Goal: Task Accomplishment & Management: Use online tool/utility

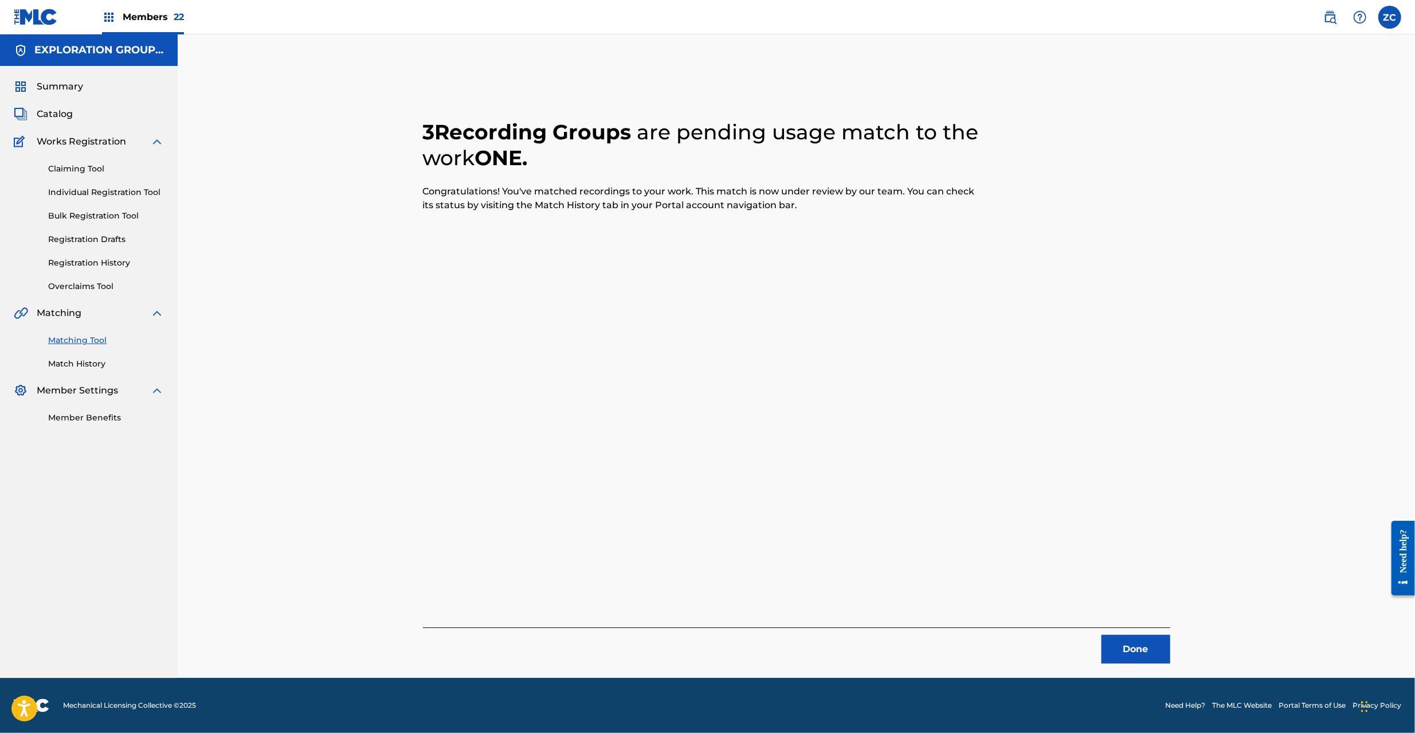
click at [1135, 645] on button "Done" at bounding box center [1136, 649] width 69 height 29
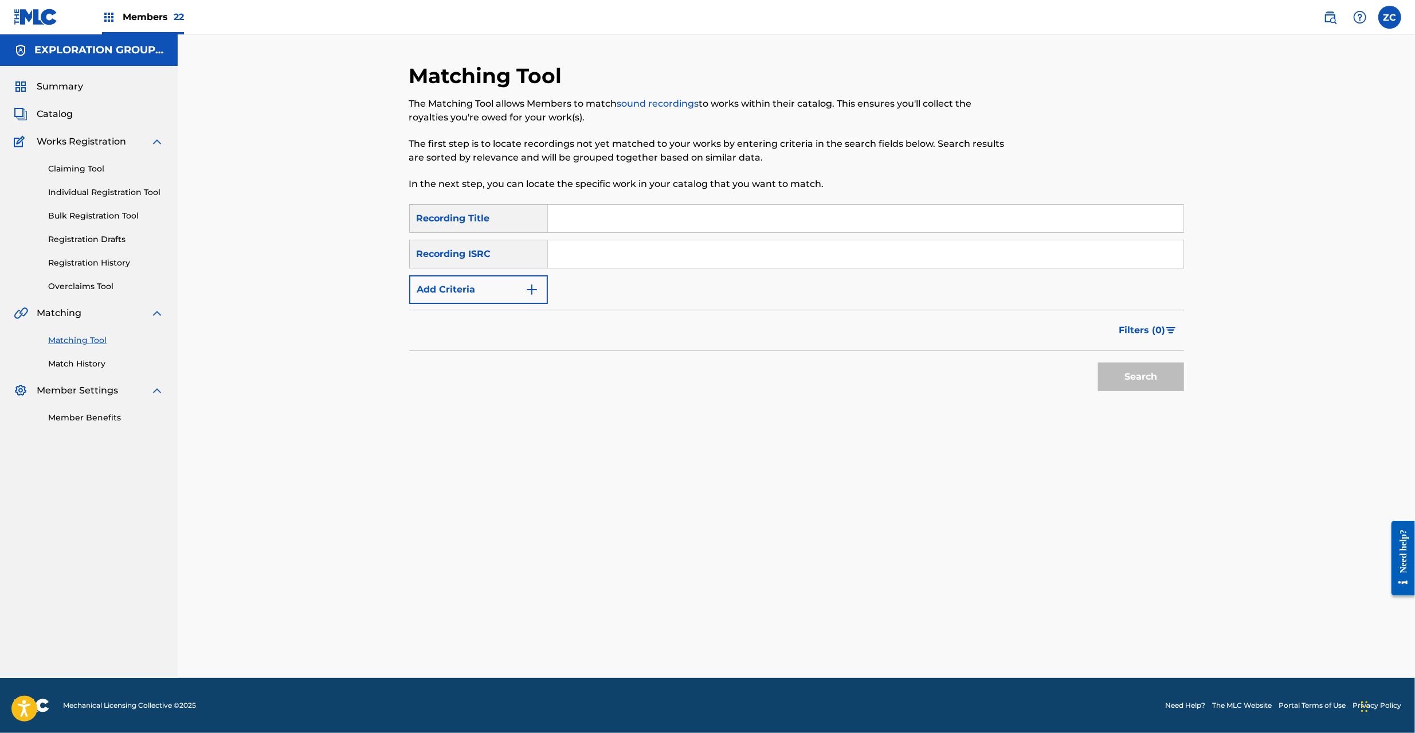
click at [695, 249] on input "Search Form" at bounding box center [866, 254] width 636 height 28
paste input "JPF300700240"
type input "JPF300700240"
click at [1140, 375] on button "Search" at bounding box center [1141, 376] width 86 height 29
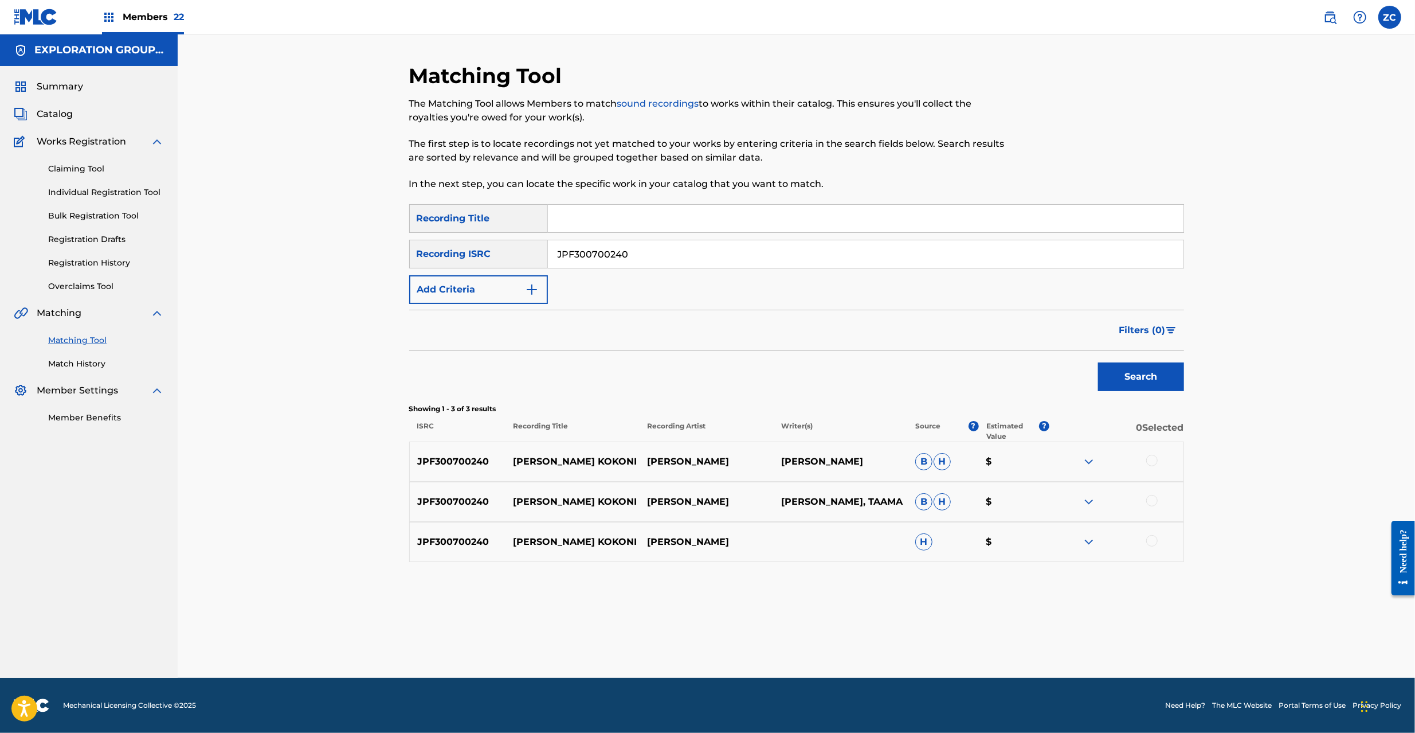
drag, startPoint x: 1152, startPoint y: 462, endPoint x: 1156, endPoint y: 487, distance: 25.5
click at [1152, 463] on div at bounding box center [1151, 460] width 11 height 11
click at [1150, 503] on div at bounding box center [1151, 500] width 11 height 11
click at [1154, 541] on div at bounding box center [1151, 540] width 11 height 11
click at [794, 635] on button "Match 3 Groups" at bounding box center [805, 639] width 127 height 29
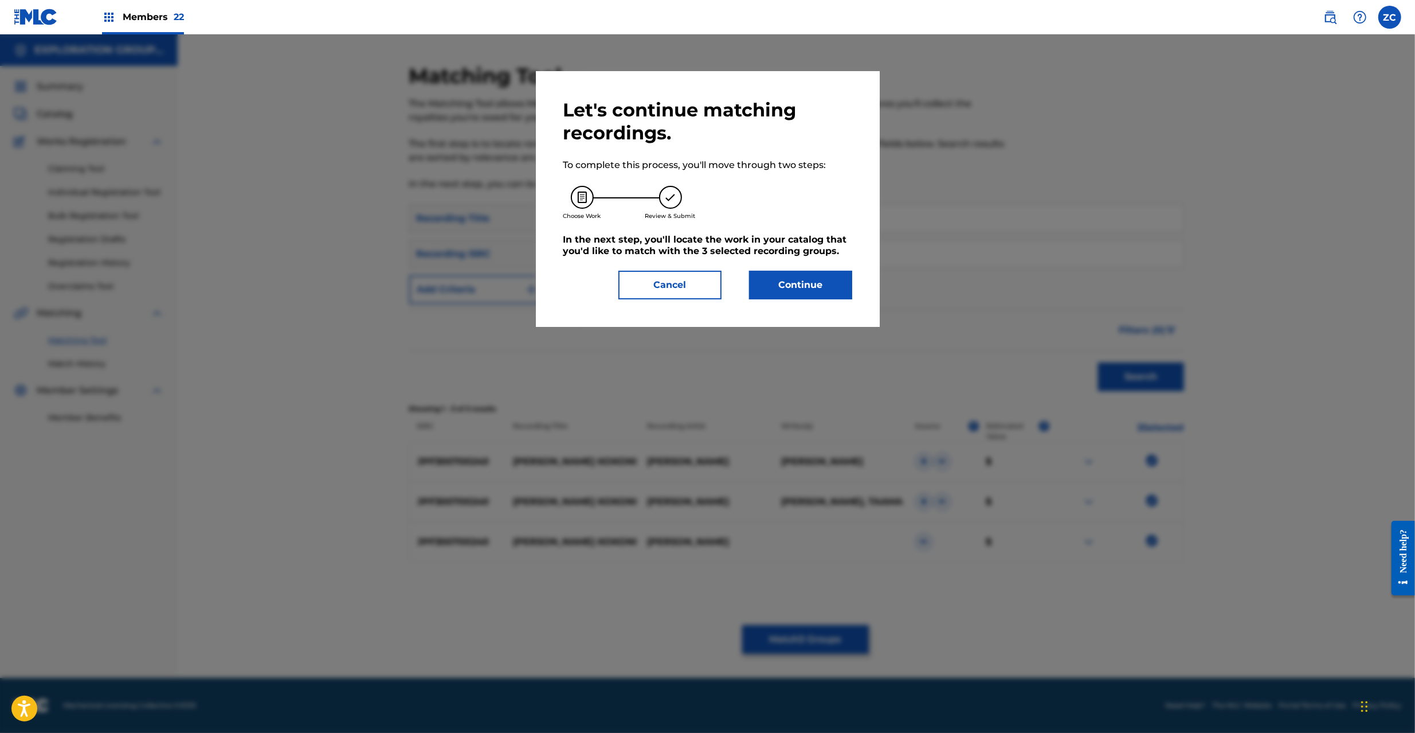
click at [787, 287] on button "Continue" at bounding box center [800, 285] width 103 height 29
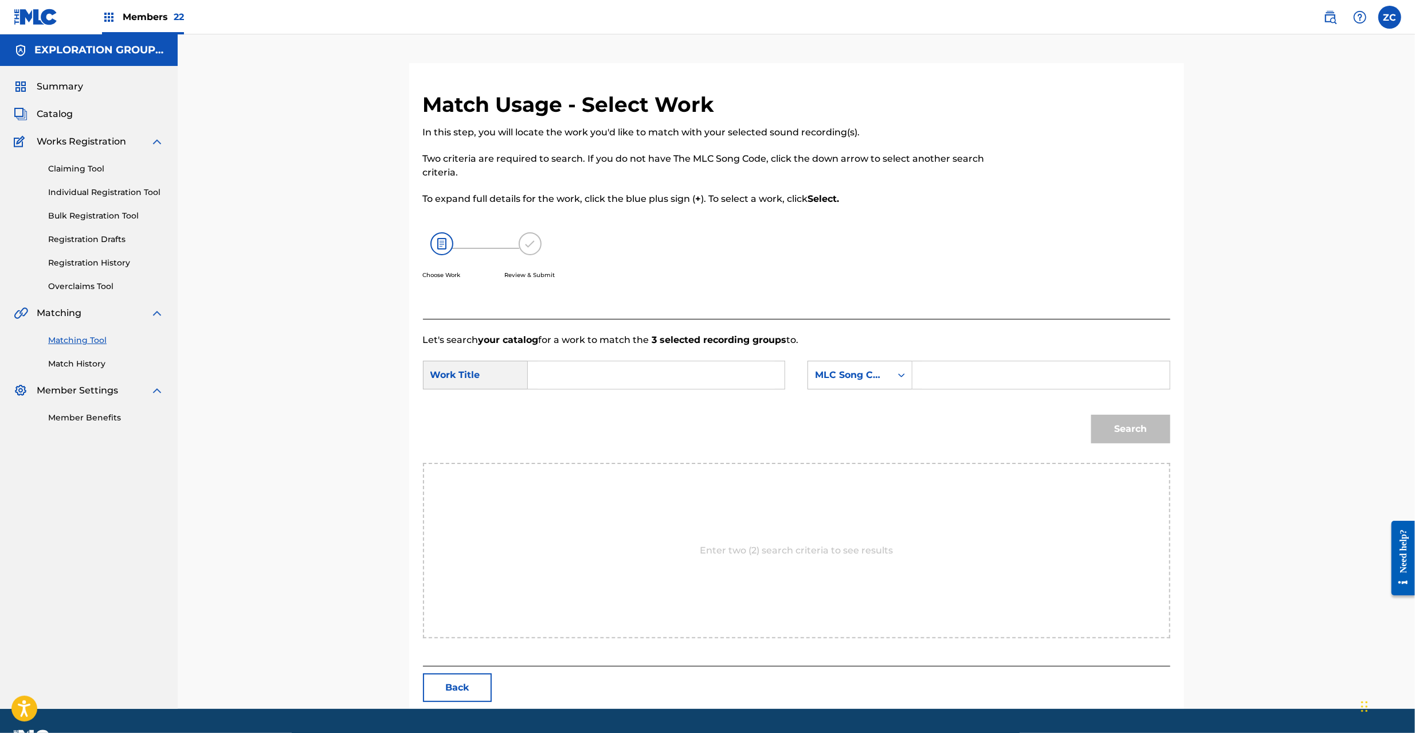
click at [654, 385] on input "Search Form" at bounding box center [656, 375] width 237 height 28
paste input "[PERSON_NAME] Kokoni W42WYV"
type input "[PERSON_NAME] Kokoni W42WYV"
click at [691, 378] on input "[PERSON_NAME] Kokoni W42WYV" at bounding box center [656, 375] width 237 height 28
click at [668, 372] on input "[PERSON_NAME] Kokoni W42WYV" at bounding box center [656, 375] width 237 height 28
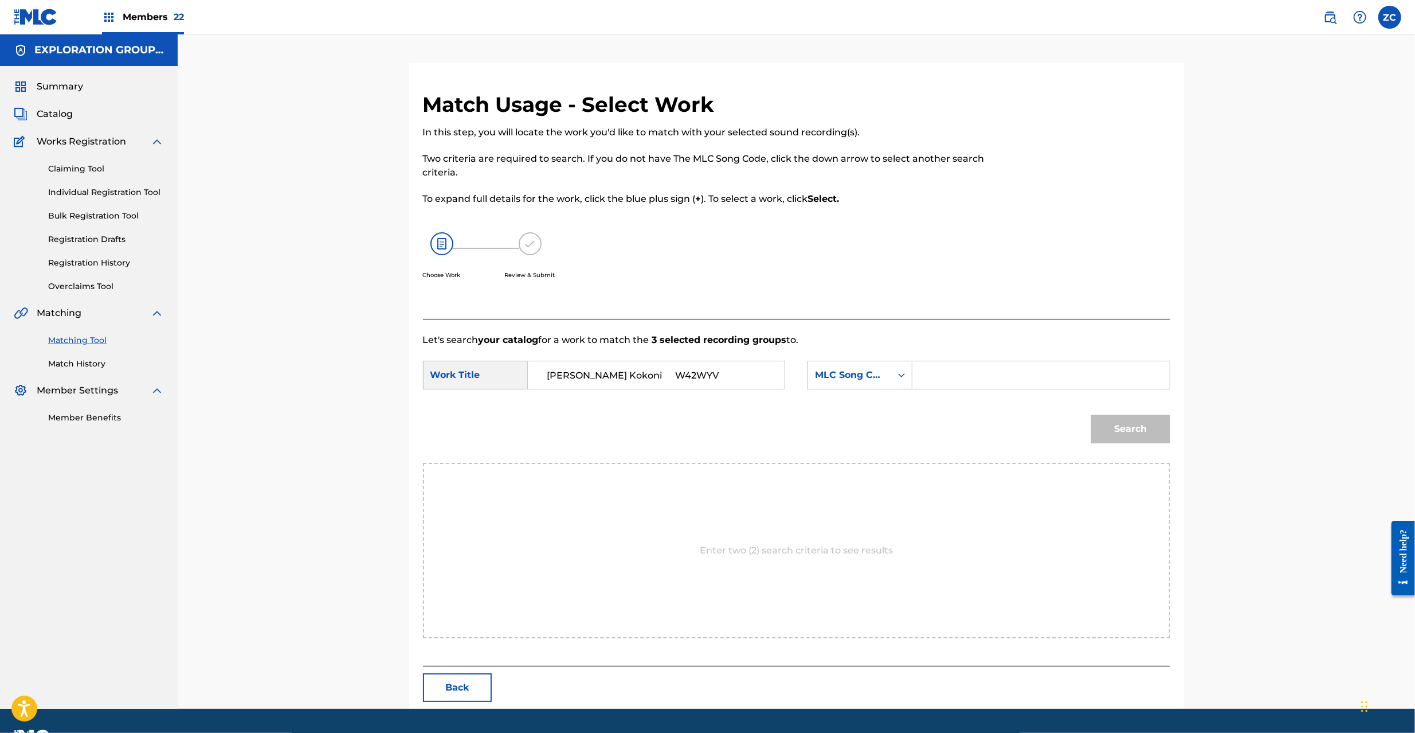
click at [668, 372] on input "[PERSON_NAME] Kokoni W42WYV" at bounding box center [656, 375] width 237 height 28
click at [998, 377] on input "Search Form" at bounding box center [1040, 375] width 237 height 28
click at [675, 378] on input "Search Form" at bounding box center [656, 375] width 237 height 28
paste input "[PERSON_NAME] Kokoni W42WYV"
click at [652, 377] on input "[PERSON_NAME] Kokoni W42WYV" at bounding box center [656, 375] width 237 height 28
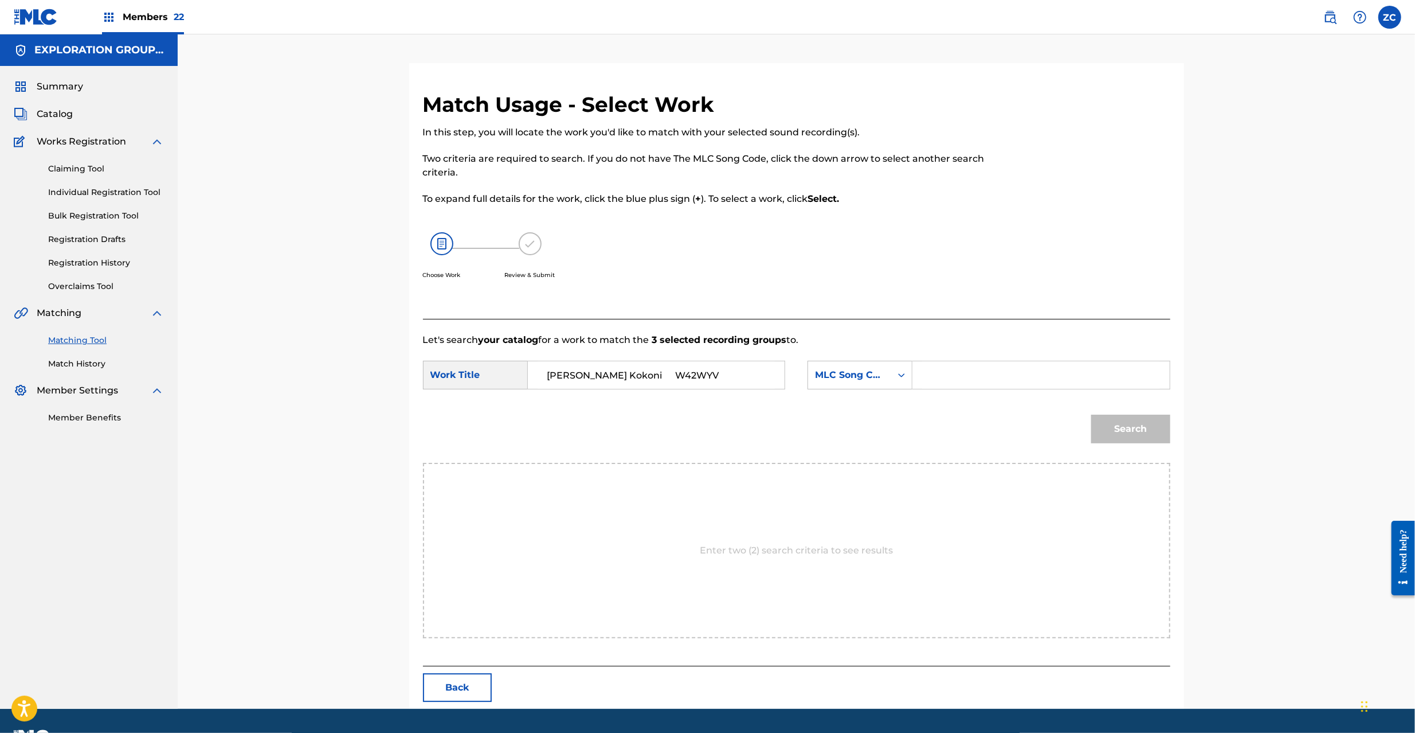
click at [652, 377] on input "[PERSON_NAME] Kokoni W42WYV" at bounding box center [656, 375] width 237 height 28
type input "[PERSON_NAME] Kokoni"
drag, startPoint x: 975, startPoint y: 381, endPoint x: 984, endPoint y: 384, distance: 9.6
click at [975, 381] on input "Search Form" at bounding box center [1040, 375] width 237 height 28
paste input "W42WYV"
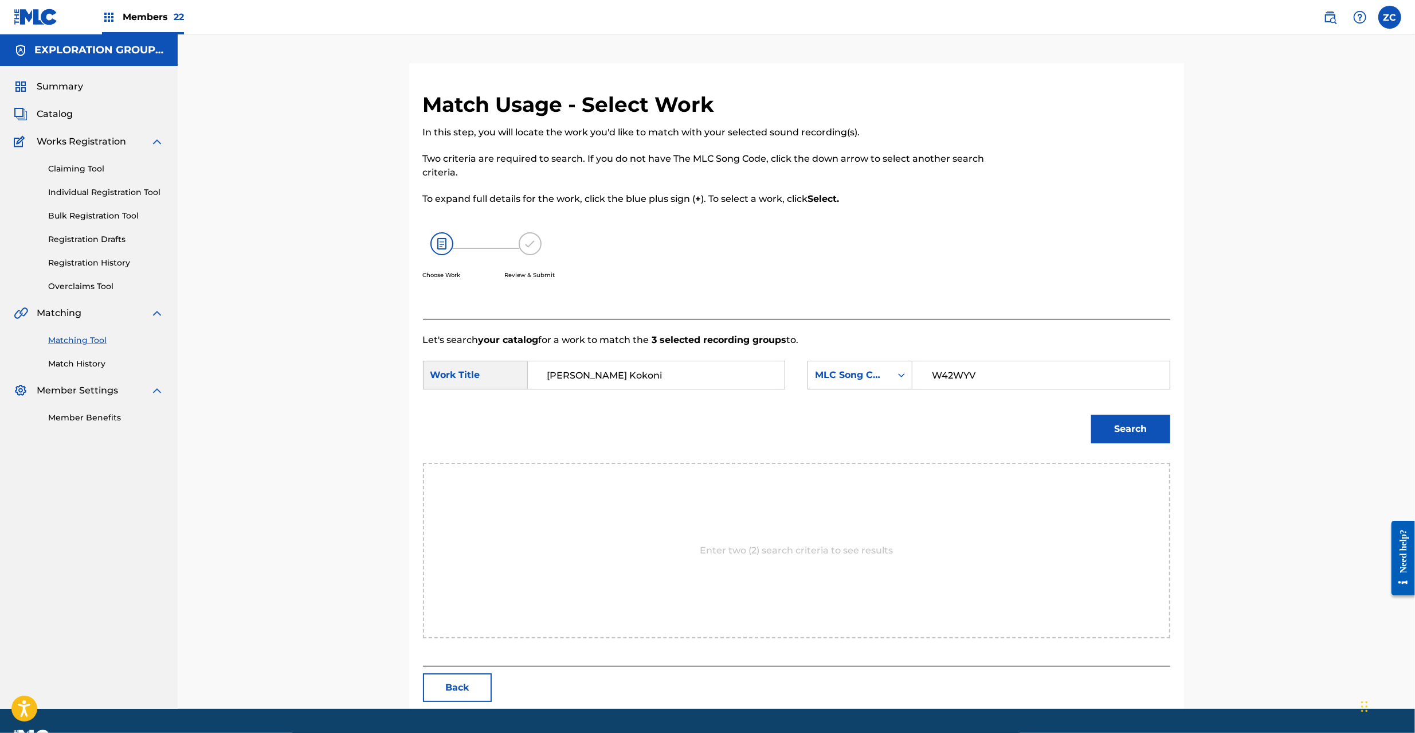
type input "W42WYV"
click at [1140, 431] on button "Search" at bounding box center [1130, 428] width 79 height 29
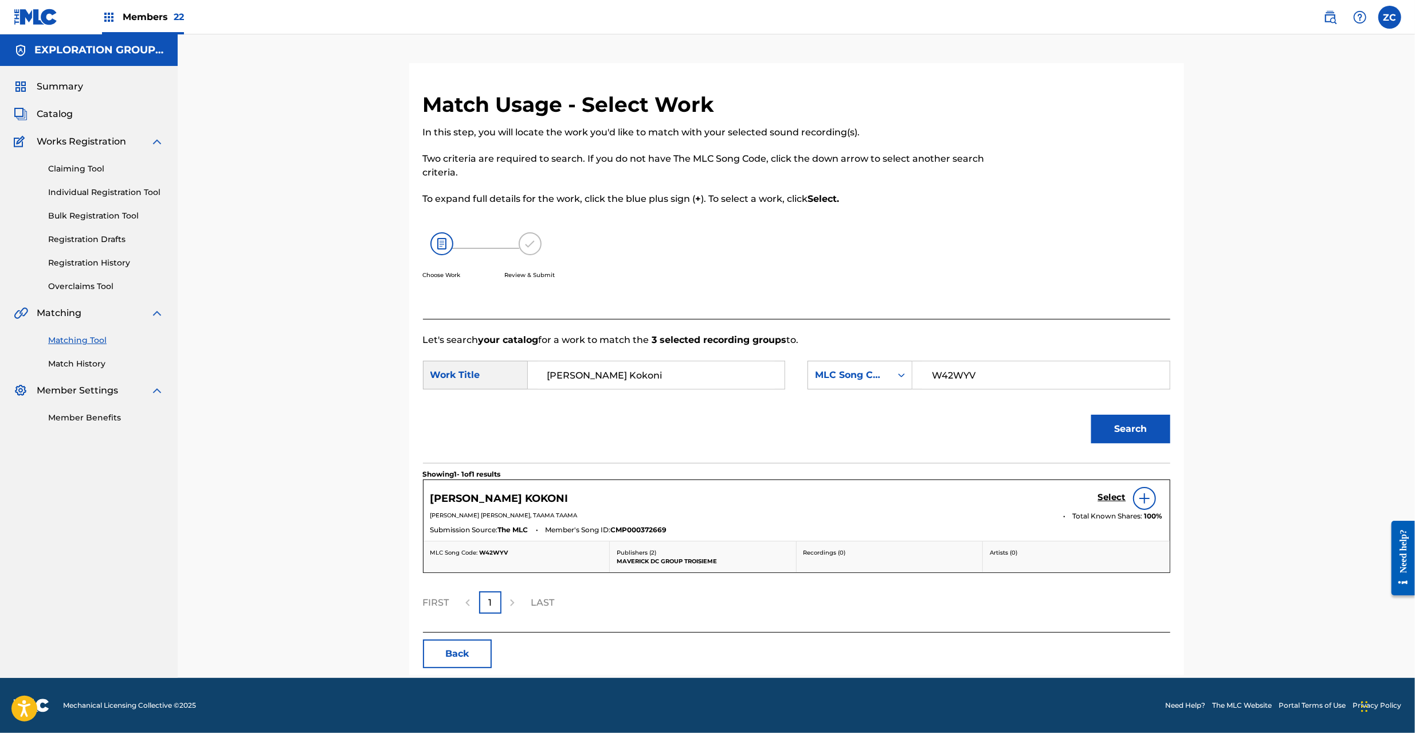
click at [1108, 496] on h5 "Select" at bounding box center [1112, 497] width 28 height 11
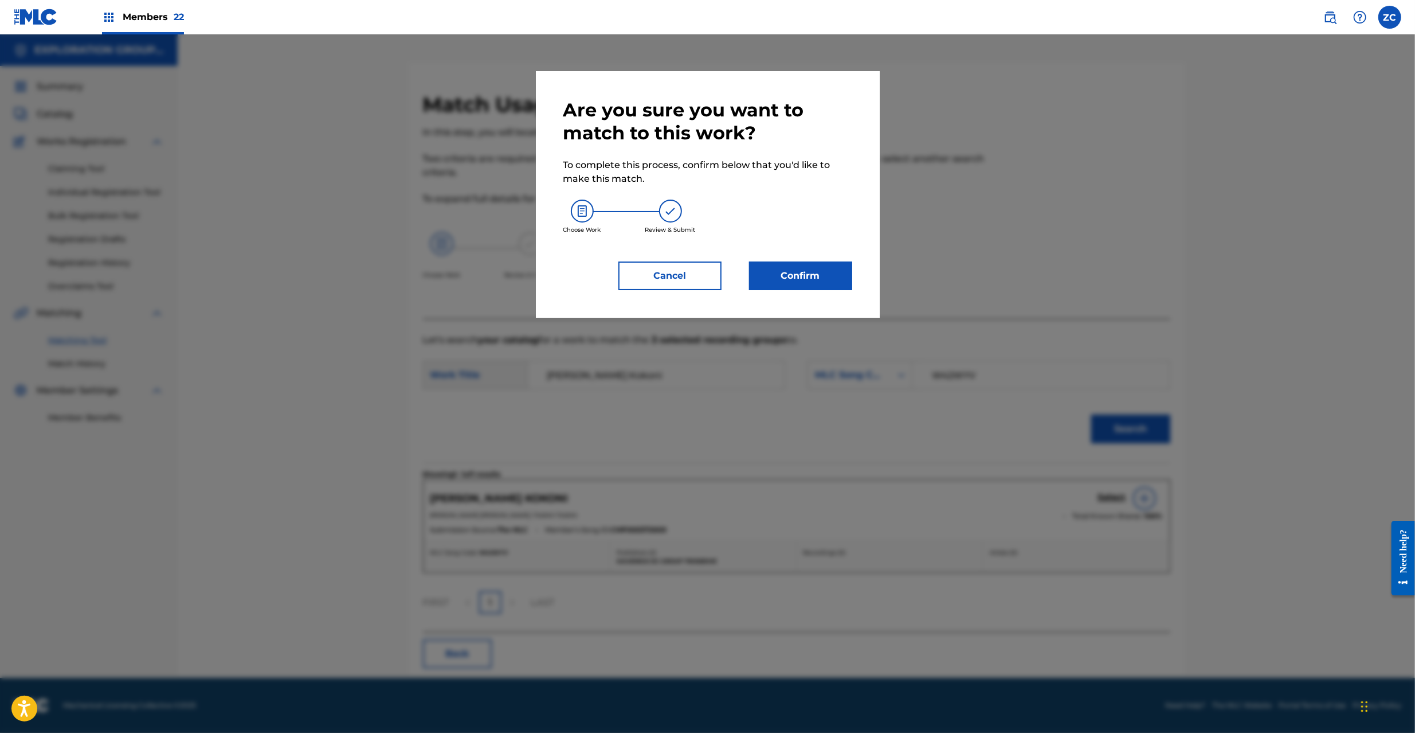
click at [804, 283] on button "Confirm" at bounding box center [800, 275] width 103 height 29
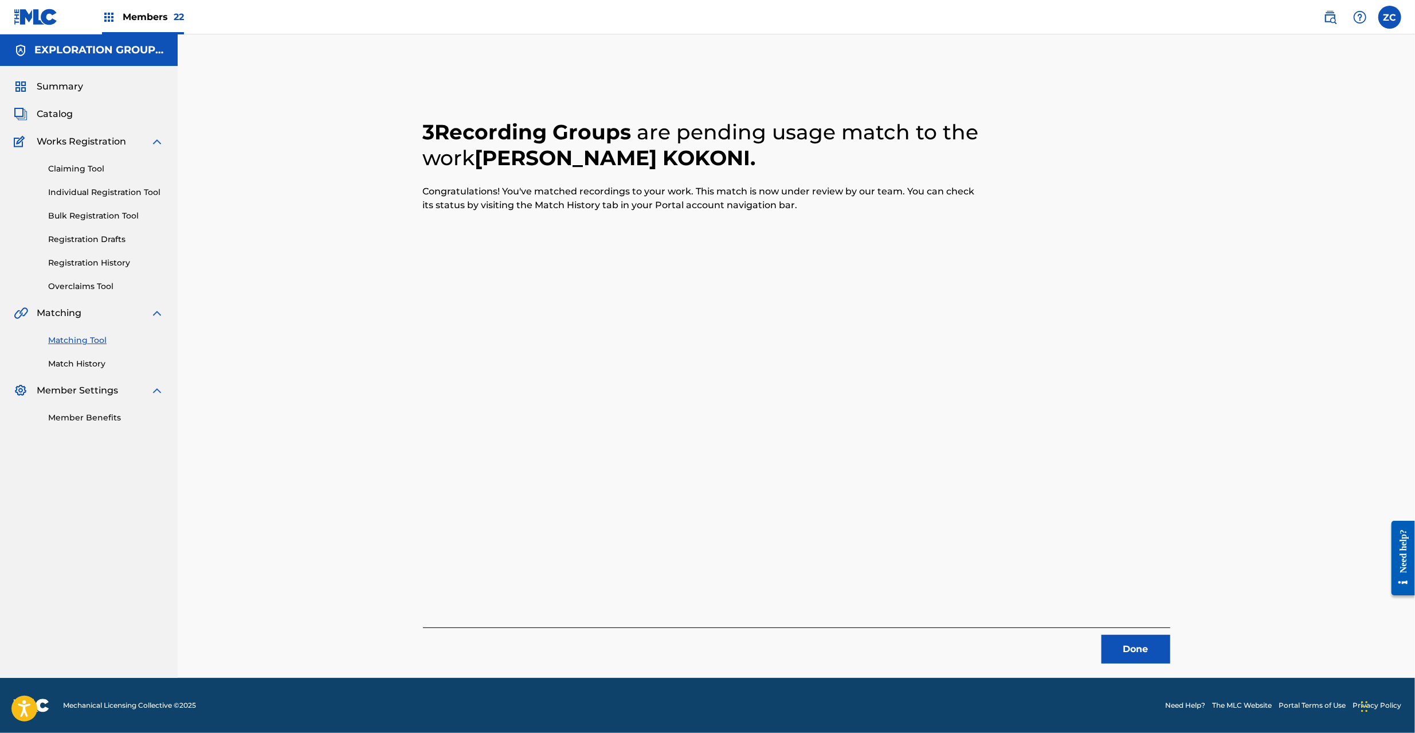
click at [1136, 642] on button "Done" at bounding box center [1136, 649] width 69 height 29
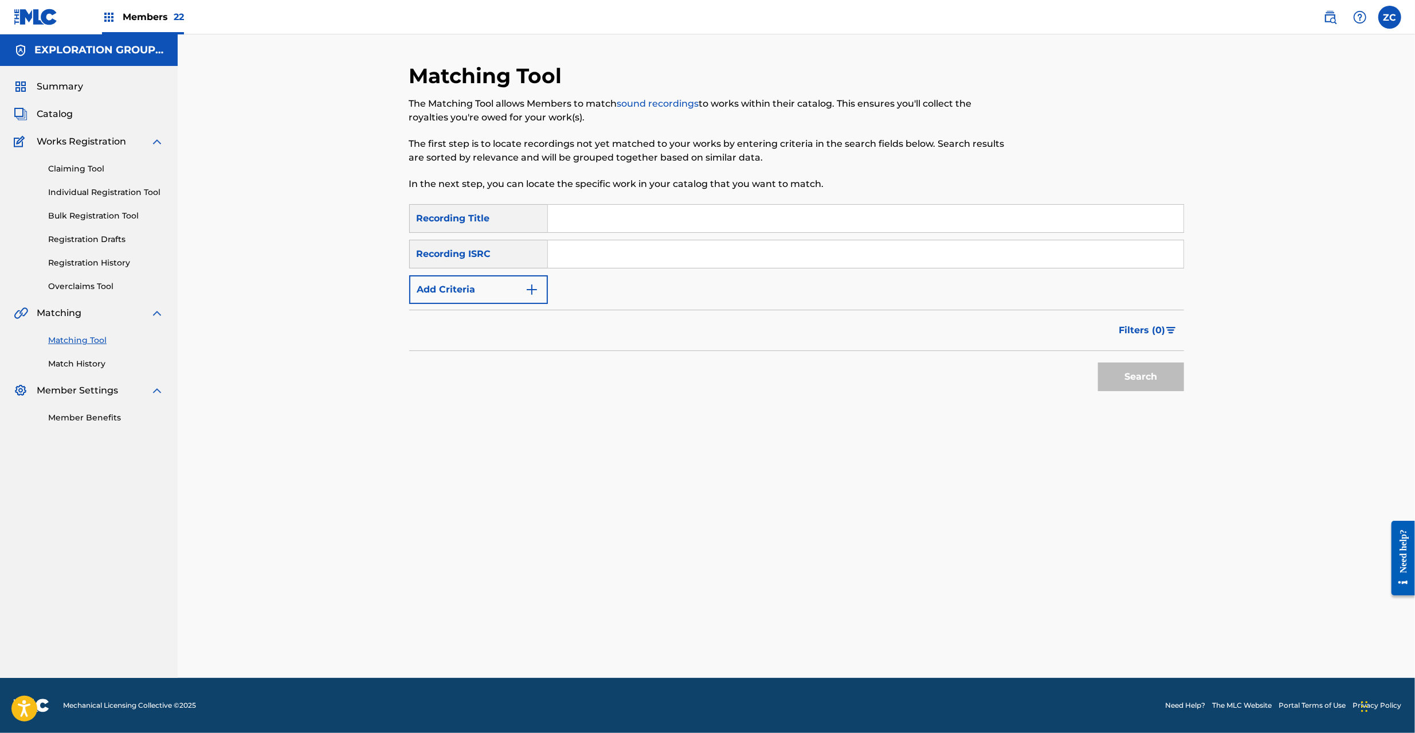
drag, startPoint x: 817, startPoint y: 251, endPoint x: 828, endPoint y: 258, distance: 13.2
click at [817, 251] on input "Search Form" at bounding box center [866, 254] width 636 height 28
paste input "JPF301100098"
click at [1140, 378] on button "Search" at bounding box center [1141, 376] width 86 height 29
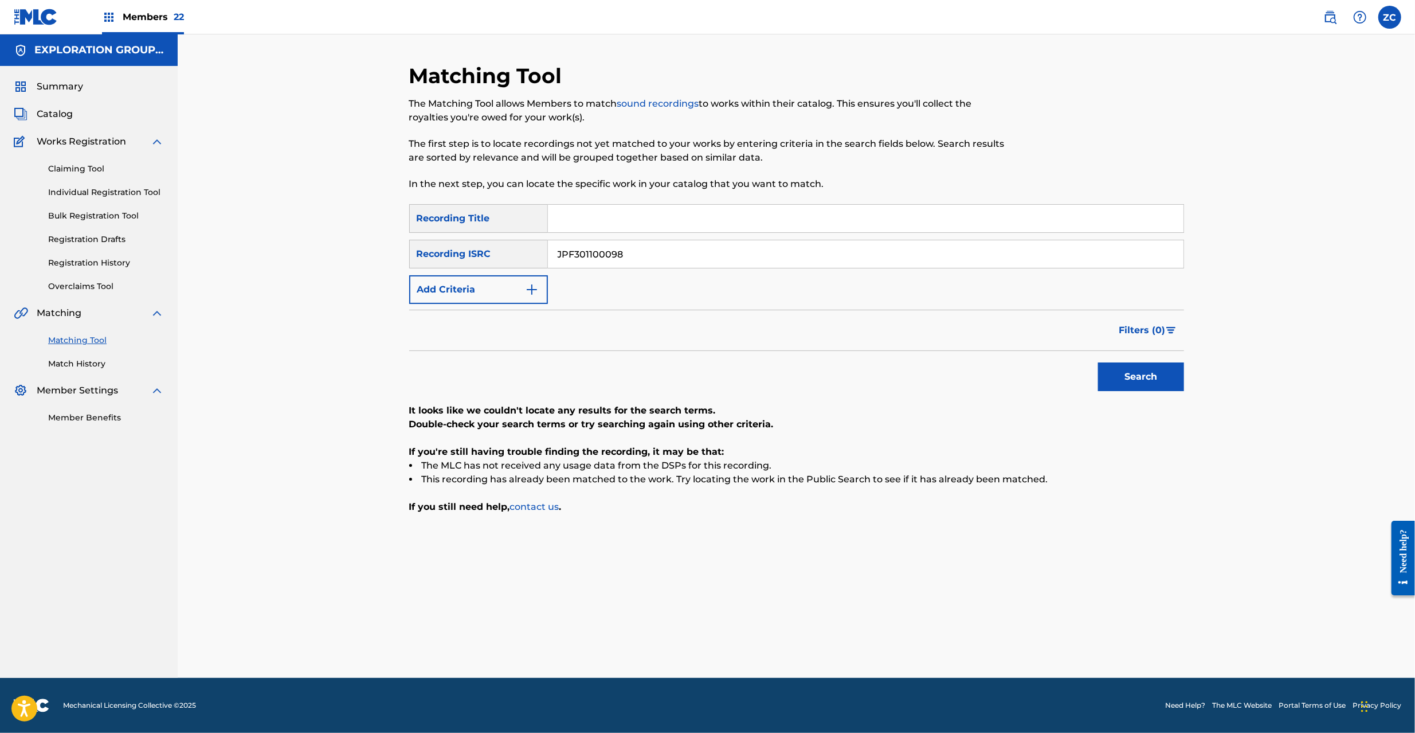
click at [737, 258] on input "JPF301100098" at bounding box center [866, 254] width 636 height 28
paste input "0700890"
click at [1138, 375] on button "Search" at bounding box center [1141, 376] width 86 height 29
click at [695, 262] on input "JPF300700890" at bounding box center [866, 254] width 636 height 28
paste input "U981901808"
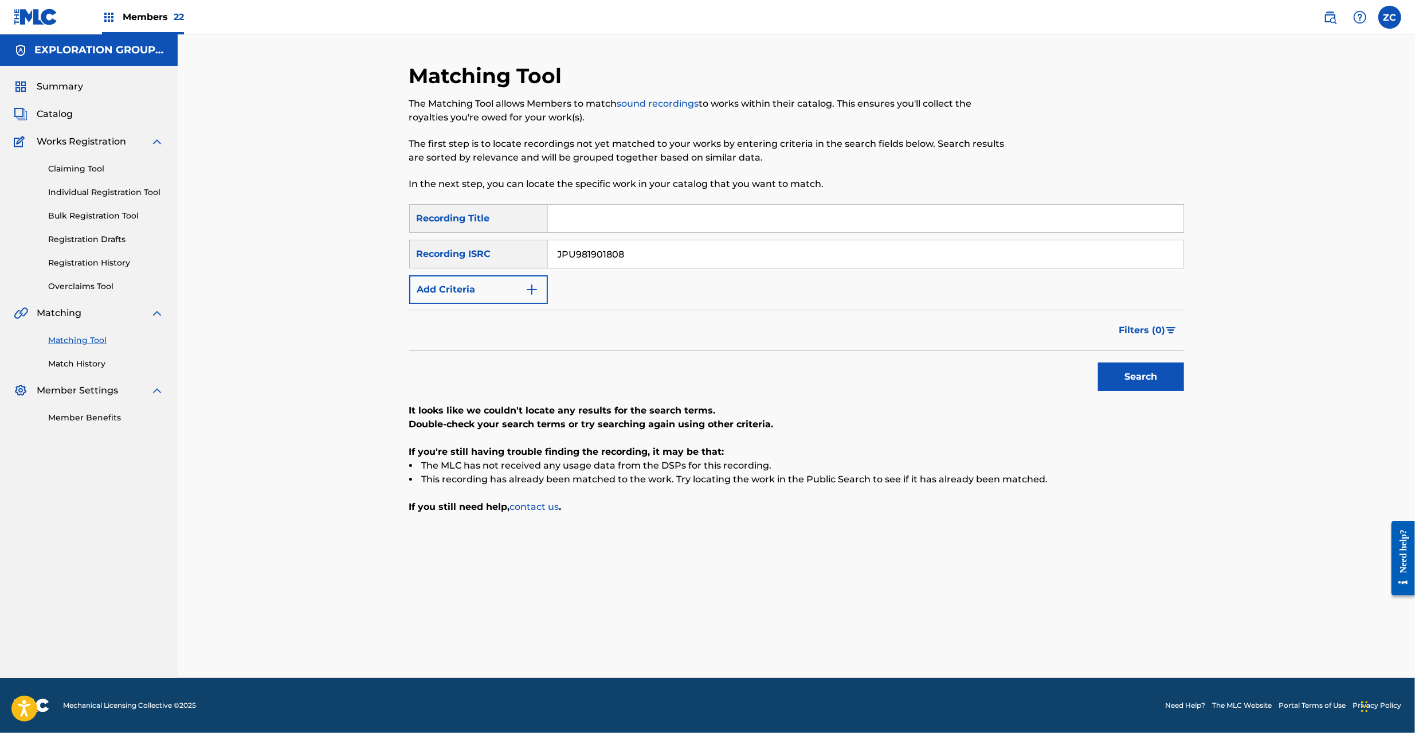
click at [1129, 383] on button "Search" at bounding box center [1141, 376] width 86 height 29
click at [718, 263] on input "JPU981901808" at bounding box center [866, 254] width 636 height 28
paste input "02205045"
click at [1120, 365] on button "Search" at bounding box center [1141, 376] width 86 height 29
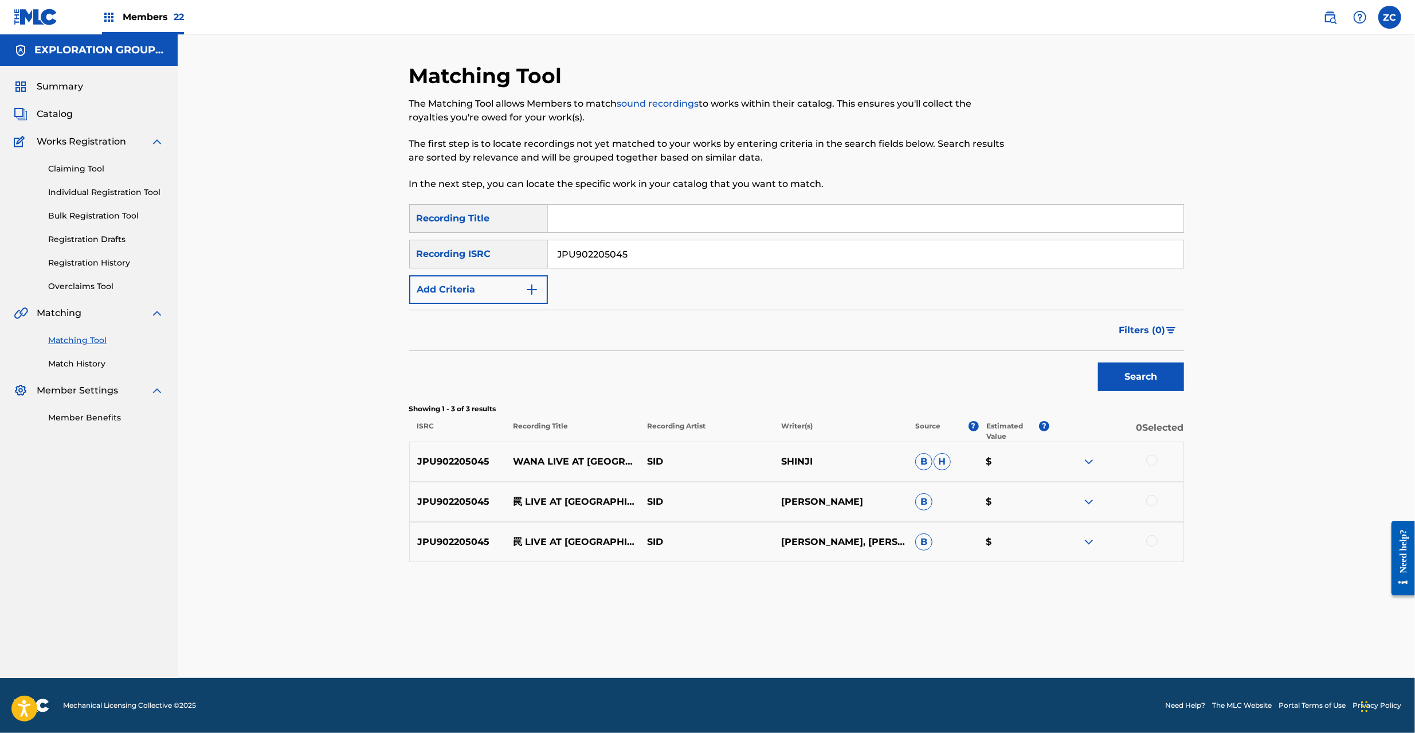
click at [1158, 463] on div at bounding box center [1117, 462] width 134 height 14
click at [1153, 457] on div at bounding box center [1151, 460] width 11 height 11
click at [1152, 501] on div at bounding box center [1151, 500] width 11 height 11
click at [1154, 539] on div at bounding box center [1151, 540] width 11 height 11
drag, startPoint x: 633, startPoint y: 259, endPoint x: 778, endPoint y: 283, distance: 146.9
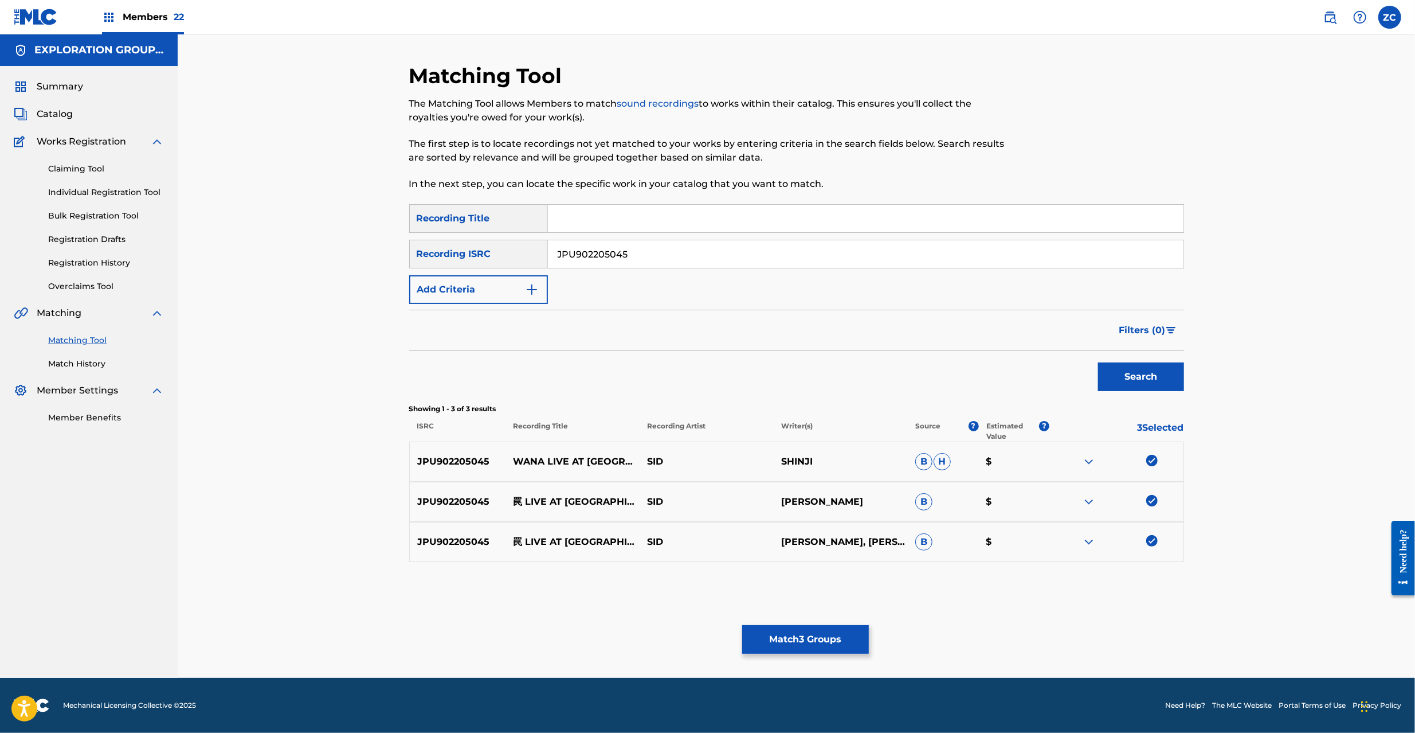
click at [633, 258] on input "JPU902205045" at bounding box center [866, 254] width 636 height 28
paste input "4851"
click at [1149, 373] on button "Search" at bounding box center [1141, 376] width 86 height 29
click at [1152, 462] on div at bounding box center [1151, 460] width 11 height 11
click at [1156, 500] on div at bounding box center [1151, 500] width 11 height 11
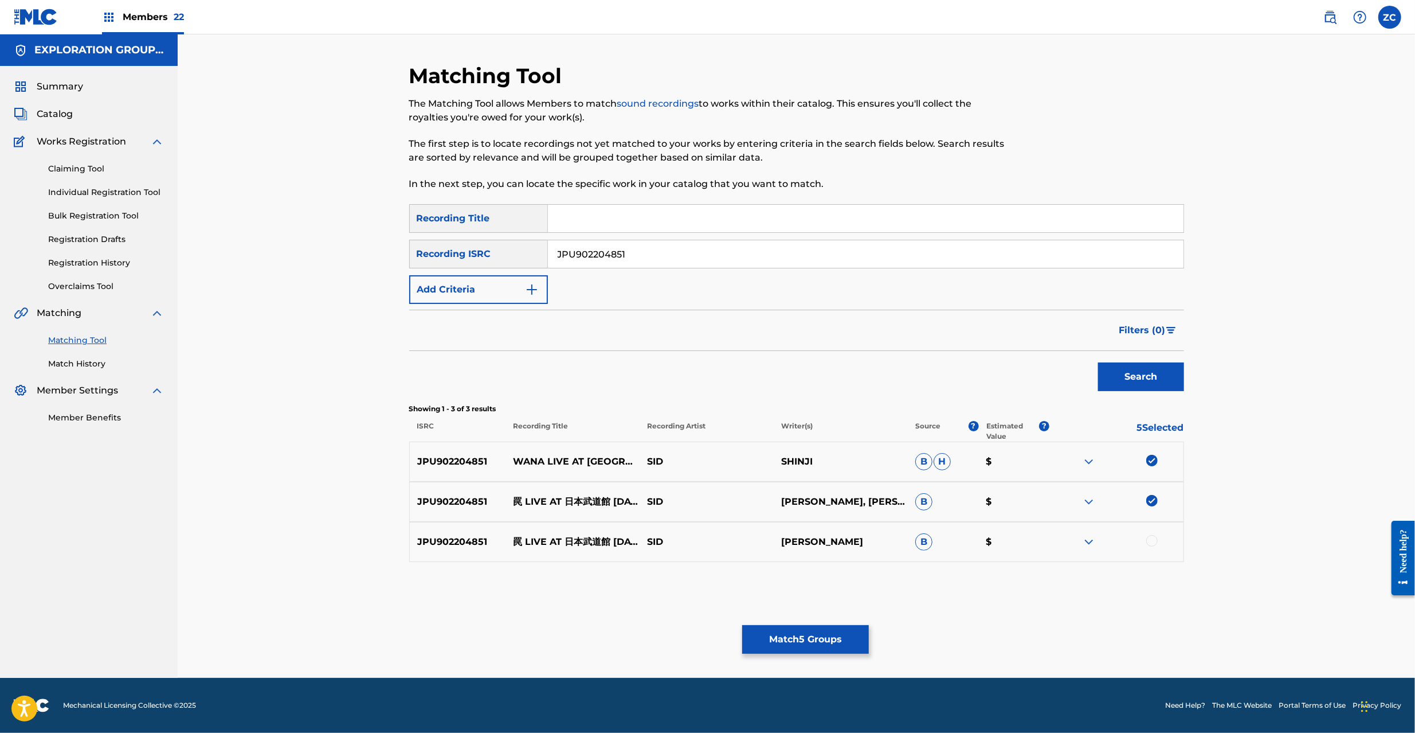
click at [1153, 537] on div at bounding box center [1151, 540] width 11 height 11
click at [707, 255] on input "JPU902204851" at bounding box center [866, 254] width 636 height 28
paste input "486"
click at [1144, 366] on button "Search" at bounding box center [1141, 376] width 86 height 29
click at [1154, 463] on div at bounding box center [1151, 460] width 11 height 11
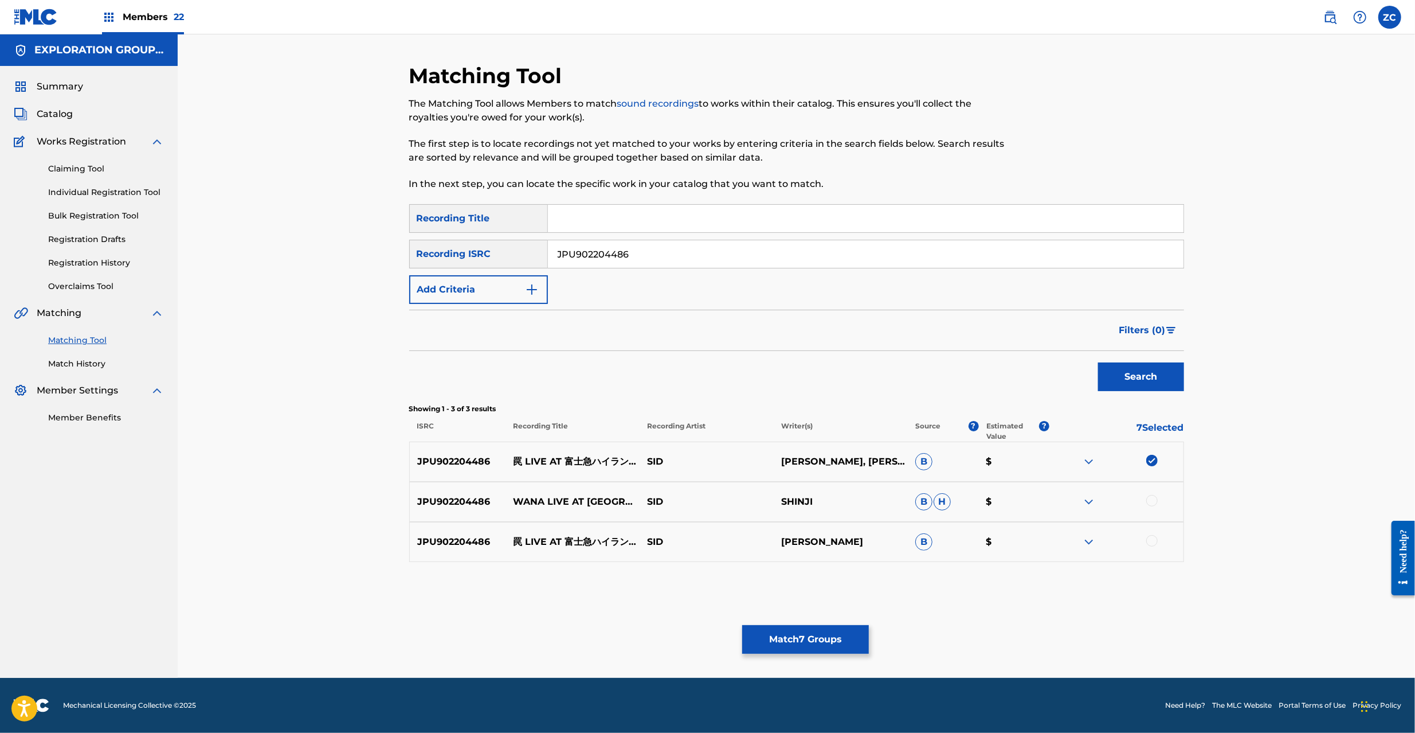
click at [1152, 503] on div at bounding box center [1151, 500] width 11 height 11
click at [1140, 553] on div "JPU902204486 罠 LIVE AT 富士急ハイランド コニファーフォレスト [DATE] [PERSON_NAME], マオ B $" at bounding box center [796, 542] width 775 height 40
click at [1151, 538] on div at bounding box center [1151, 540] width 11 height 11
click at [722, 250] on input "JPU902204486" at bounding box center [866, 254] width 636 height 28
paste input "F300601680"
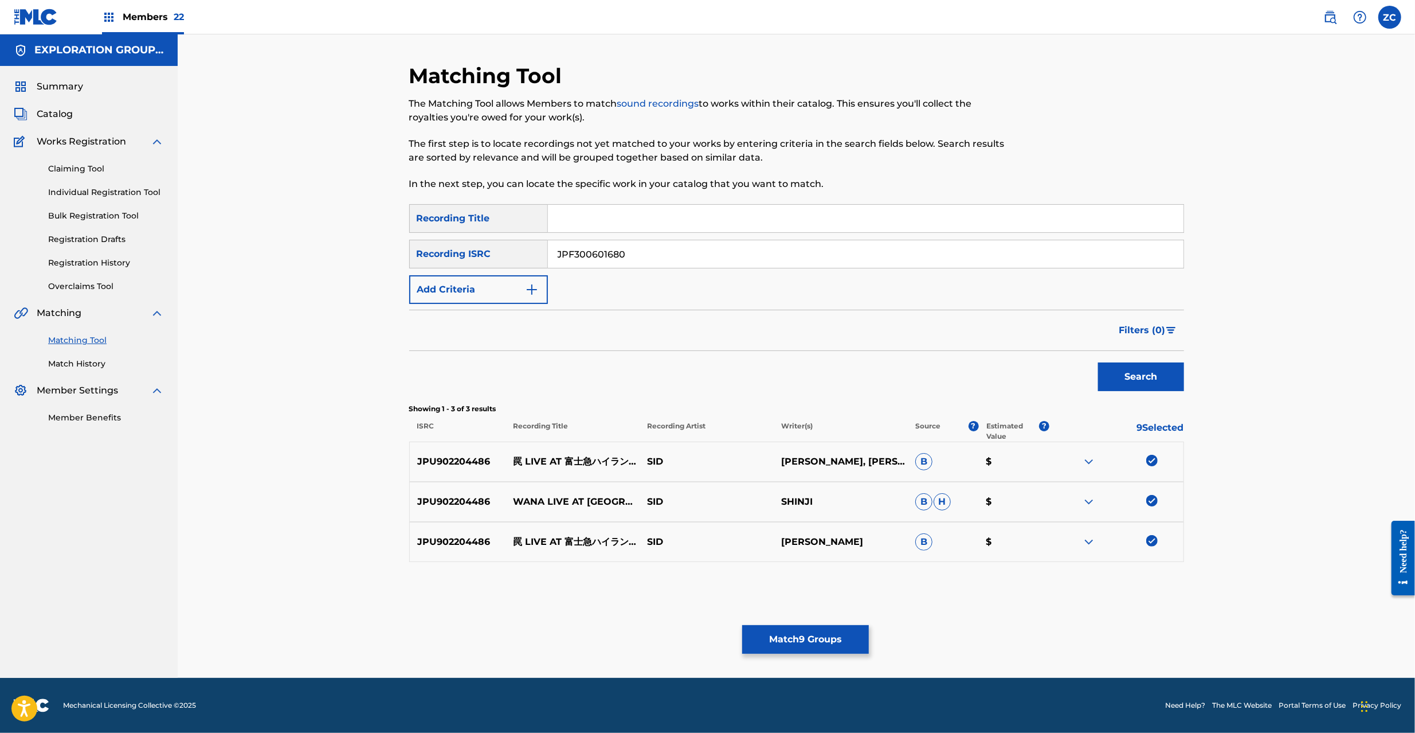
type input "JPF300601680"
click at [1143, 383] on button "Search" at bounding box center [1141, 376] width 86 height 29
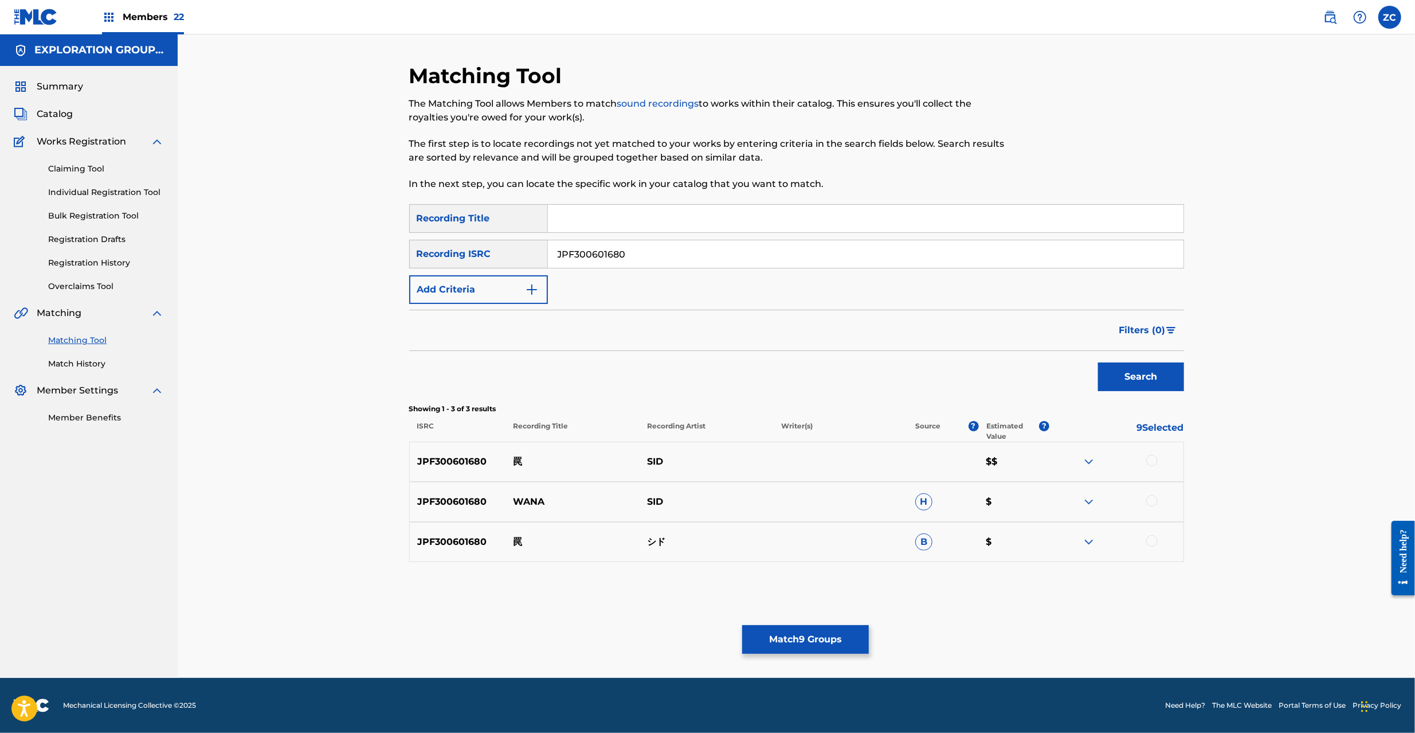
click at [1154, 460] on div at bounding box center [1151, 460] width 11 height 11
click at [1153, 500] on div at bounding box center [1151, 500] width 11 height 11
click at [1150, 537] on div at bounding box center [1151, 540] width 11 height 11
click at [810, 626] on button "Match 12 Groups" at bounding box center [805, 639] width 127 height 29
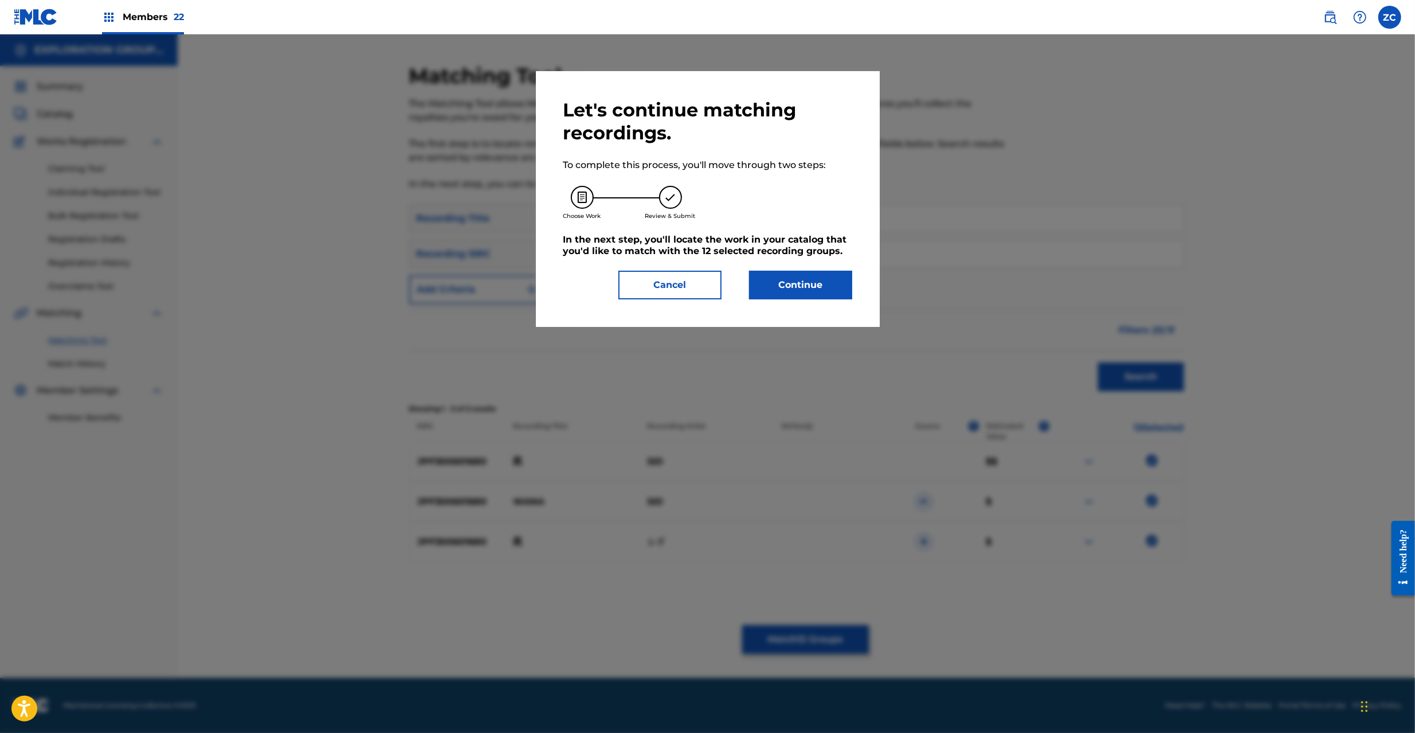
click at [809, 292] on button "Continue" at bounding box center [800, 285] width 103 height 29
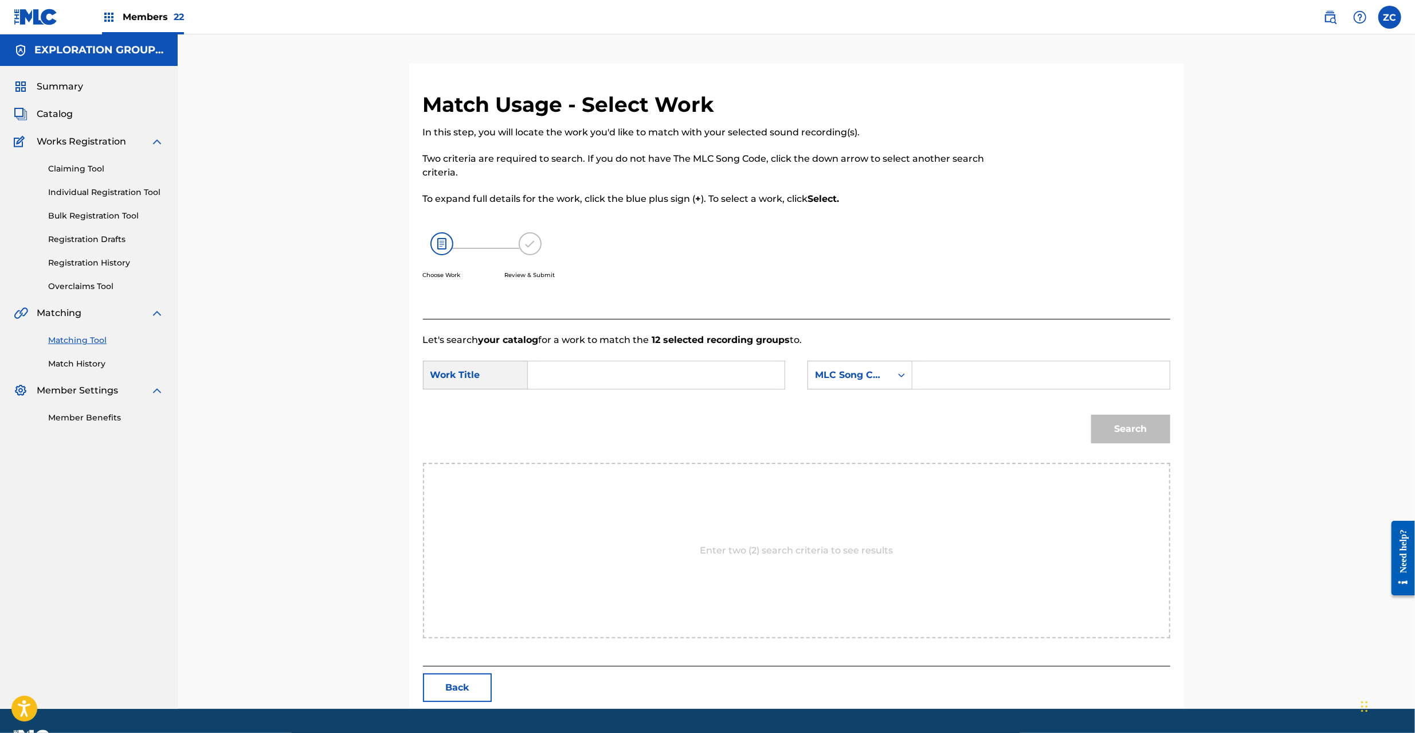
click at [691, 367] on input "Search Form" at bounding box center [656, 375] width 237 height 28
paste input "Wana WC1V8N"
click at [590, 375] on input "Wana WC1V8N" at bounding box center [656, 375] width 237 height 28
type input "Wana"
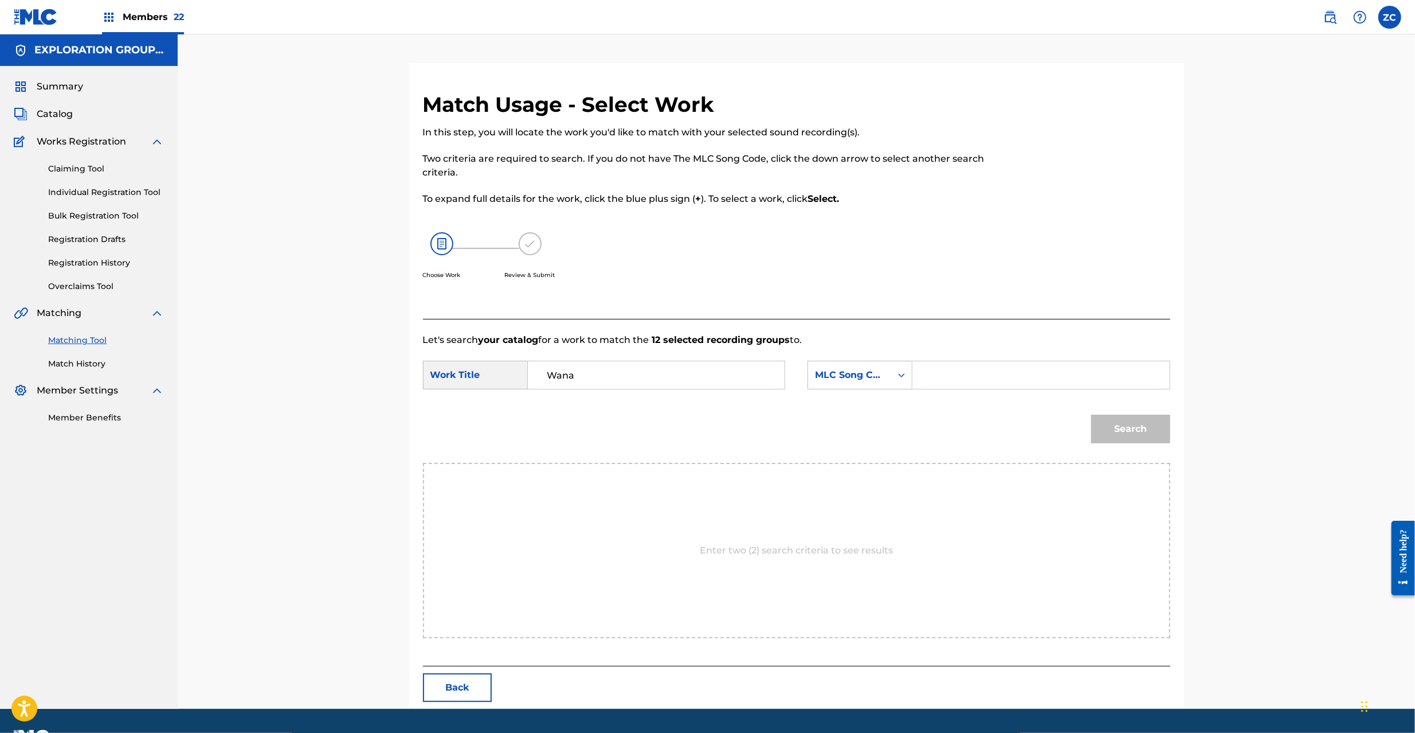
drag, startPoint x: 1004, startPoint y: 374, endPoint x: 1018, endPoint y: 383, distance: 16.2
click at [1004, 374] on input "Search Form" at bounding box center [1040, 375] width 237 height 28
paste input "WC1V8N"
type input "WC1V8N"
drag, startPoint x: 1134, startPoint y: 425, endPoint x: 1094, endPoint y: 425, distance: 39.6
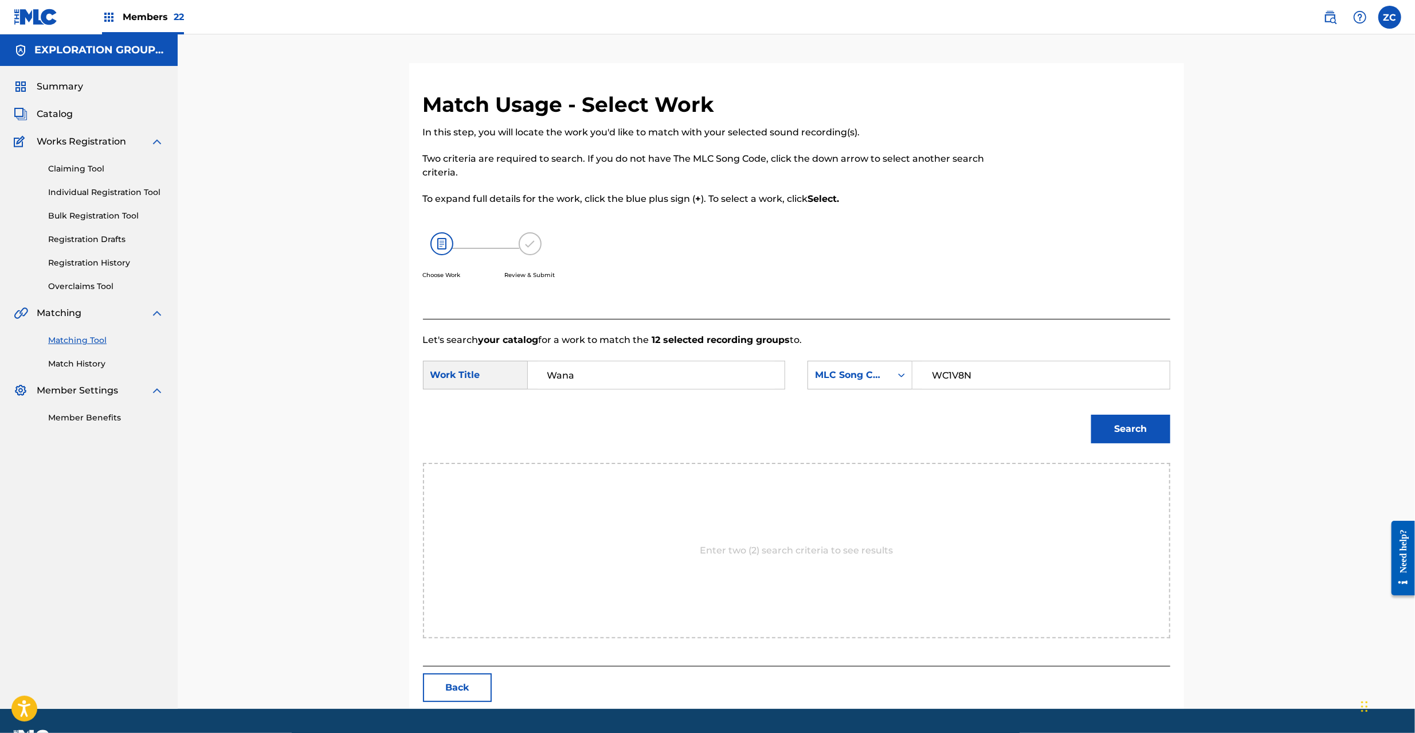
click at [1133, 425] on button "Search" at bounding box center [1130, 428] width 79 height 29
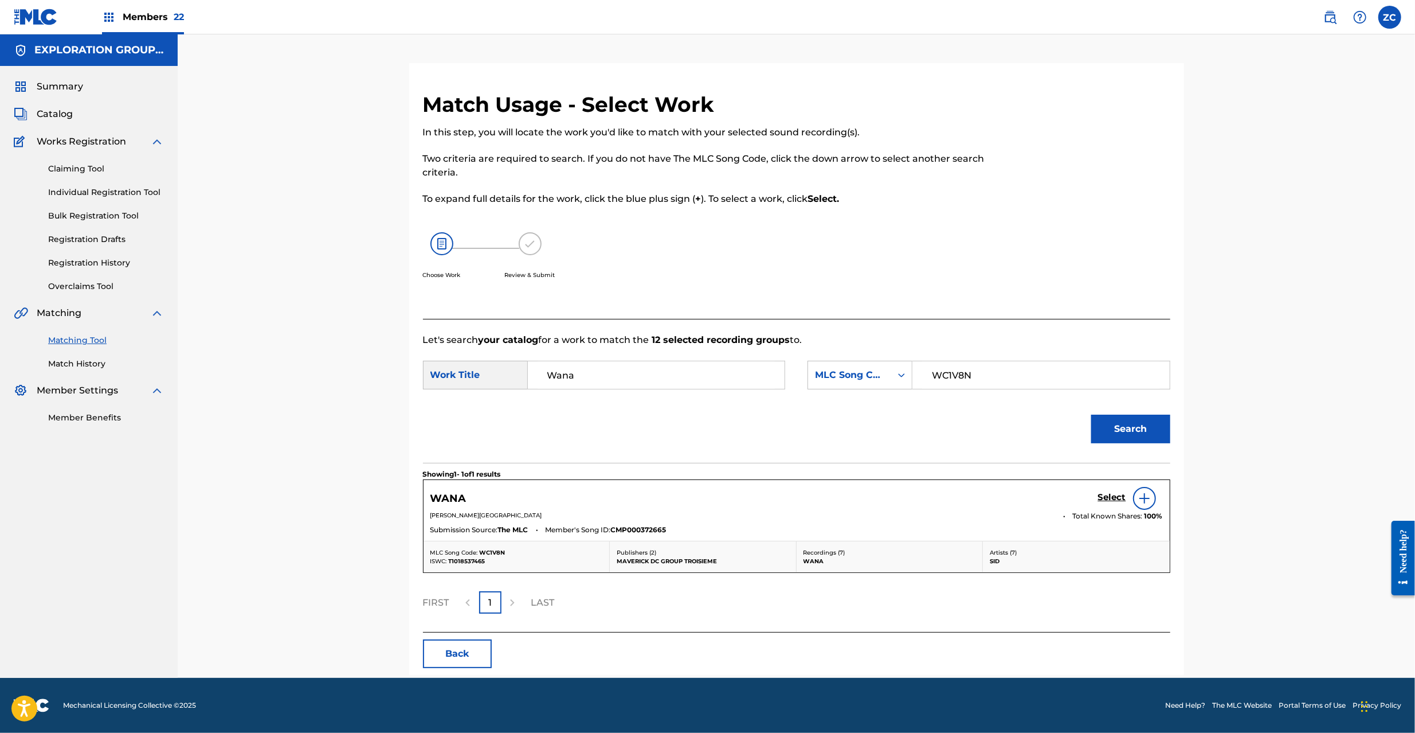
click at [1111, 501] on h5 "Select" at bounding box center [1112, 497] width 28 height 11
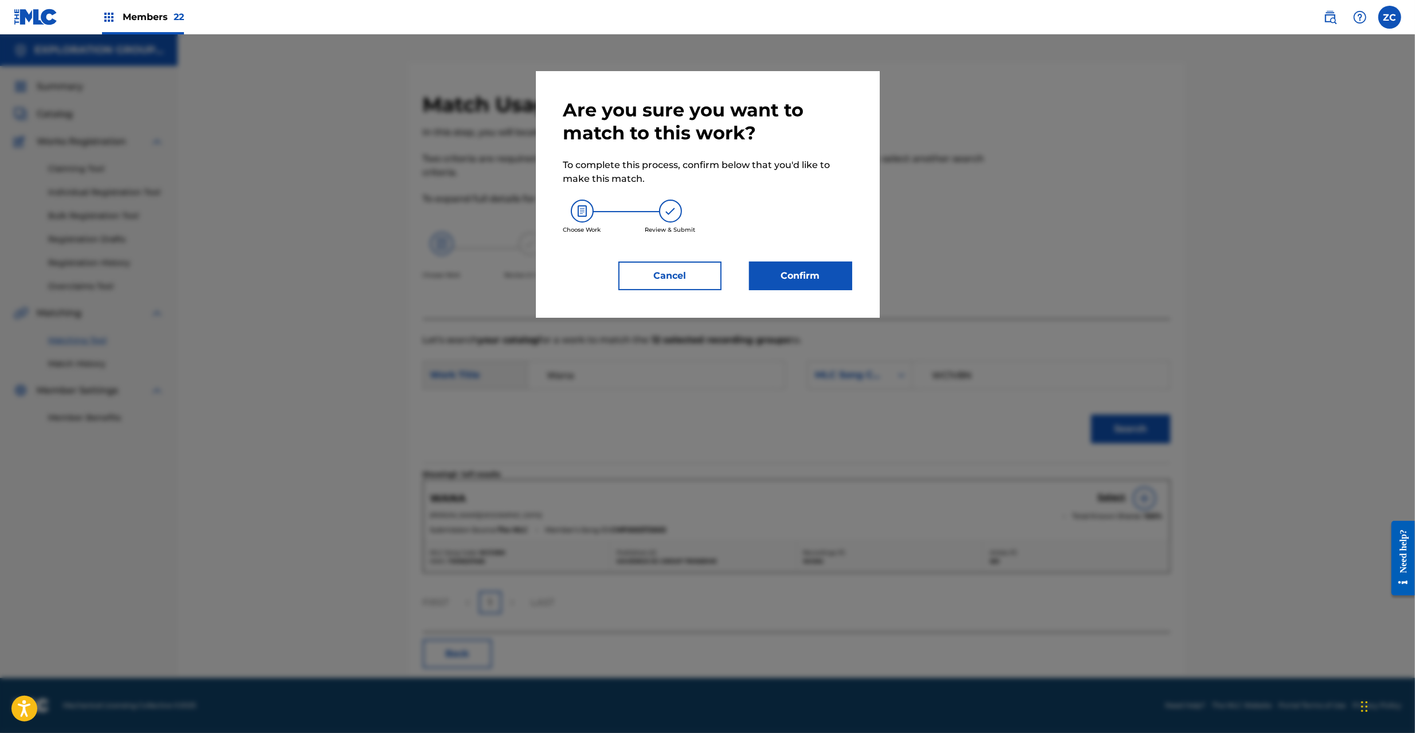
click at [826, 263] on button "Confirm" at bounding box center [800, 275] width 103 height 29
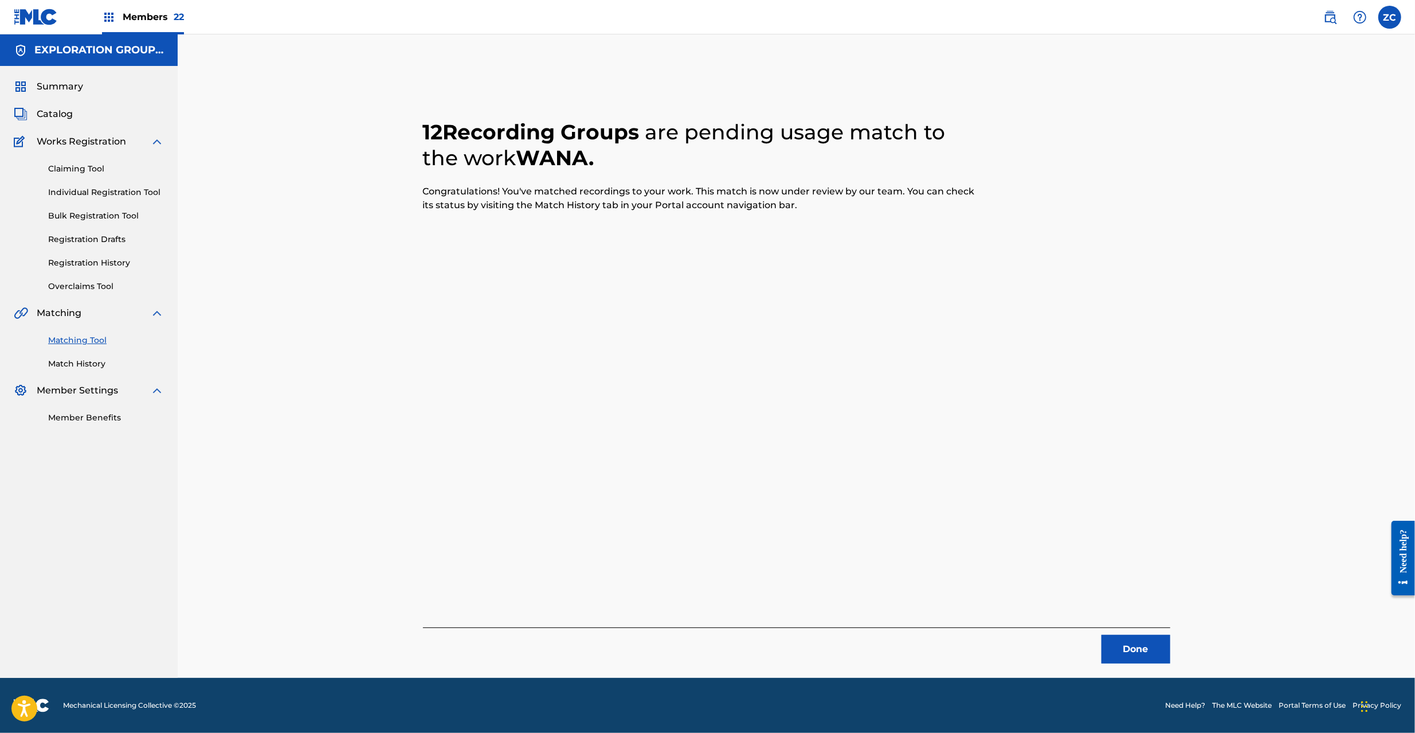
click at [1133, 652] on button "Done" at bounding box center [1136, 649] width 69 height 29
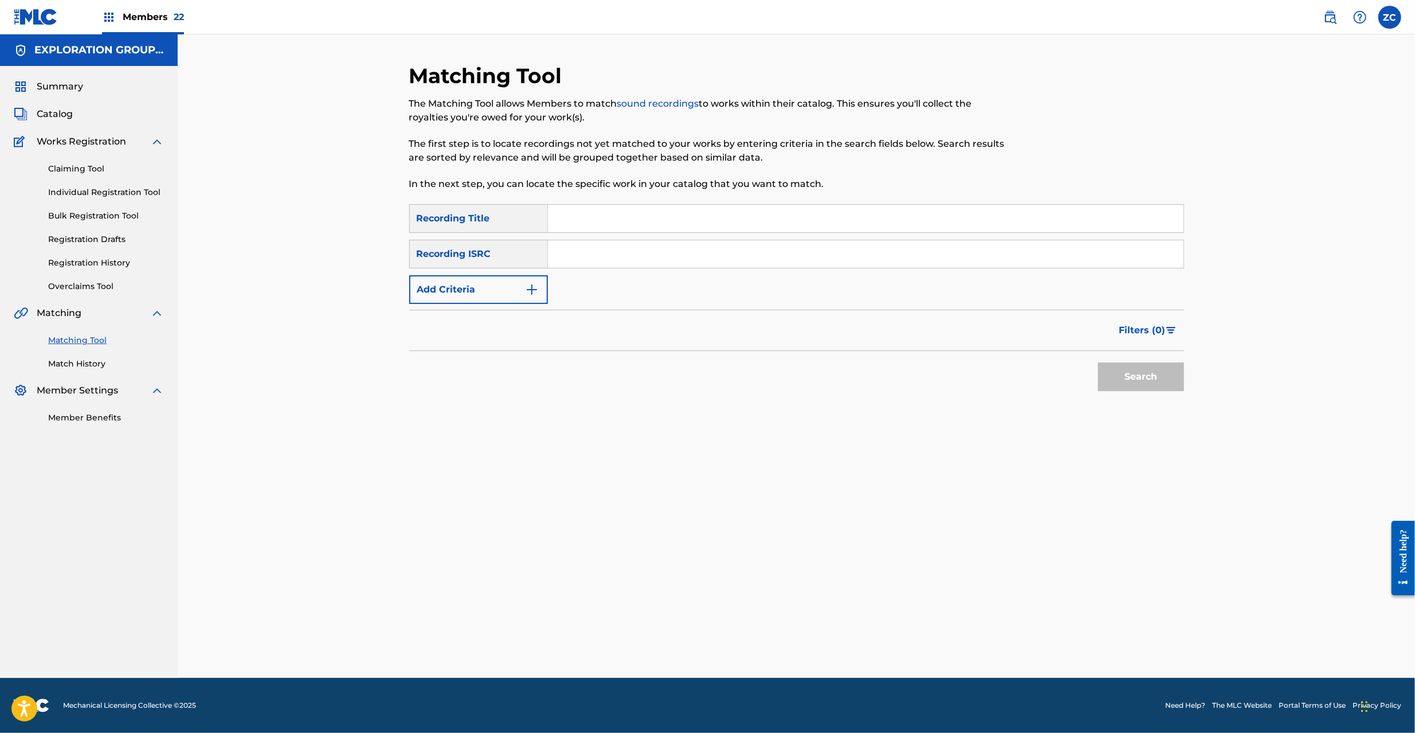
click at [661, 251] on input "Search Form" at bounding box center [866, 254] width 636 height 28
paste input "JPF301600091"
type input "JPF301600091"
click at [1143, 373] on button "Search" at bounding box center [1141, 376] width 86 height 29
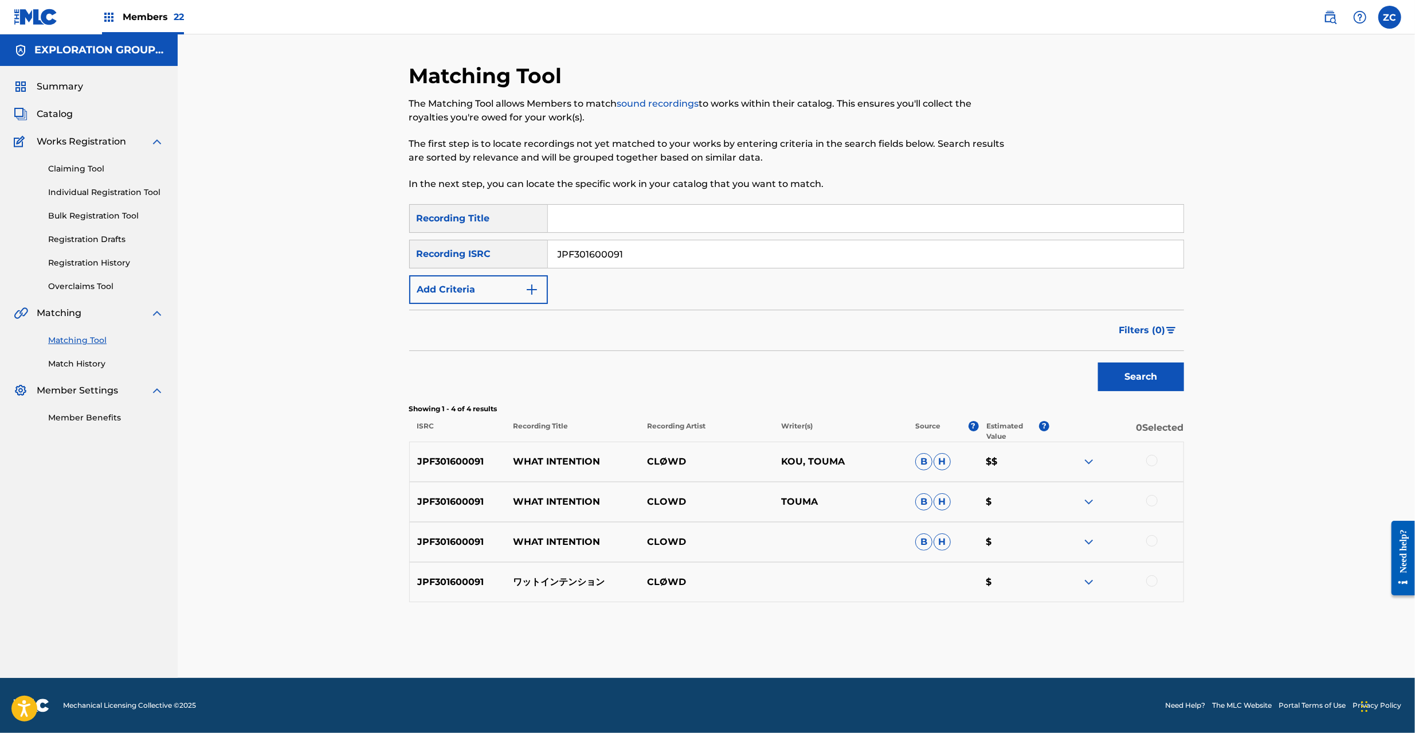
click at [1154, 459] on div at bounding box center [1151, 460] width 11 height 11
click at [1154, 500] on div at bounding box center [1151, 500] width 11 height 11
click at [1152, 542] on div at bounding box center [1151, 540] width 11 height 11
click at [1150, 578] on div at bounding box center [1151, 580] width 11 height 11
click at [812, 638] on button "Match 4 Groups" at bounding box center [805, 639] width 127 height 29
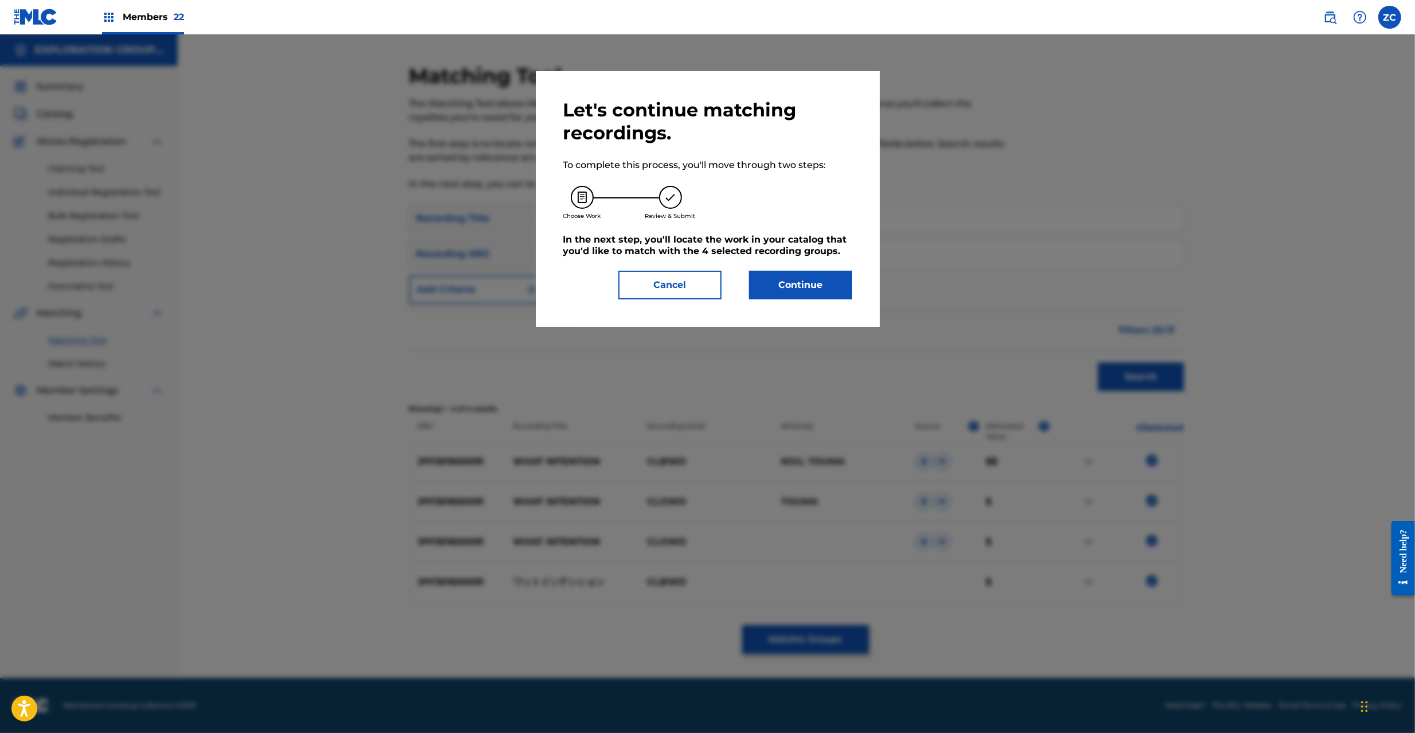
click at [808, 296] on button "Continue" at bounding box center [800, 285] width 103 height 29
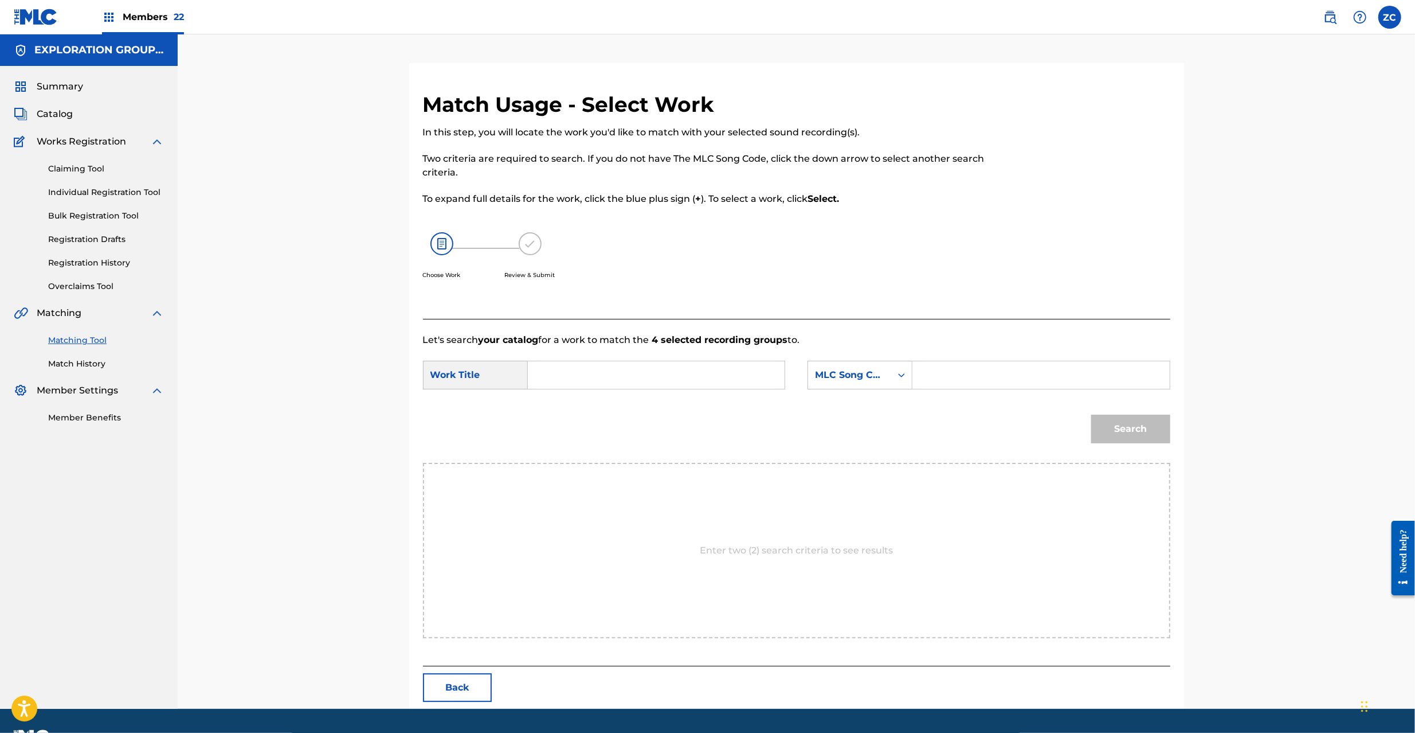
click at [638, 372] on input "Search Form" at bounding box center [656, 375] width 237 height 28
paste input "Watto Intenshon WC1V76"
click at [654, 375] on input "Watto Intenshon WC1V76" at bounding box center [656, 375] width 237 height 28
type input "Watto Intenshon"
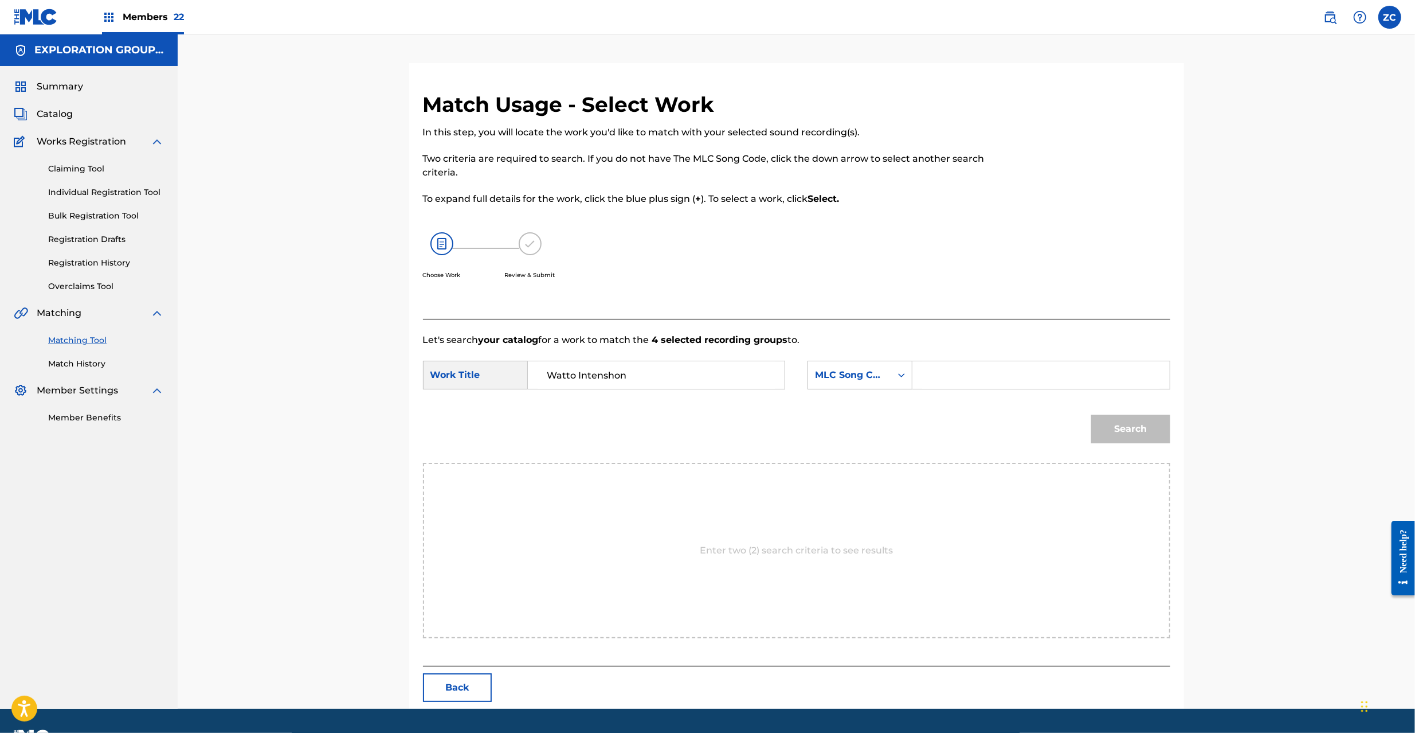
click at [995, 383] on input "Search Form" at bounding box center [1040, 375] width 237 height 28
paste input "WC1V76"
type input "WC1V76"
click at [1138, 426] on button "Search" at bounding box center [1130, 428] width 79 height 29
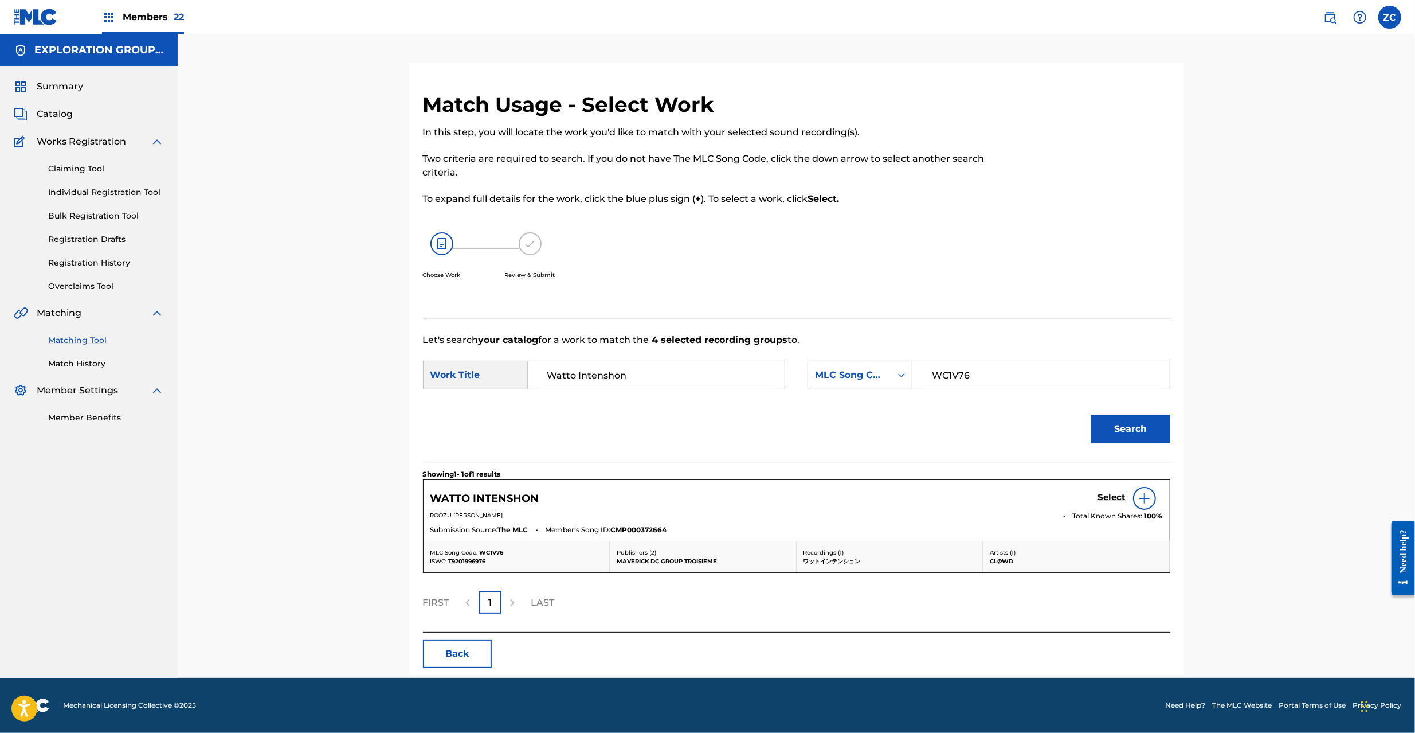
click at [1110, 494] on h5 "Select" at bounding box center [1112, 497] width 28 height 11
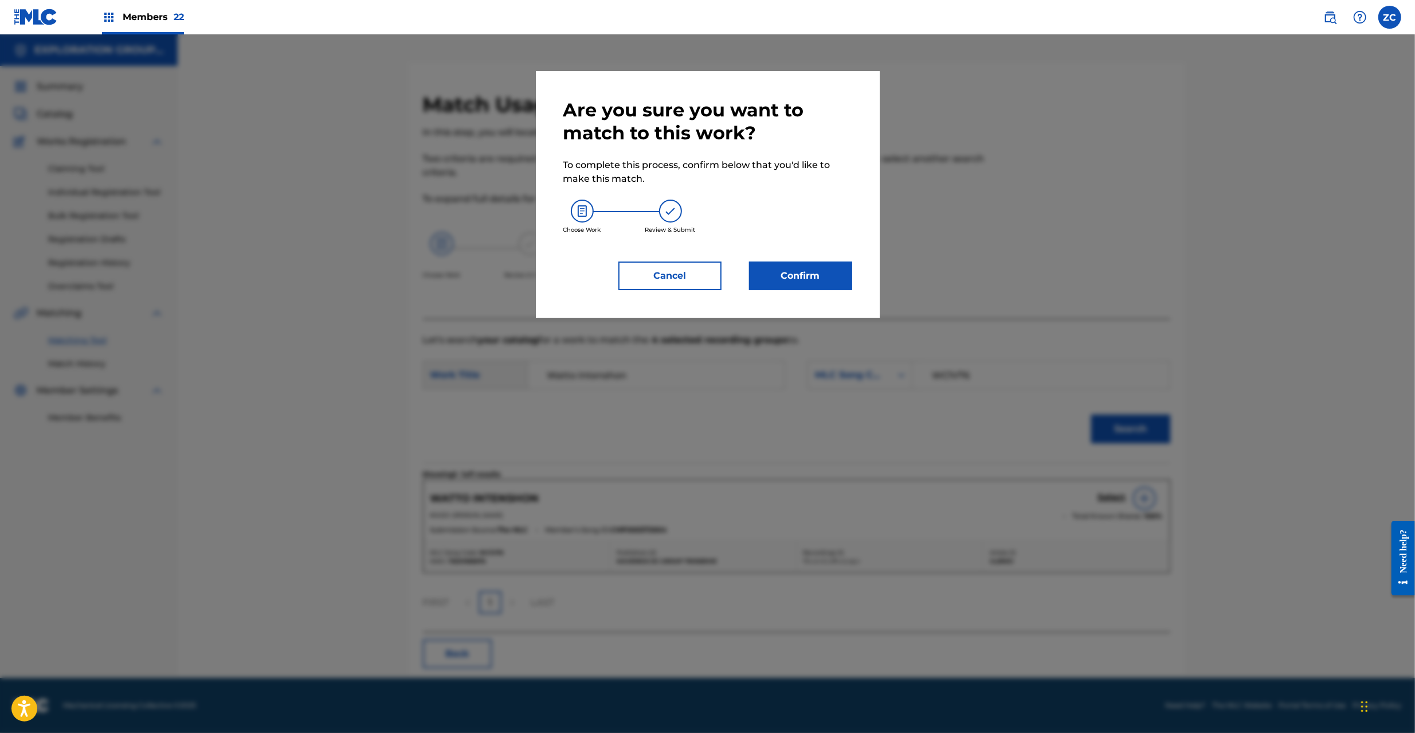
click at [794, 267] on button "Confirm" at bounding box center [800, 275] width 103 height 29
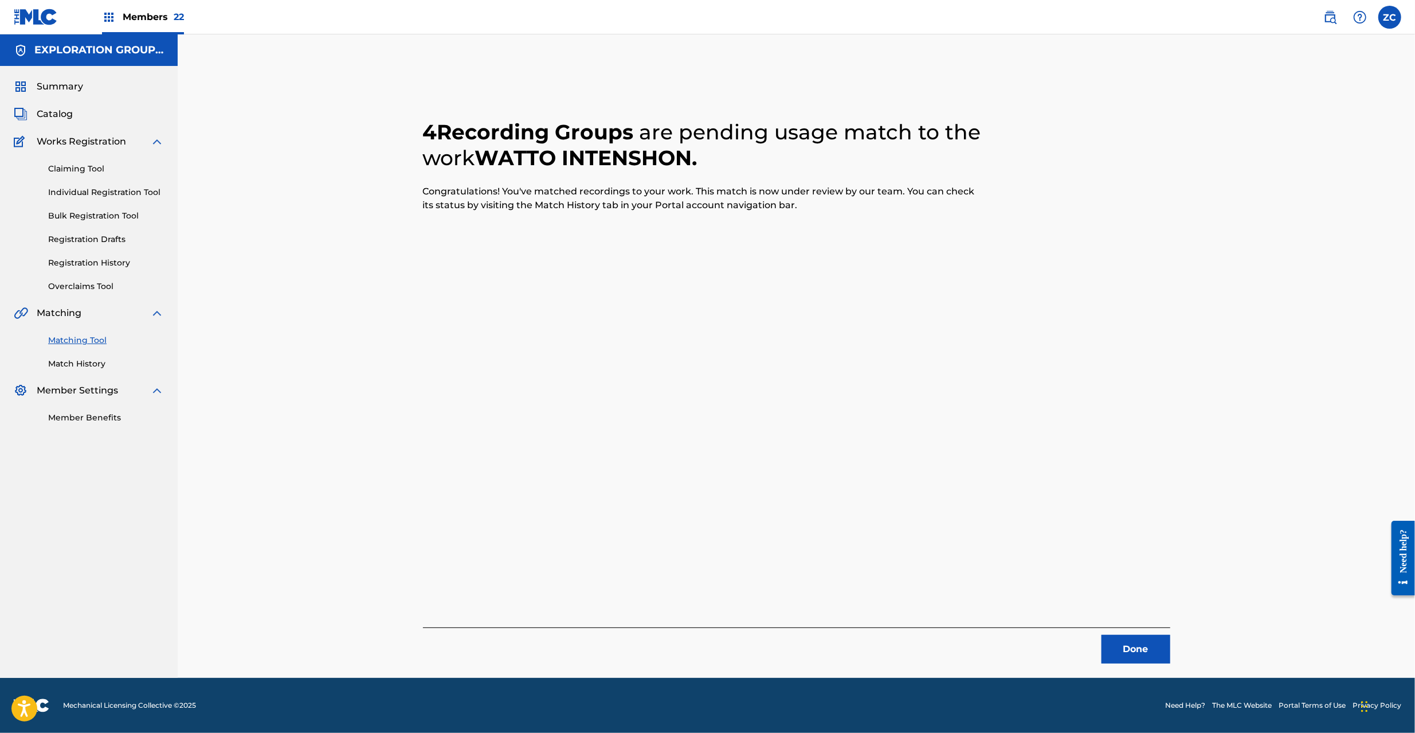
click at [1146, 650] on button "Done" at bounding box center [1136, 649] width 69 height 29
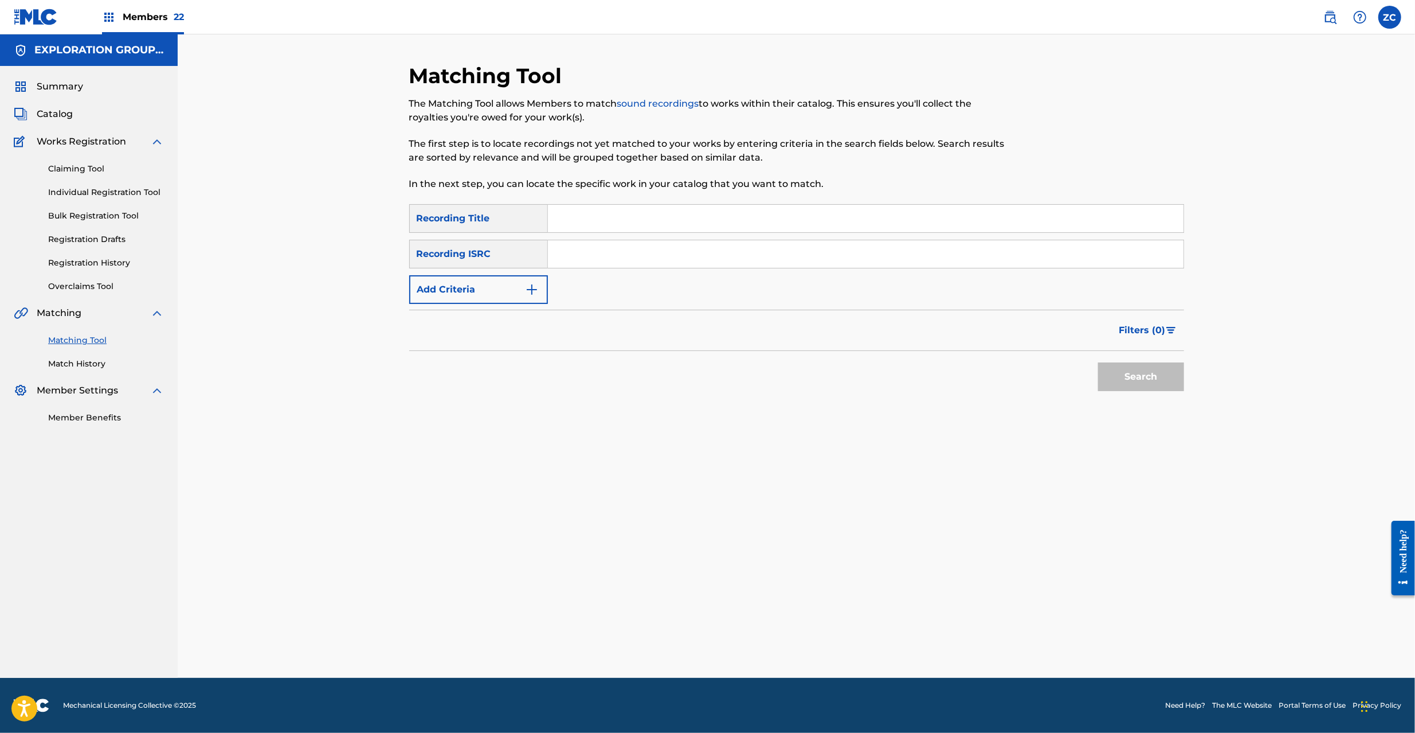
click at [612, 249] on input "Search Form" at bounding box center [866, 254] width 636 height 28
paste input "JPF301200119"
click at [1128, 379] on button "Search" at bounding box center [1141, 376] width 86 height 29
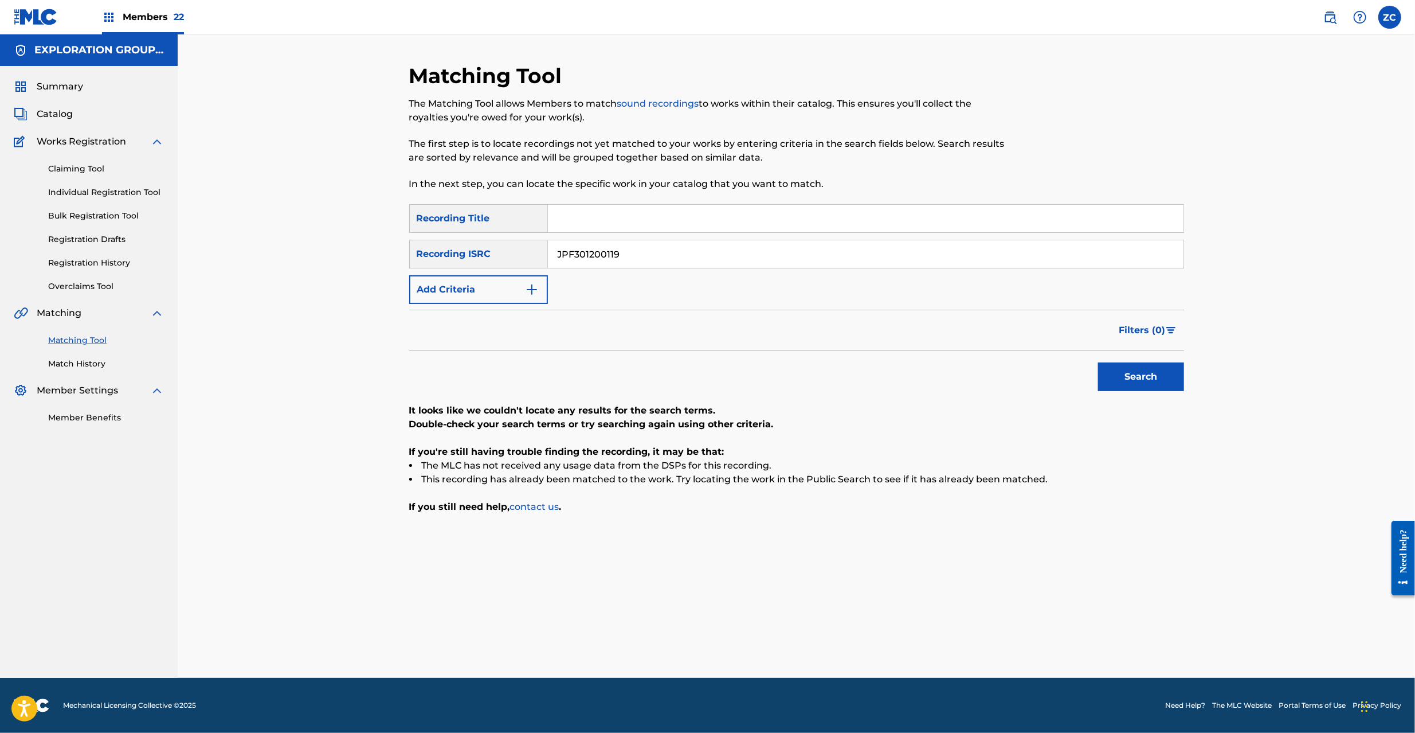
click at [824, 252] on input "JPF301200119" at bounding box center [866, 254] width 636 height 28
paste input "600032"
type input "JPF301600032"
click at [1142, 369] on button "Search" at bounding box center [1141, 376] width 86 height 29
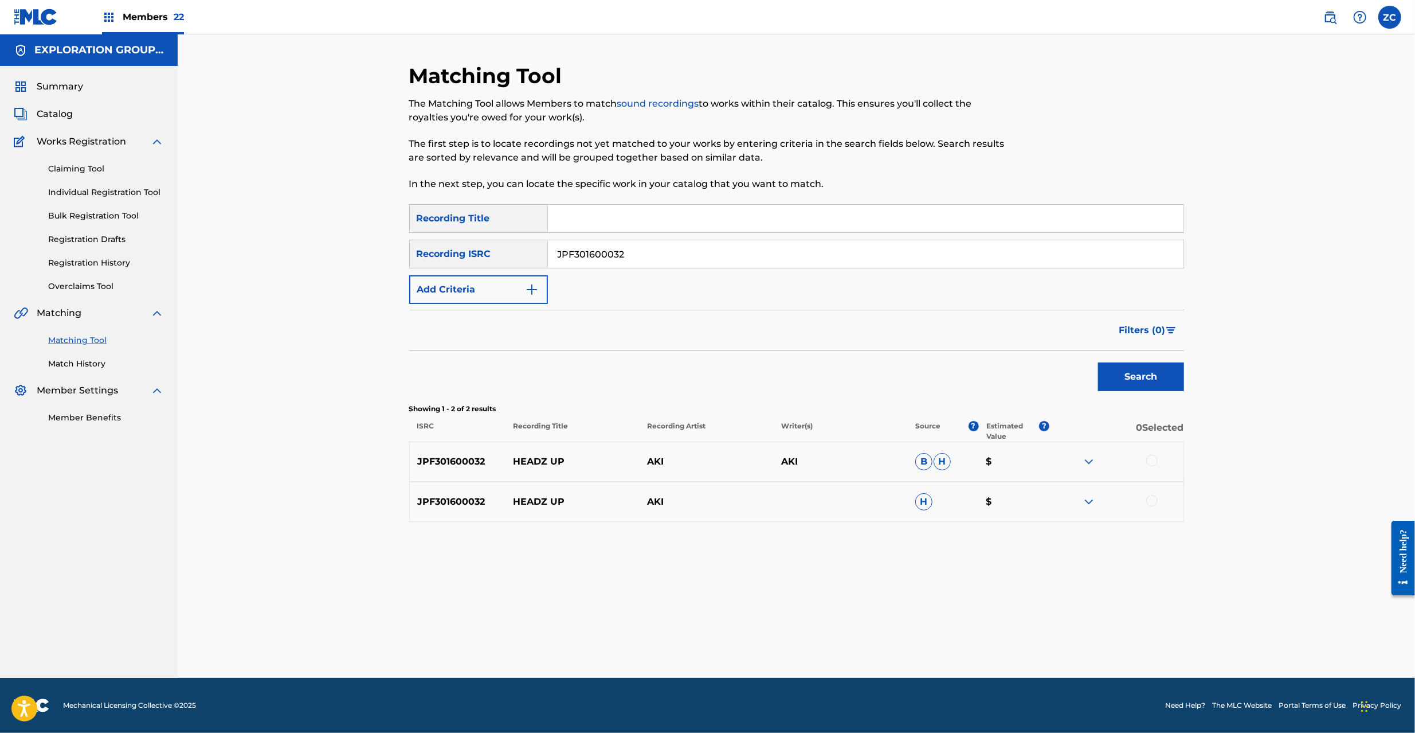
click at [1153, 457] on div at bounding box center [1151, 460] width 11 height 11
click at [1156, 498] on div at bounding box center [1151, 500] width 11 height 11
click at [822, 640] on button "Match 2 Groups" at bounding box center [805, 639] width 127 height 29
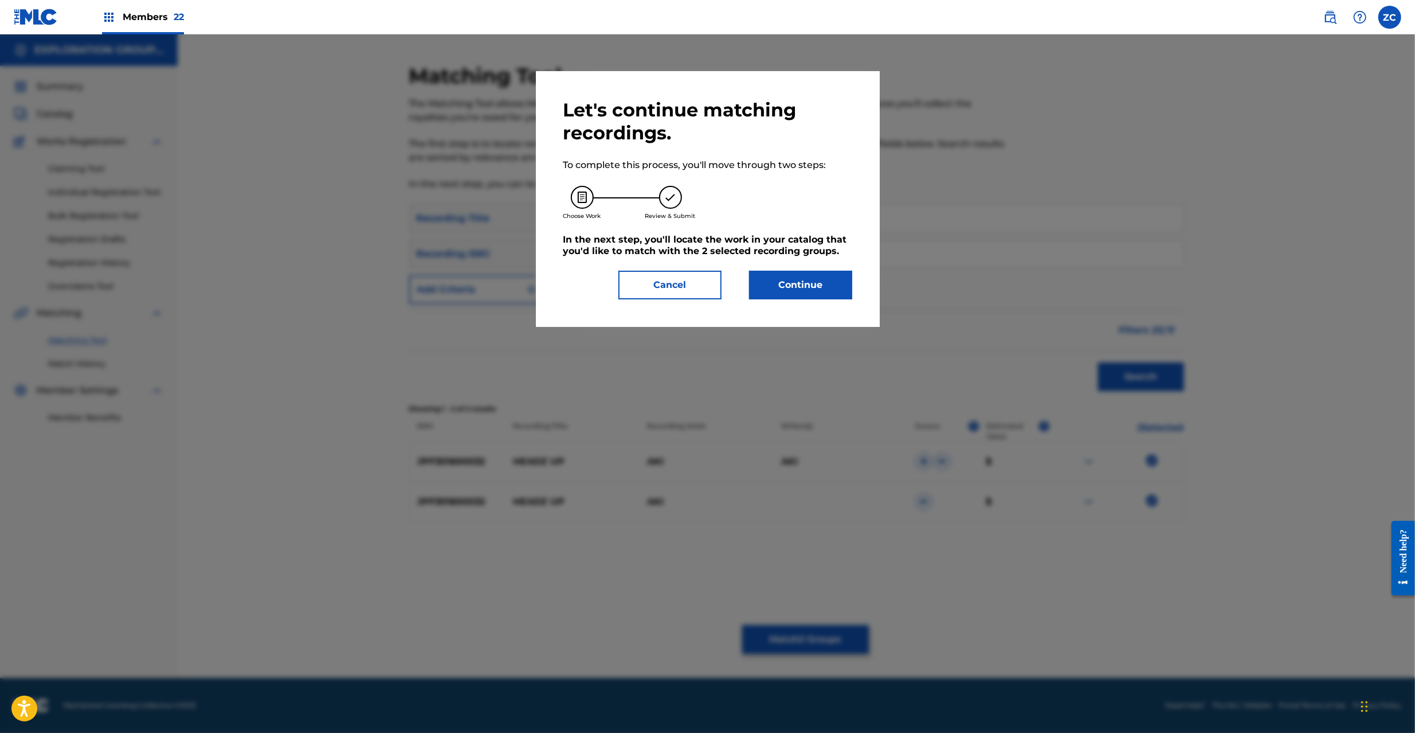
click at [776, 285] on button "Continue" at bounding box center [800, 285] width 103 height 29
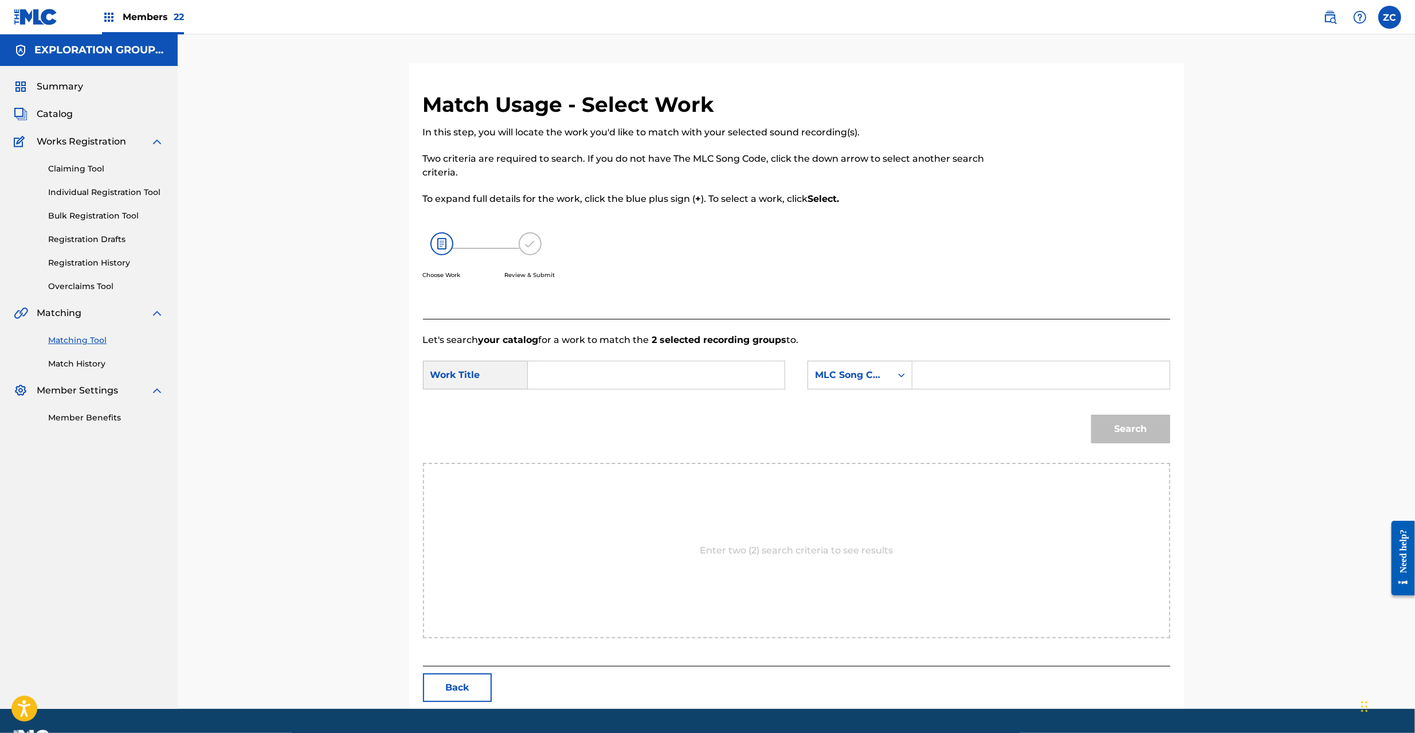
click at [675, 375] on input "Search Form" at bounding box center [656, 375] width 237 height 28
paste input "Headz Up HC0BNK"
click at [617, 375] on input "Headz Up HC0BNK" at bounding box center [656, 375] width 237 height 28
click at [618, 373] on input "Headz Up HC0BNK" at bounding box center [656, 375] width 237 height 28
type input "Headz Up"
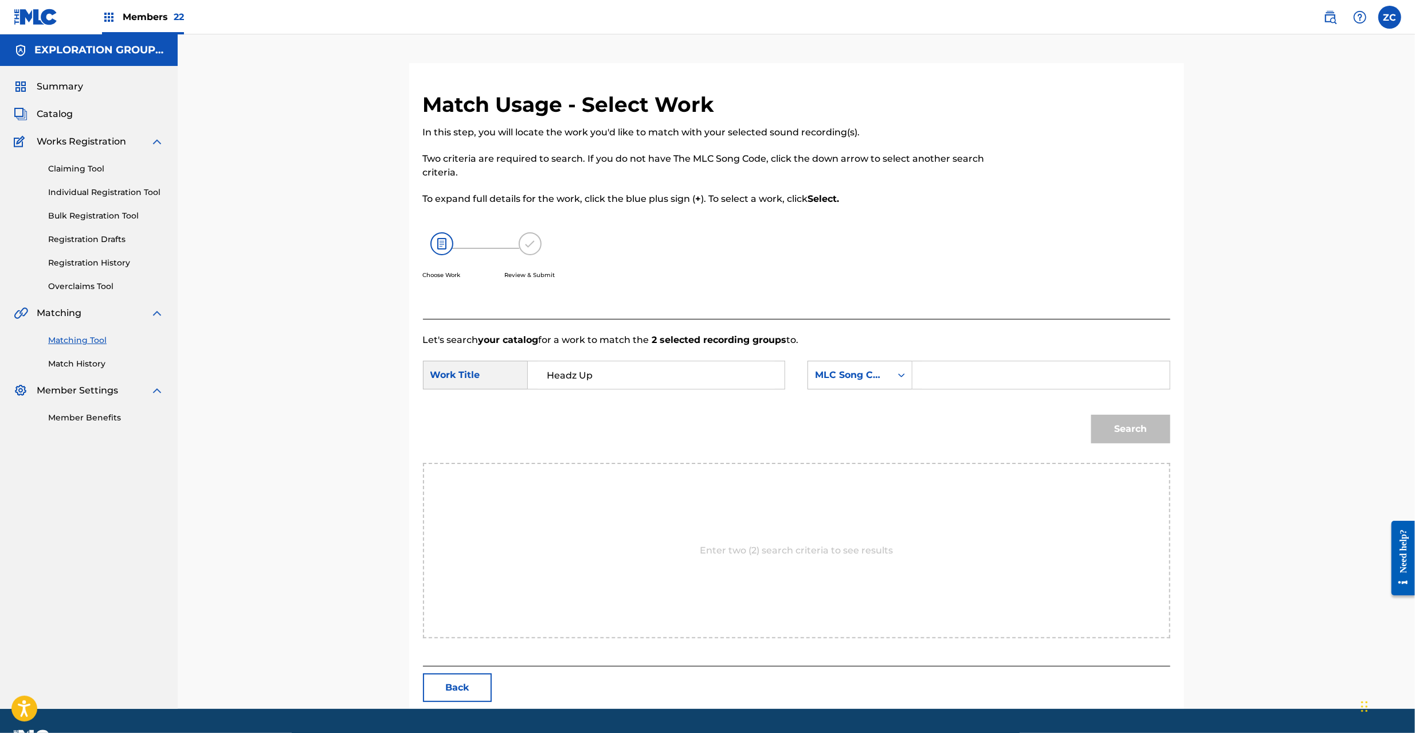
click at [938, 370] on input "Search Form" at bounding box center [1040, 375] width 237 height 28
paste input "HC0BNK"
type input "HC0BNK"
click at [1142, 429] on button "Search" at bounding box center [1130, 428] width 79 height 29
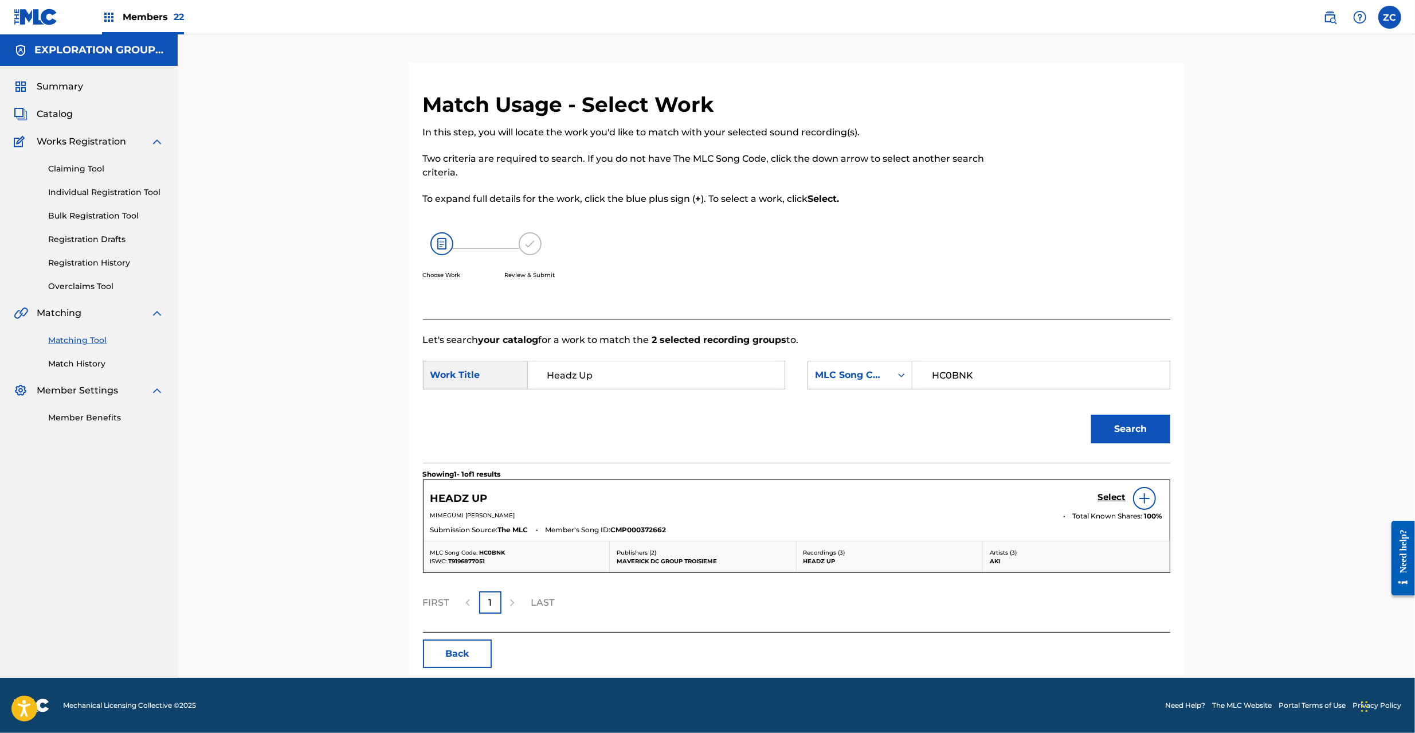
click at [1111, 503] on h5 "Select" at bounding box center [1112, 497] width 28 height 11
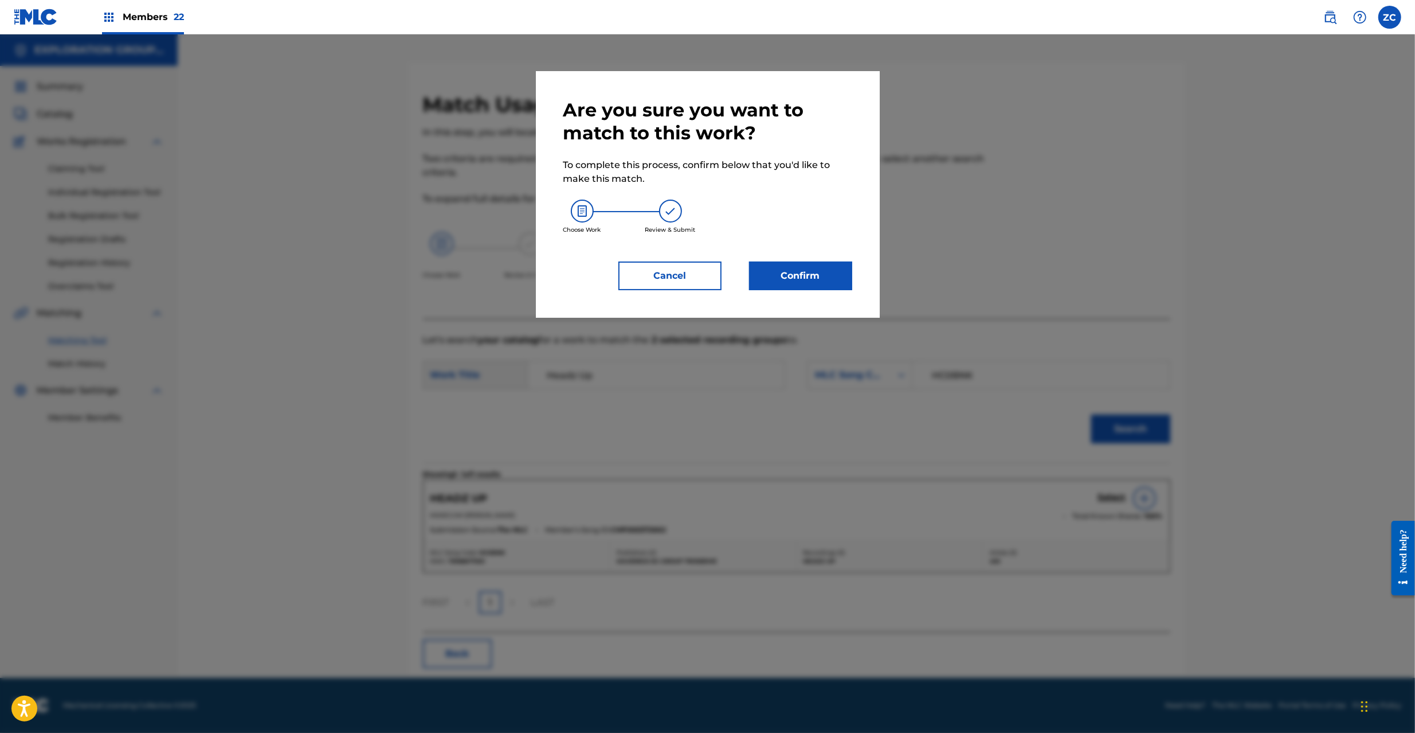
click at [825, 279] on button "Confirm" at bounding box center [800, 275] width 103 height 29
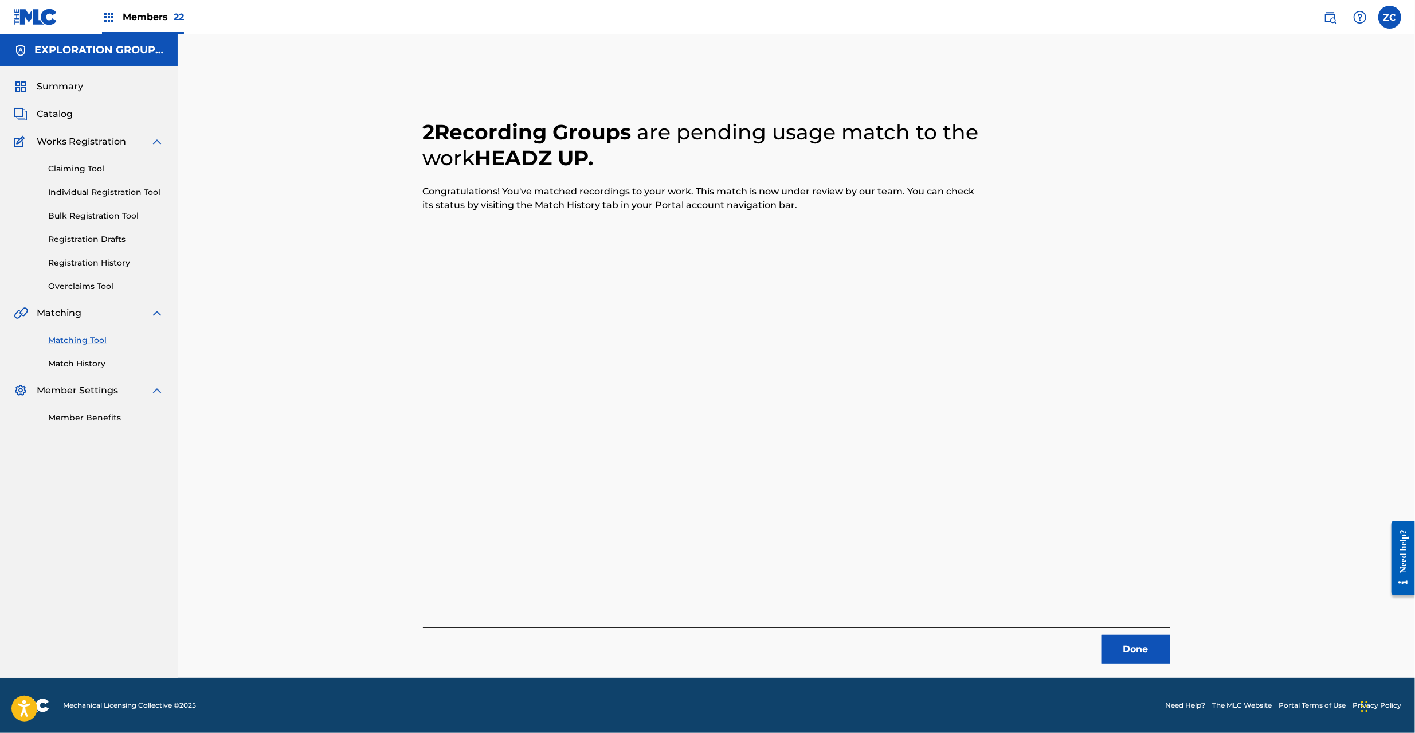
click at [1135, 652] on button "Done" at bounding box center [1136, 649] width 69 height 29
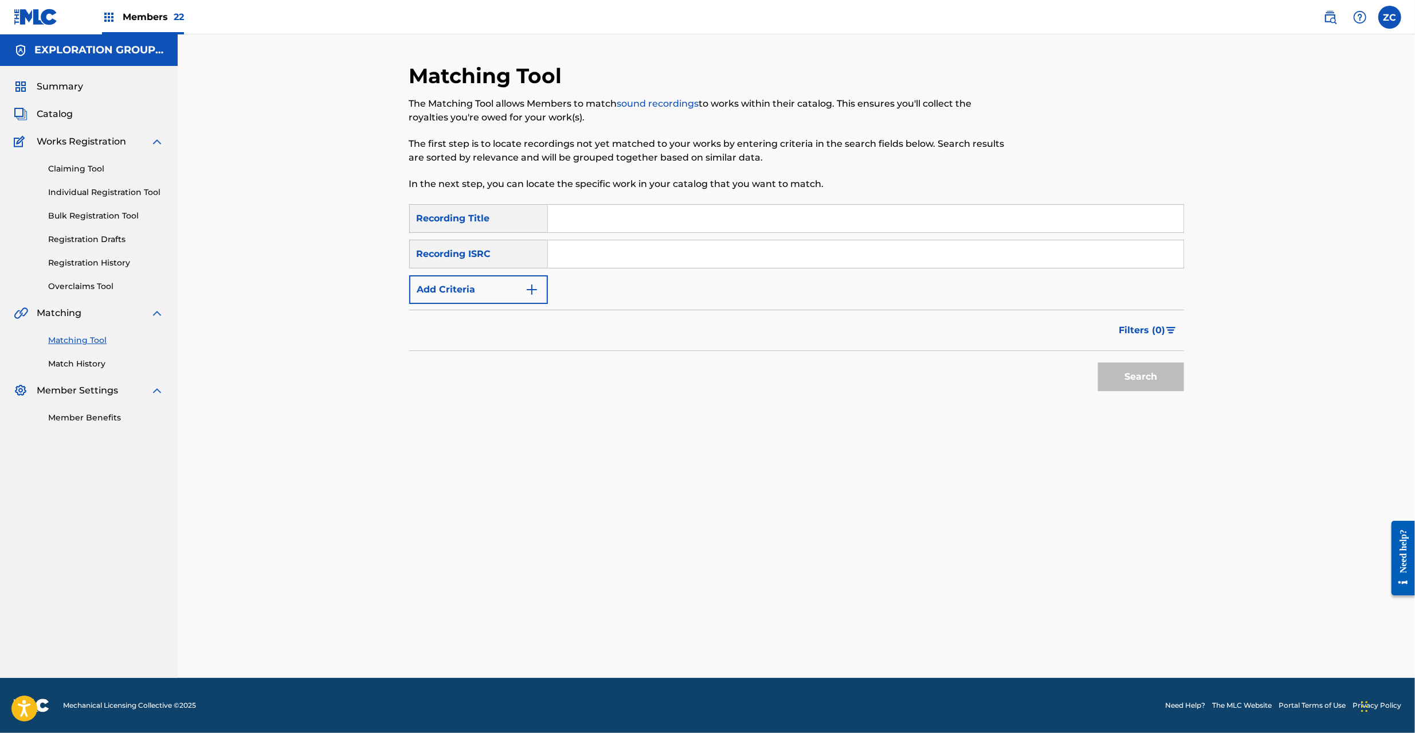
click at [588, 224] on input "Search Form" at bounding box center [866, 219] width 636 height 28
paste input "Oodinarii [PERSON_NAME]"
drag, startPoint x: 618, startPoint y: 214, endPoint x: 862, endPoint y: 214, distance: 244.2
click at [862, 214] on input "Oodinarii [PERSON_NAME]" at bounding box center [866, 219] width 636 height 28
type input "Oodinarii"
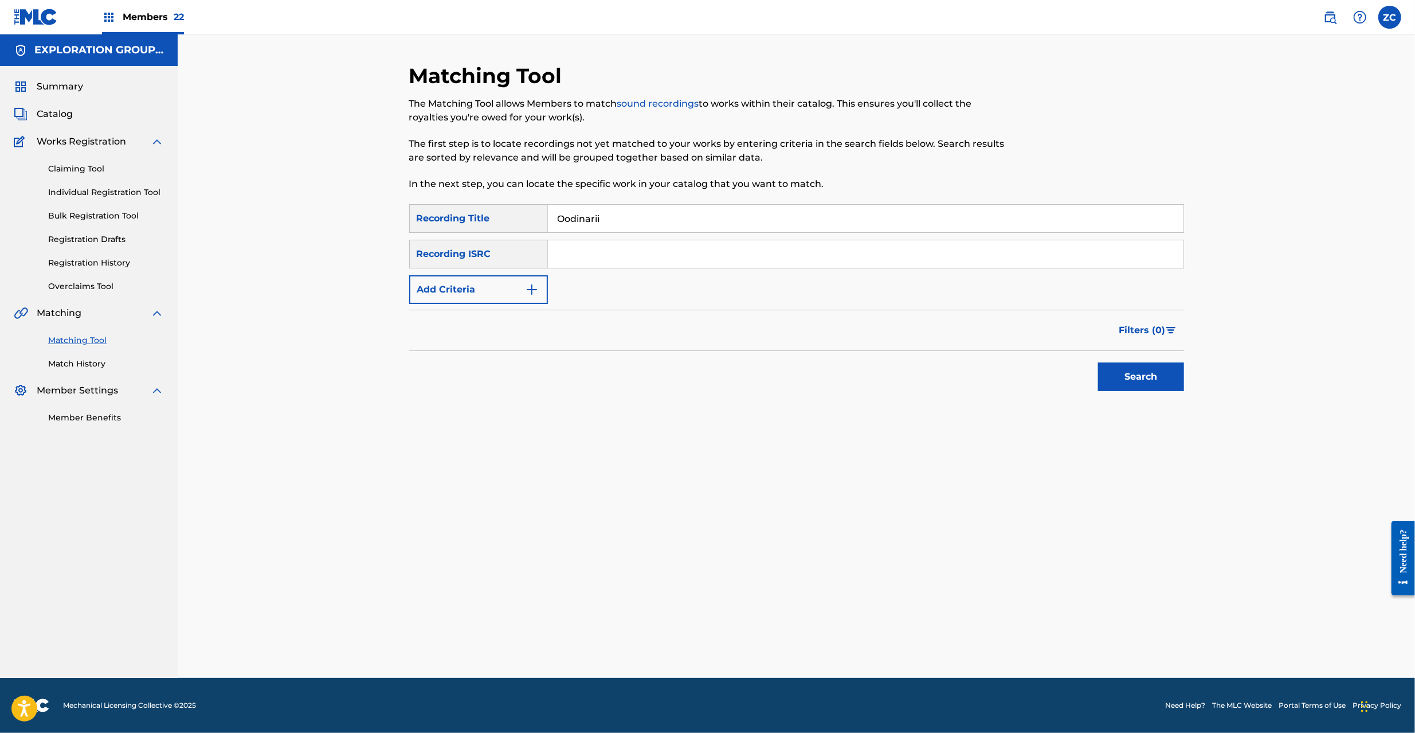
click at [515, 289] on button "Add Criteria" at bounding box center [478, 289] width 139 height 29
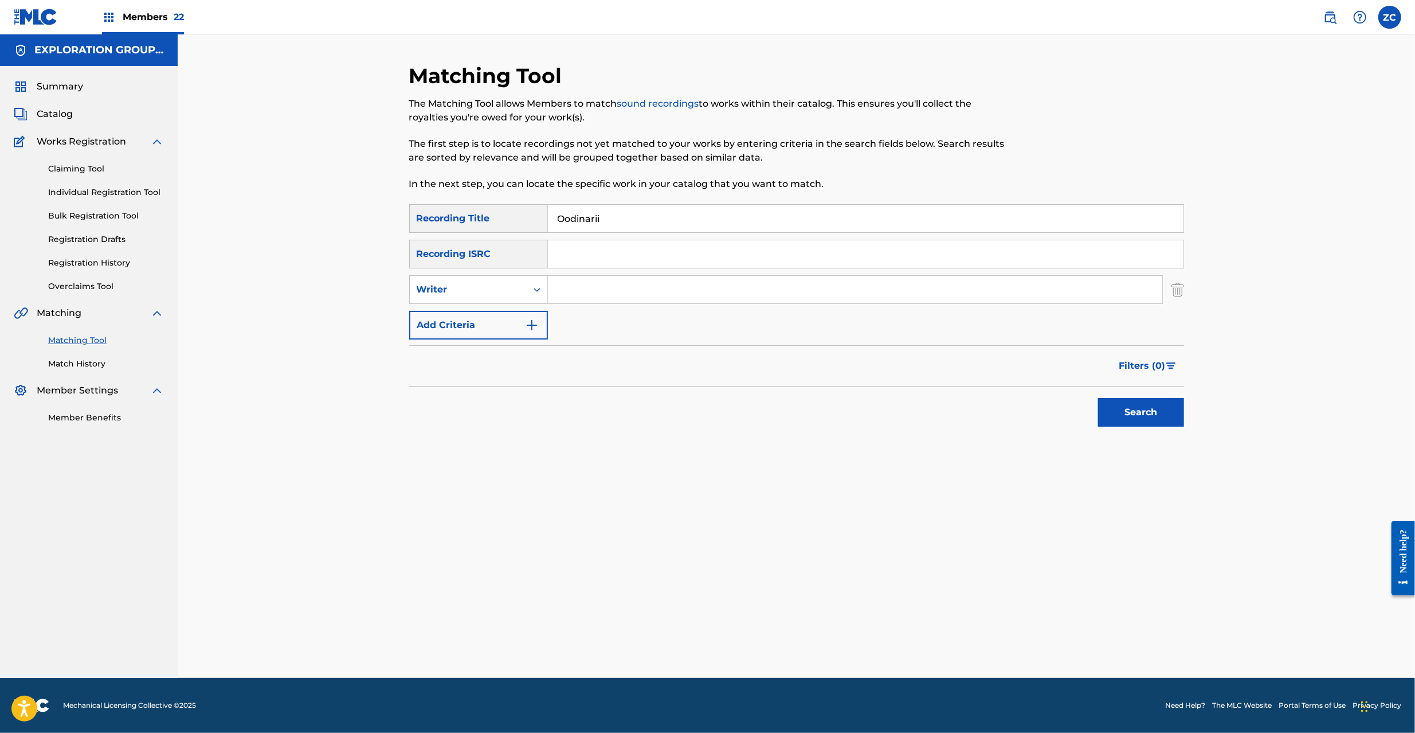
click at [475, 321] on button "Add Criteria" at bounding box center [478, 325] width 139 height 29
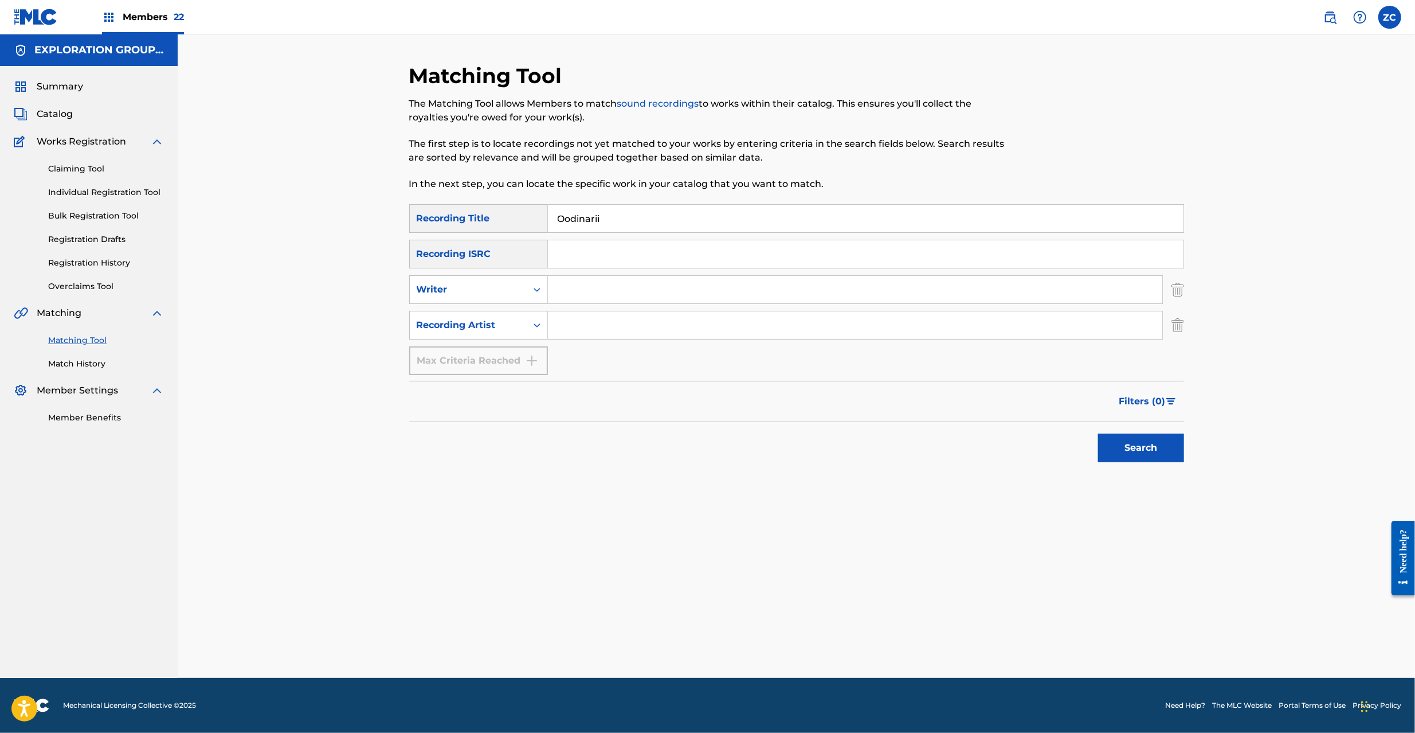
drag, startPoint x: 601, startPoint y: 329, endPoint x: 629, endPoint y: 329, distance: 27.5
click at [601, 329] on input "Search Form" at bounding box center [855, 325] width 615 height 28
paste input "[PERSON_NAME]"
type input "[PERSON_NAME]"
click at [1140, 443] on button "Search" at bounding box center [1141, 447] width 86 height 29
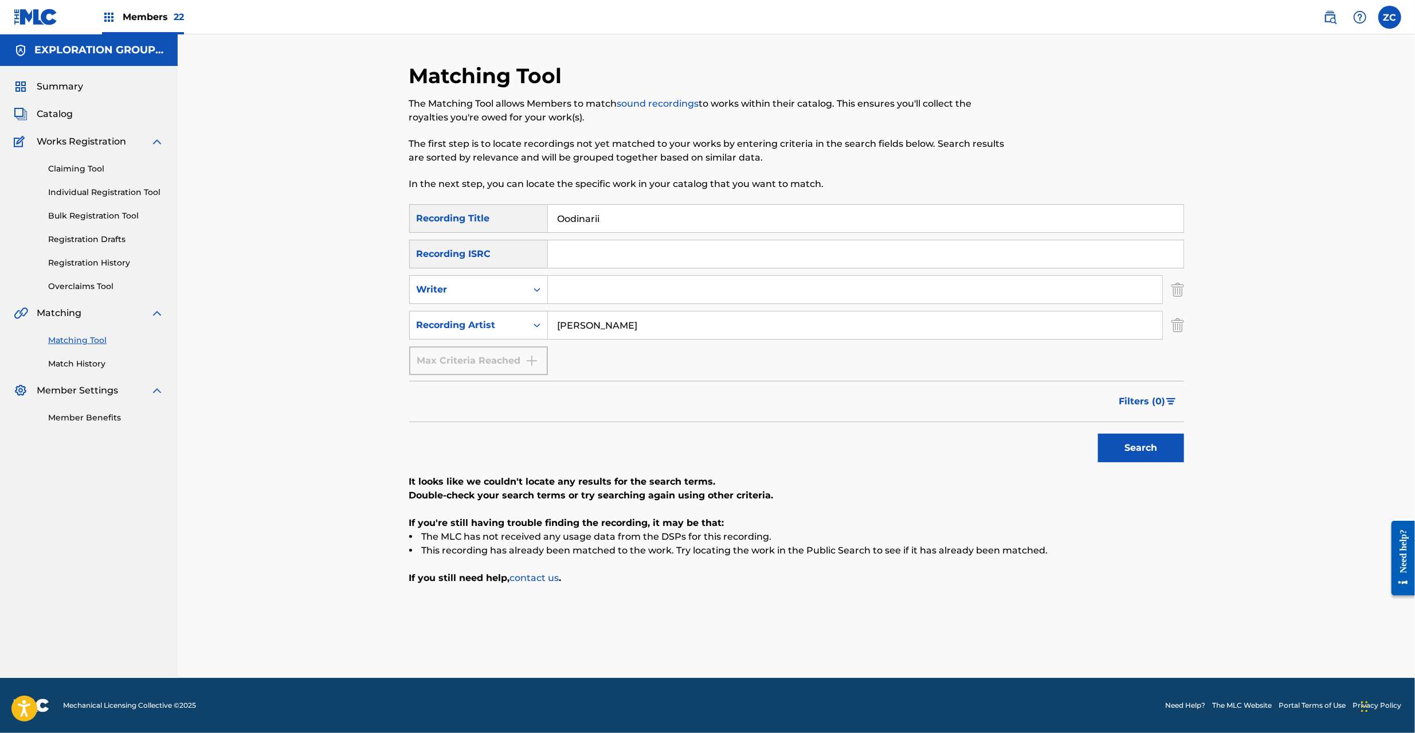
click at [635, 214] on input "Oodinarii" at bounding box center [866, 219] width 636 height 28
paste input "オーディナリー"
click at [1116, 443] on button "Search" at bounding box center [1141, 447] width 86 height 29
drag, startPoint x: 416, startPoint y: 197, endPoint x: 330, endPoint y: 191, distance: 85.6
click at [330, 191] on div "Matching Tool The Matching Tool allows Members to match sound recordings to wor…" at bounding box center [797, 355] width 1238 height 643
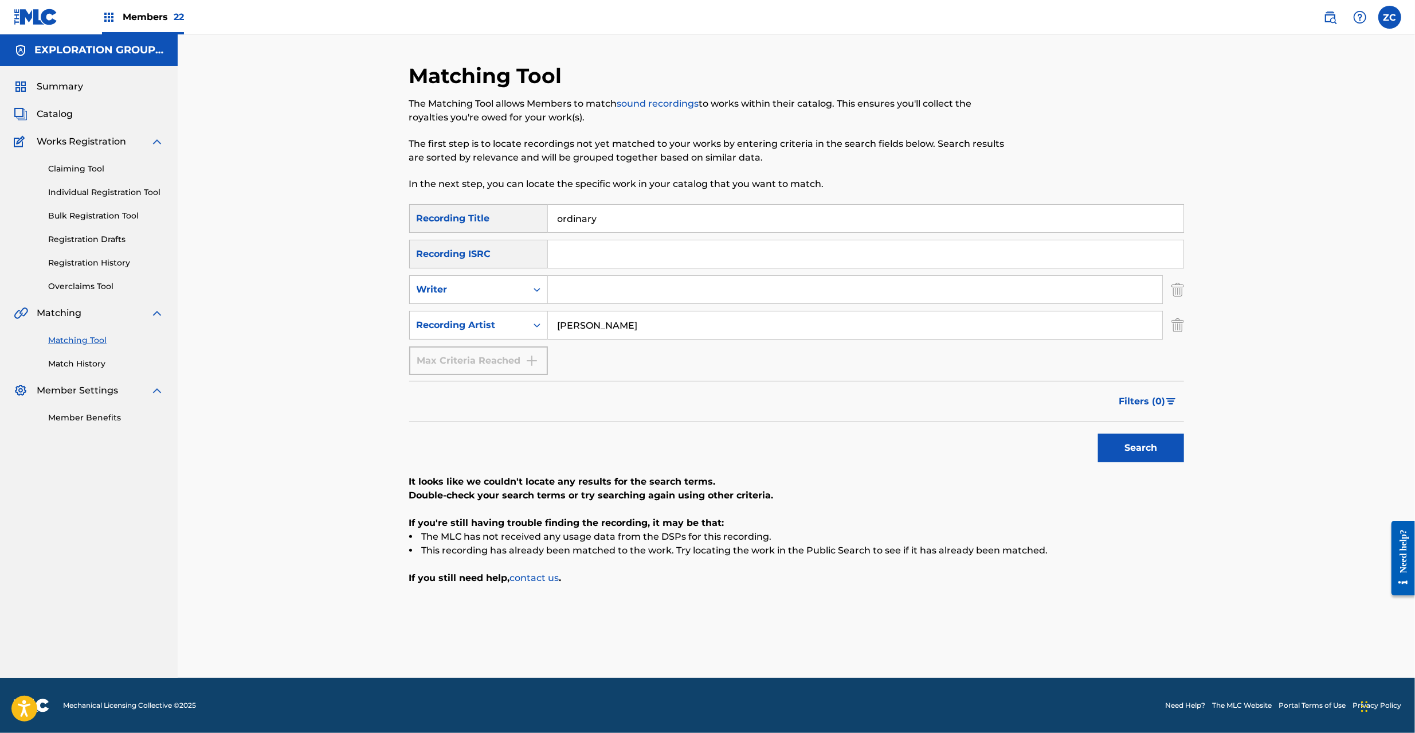
type input "ordinary"
click at [1098, 433] on button "Search" at bounding box center [1141, 447] width 86 height 29
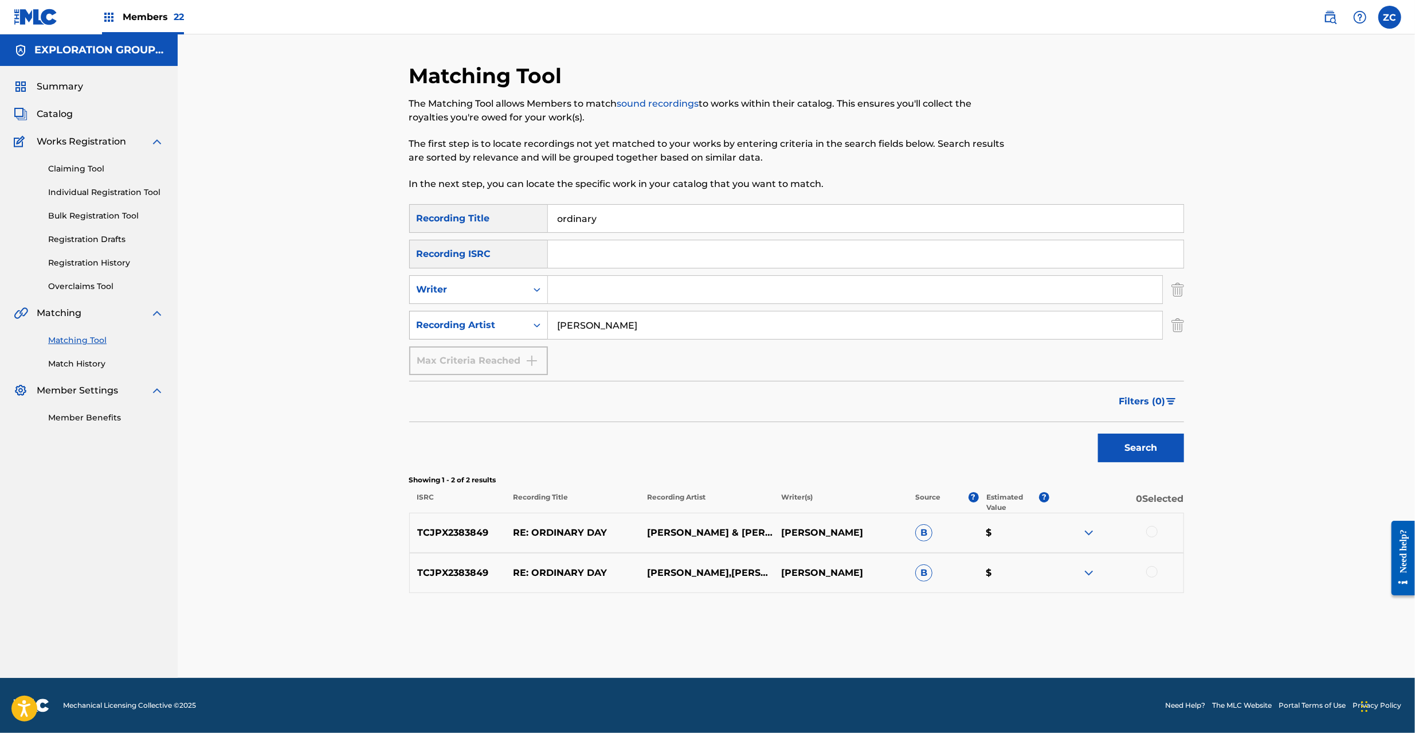
drag, startPoint x: 659, startPoint y: 328, endPoint x: 448, endPoint y: 322, distance: 211.0
click at [448, 322] on div "SearchWithCriteria1492cd20-1610-4d7f-bae7-1841e997b36e Recording Artist [PERSON…" at bounding box center [796, 325] width 775 height 29
paste input "Dezert"
type input "Dezert"
drag, startPoint x: 1130, startPoint y: 448, endPoint x: 1076, endPoint y: 441, distance: 54.9
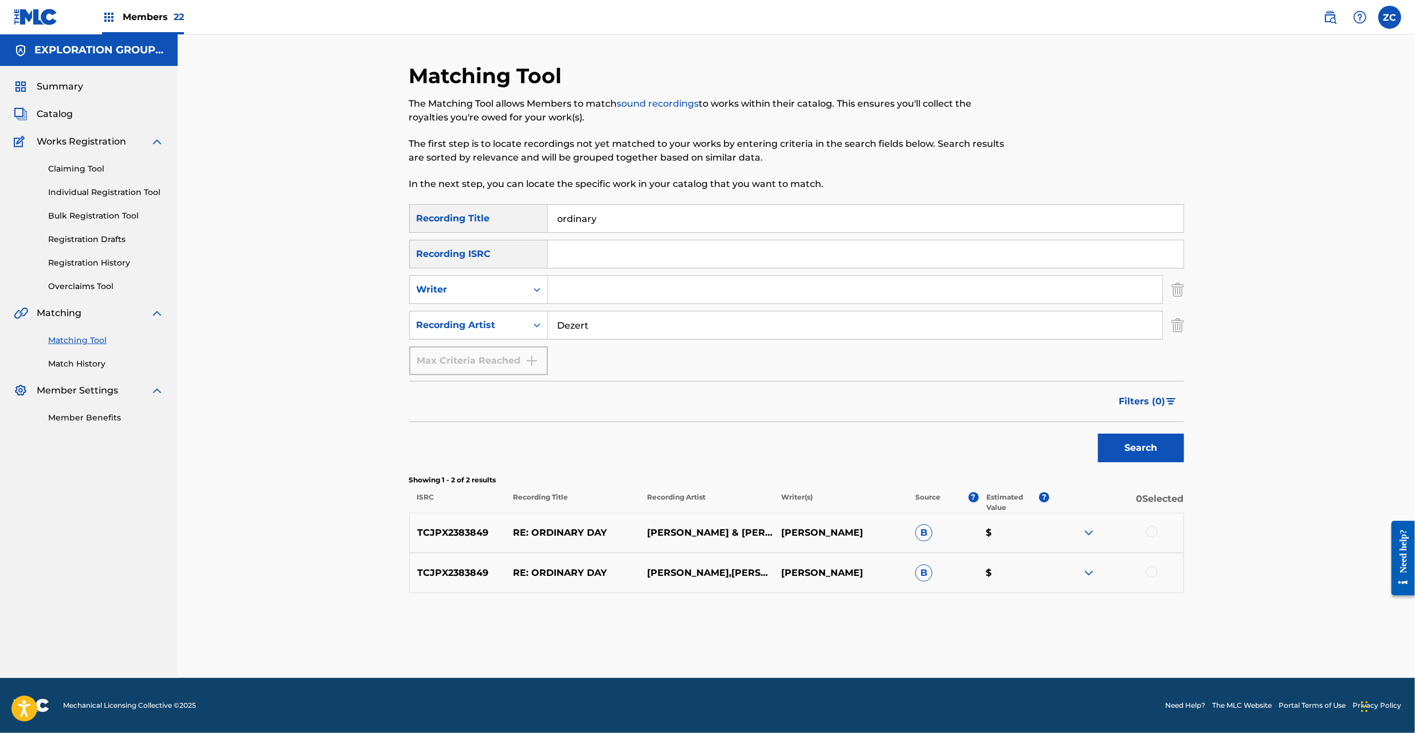
click at [1117, 448] on button "Search" at bounding box center [1141, 447] width 86 height 29
click at [628, 217] on input "ordinary" at bounding box center [866, 219] width 636 height 28
paste input "オーディナリー"
type input "オーディナリー"
click at [1098, 433] on button "Search" at bounding box center [1141, 447] width 86 height 29
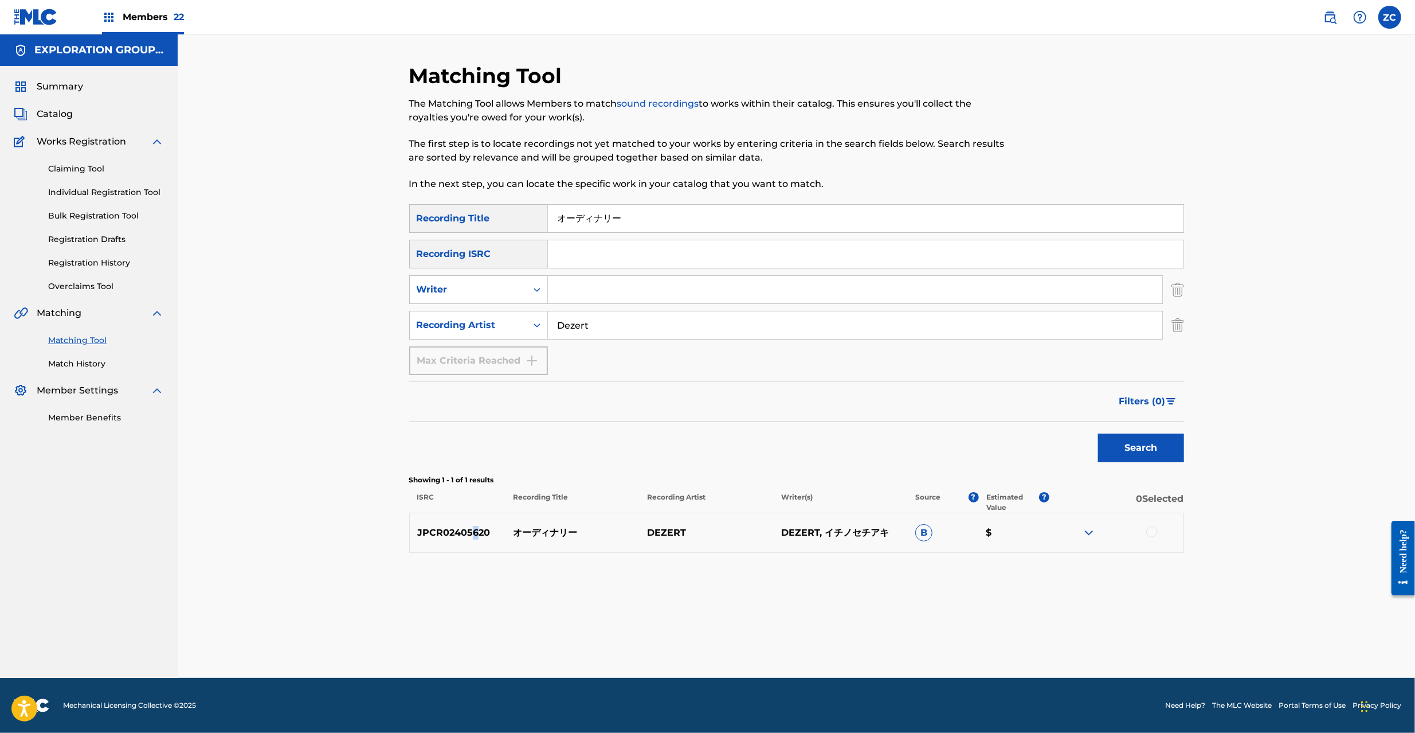
click at [475, 527] on p "JPCR02405620" at bounding box center [458, 533] width 96 height 14
click at [475, 526] on p "JPCR02405620" at bounding box center [458, 533] width 96 height 14
click at [480, 522] on div "JPCR02405620 オーディナリー DEZERT DEZERT, イチノセチアキ B $" at bounding box center [796, 532] width 775 height 40
copy p "JPCR02405620"
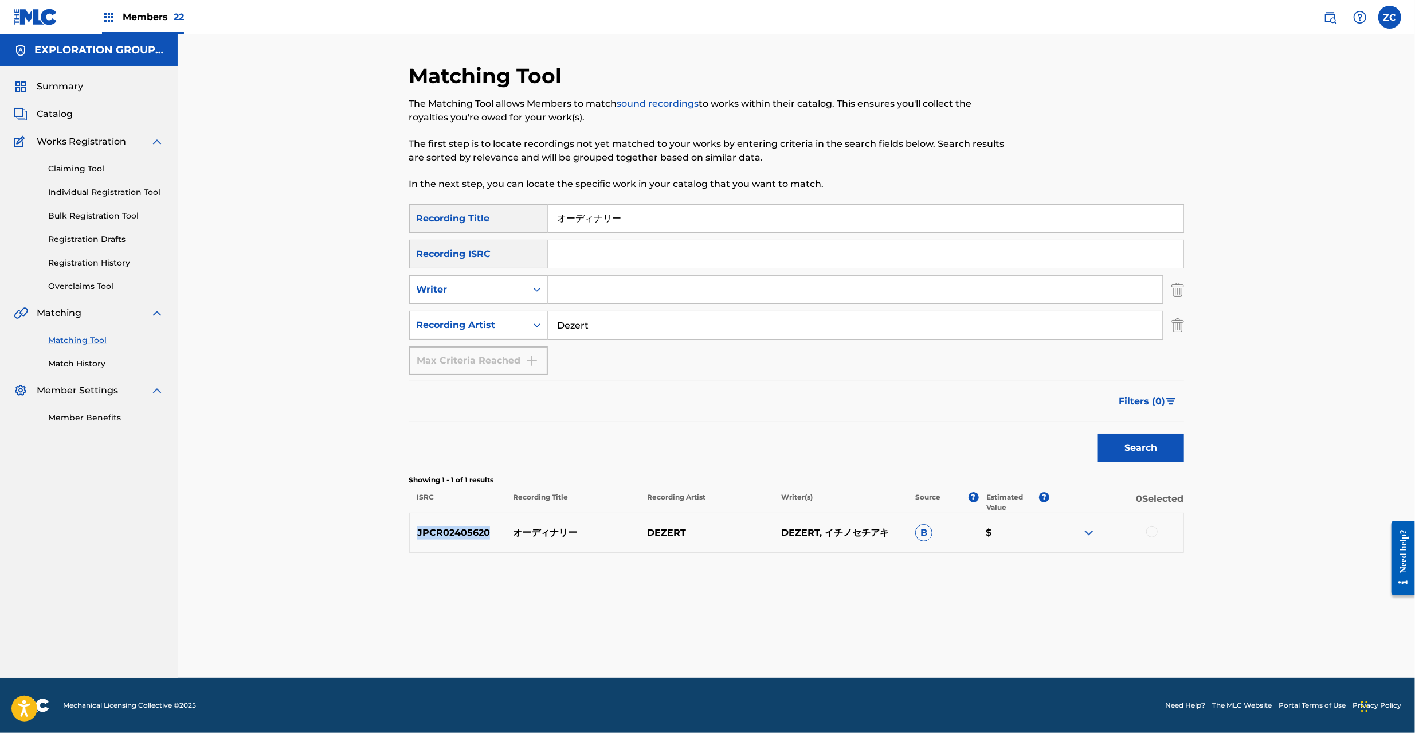
click at [1177, 321] on img "Search Form" at bounding box center [1178, 325] width 13 height 29
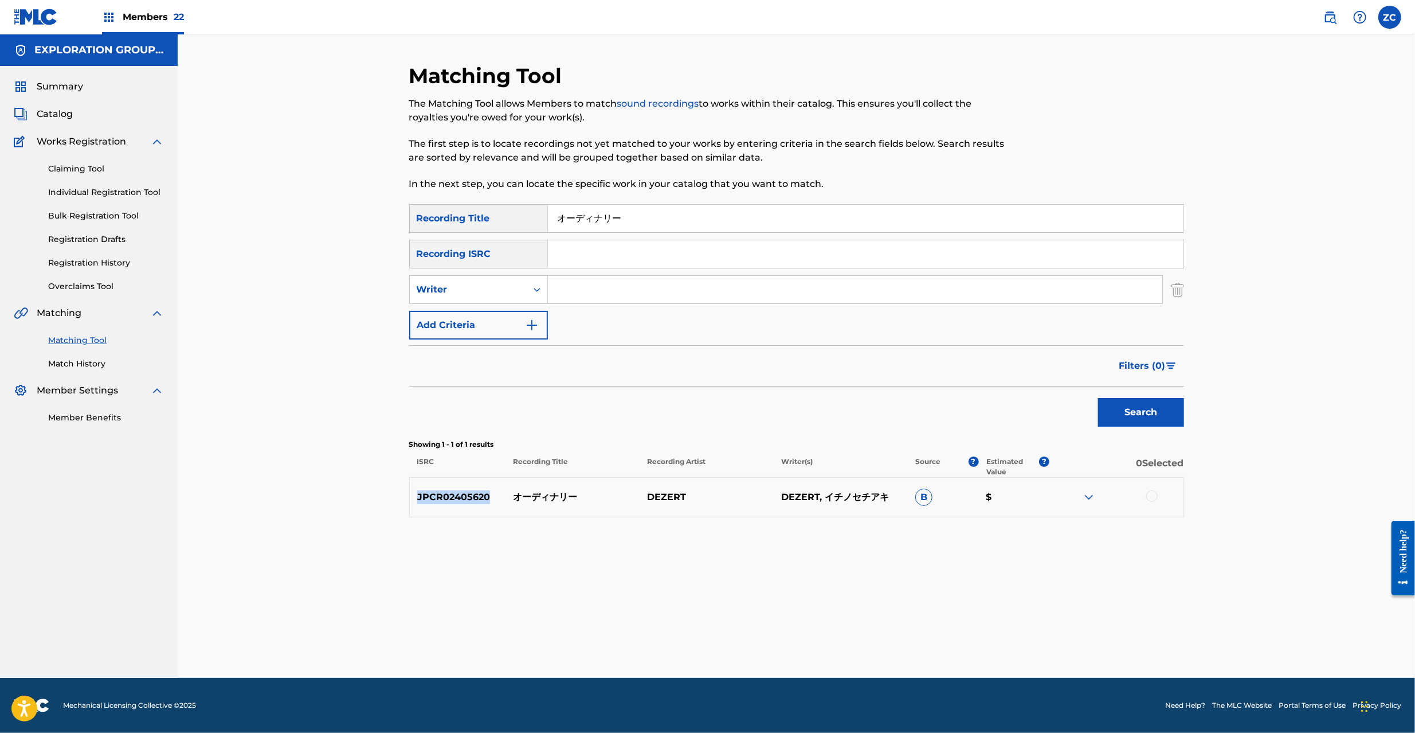
click at [1177, 294] on img "Search Form" at bounding box center [1178, 289] width 13 height 29
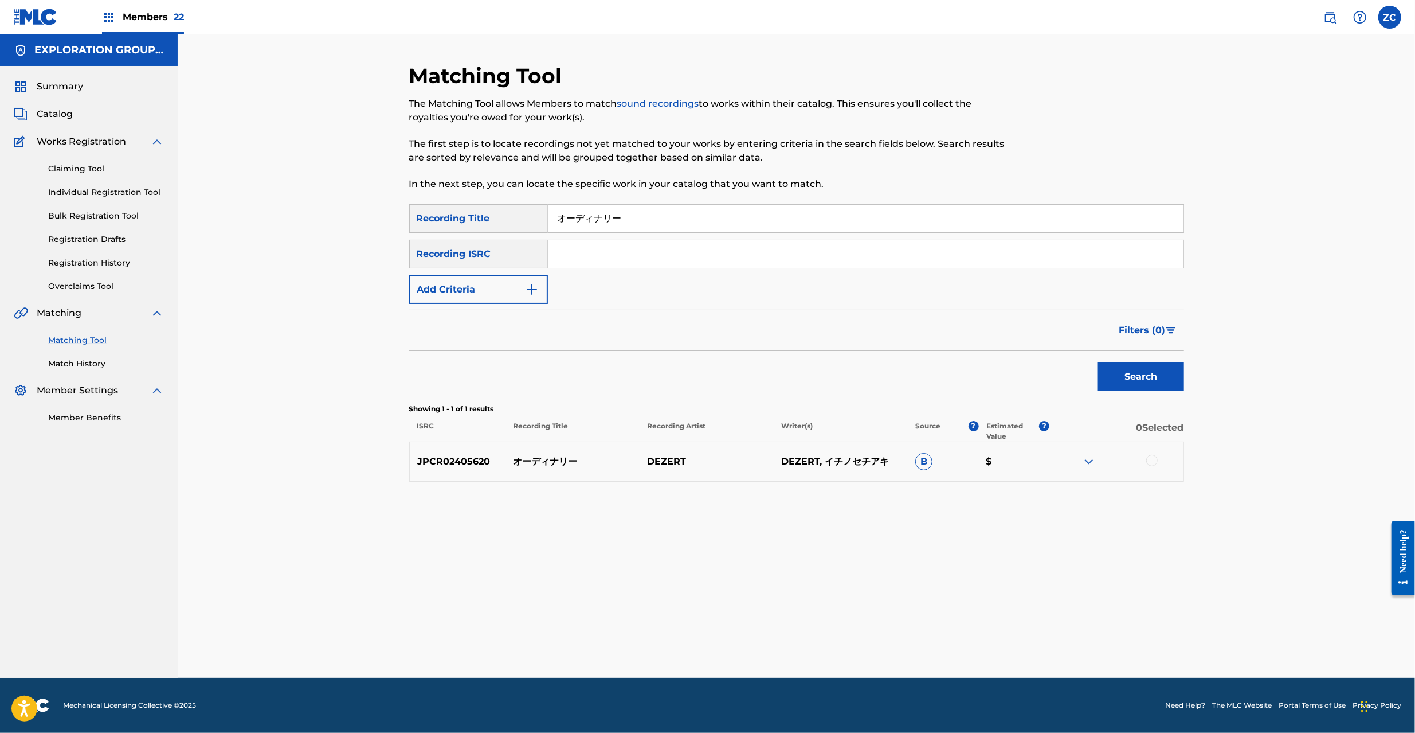
click at [1152, 264] on input "Search Form" at bounding box center [866, 254] width 636 height 28
paste input "JPCR02405620"
type input "JPCR02405620"
drag, startPoint x: 703, startPoint y: 223, endPoint x: 409, endPoint y: 230, distance: 293.6
click at [293, 221] on div "Matching Tool The Matching Tool allows Members to match sound recordings to wor…" at bounding box center [797, 355] width 1238 height 643
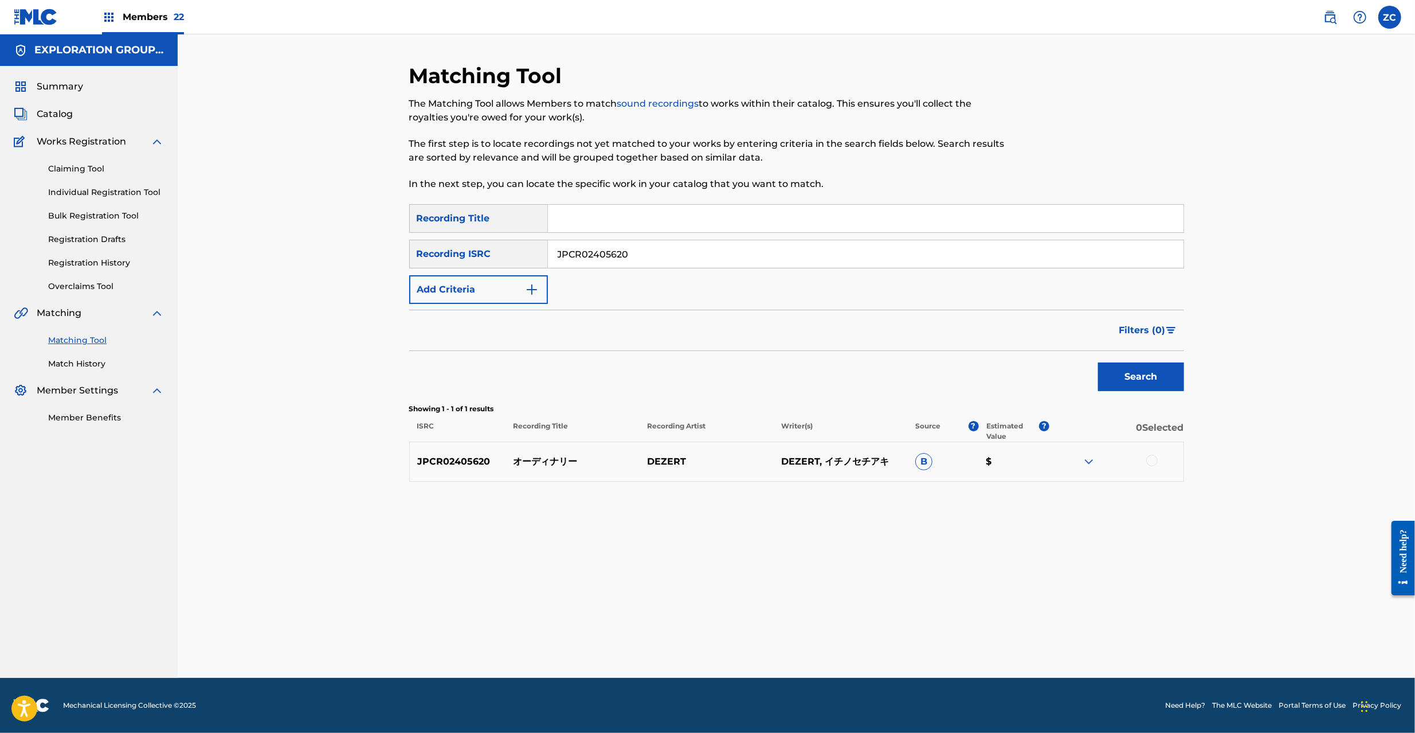
drag, startPoint x: 1156, startPoint y: 377, endPoint x: 1142, endPoint y: 376, distance: 13.2
click at [1154, 376] on button "Search" at bounding box center [1141, 376] width 86 height 29
click at [1154, 460] on div at bounding box center [1151, 460] width 11 height 11
click at [840, 643] on button "Match 1 Group" at bounding box center [805, 639] width 127 height 29
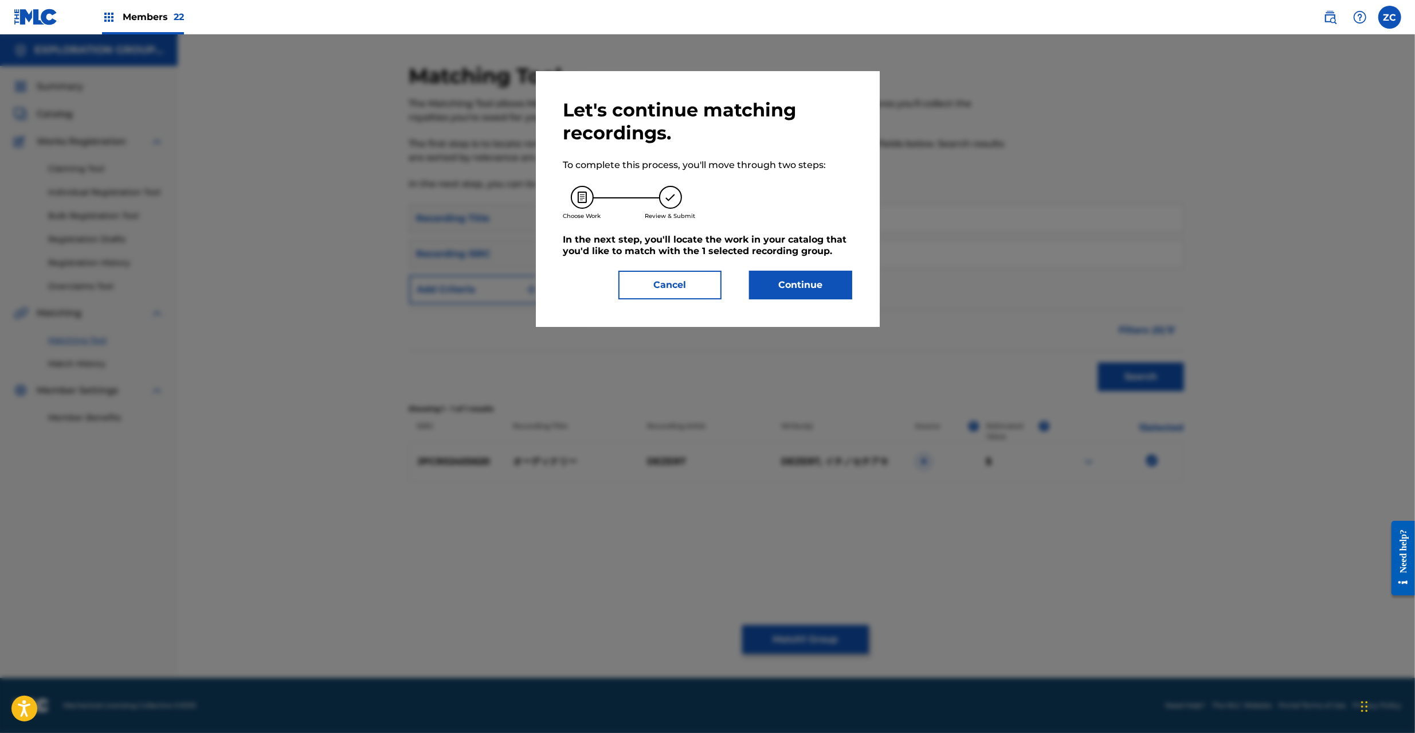
click at [831, 303] on div "Let's continue matching recordings. To complete this process, you'll move throu…" at bounding box center [708, 199] width 344 height 256
click at [832, 289] on button "Continue" at bounding box center [800, 285] width 103 height 29
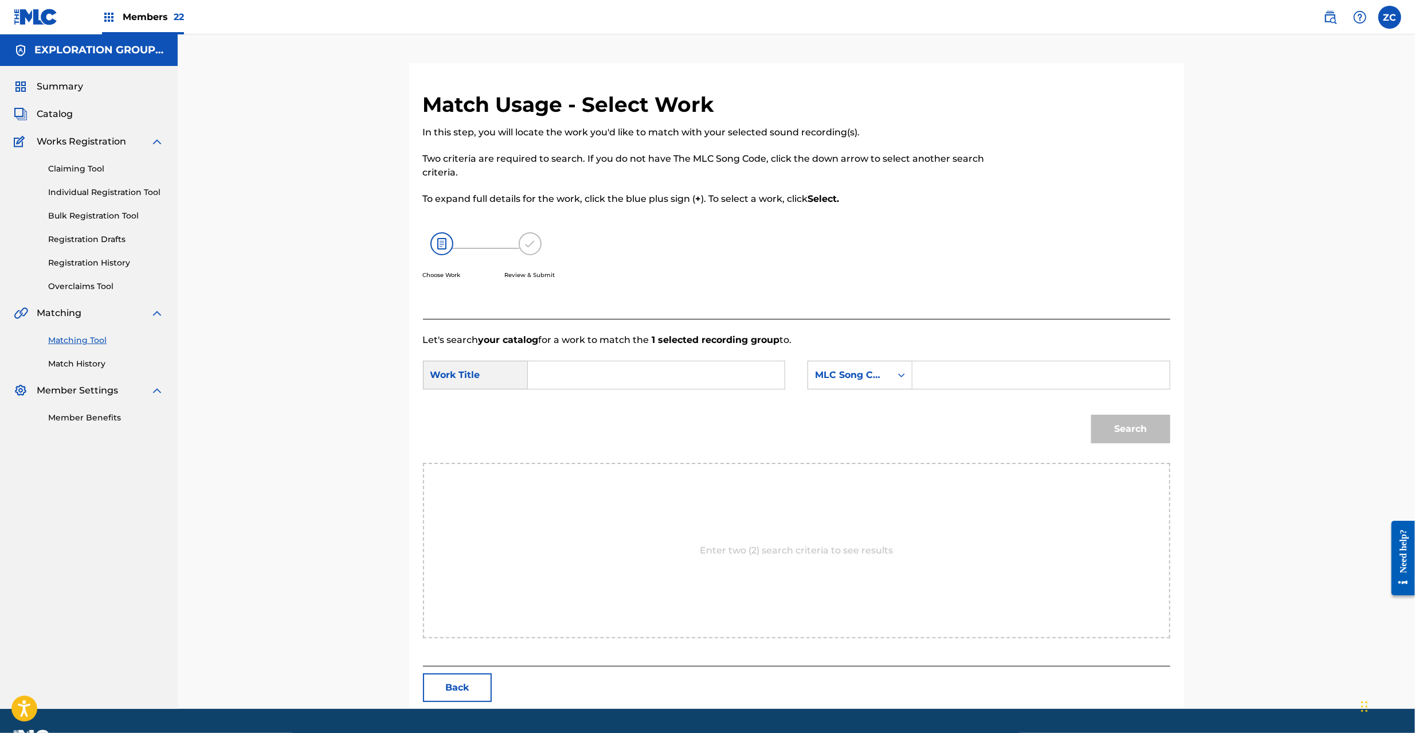
click at [695, 369] on input "Search Form" at bounding box center [656, 375] width 237 height 28
paste input "Oodinarii OL63MF"
click at [621, 372] on input "Oodinarii OL63MF" at bounding box center [656, 375] width 237 height 28
type input "Oodinarii"
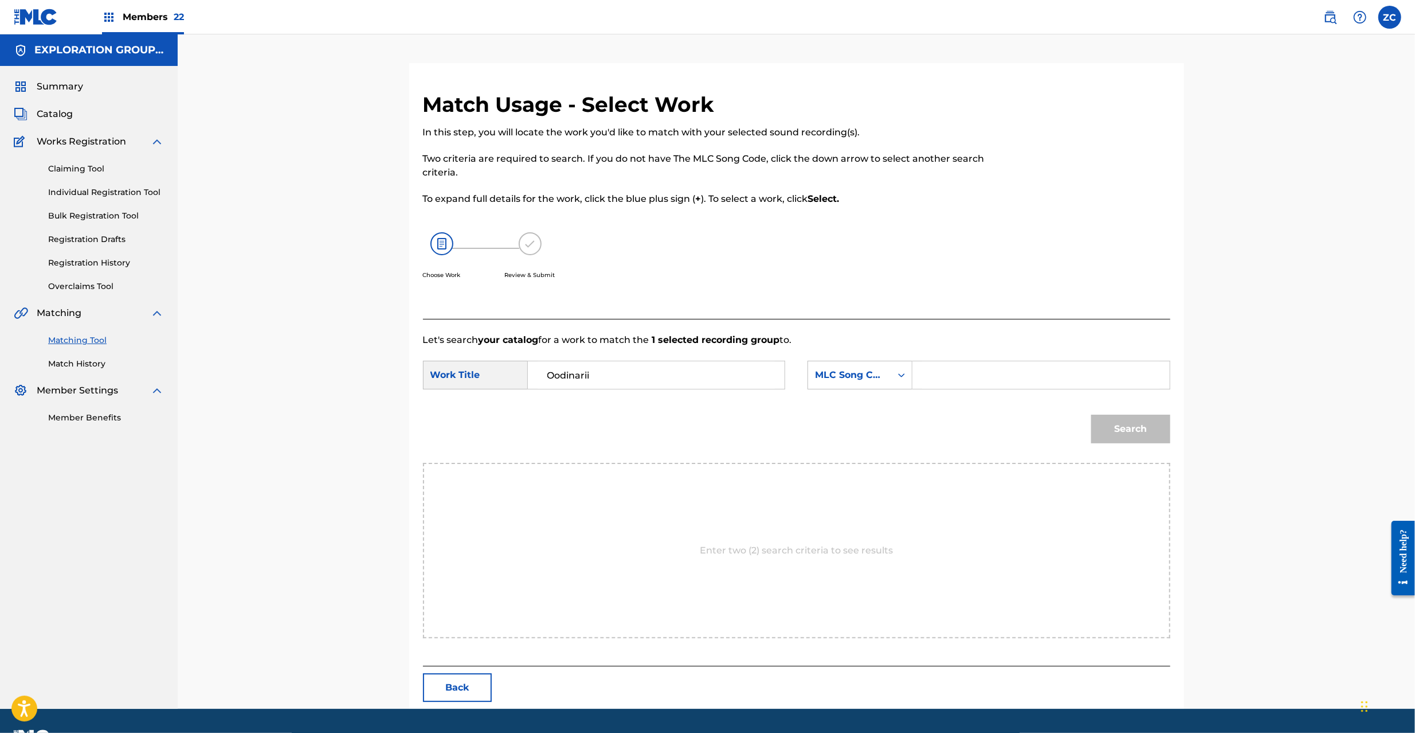
click at [994, 381] on input "Search Form" at bounding box center [1040, 375] width 237 height 28
paste input "OL63MF"
type input "OL63MF"
click at [1145, 431] on button "Search" at bounding box center [1130, 428] width 79 height 29
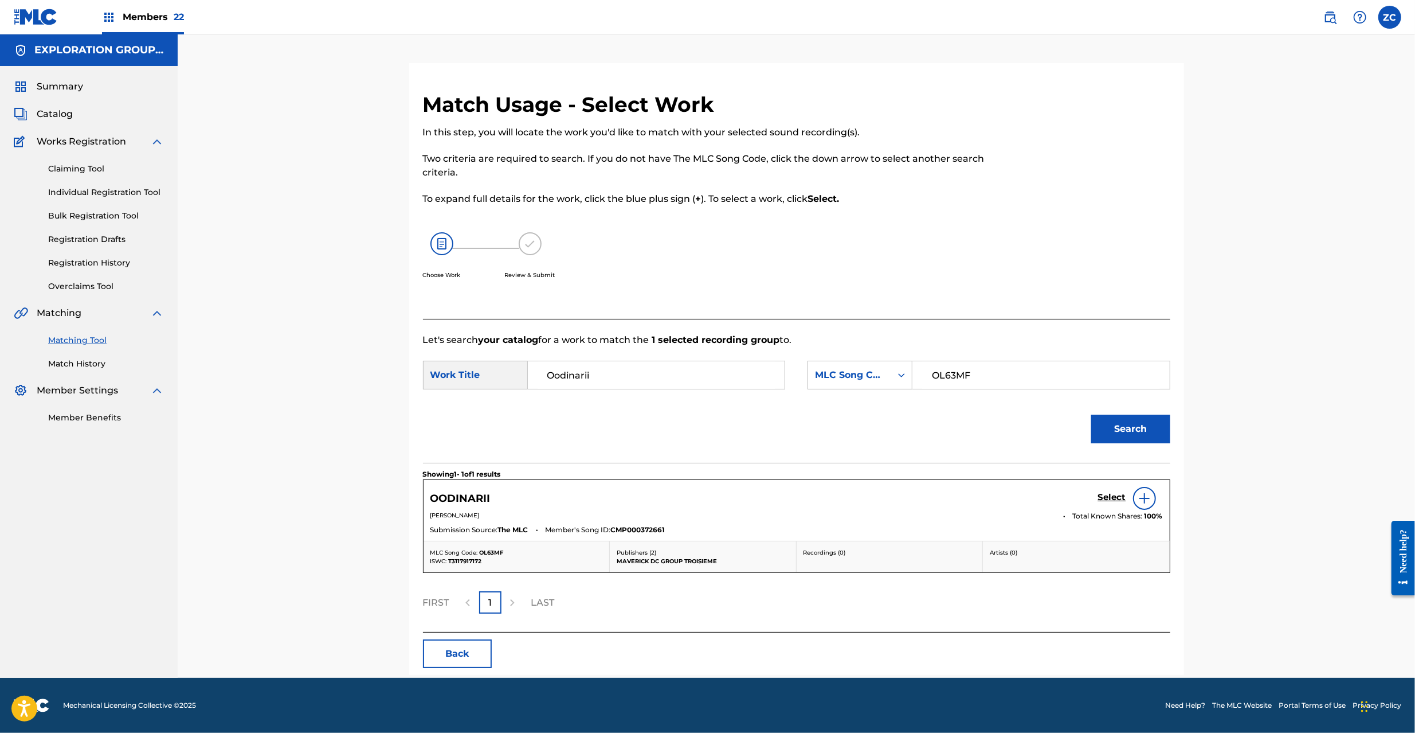
click at [1108, 499] on h5 "Select" at bounding box center [1112, 497] width 28 height 11
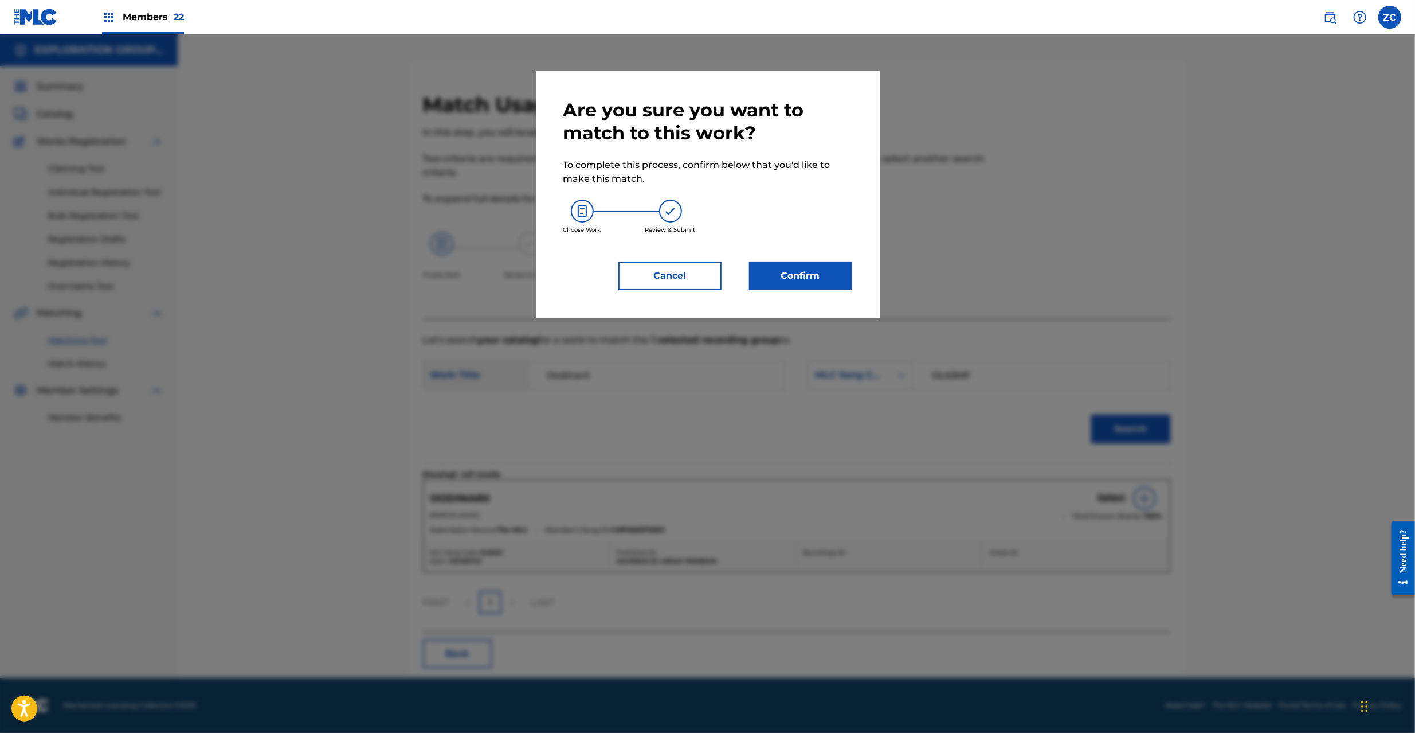
click at [794, 273] on button "Confirm" at bounding box center [800, 275] width 103 height 29
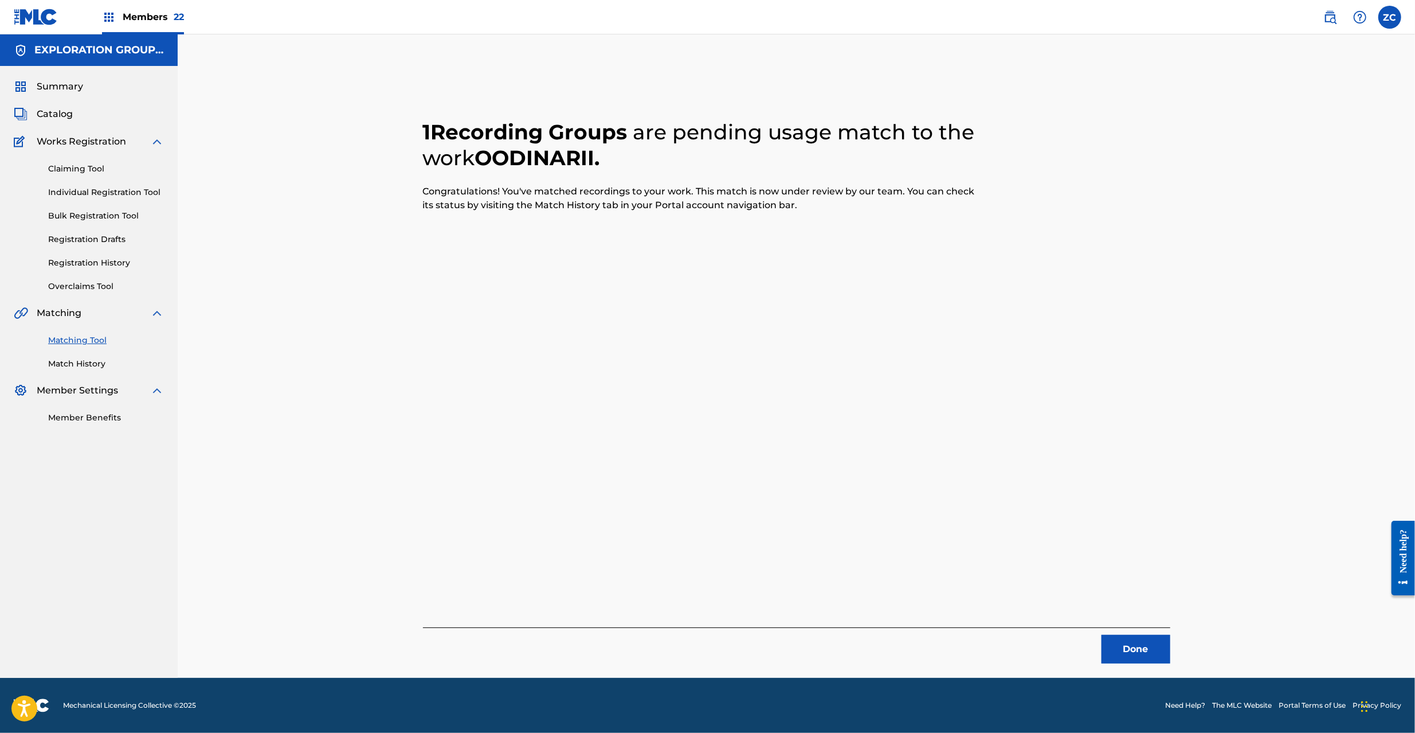
click at [1132, 651] on button "Done" at bounding box center [1136, 649] width 69 height 29
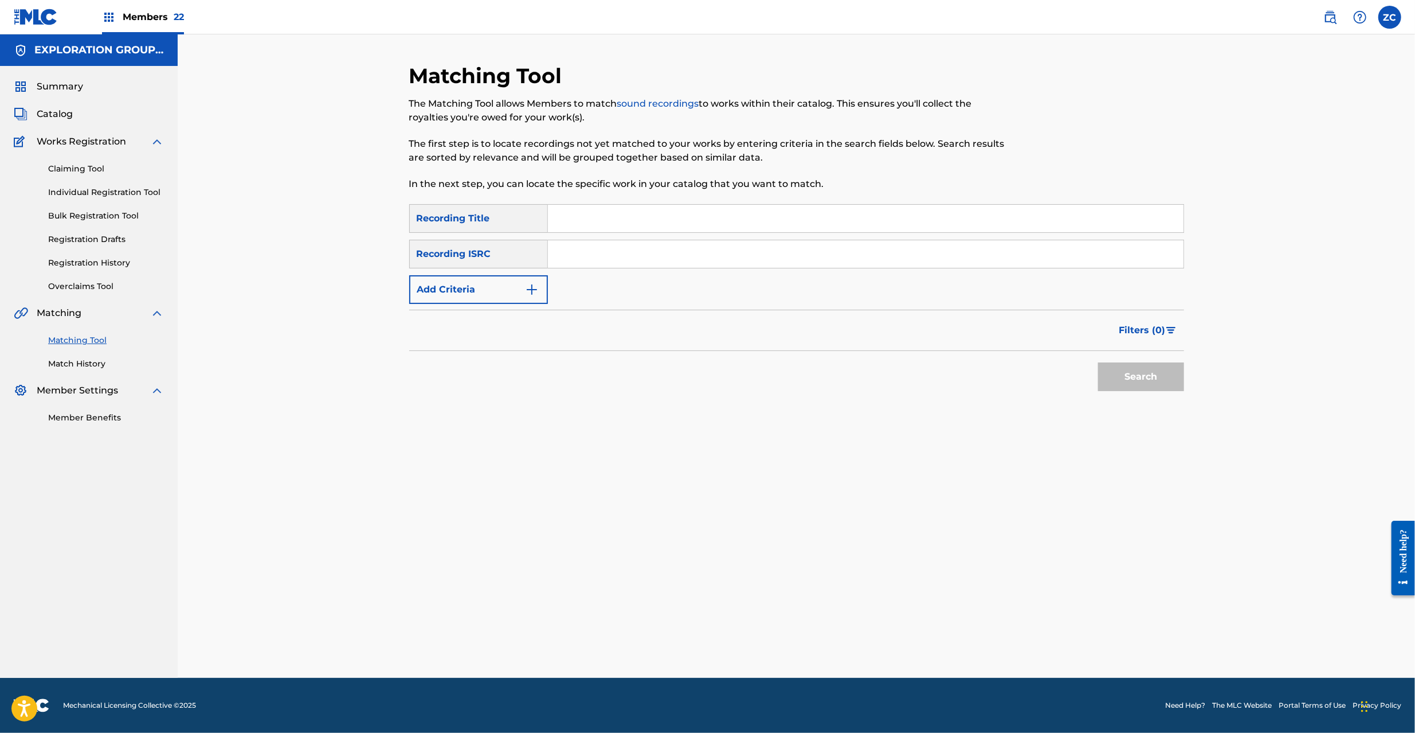
click at [781, 253] on input "Search Form" at bounding box center [866, 254] width 636 height 28
paste input "JPU981700950"
click at [1163, 370] on button "Search" at bounding box center [1141, 376] width 86 height 29
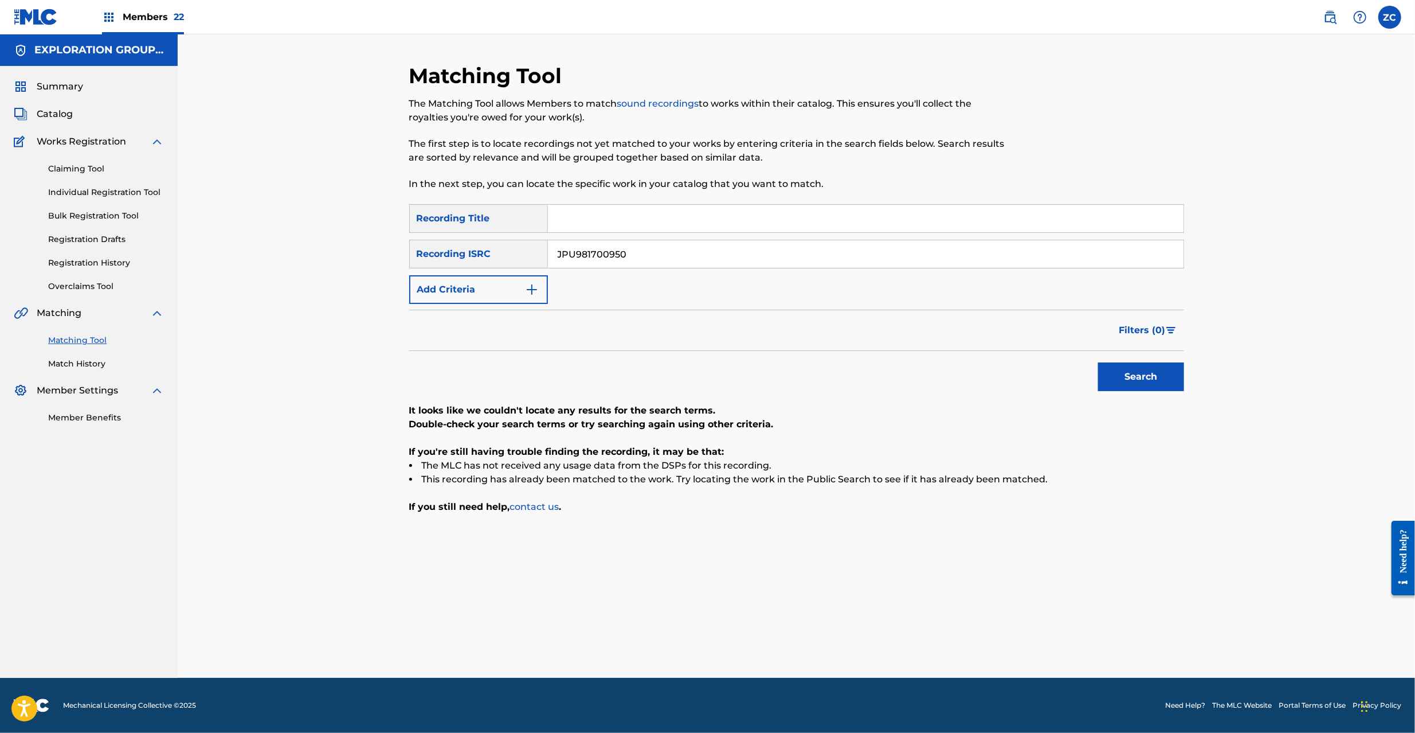
click at [785, 257] on input "JPU981700950" at bounding box center [866, 254] width 636 height 28
paste input "01700703"
drag, startPoint x: 1144, startPoint y: 377, endPoint x: 936, endPoint y: 398, distance: 209.2
click at [1142, 377] on button "Search" at bounding box center [1141, 376] width 86 height 29
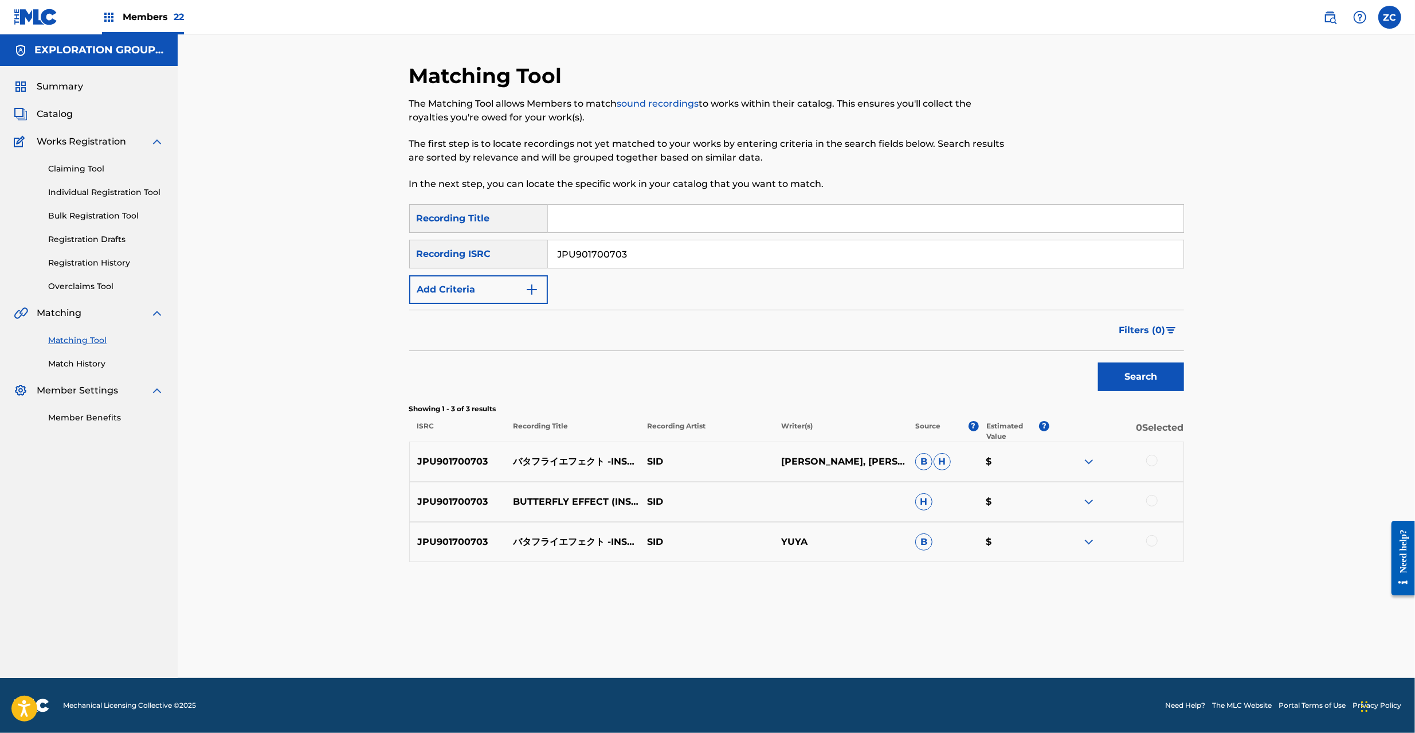
click at [1154, 461] on div at bounding box center [1151, 460] width 11 height 11
click at [1150, 498] on div at bounding box center [1151, 500] width 11 height 11
click at [1150, 544] on div at bounding box center [1151, 540] width 11 height 11
drag, startPoint x: 803, startPoint y: 255, endPoint x: 813, endPoint y: 260, distance: 11.3
click at [803, 253] on input "JPU901700703" at bounding box center [866, 254] width 636 height 28
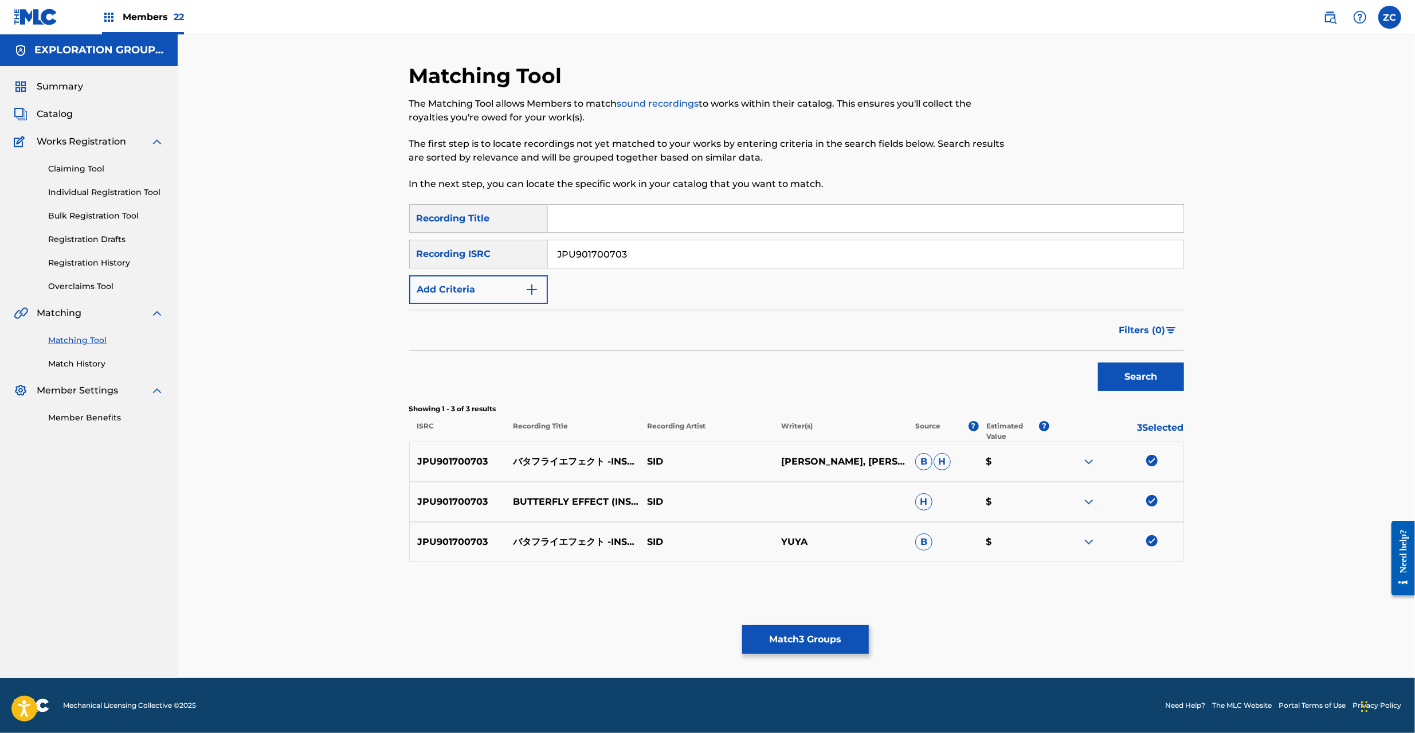
paste input "2"
click at [1153, 379] on button "Search" at bounding box center [1141, 376] width 86 height 29
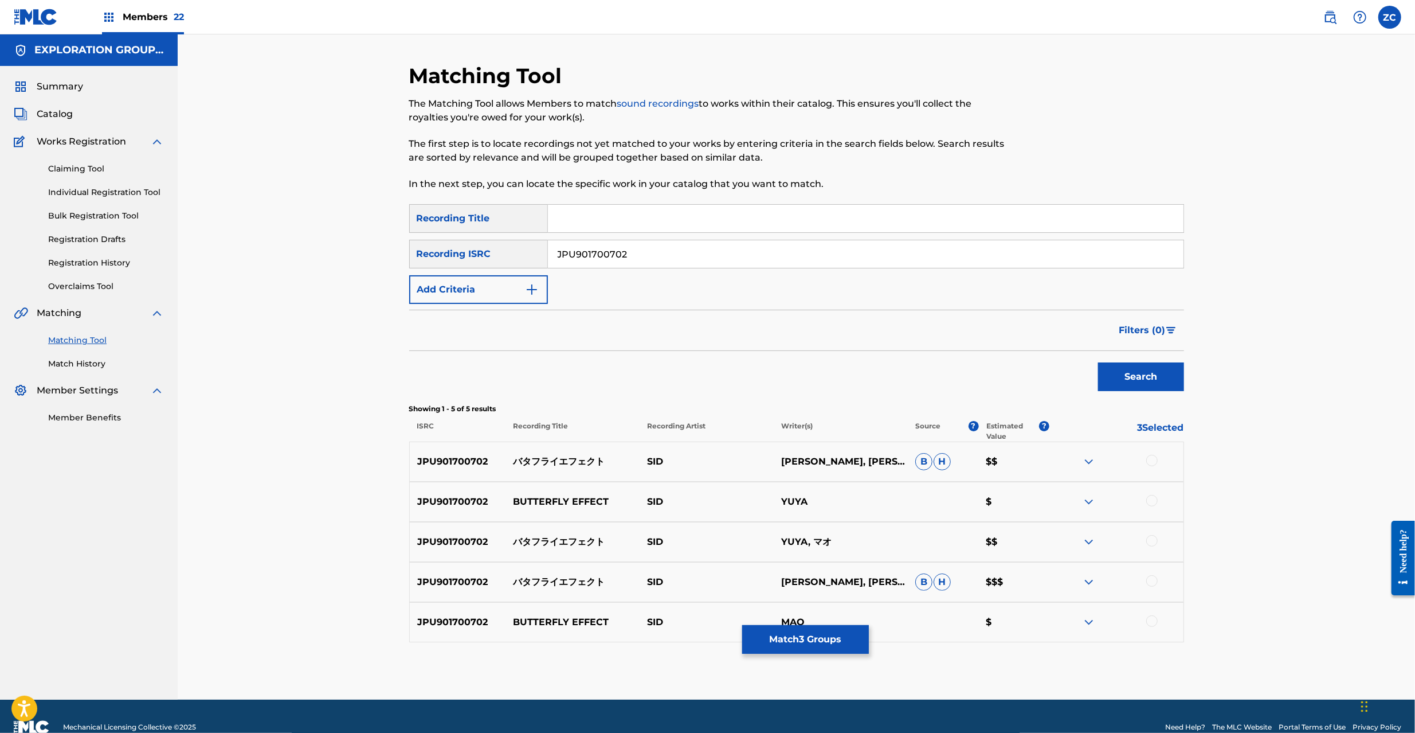
click at [1154, 464] on div at bounding box center [1151, 460] width 11 height 11
click at [1152, 498] on div at bounding box center [1151, 500] width 11 height 11
click at [1152, 542] on div at bounding box center [1151, 540] width 11 height 11
click at [1154, 579] on div at bounding box center [1151, 580] width 11 height 11
click at [1154, 622] on div at bounding box center [1151, 620] width 11 height 11
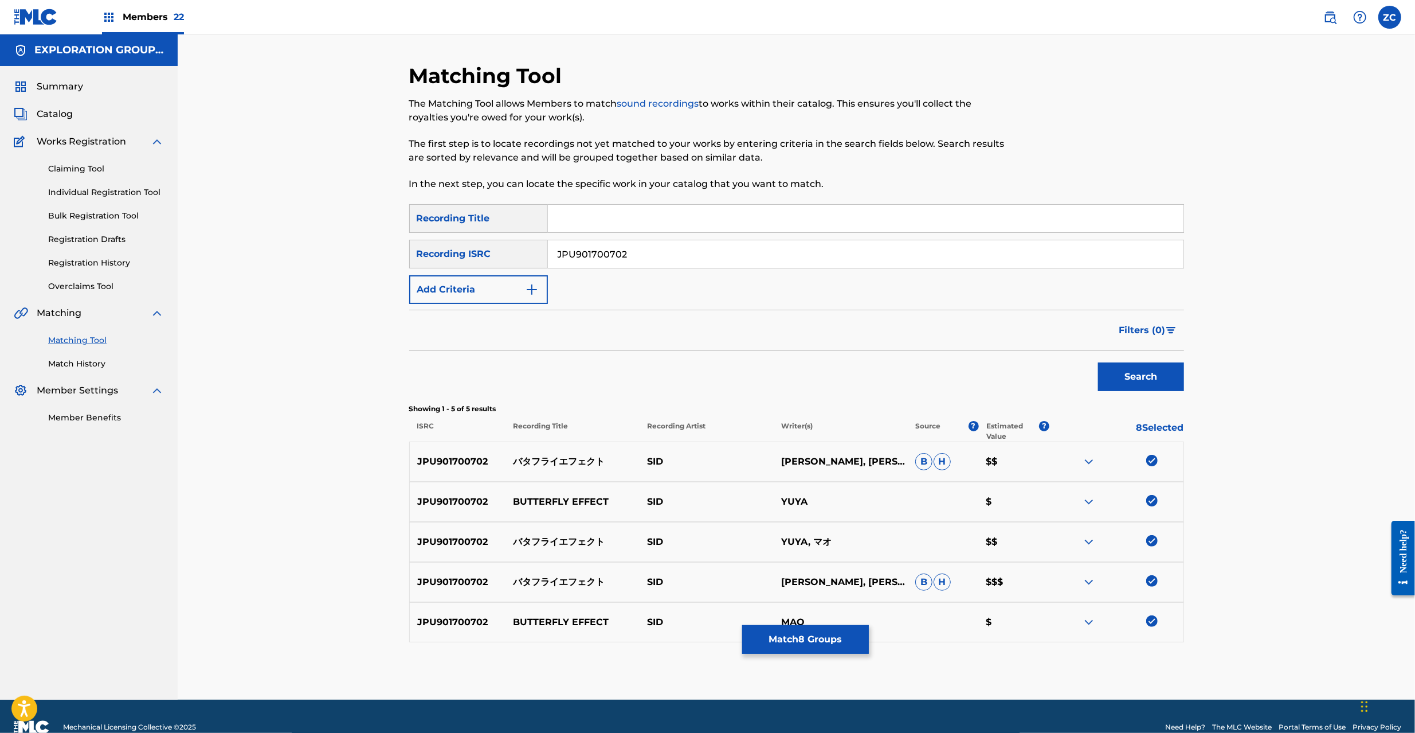
click at [733, 252] on input "JPU901700702" at bounding box center [866, 254] width 636 height 28
paste input "81700951"
click at [1147, 390] on button "Search" at bounding box center [1141, 376] width 86 height 29
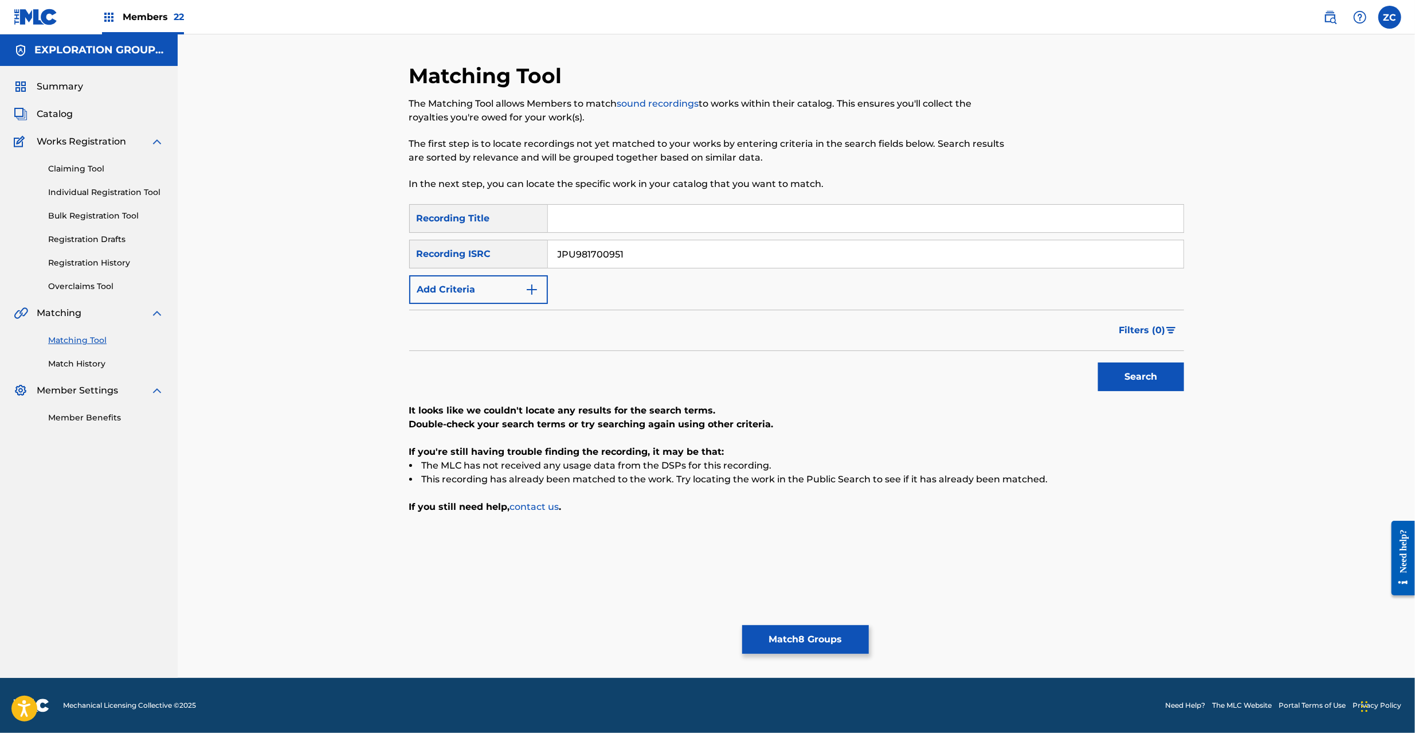
click at [760, 253] on input "JPU981700951" at bounding box center [866, 254] width 636 height 28
paste input "0220503"
click at [1143, 372] on button "Search" at bounding box center [1141, 376] width 86 height 29
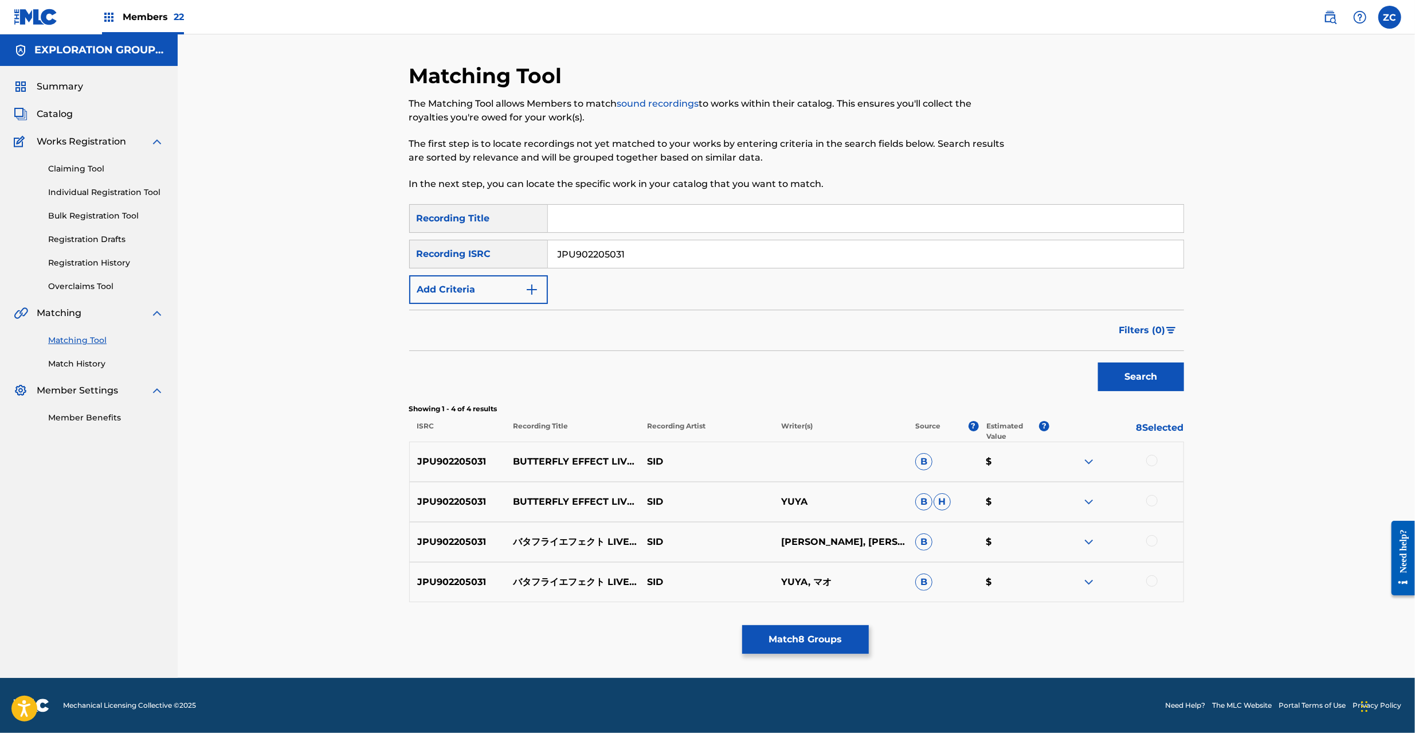
click at [1156, 457] on div at bounding box center [1151, 460] width 11 height 11
click at [1150, 505] on div at bounding box center [1151, 500] width 11 height 11
click at [1151, 539] on div at bounding box center [1151, 540] width 11 height 11
click at [1152, 582] on div at bounding box center [1151, 580] width 11 height 11
drag, startPoint x: 784, startPoint y: 251, endPoint x: 803, endPoint y: 267, distance: 24.8
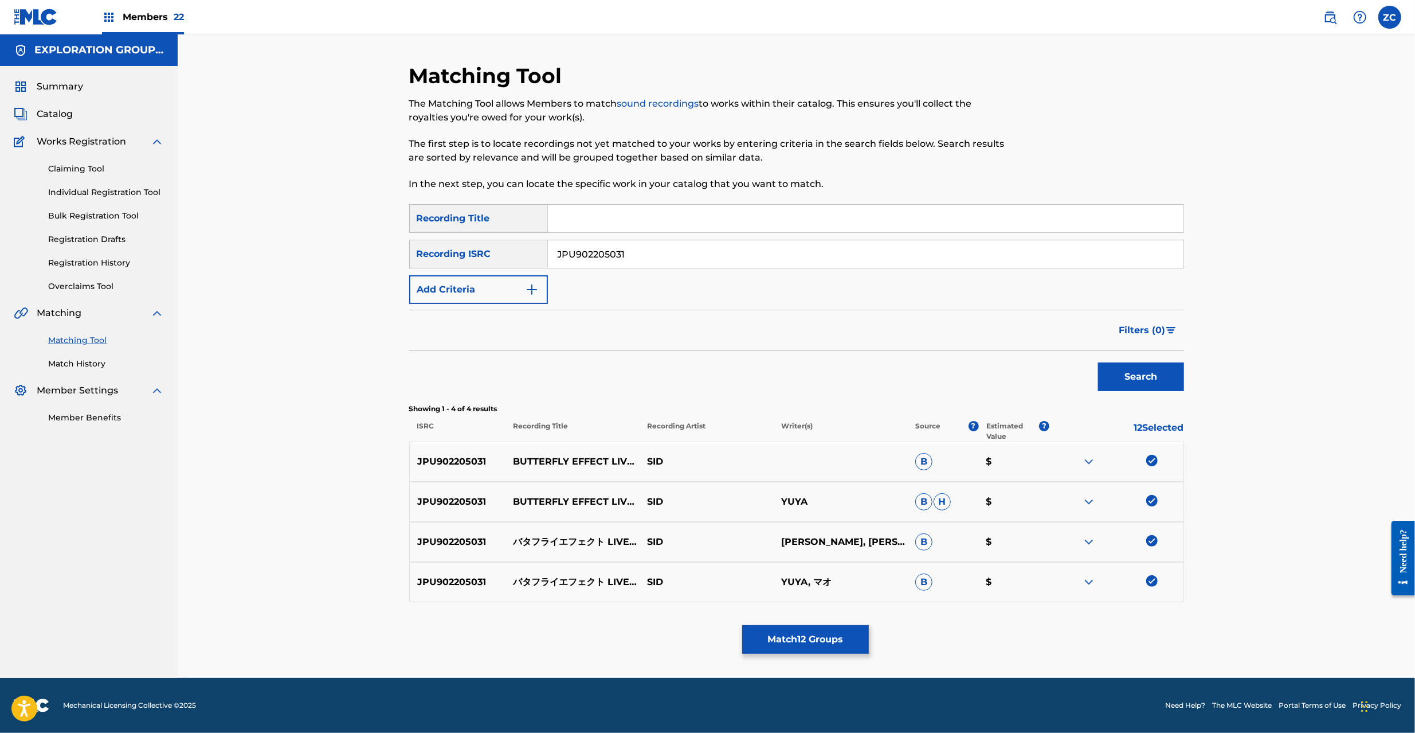
click at [784, 250] on input "JPU902205031" at bounding box center [866, 254] width 636 height 28
paste input "15"
click at [1142, 378] on button "Search" at bounding box center [1141, 376] width 86 height 29
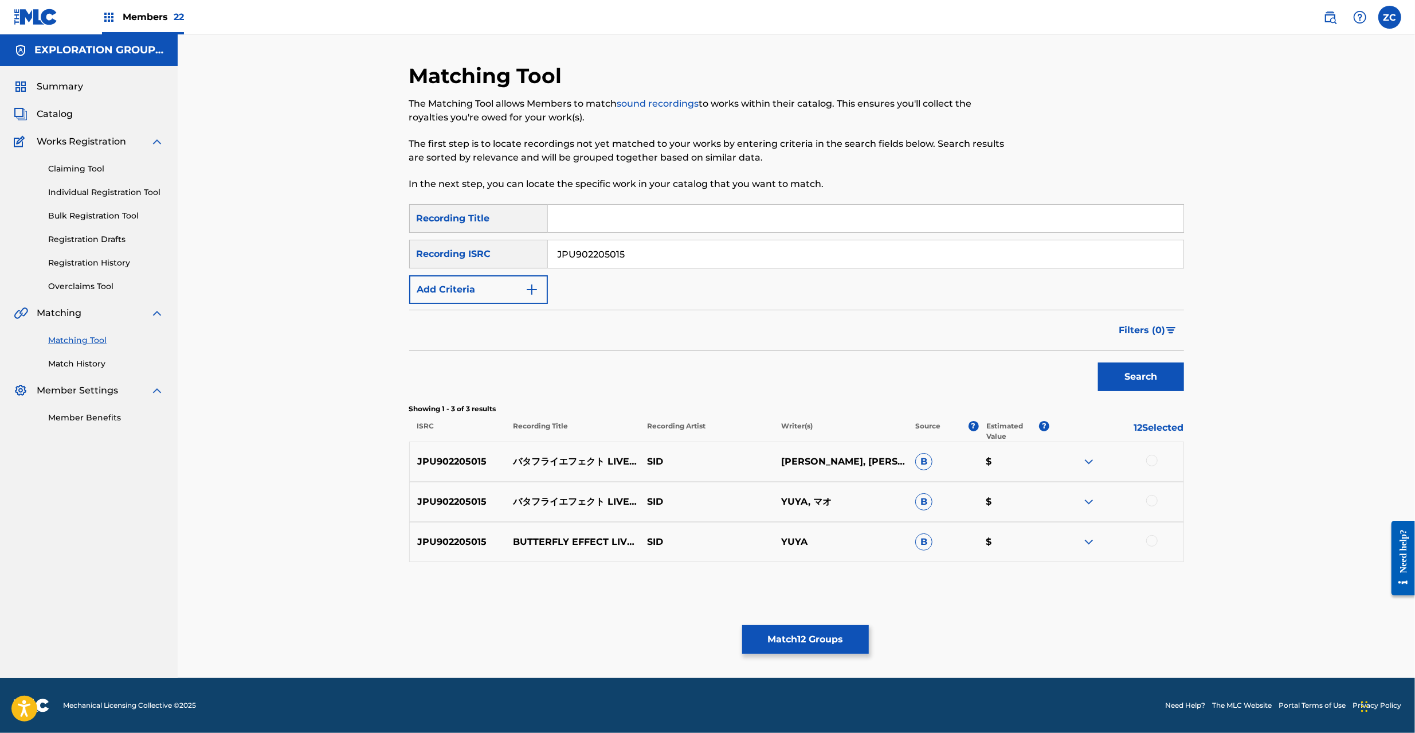
click at [1153, 465] on div at bounding box center [1151, 460] width 11 height 11
click at [1153, 498] on div at bounding box center [1151, 500] width 11 height 11
click at [1154, 539] on div at bounding box center [1151, 540] width 11 height 11
drag, startPoint x: 707, startPoint y: 260, endPoint x: 741, endPoint y: 273, distance: 36.8
click at [707, 259] on input "JPU902205015" at bounding box center [866, 254] width 636 height 28
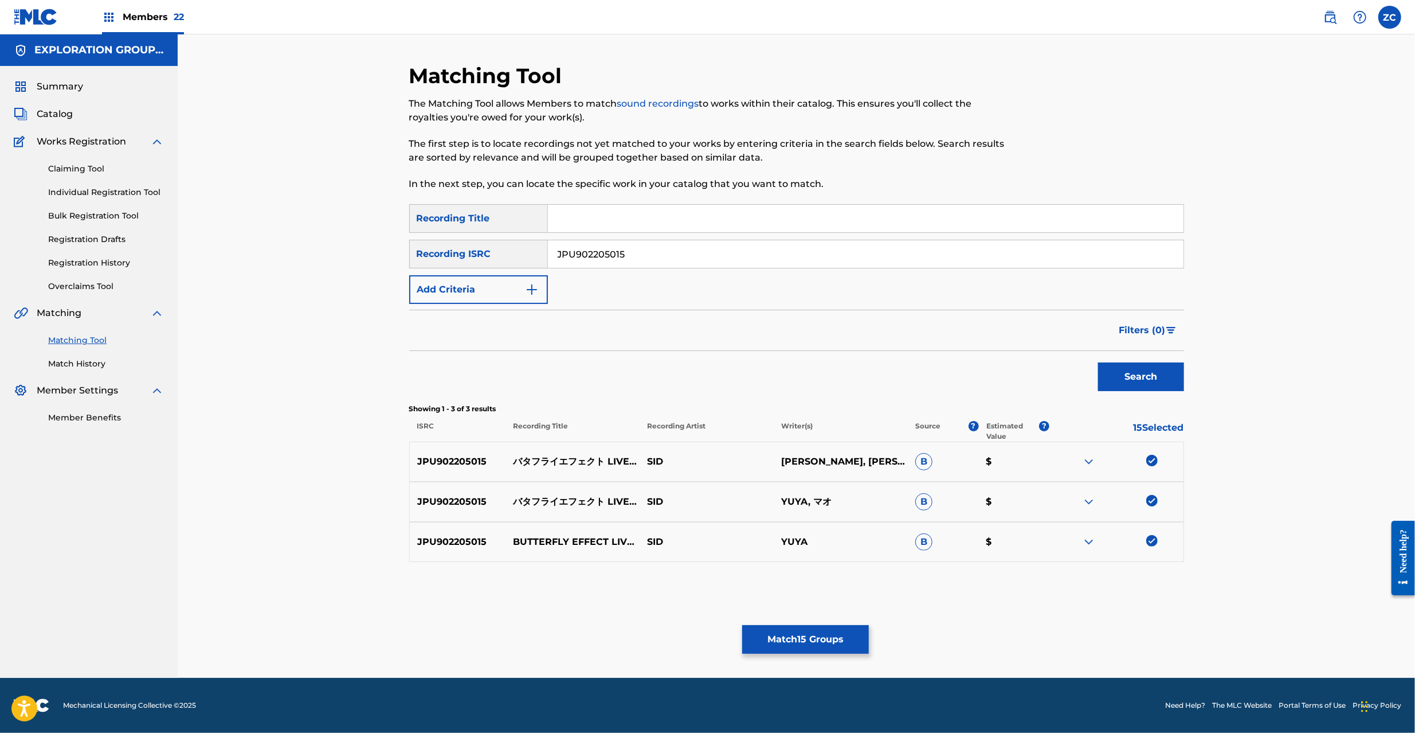
paste input "4859"
click at [1144, 384] on button "Search" at bounding box center [1141, 376] width 86 height 29
click at [1153, 461] on div at bounding box center [1151, 460] width 11 height 11
click at [1149, 503] on div at bounding box center [1151, 500] width 11 height 11
click at [1152, 540] on div at bounding box center [1151, 540] width 11 height 11
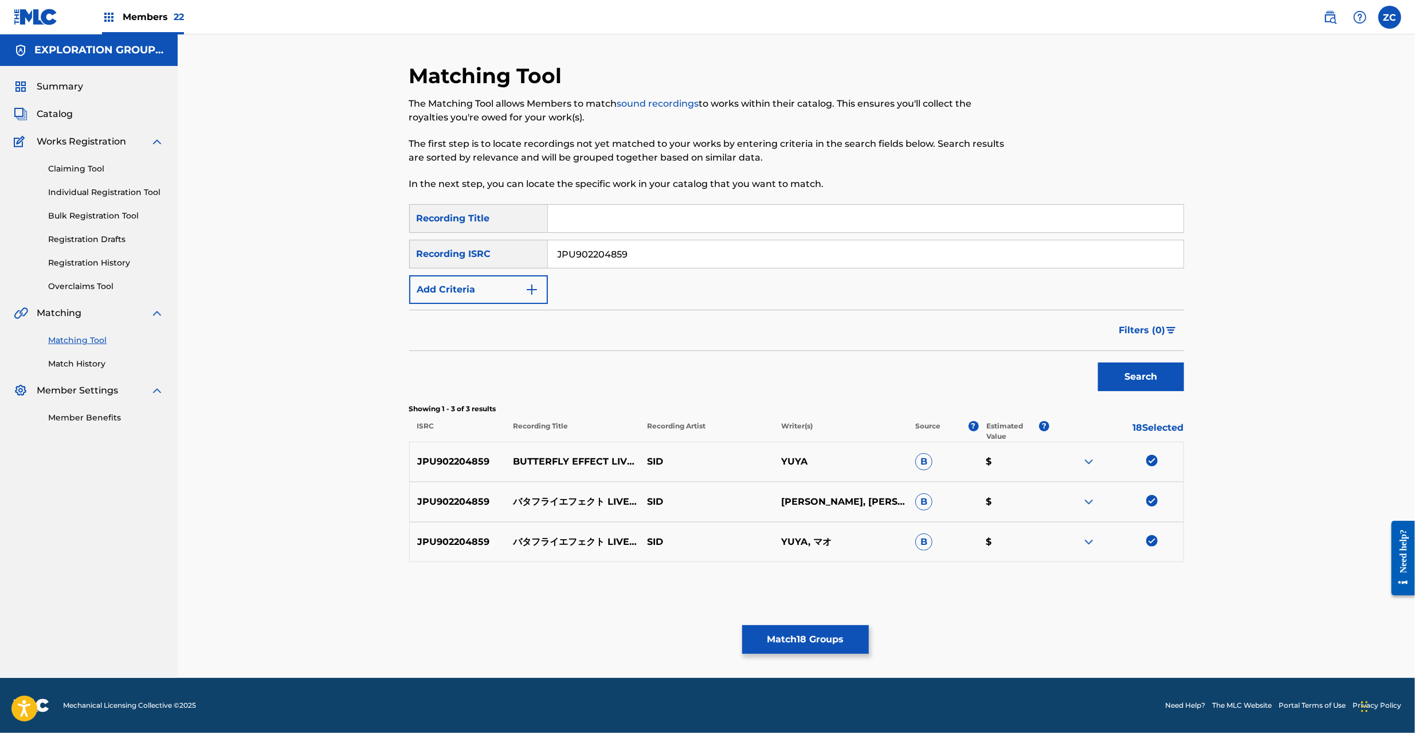
click at [714, 257] on input "JPU902204859" at bounding box center [866, 254] width 636 height 28
paste input "TK00700300"
type input "JPTK00700300"
click at [1148, 379] on button "Search" at bounding box center [1141, 376] width 86 height 29
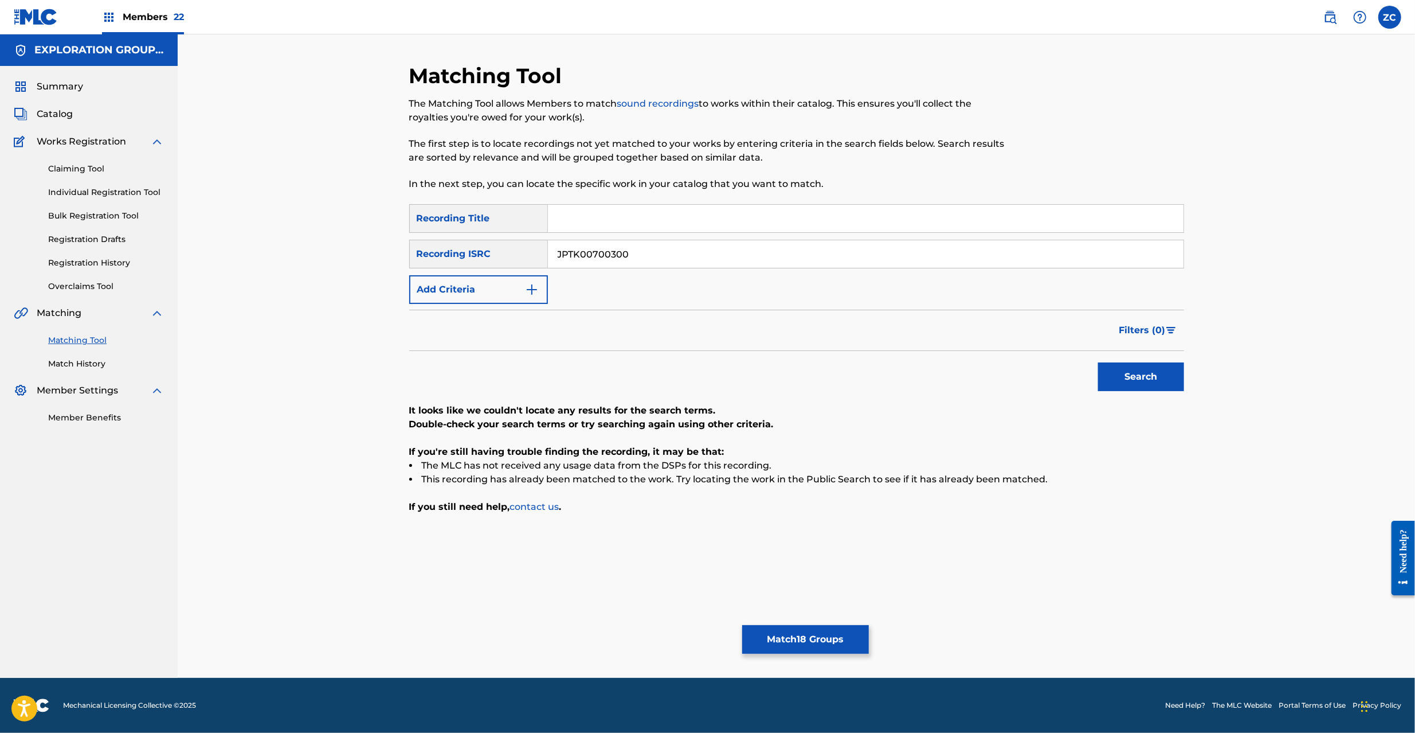
click at [833, 637] on button "Match 18 Groups" at bounding box center [805, 639] width 127 height 29
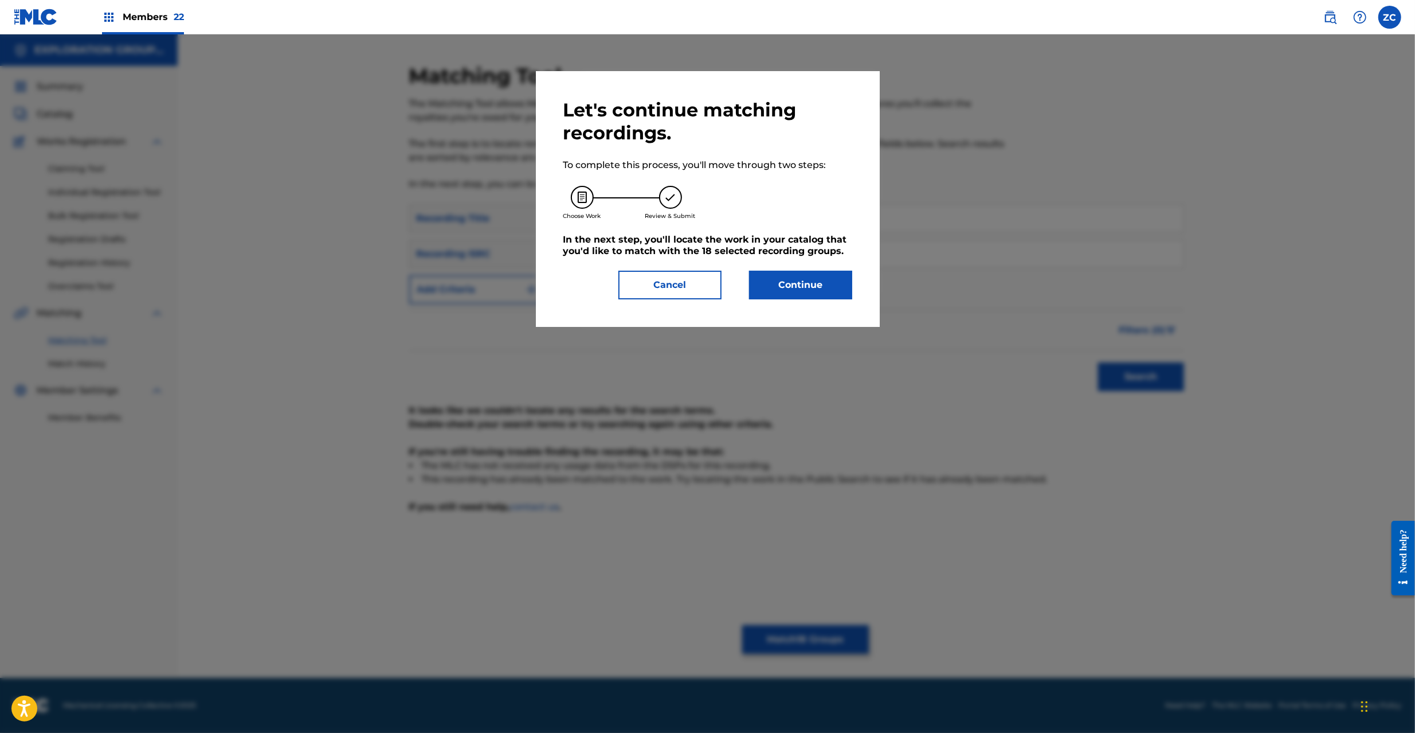
click at [809, 285] on button "Continue" at bounding box center [800, 285] width 103 height 29
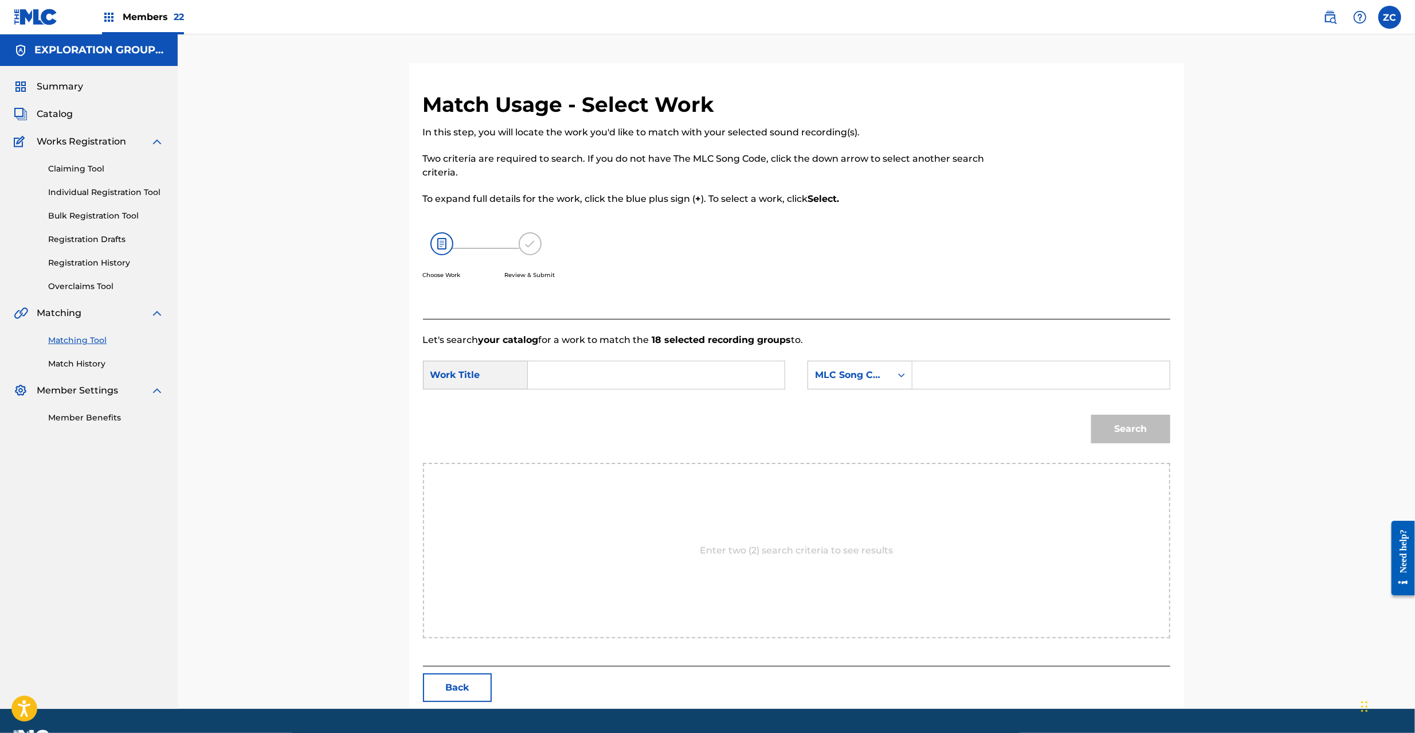
click at [654, 377] on input "Search Form" at bounding box center [656, 375] width 237 height 28
paste input "Batafurai Efekuto BA8B3K"
click at [686, 372] on input "Batafurai Efekuto BA8B3K" at bounding box center [656, 375] width 237 height 28
click at [652, 375] on input "Batafurai Efekuto BA8B3K" at bounding box center [656, 375] width 237 height 28
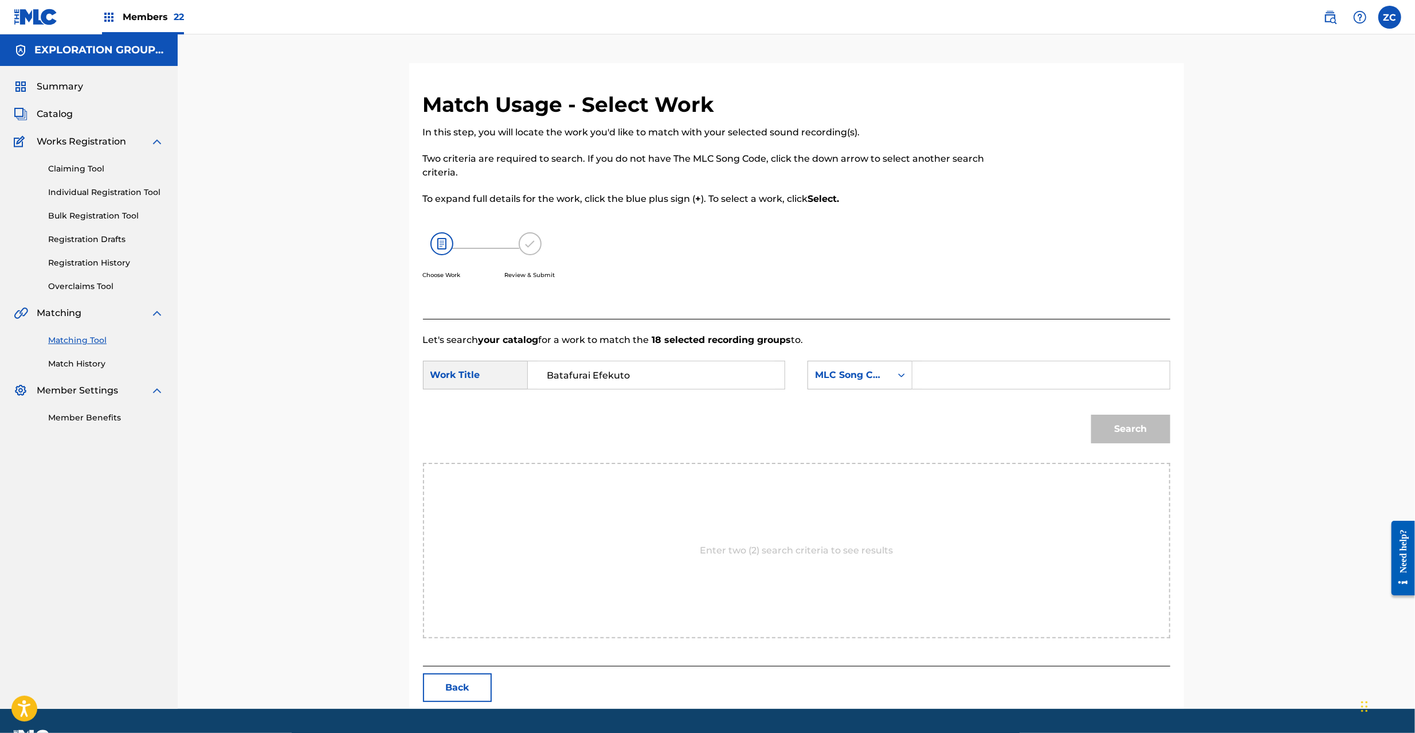
type input "Batafurai Efekuto"
click at [972, 375] on input "Search Form" at bounding box center [1040, 375] width 237 height 28
paste input "BA8B3K"
type input "BA8B3K"
click at [1126, 429] on button "Search" at bounding box center [1130, 428] width 79 height 29
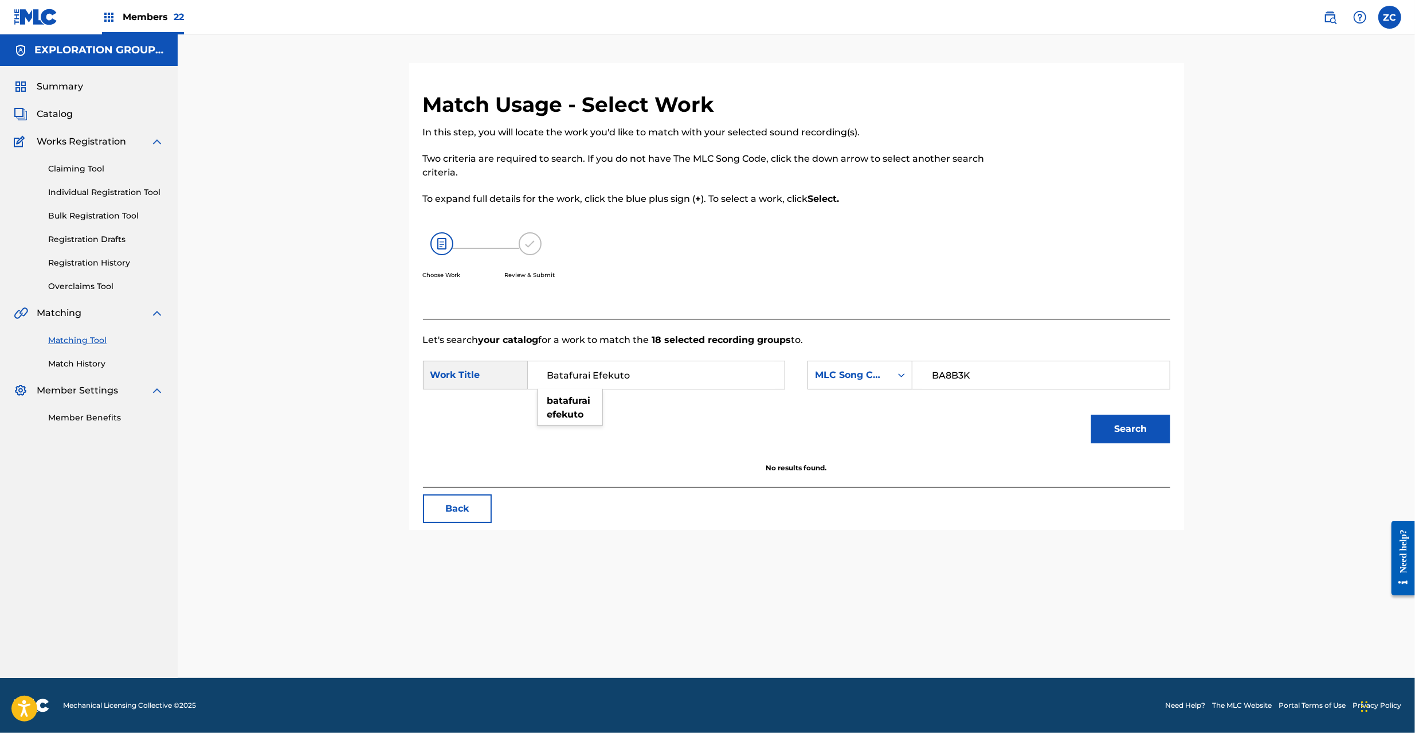
drag, startPoint x: 506, startPoint y: 366, endPoint x: 299, endPoint y: 368, distance: 206.9
click at [299, 368] on div "Match Usage - Select Work In this step, you will locate the work you'd like to …" at bounding box center [797, 355] width 1238 height 643
type input "butterfly effect"
click at [322, 445] on div "Match Usage - Select Work In this step, you will locate the work you'd like to …" at bounding box center [797, 355] width 1238 height 643
click at [1165, 427] on button "Search" at bounding box center [1130, 428] width 79 height 29
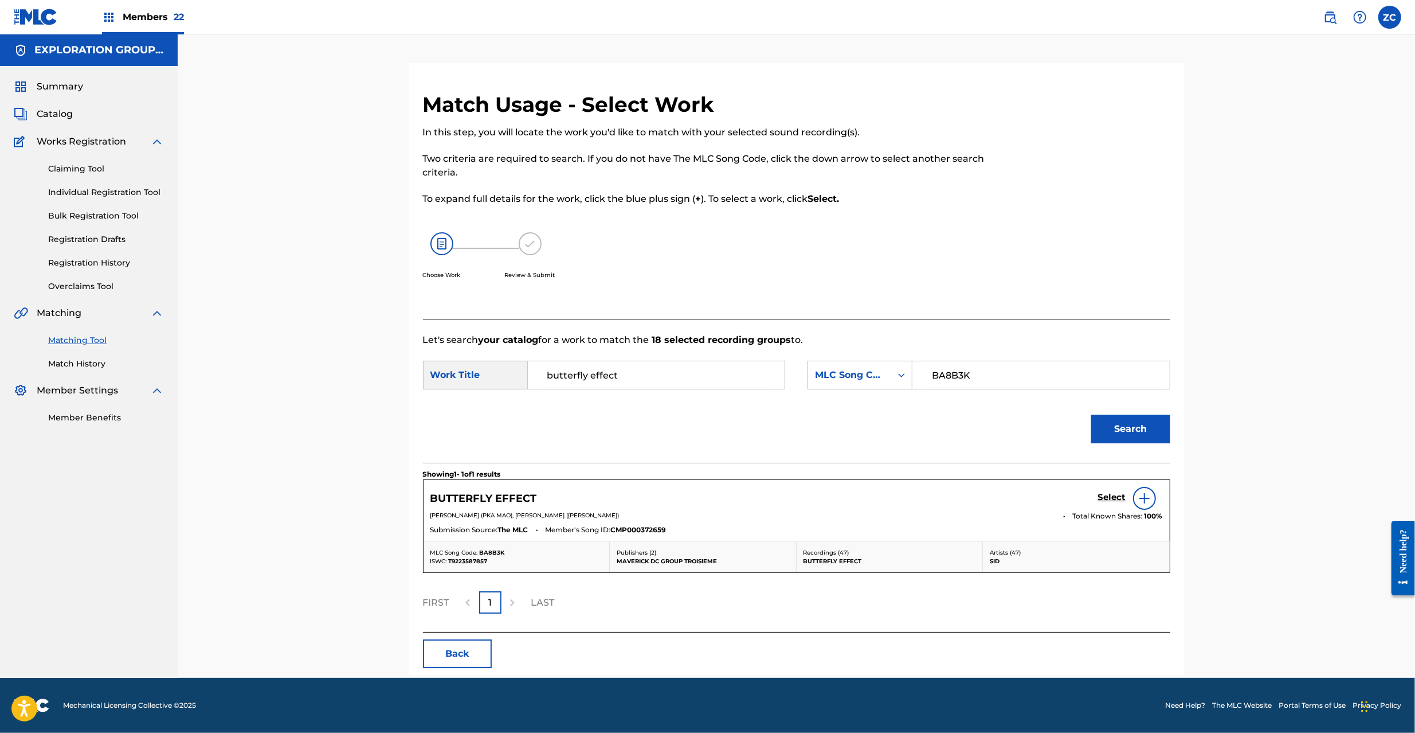
click at [1112, 496] on h5 "Select" at bounding box center [1112, 497] width 28 height 11
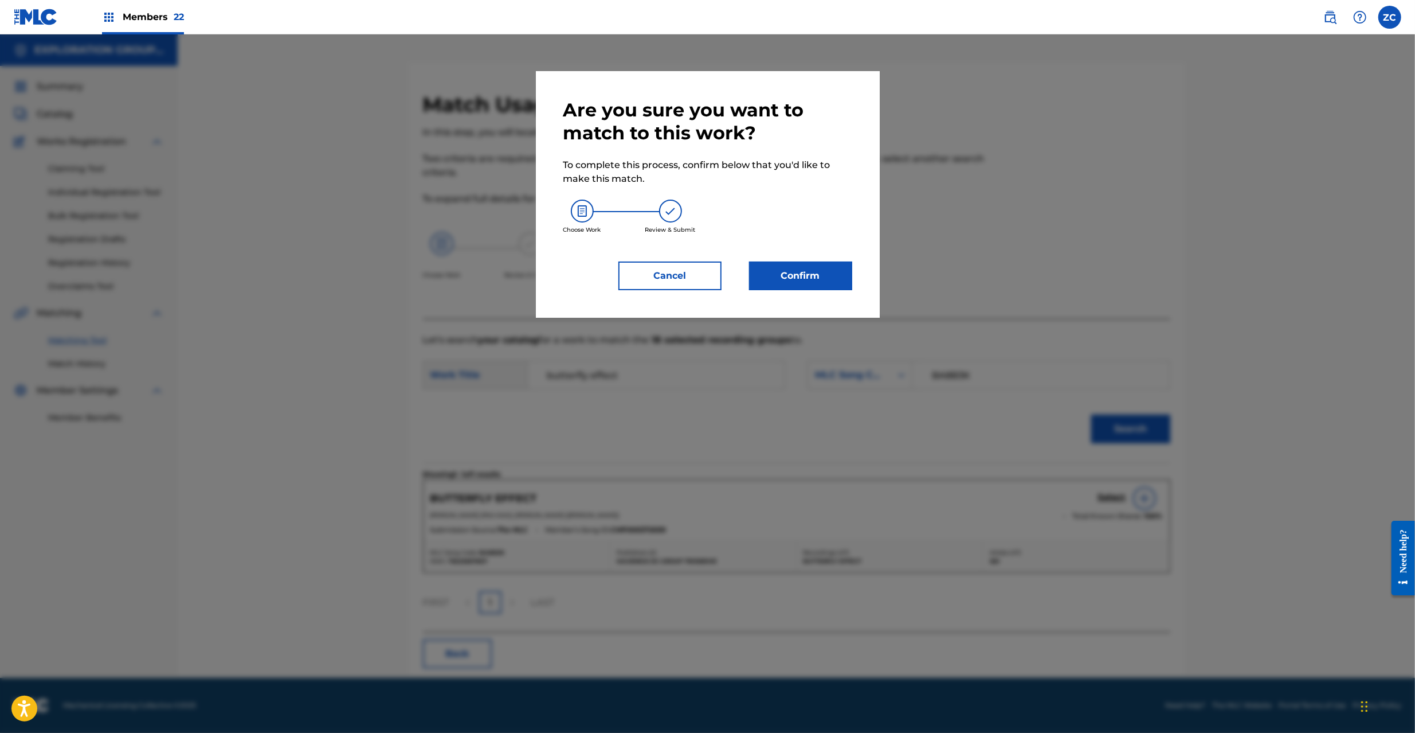
click at [828, 261] on button "Confirm" at bounding box center [800, 275] width 103 height 29
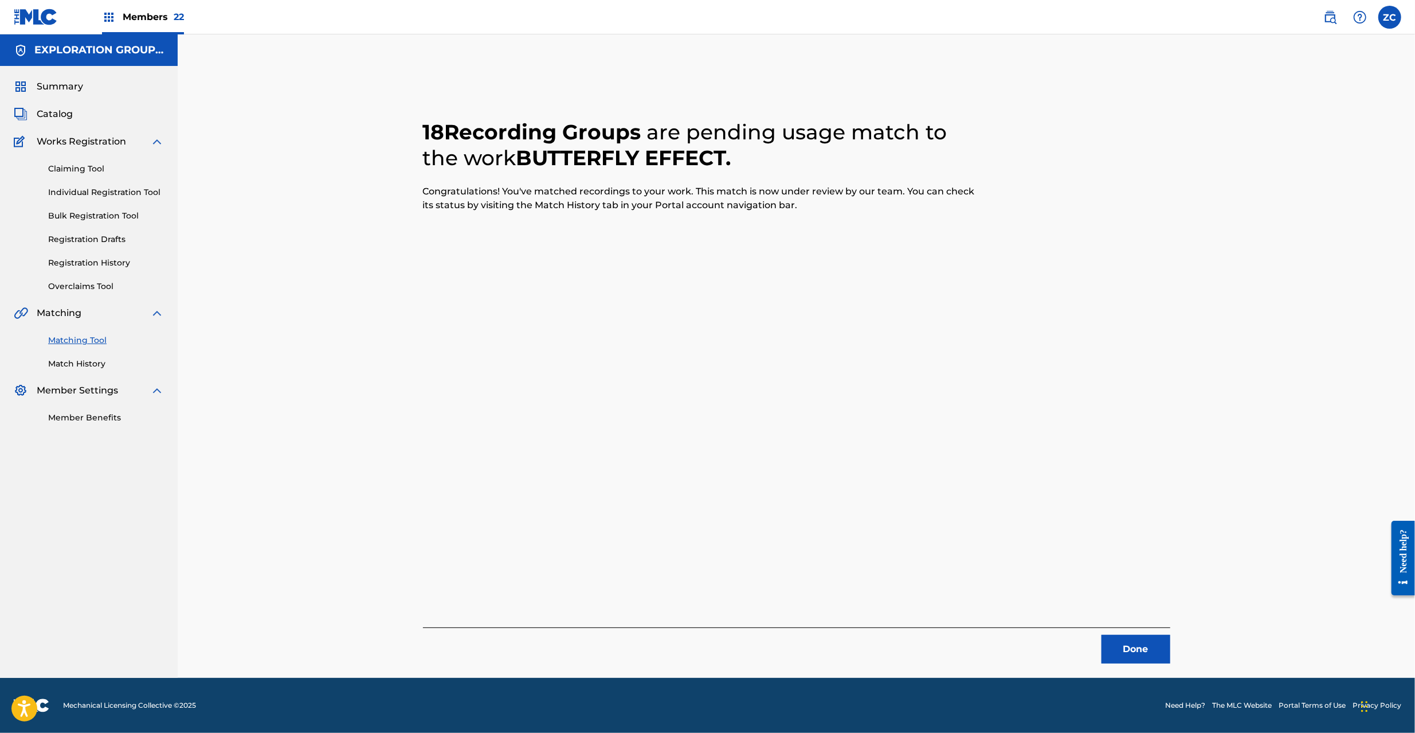
click at [1129, 644] on button "Done" at bounding box center [1136, 649] width 69 height 29
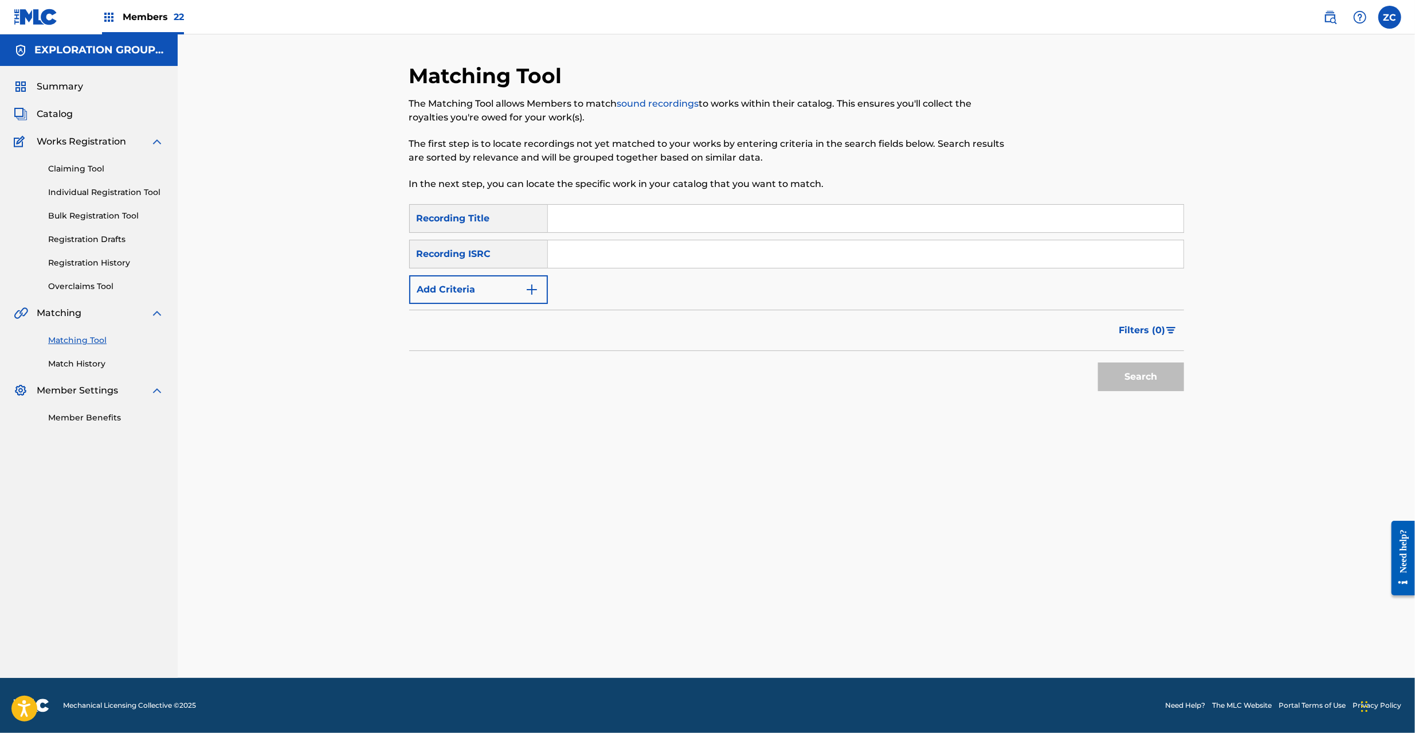
drag, startPoint x: 770, startPoint y: 260, endPoint x: 810, endPoint y: 280, distance: 44.1
click at [770, 260] on input "Search Form" at bounding box center [866, 254] width 636 height 28
paste input "JPF300200070"
click at [1128, 376] on button "Search" at bounding box center [1141, 376] width 86 height 29
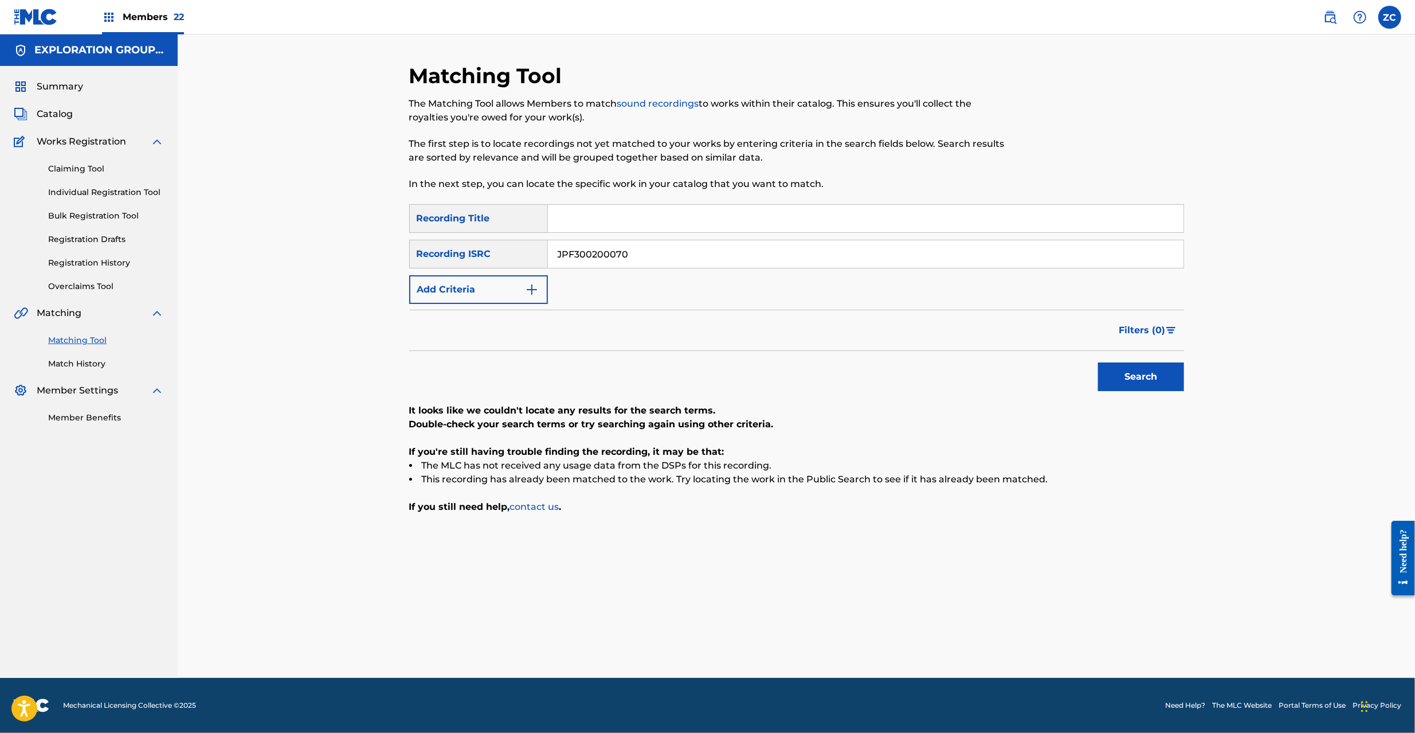
drag, startPoint x: 761, startPoint y: 258, endPoint x: 769, endPoint y: 262, distance: 8.5
click at [761, 259] on input "JPF300200070" at bounding box center [866, 254] width 636 height 28
paste input "60065"
type input "JPF300600650"
click at [1147, 371] on button "Search" at bounding box center [1141, 376] width 86 height 29
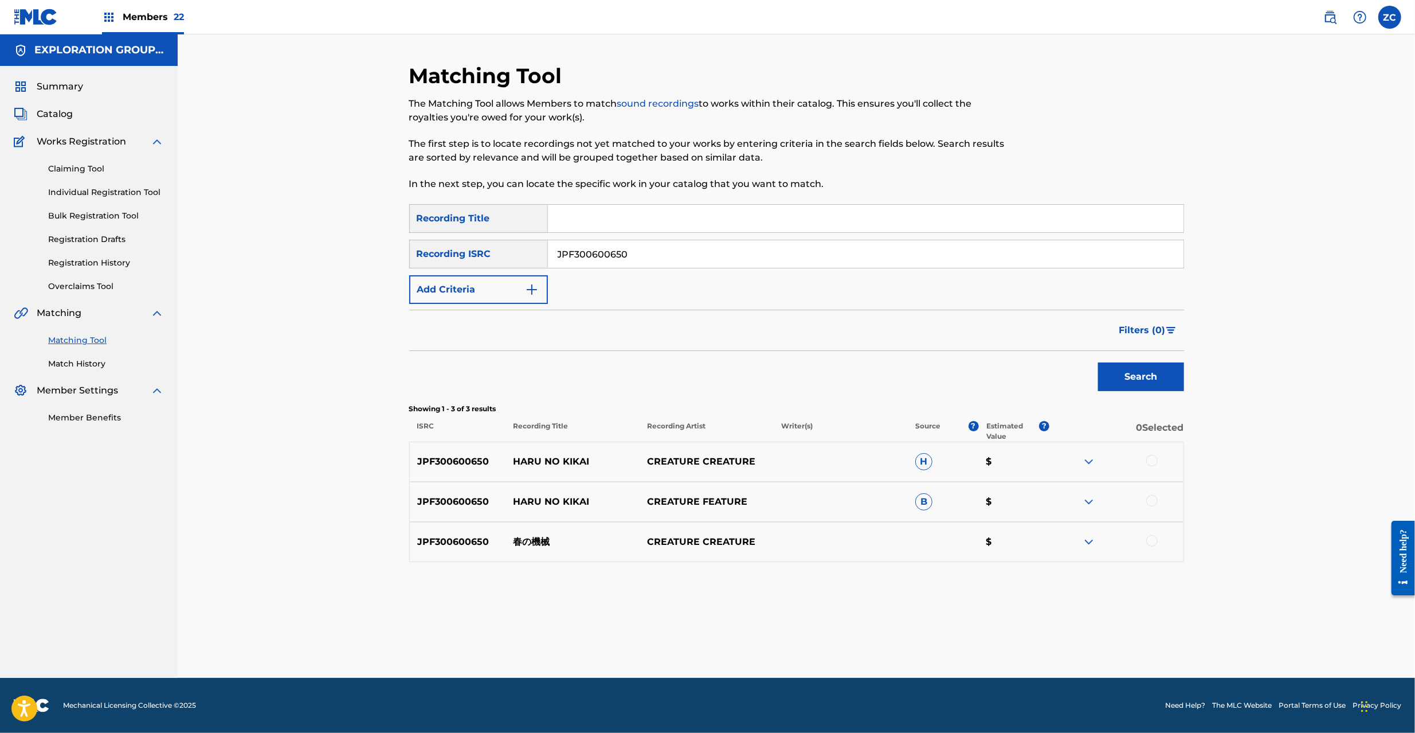
click at [1152, 461] on div at bounding box center [1151, 460] width 11 height 11
click at [1156, 503] on div at bounding box center [1151, 500] width 11 height 11
click at [1152, 537] on div at bounding box center [1151, 540] width 11 height 11
click at [824, 634] on button "Match 3 Groups" at bounding box center [805, 639] width 127 height 29
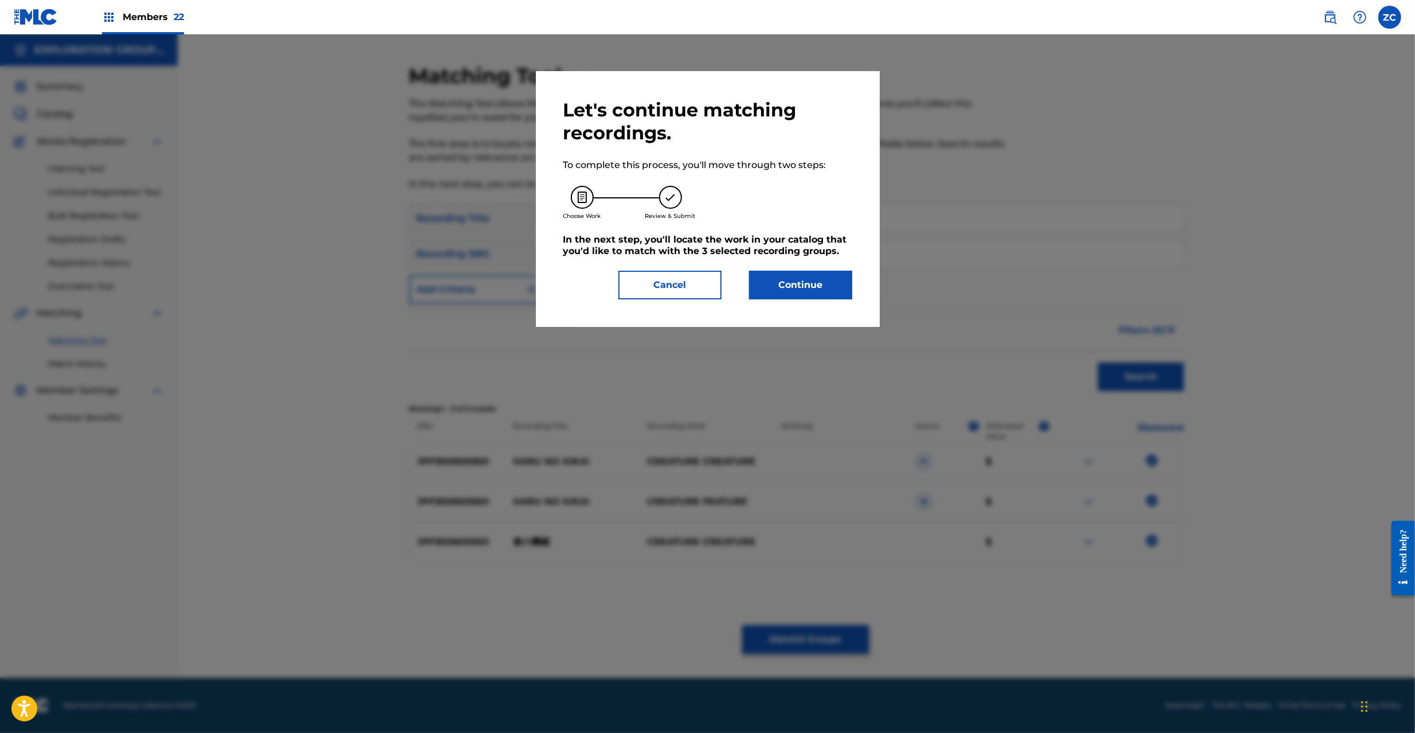
click at [805, 287] on button "Continue" at bounding box center [800, 285] width 103 height 29
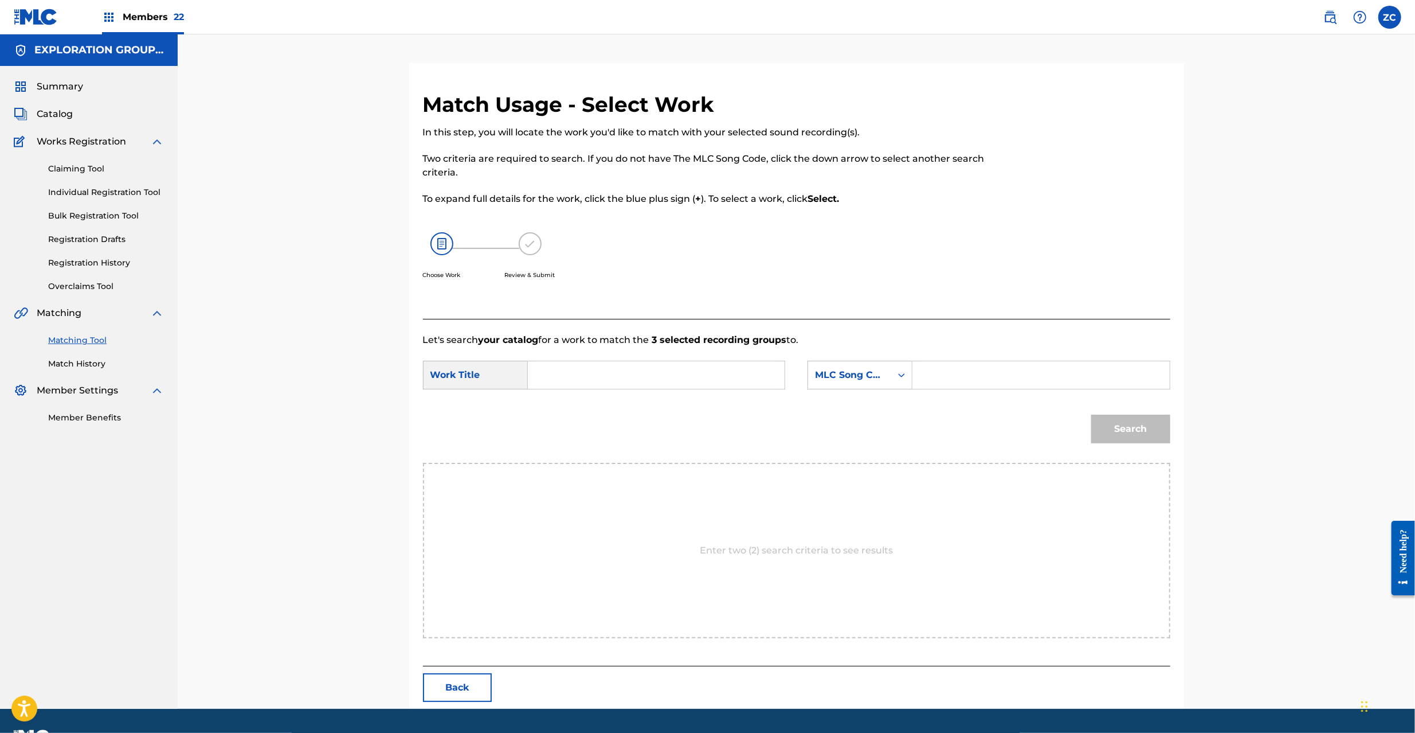
click at [704, 366] on input "Search Form" at bounding box center [656, 375] width 237 height 28
paste input "Haruboukyaku HC0HQS"
click at [644, 373] on input "Haruboukyaku HC0HQS" at bounding box center [656, 375] width 237 height 28
type input "Haruboukyaku"
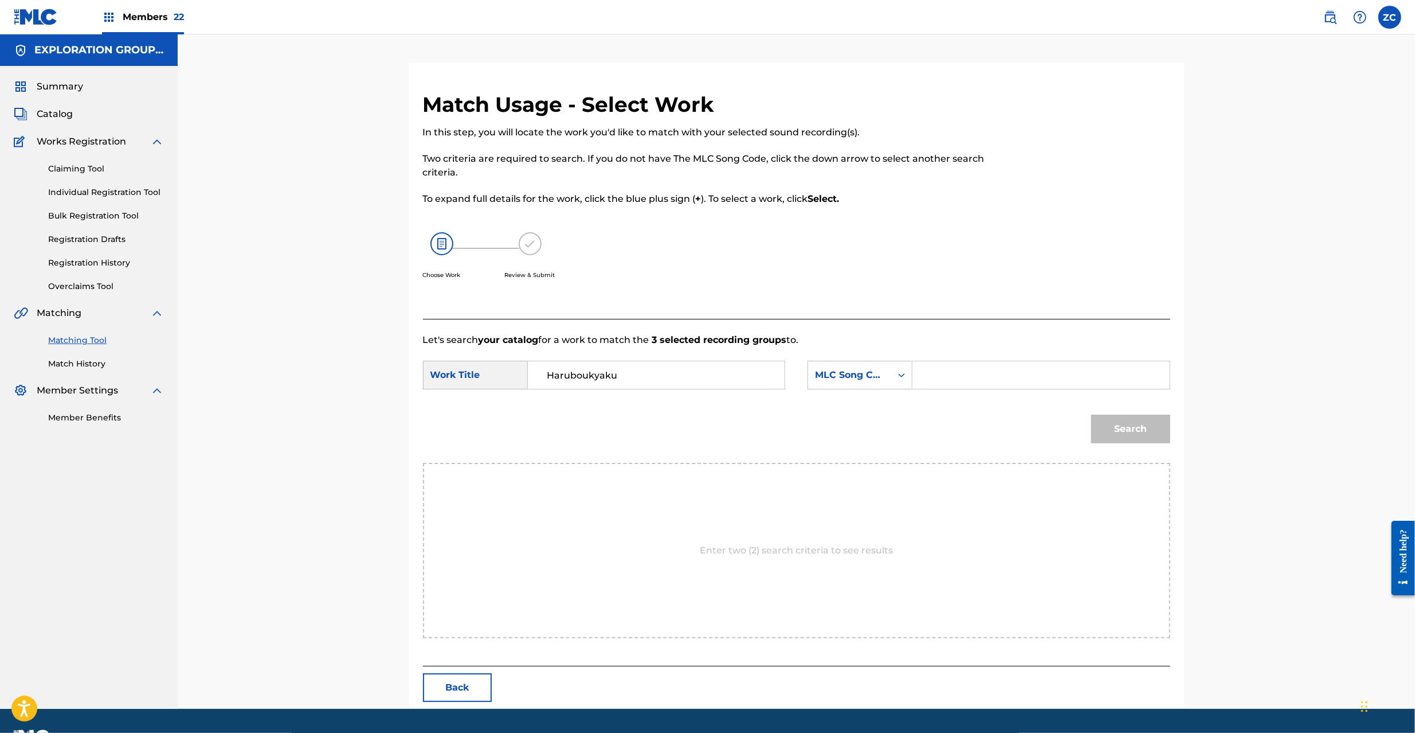
drag, startPoint x: 1018, startPoint y: 371, endPoint x: 1026, endPoint y: 374, distance: 8.0
click at [1018, 371] on input "Search Form" at bounding box center [1040, 375] width 237 height 28
paste input "HC0HQS"
type input "HC0HQS"
click at [1140, 416] on button "Search" at bounding box center [1130, 428] width 79 height 29
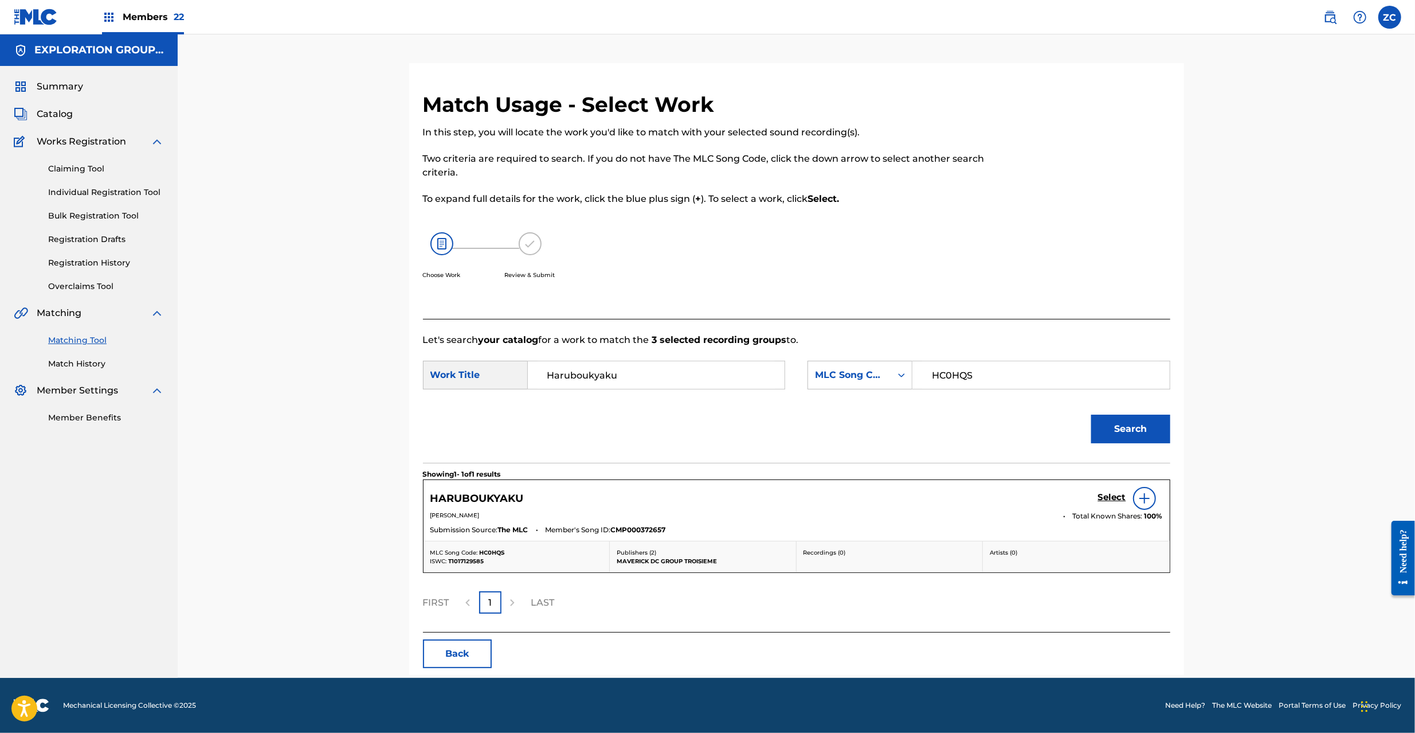
click at [1121, 500] on h5 "Select" at bounding box center [1112, 497] width 28 height 11
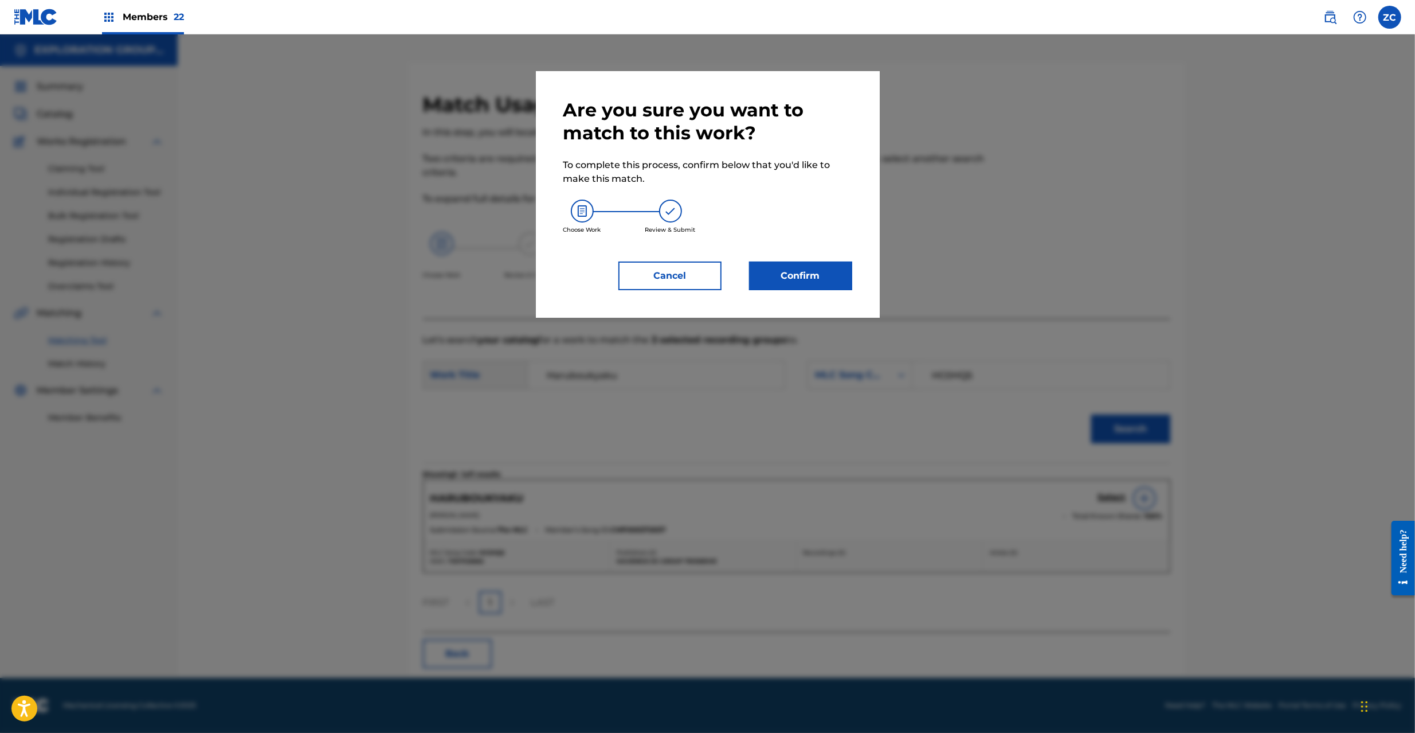
click at [821, 289] on button "Confirm" at bounding box center [800, 275] width 103 height 29
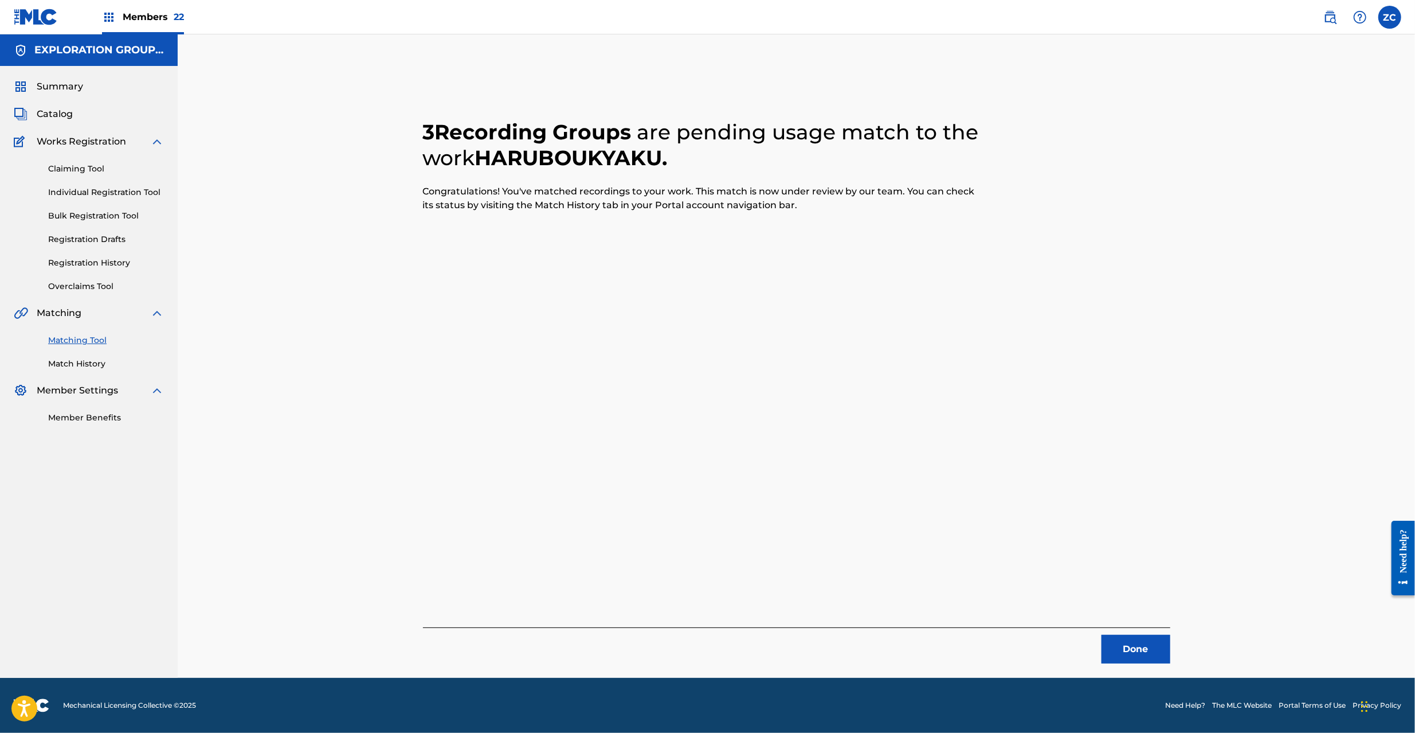
click at [1117, 647] on button "Done" at bounding box center [1136, 649] width 69 height 29
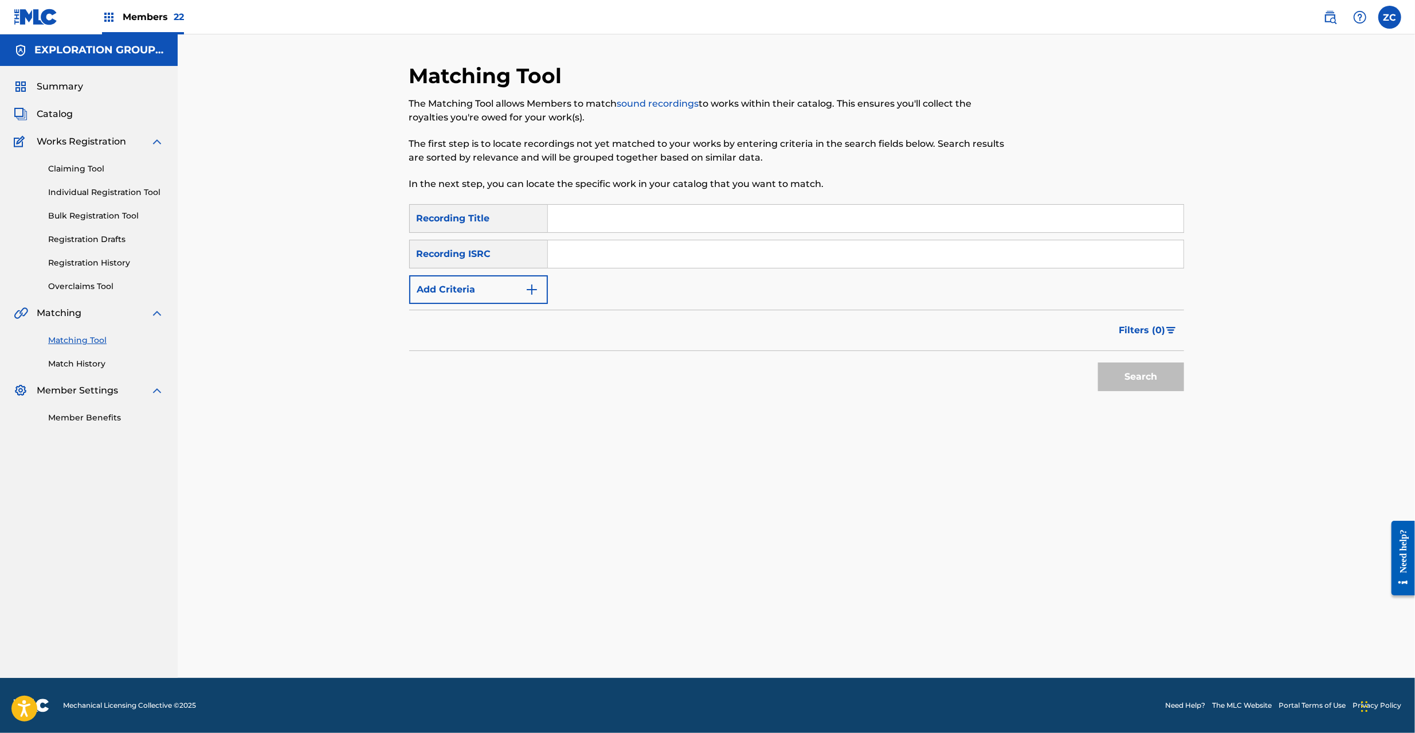
click at [741, 257] on input "Search Form" at bounding box center [866, 254] width 636 height 28
paste input "JPF300600650"
type input "JPF300600650"
click at [1136, 381] on button "Search" at bounding box center [1141, 376] width 86 height 29
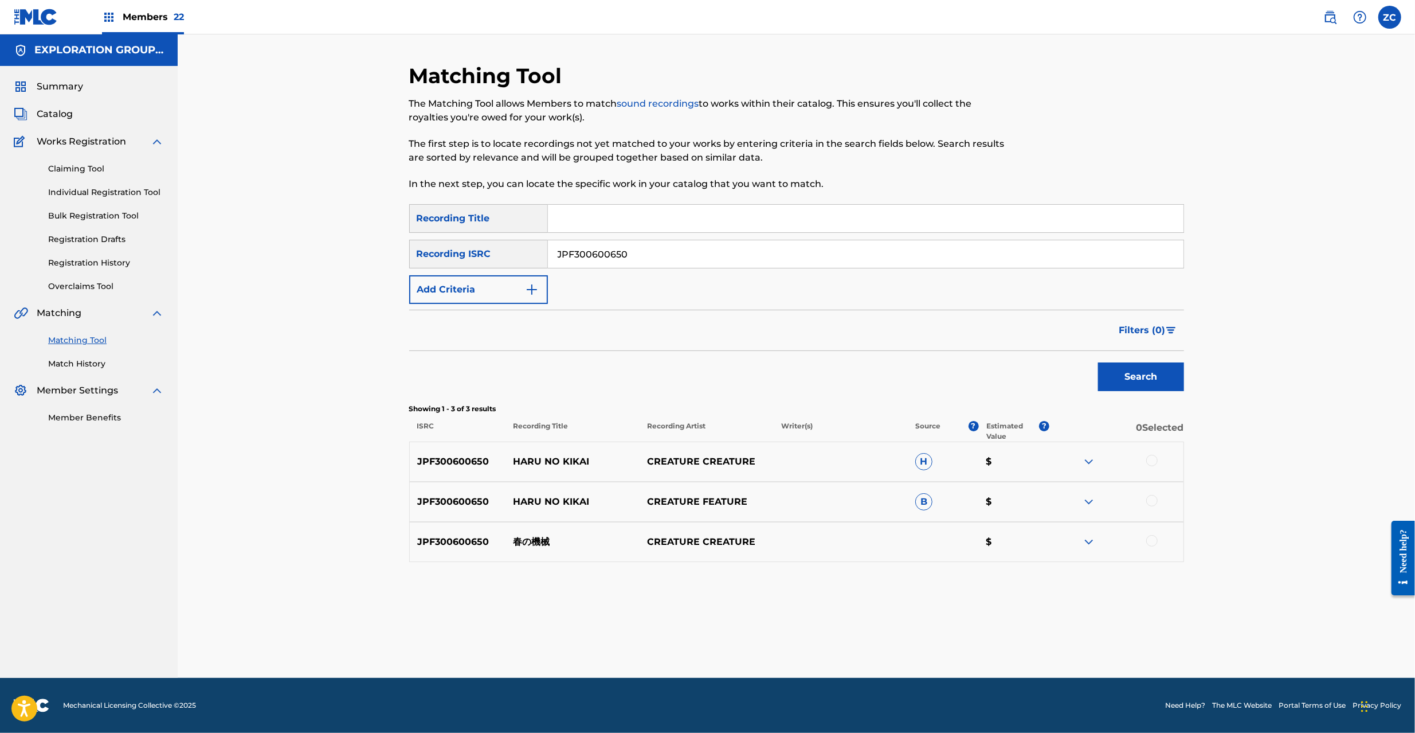
click at [1149, 457] on div at bounding box center [1151, 460] width 11 height 11
click at [1153, 504] on div at bounding box center [1151, 500] width 11 height 11
click at [1153, 537] on div at bounding box center [1151, 540] width 11 height 11
click at [824, 648] on button "Match 3 Groups" at bounding box center [805, 639] width 127 height 29
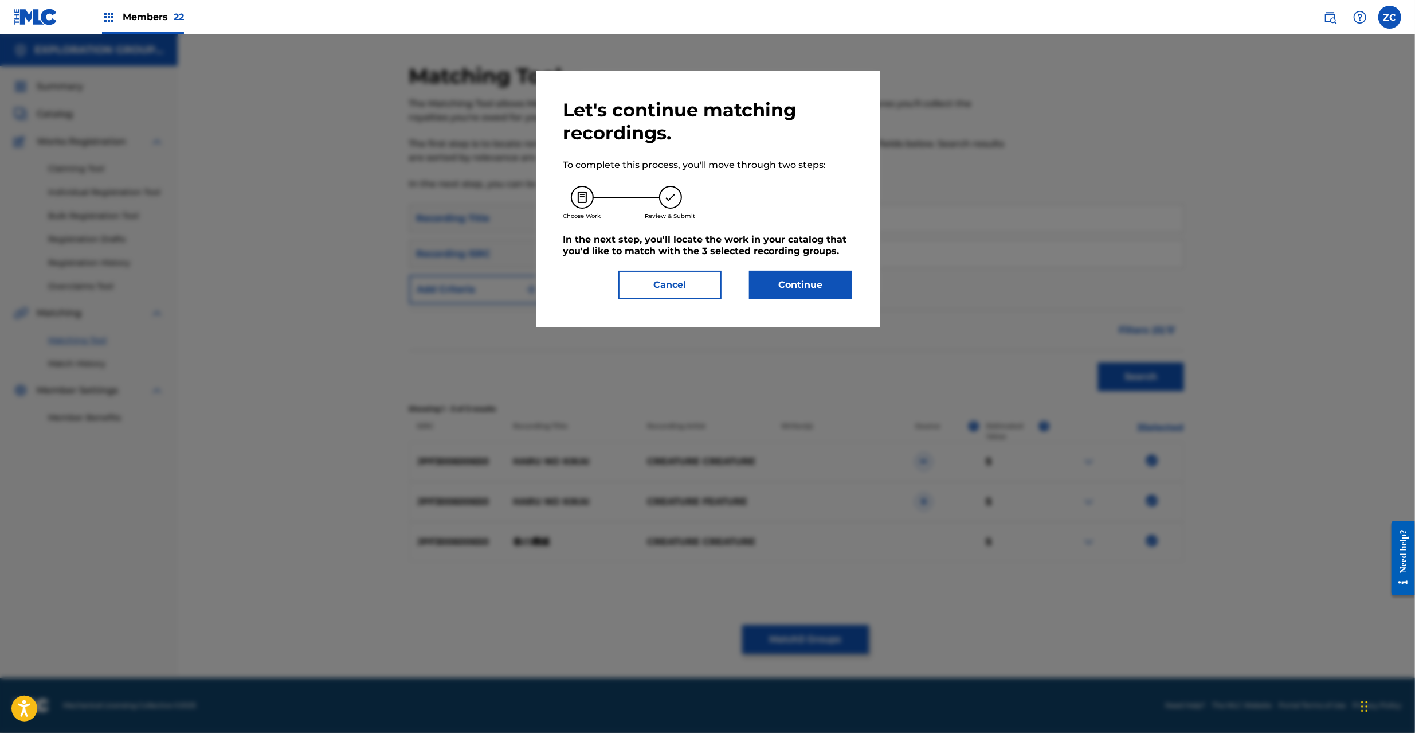
click at [805, 278] on button "Continue" at bounding box center [800, 285] width 103 height 29
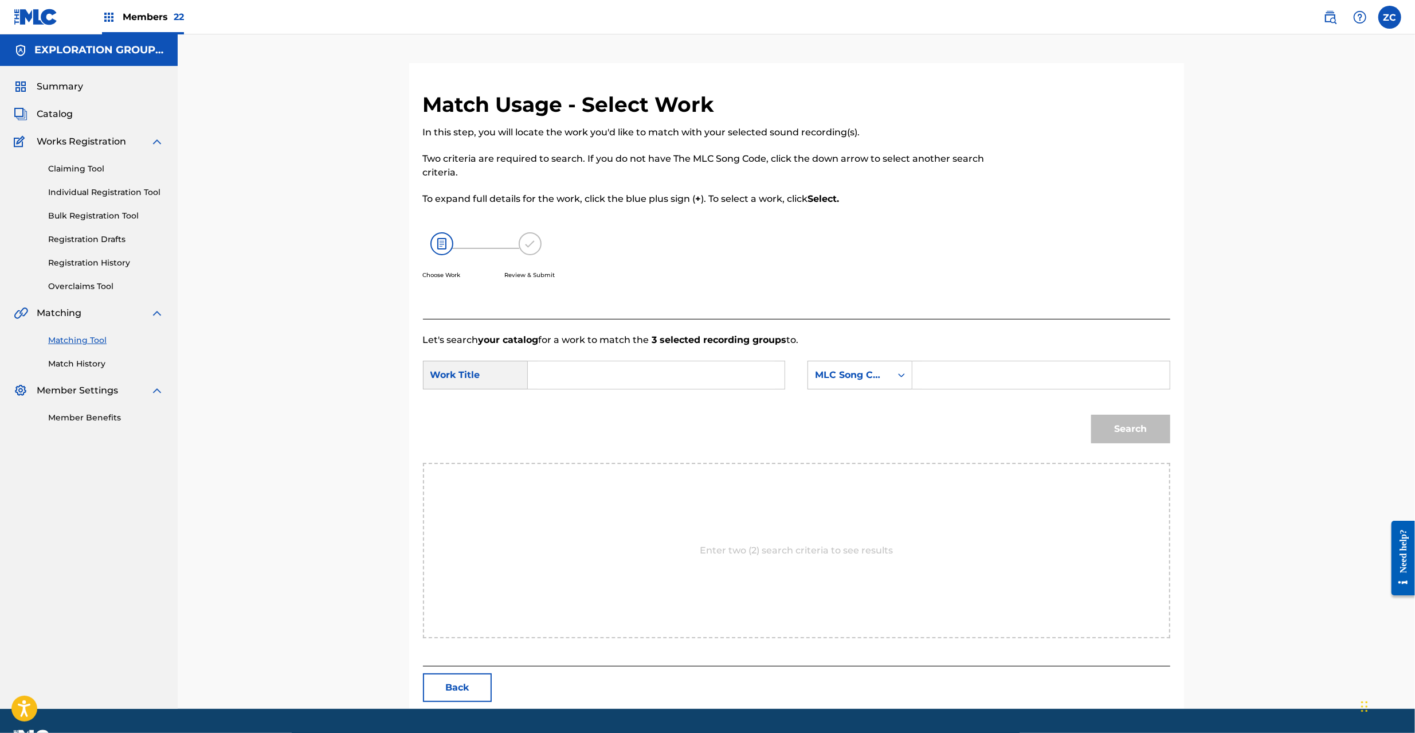
click at [687, 363] on input "Search Form" at bounding box center [656, 375] width 237 height 28
paste input "[PERSON_NAME] HC0EY8"
click at [643, 374] on input "[PERSON_NAME] HC0EY8" at bounding box center [656, 375] width 237 height 28
drag, startPoint x: 643, startPoint y: 374, endPoint x: 714, endPoint y: 373, distance: 71.7
click at [643, 374] on input "[PERSON_NAME] HC0EY8" at bounding box center [656, 375] width 237 height 28
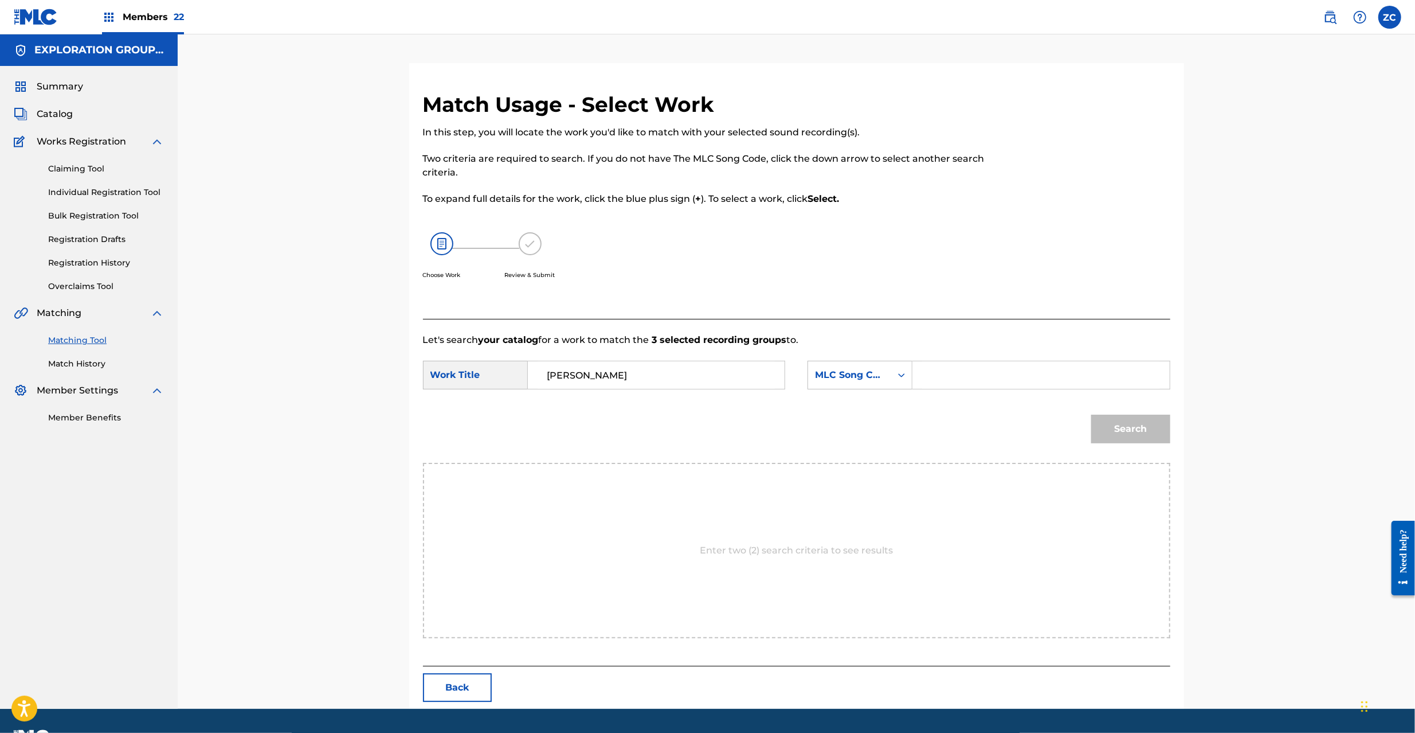
type input "[PERSON_NAME]"
click at [930, 361] on input "Search Form" at bounding box center [1040, 375] width 237 height 28
paste input "HC0EY8"
type input "HC0EY8"
click at [1140, 422] on button "Search" at bounding box center [1130, 428] width 79 height 29
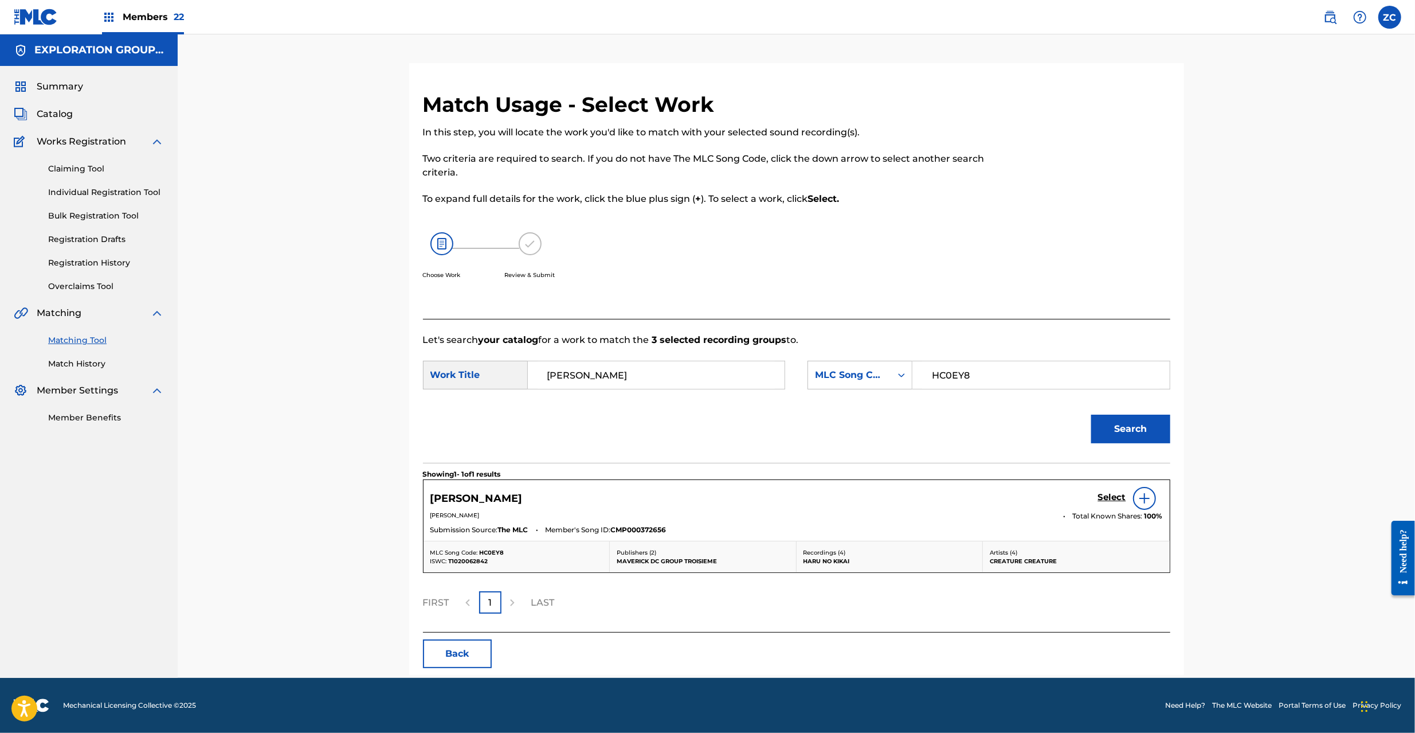
click at [1099, 494] on h5 "Select" at bounding box center [1112, 497] width 28 height 11
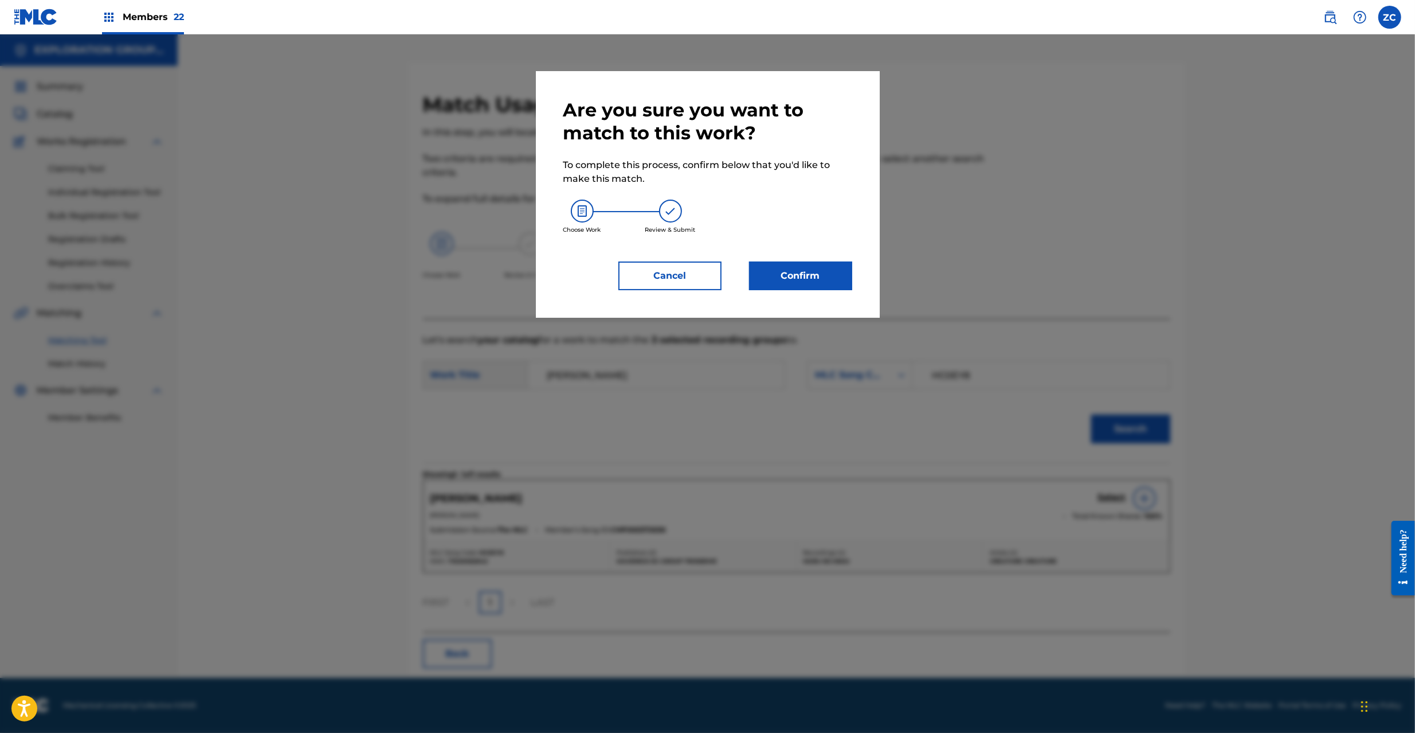
click at [789, 276] on button "Confirm" at bounding box center [800, 275] width 103 height 29
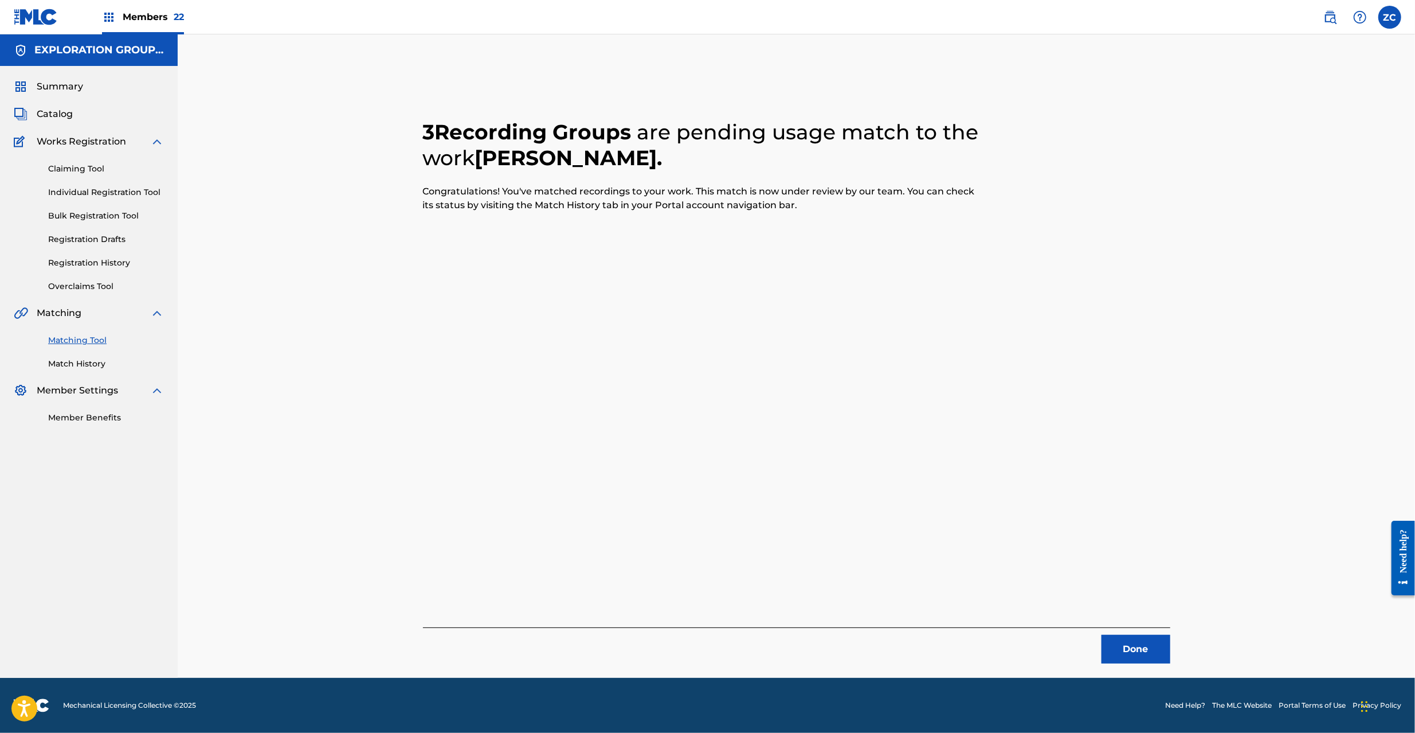
click at [1150, 659] on button "Done" at bounding box center [1136, 649] width 69 height 29
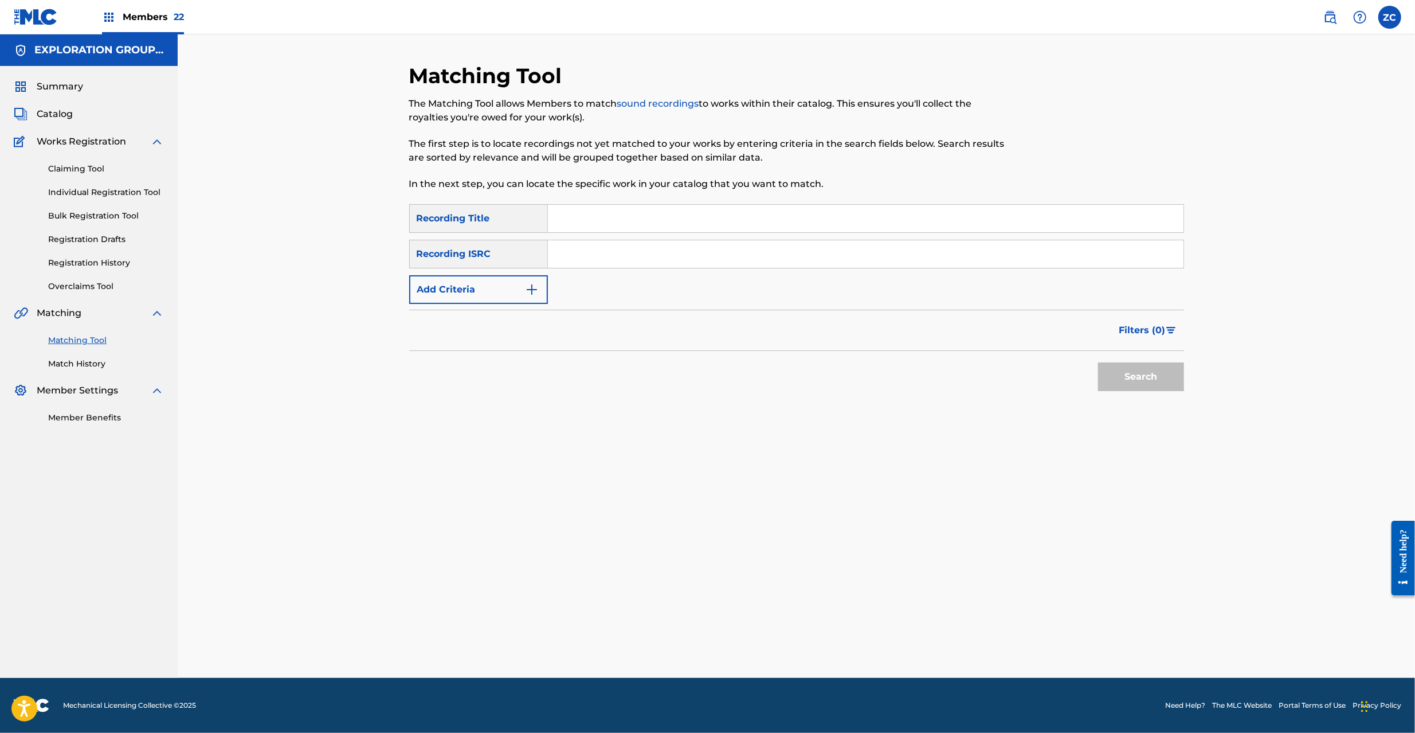
drag, startPoint x: 631, startPoint y: 255, endPoint x: 666, endPoint y: 267, distance: 37.7
click at [631, 255] on input "Search Form" at bounding box center [866, 254] width 636 height 28
paste input "JPF300700300"
type input "JPF300700300"
click at [1184, 379] on div "Matching Tool The Matching Tool allows Members to match sound recordings to wor…" at bounding box center [797, 370] width 803 height 615
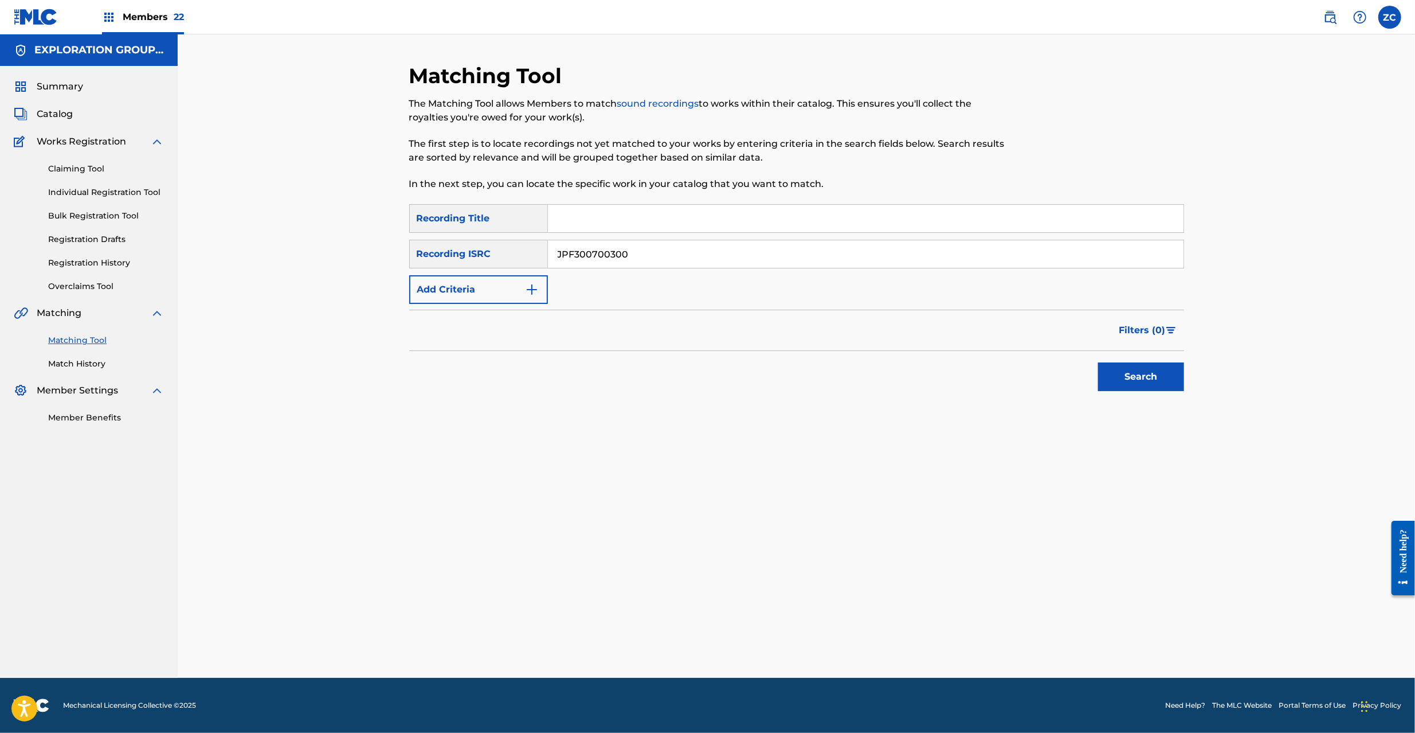
click at [1165, 379] on button "Search" at bounding box center [1141, 376] width 86 height 29
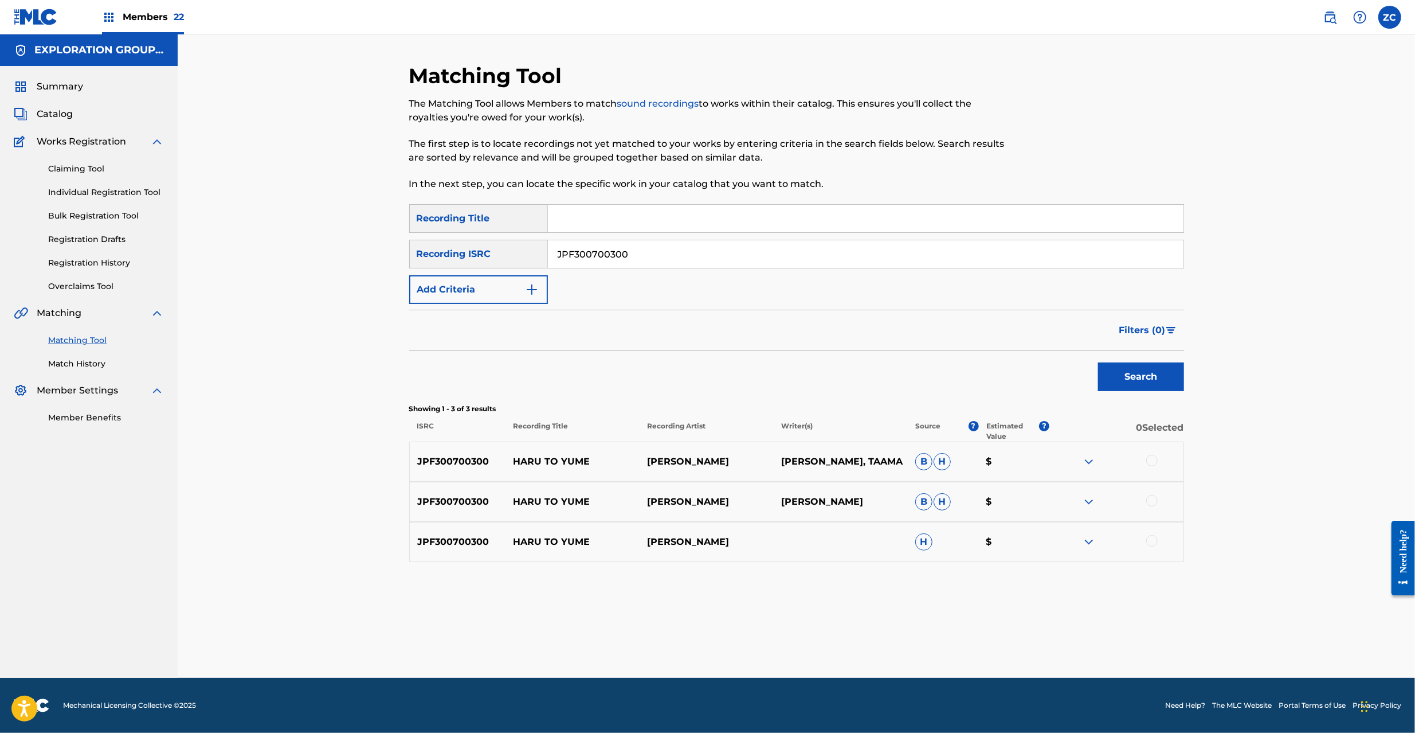
click at [1154, 461] on div at bounding box center [1151, 460] width 11 height 11
click at [1152, 500] on div at bounding box center [1151, 500] width 11 height 11
click at [1153, 545] on div at bounding box center [1151, 540] width 11 height 11
click at [833, 640] on button "Match 3 Groups" at bounding box center [805, 639] width 127 height 29
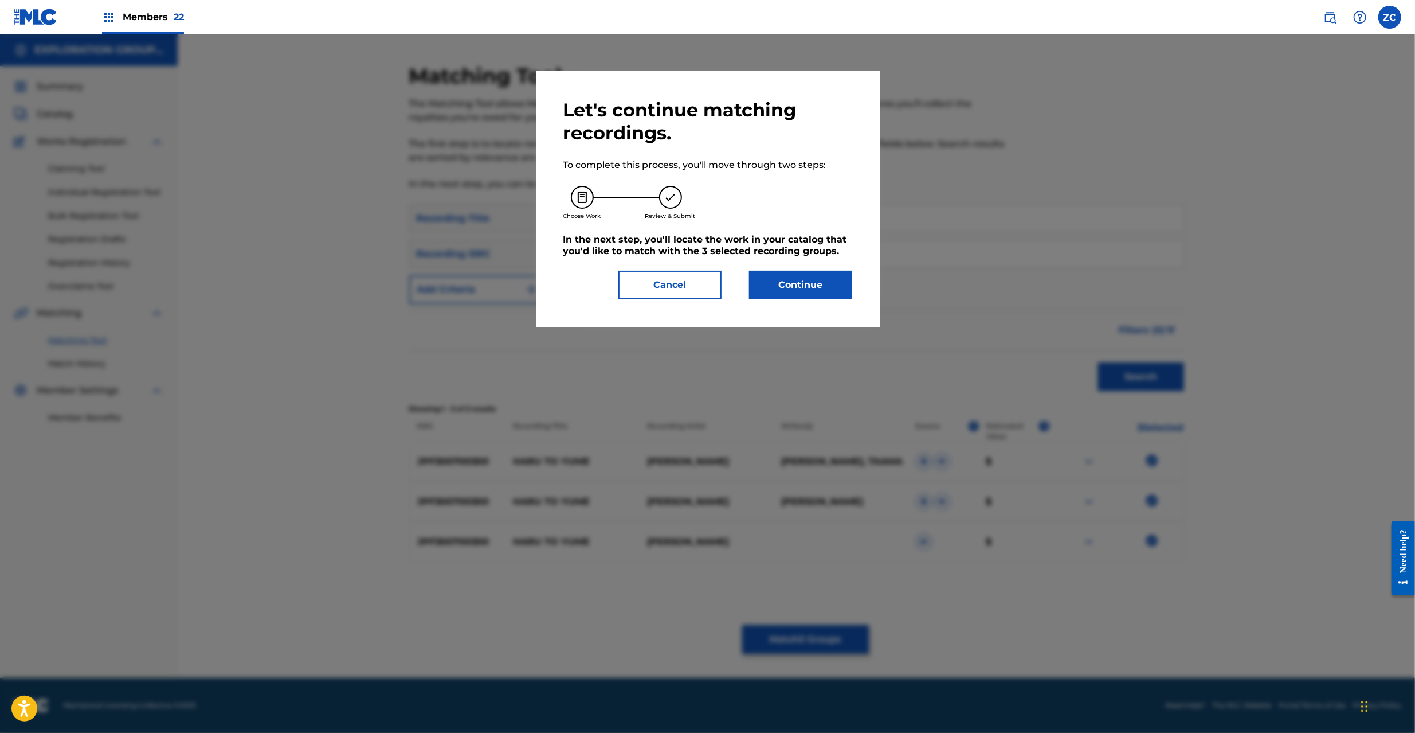
click at [785, 282] on button "Continue" at bounding box center [800, 285] width 103 height 29
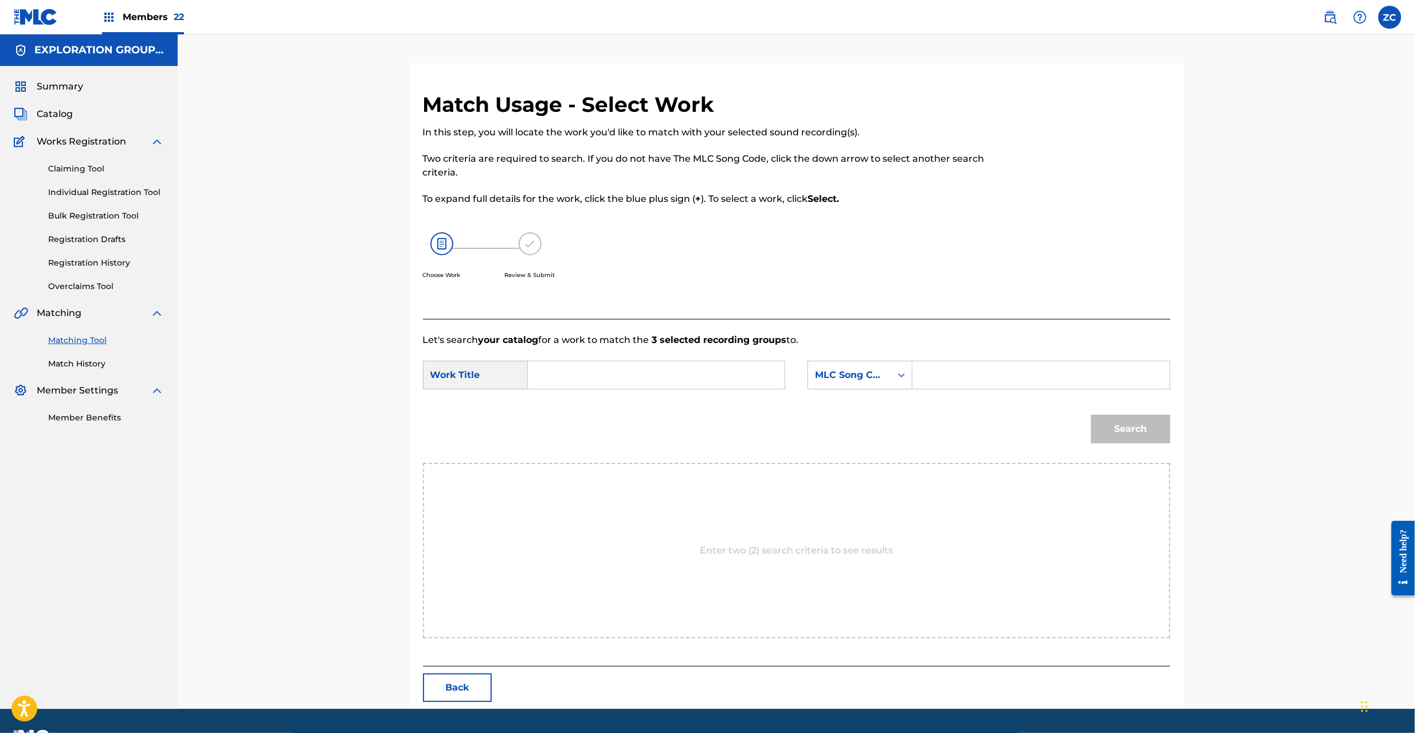
click at [672, 376] on input "Search Form" at bounding box center [656, 375] width 237 height 28
paste input "[PERSON_NAME] HQ6YQZ"
click at [647, 372] on input "[PERSON_NAME] HQ6YQZ" at bounding box center [656, 375] width 237 height 28
type input "[PERSON_NAME]"
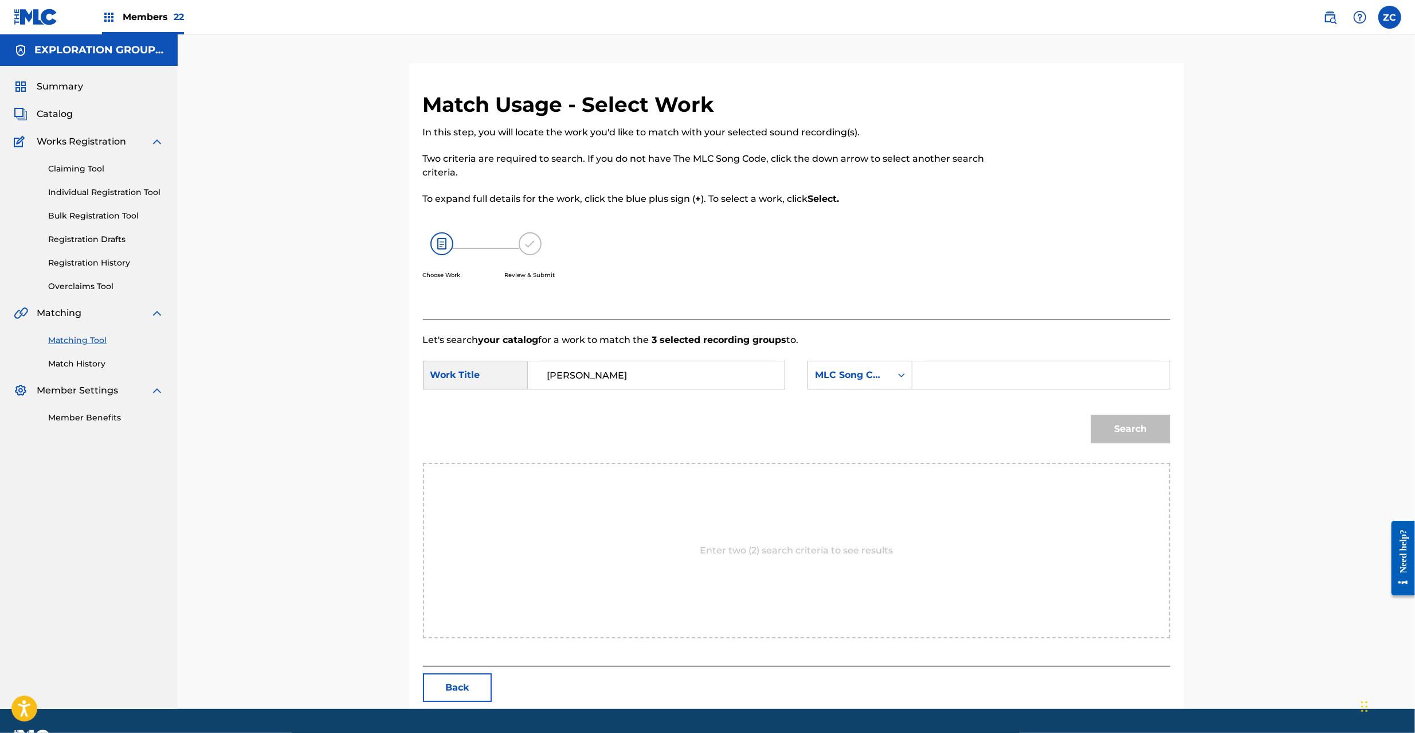
drag, startPoint x: 1004, startPoint y: 379, endPoint x: 1018, endPoint y: 381, distance: 13.9
click at [1004, 379] on input "Search Form" at bounding box center [1040, 375] width 237 height 28
paste input "HQ6YQZ"
type input "HQ6YQZ"
click at [1145, 423] on button "Search" at bounding box center [1130, 428] width 79 height 29
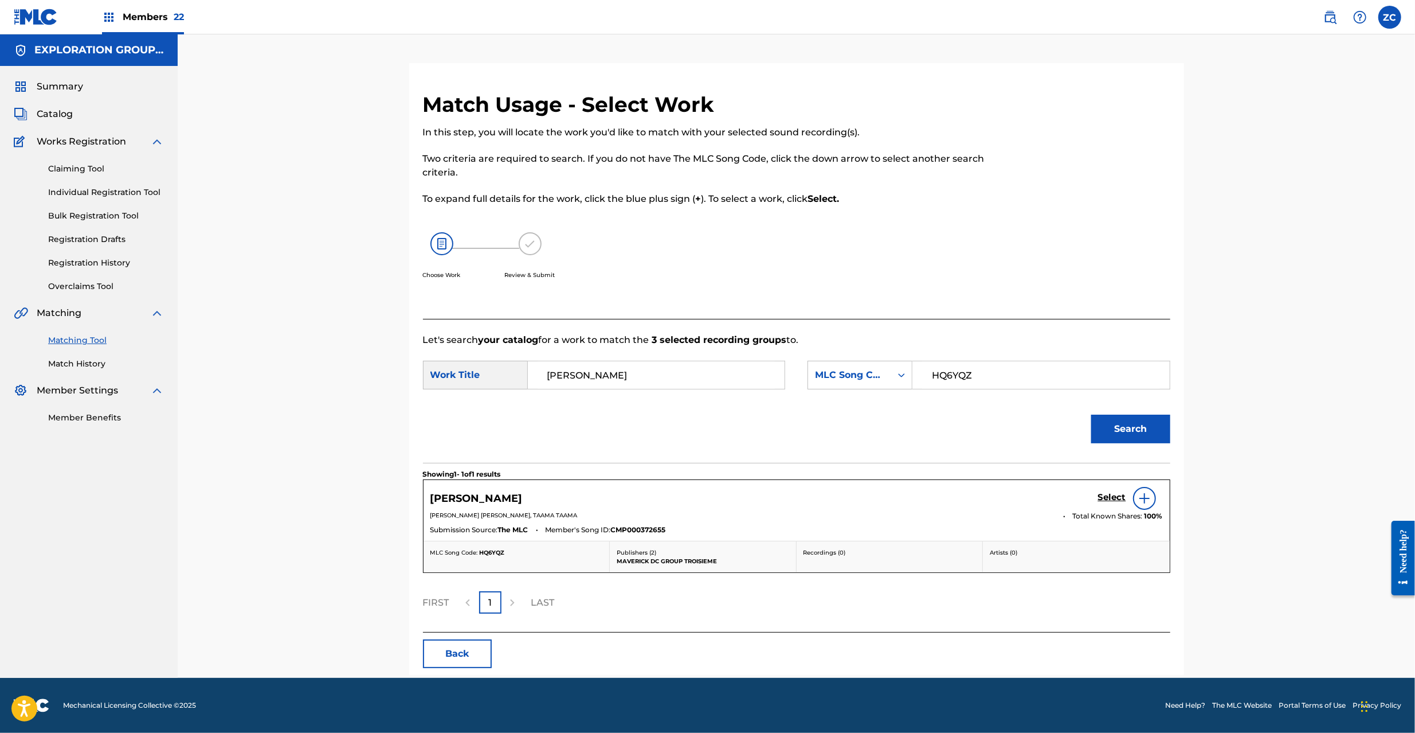
click at [1110, 496] on h5 "Select" at bounding box center [1112, 497] width 28 height 11
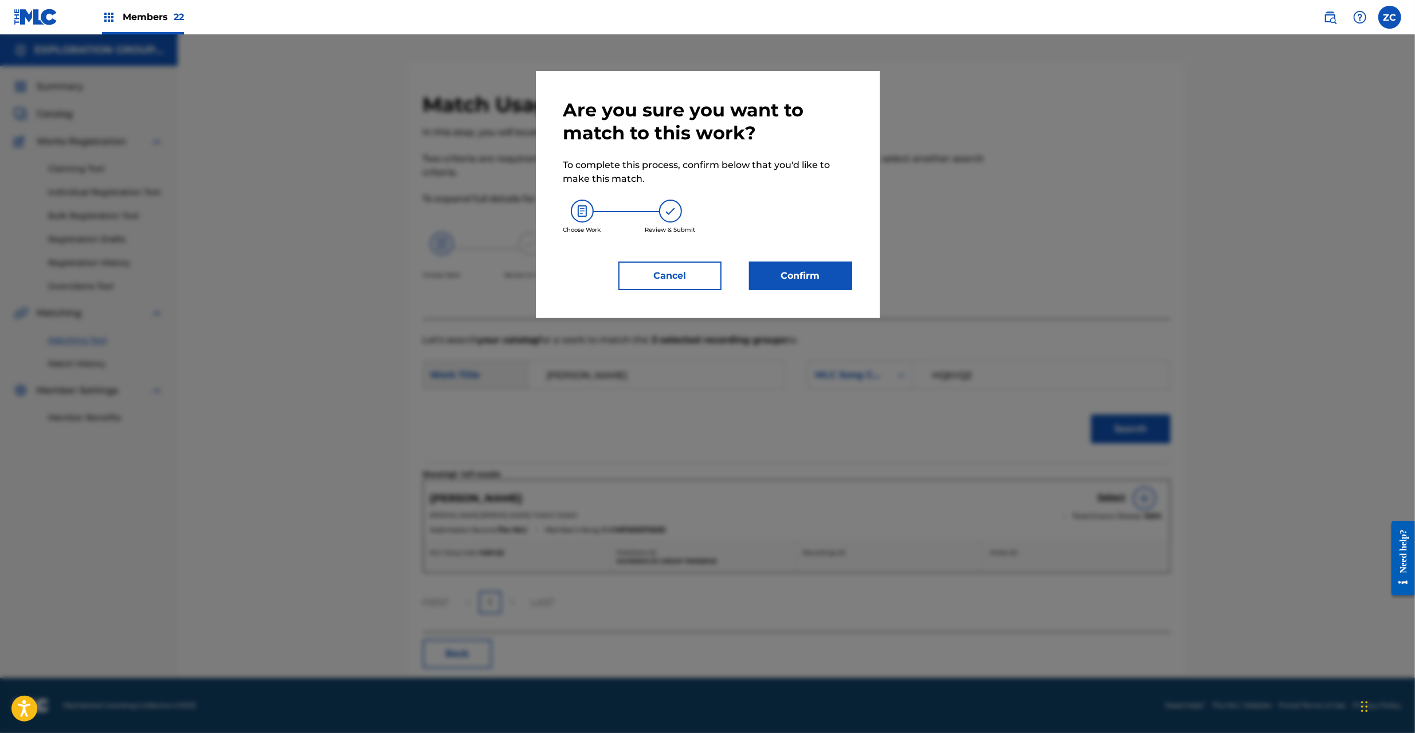
click at [801, 264] on button "Confirm" at bounding box center [800, 275] width 103 height 29
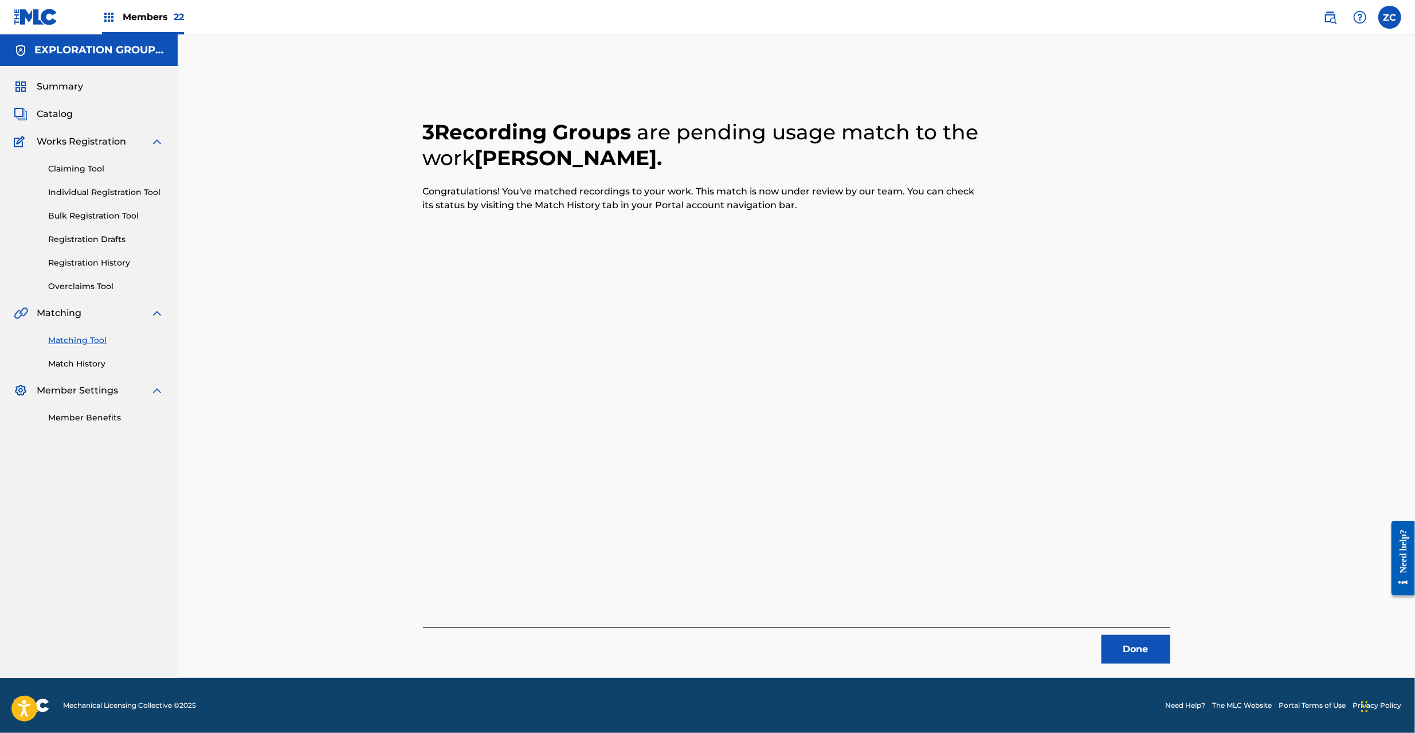
click at [1133, 647] on button "Done" at bounding box center [1136, 649] width 69 height 29
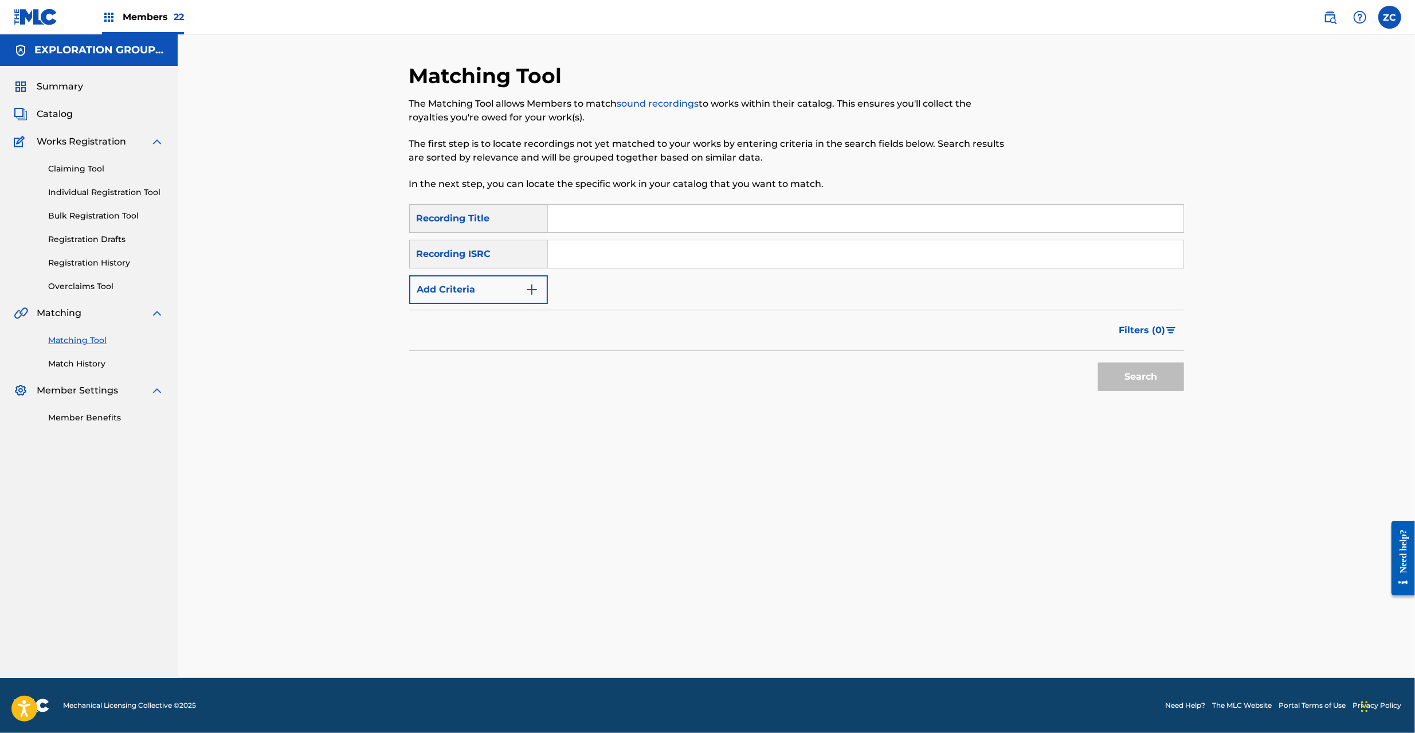
drag, startPoint x: 679, startPoint y: 256, endPoint x: 713, endPoint y: 267, distance: 35.5
click at [679, 256] on input "Search Form" at bounding box center [866, 254] width 636 height 28
paste input "JPKS00600503"
click at [1156, 377] on button "Search" at bounding box center [1141, 376] width 86 height 29
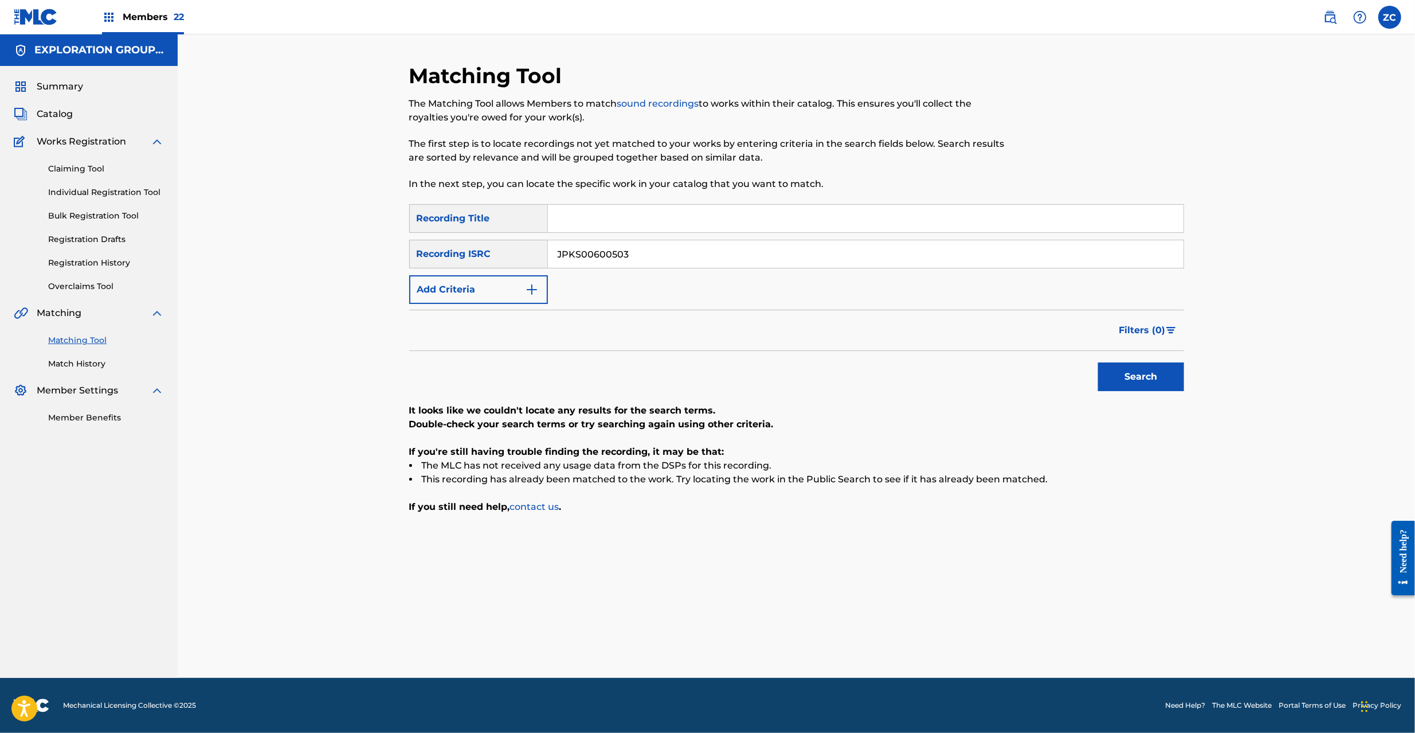
click at [718, 258] on input "JPKS00600503" at bounding box center [866, 254] width 636 height 28
paste input "PO00607580"
type input "JPPO00607580"
click at [1140, 376] on button "Search" at bounding box center [1141, 376] width 86 height 29
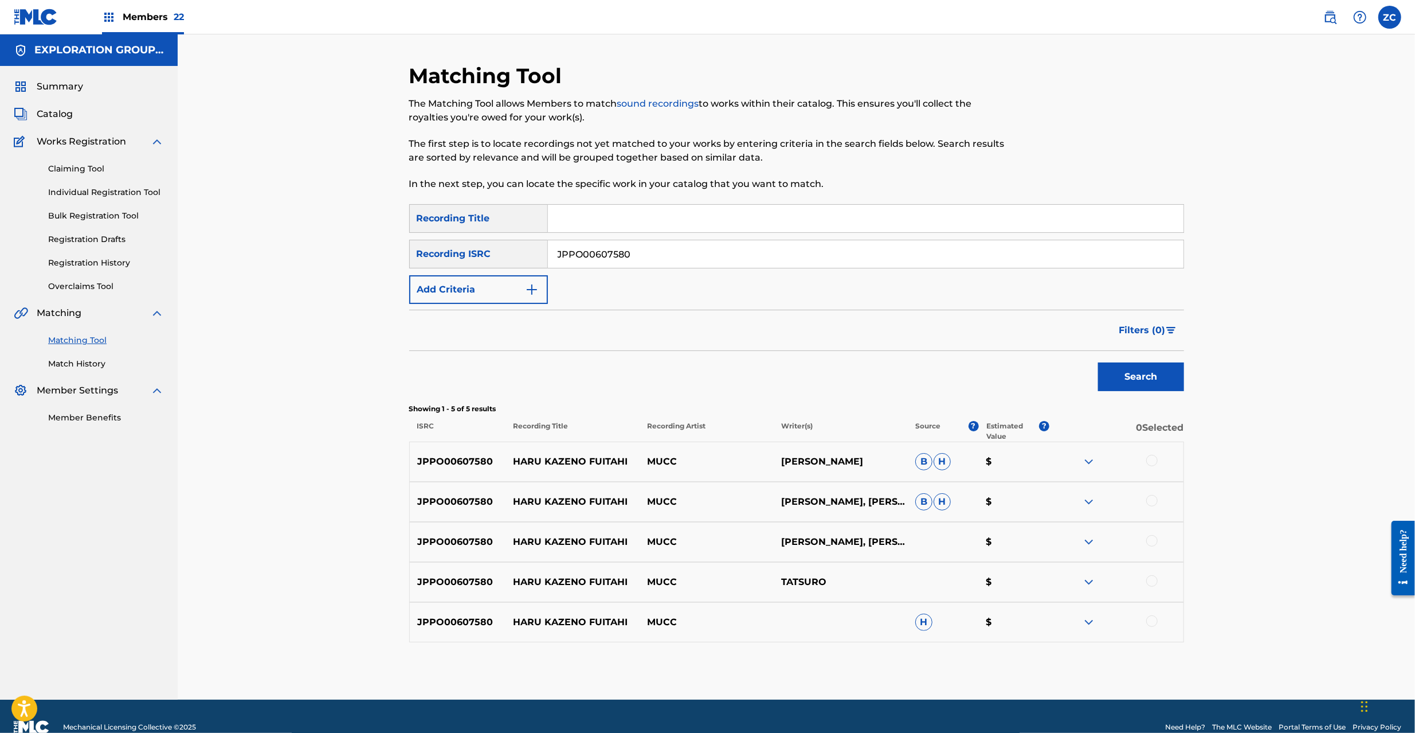
click at [1152, 461] on div at bounding box center [1151, 460] width 11 height 11
click at [1156, 495] on div at bounding box center [1117, 502] width 134 height 14
click at [1156, 500] on div at bounding box center [1151, 500] width 11 height 11
drag, startPoint x: 1152, startPoint y: 539, endPoint x: 1156, endPoint y: 578, distance: 39.2
click at [1152, 540] on div at bounding box center [1151, 540] width 11 height 11
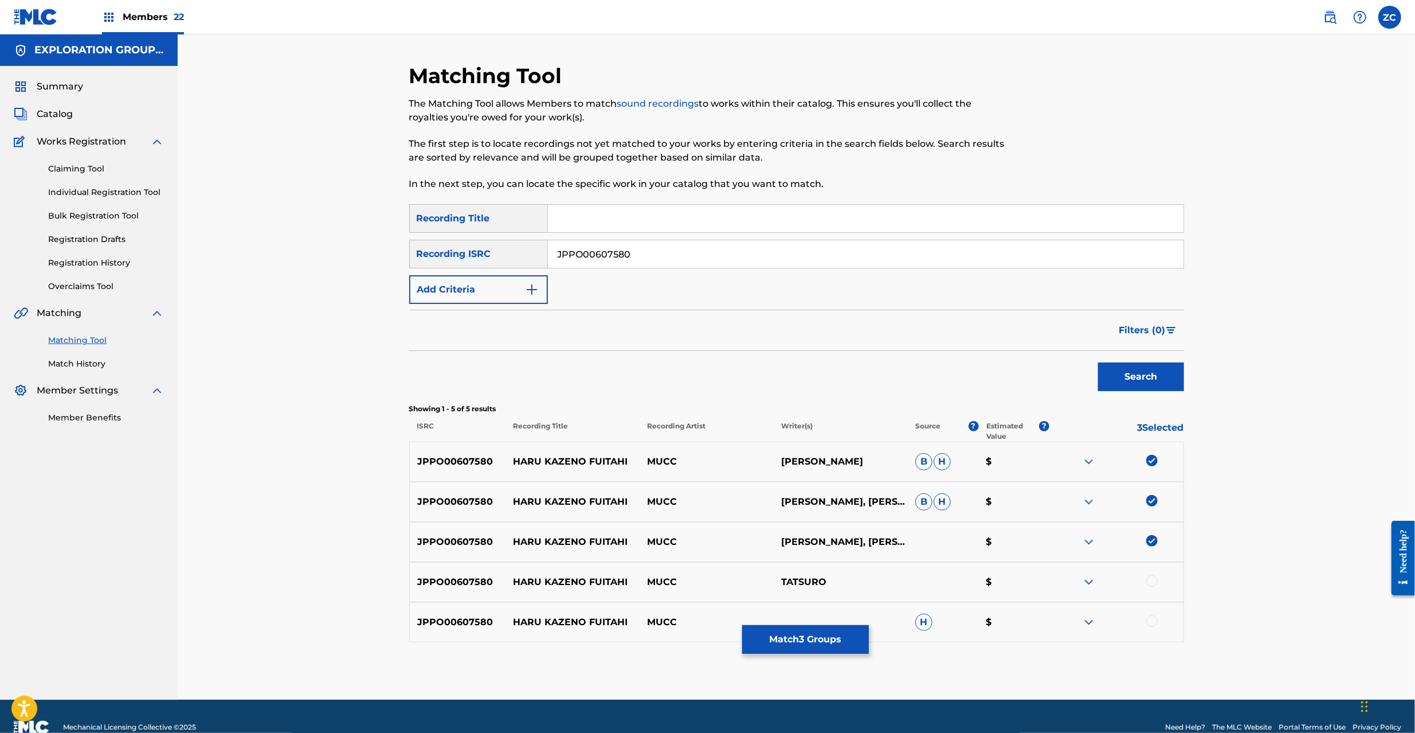
click at [1156, 578] on div at bounding box center [1151, 580] width 11 height 11
click at [1153, 624] on div at bounding box center [1151, 620] width 11 height 11
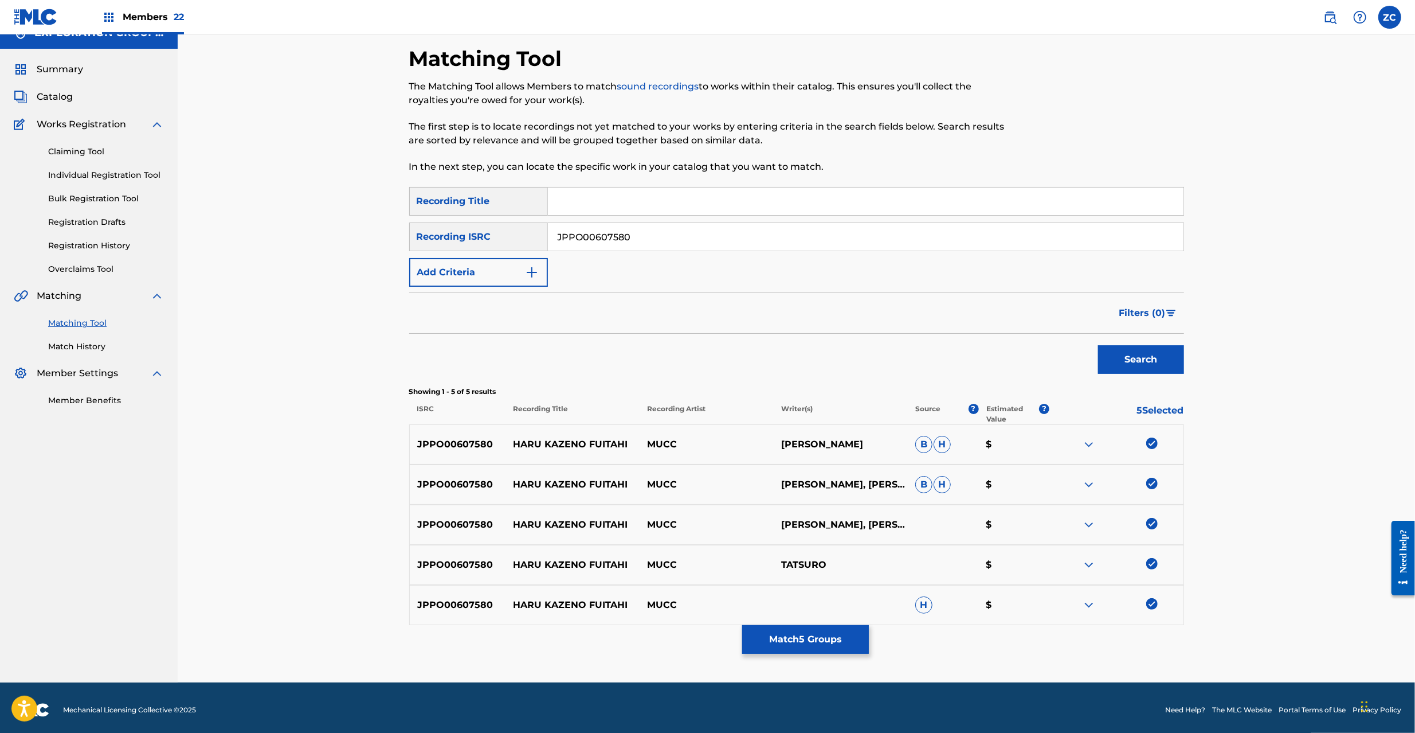
scroll to position [22, 0]
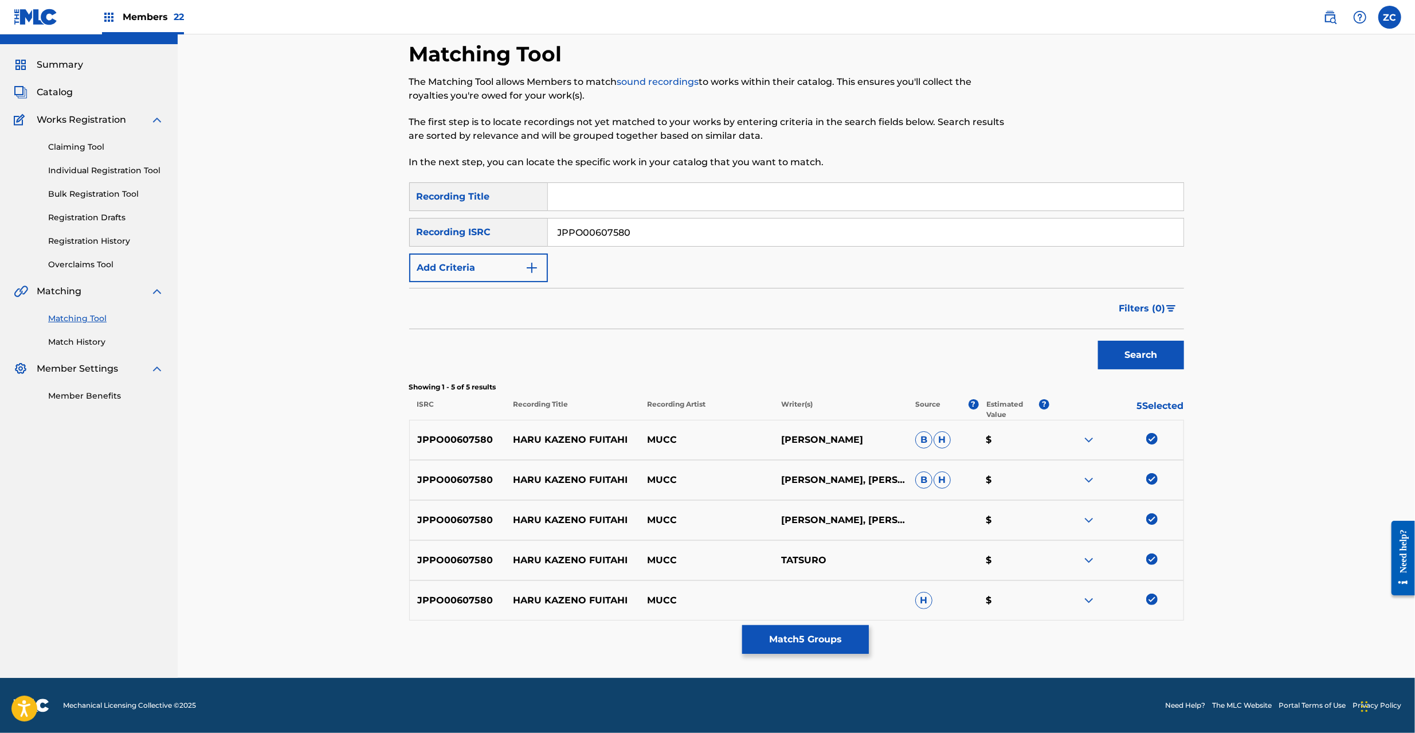
click at [837, 639] on button "Match 5 Groups" at bounding box center [805, 639] width 127 height 29
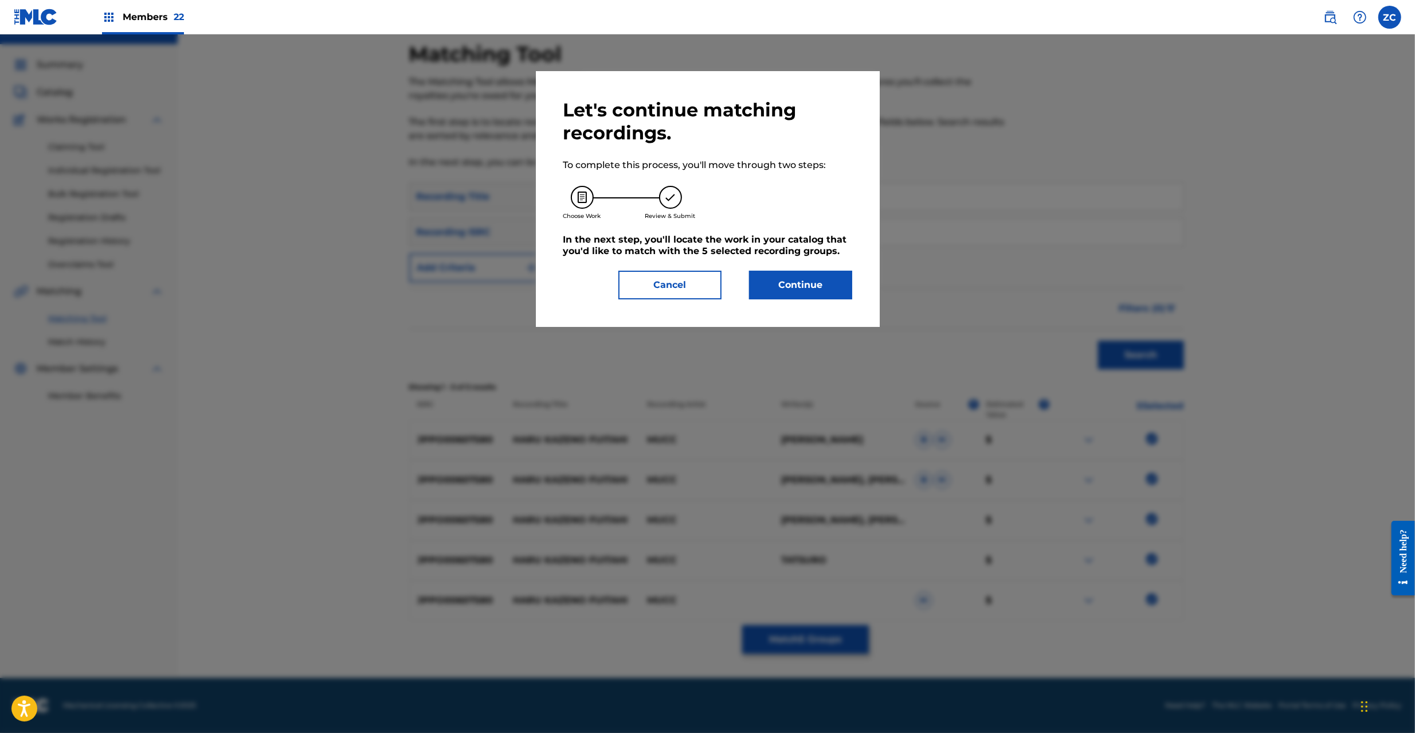
click at [819, 280] on button "Continue" at bounding box center [800, 285] width 103 height 29
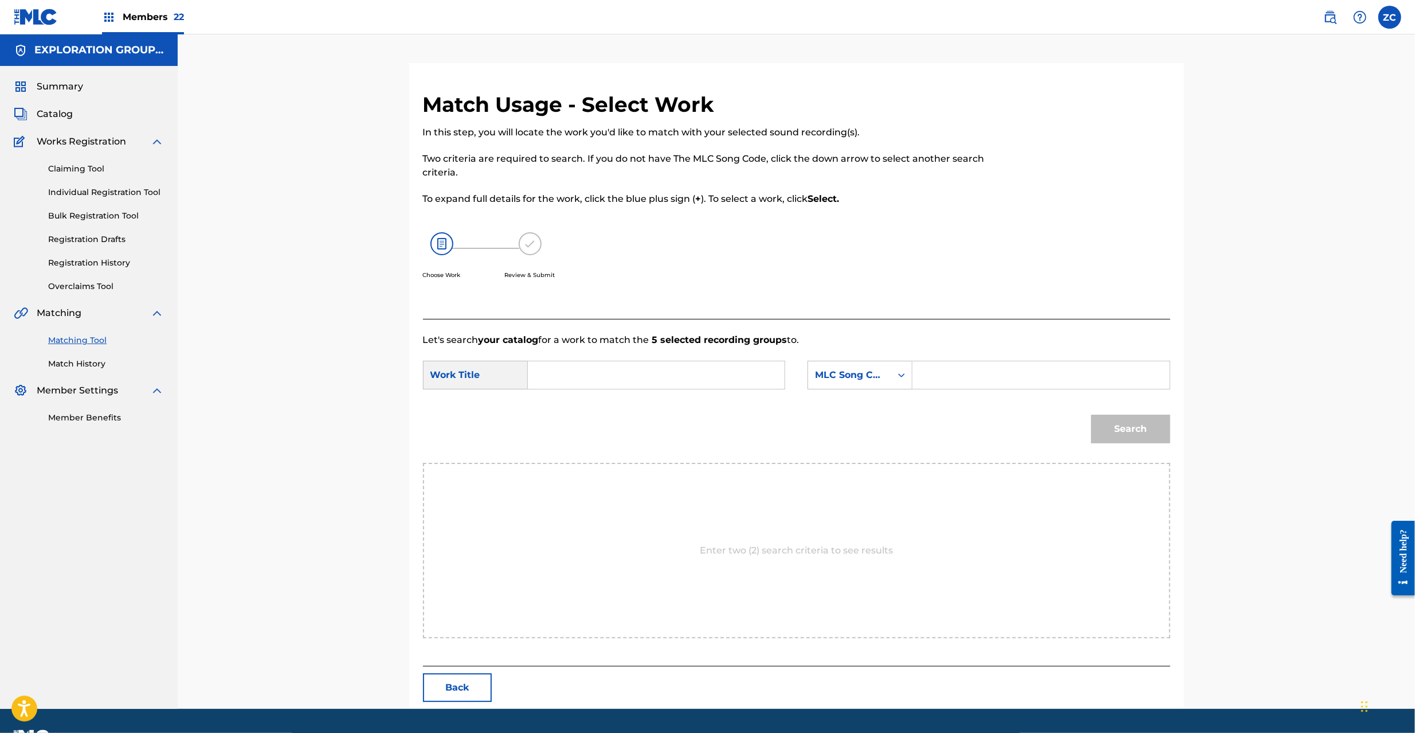
click at [670, 385] on input "Search Form" at bounding box center [656, 375] width 237 height 28
paste input "Haru Kazeno Fuita Hi HC0BXE"
click at [687, 371] on input "Haru Kazeno Fuita Hi HC0BXE" at bounding box center [656, 375] width 237 height 28
type input "[PERSON_NAME] Fuita Hi"
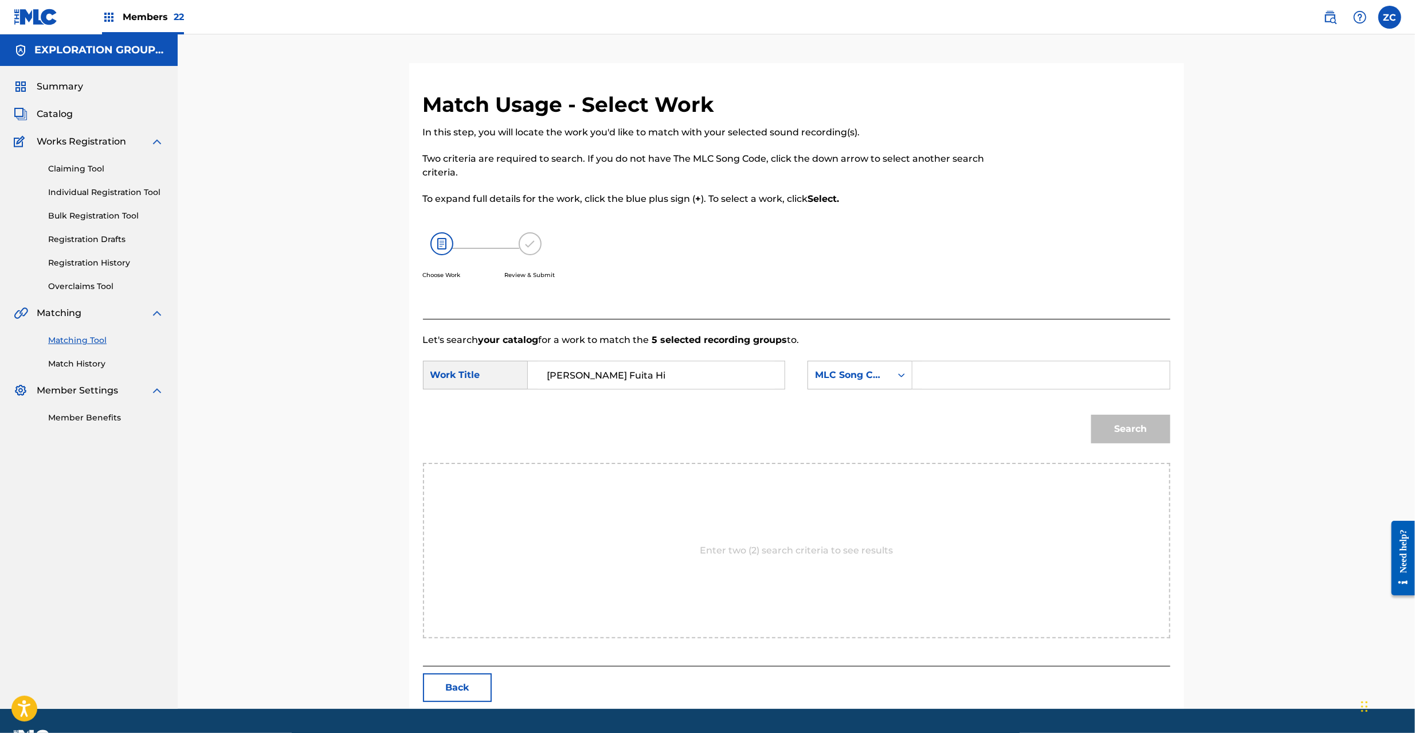
click at [1019, 374] on input "Search Form" at bounding box center [1040, 375] width 237 height 28
paste input "HC0BXE"
type input "HC0BXE"
click at [1145, 439] on button "Search" at bounding box center [1130, 428] width 79 height 29
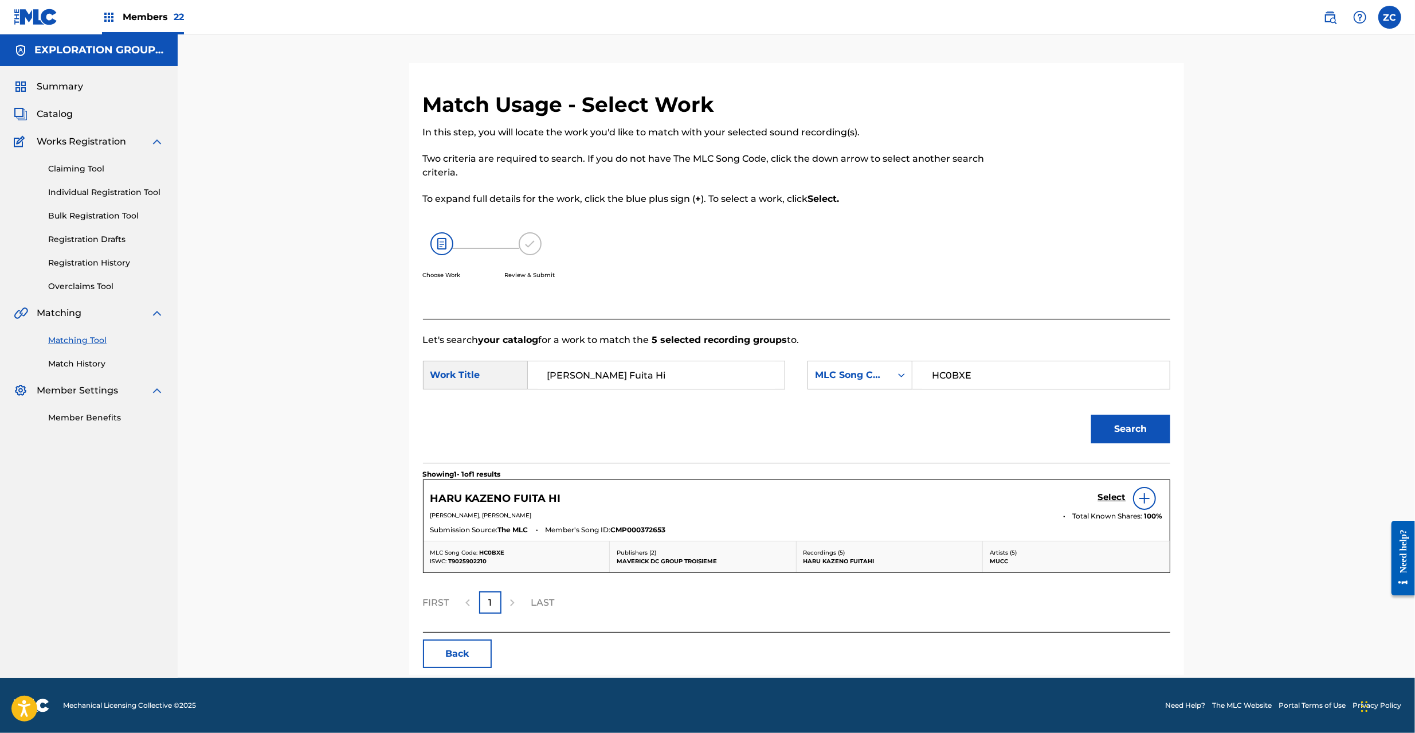
click at [1111, 494] on h5 "Select" at bounding box center [1112, 497] width 28 height 11
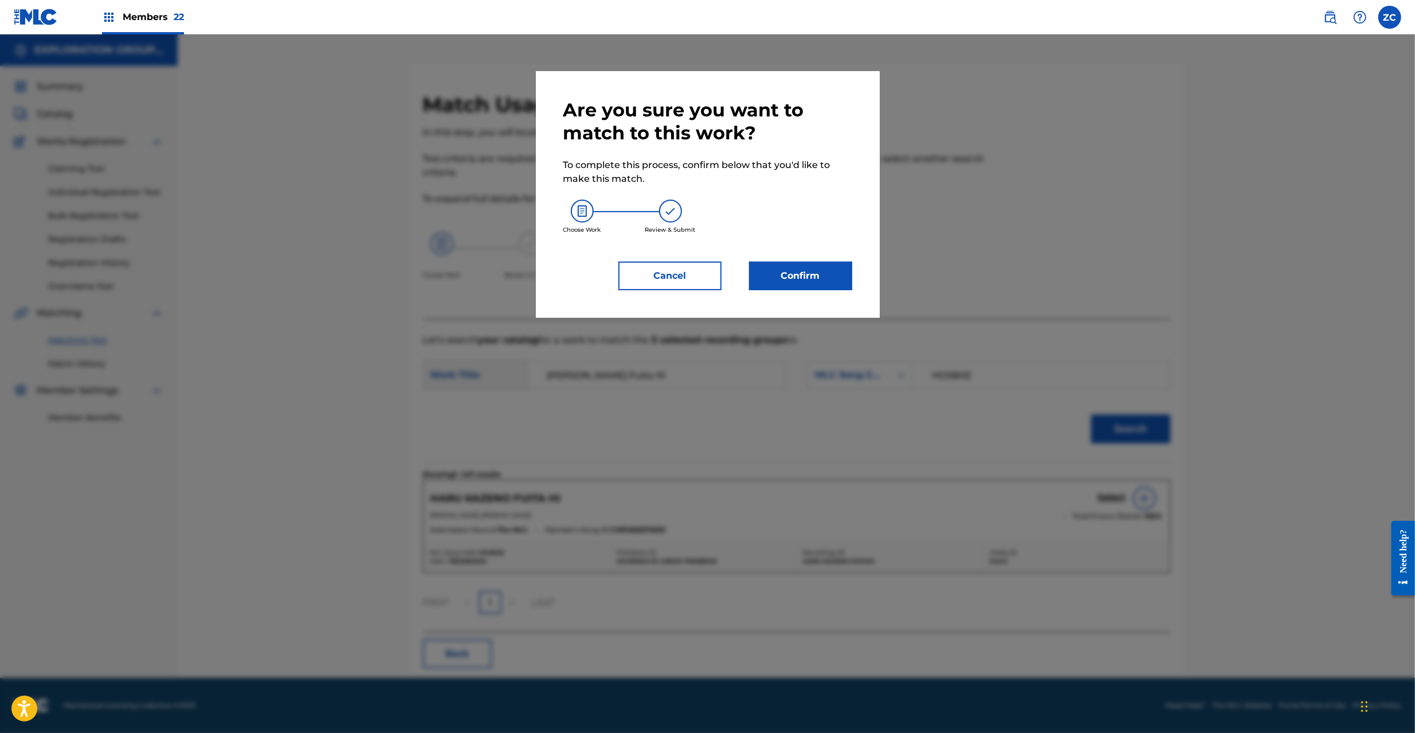
click at [794, 268] on button "Confirm" at bounding box center [800, 275] width 103 height 29
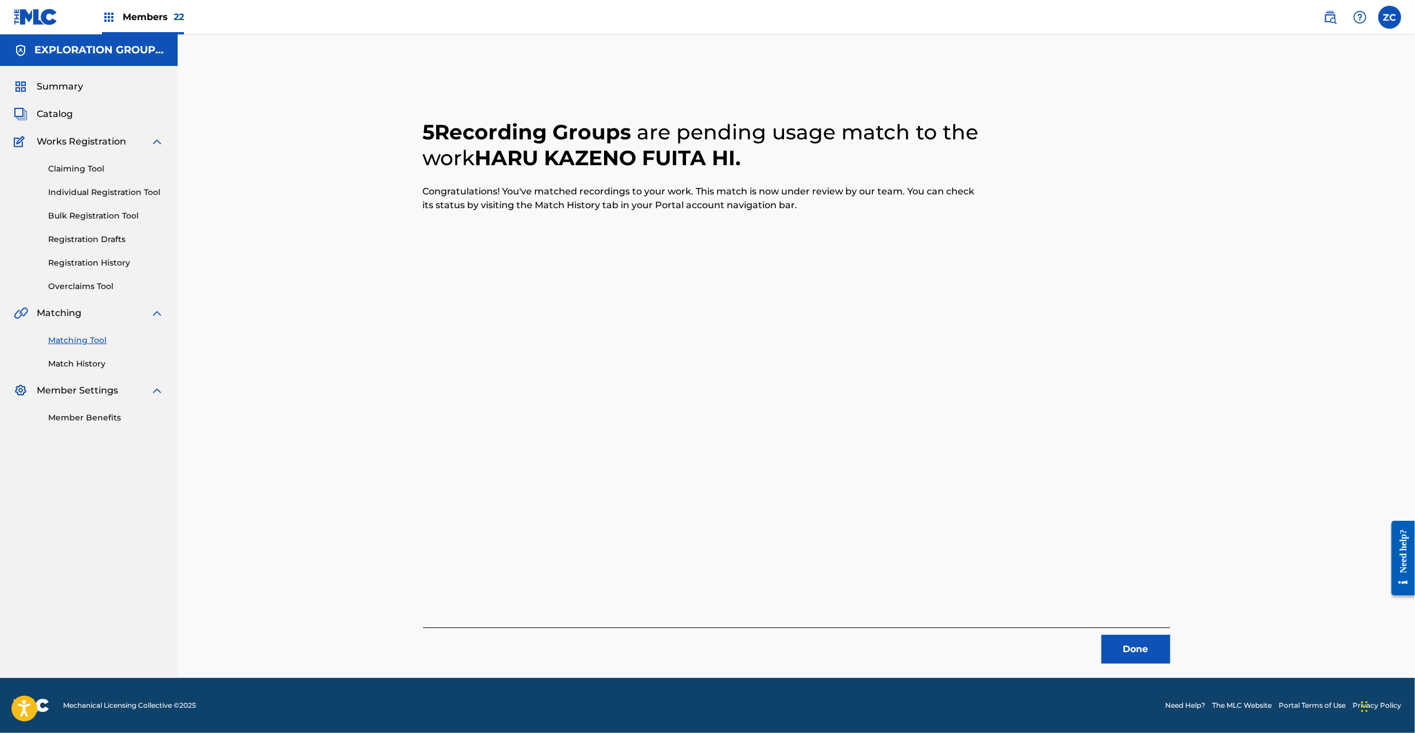
click at [1161, 647] on button "Done" at bounding box center [1136, 649] width 69 height 29
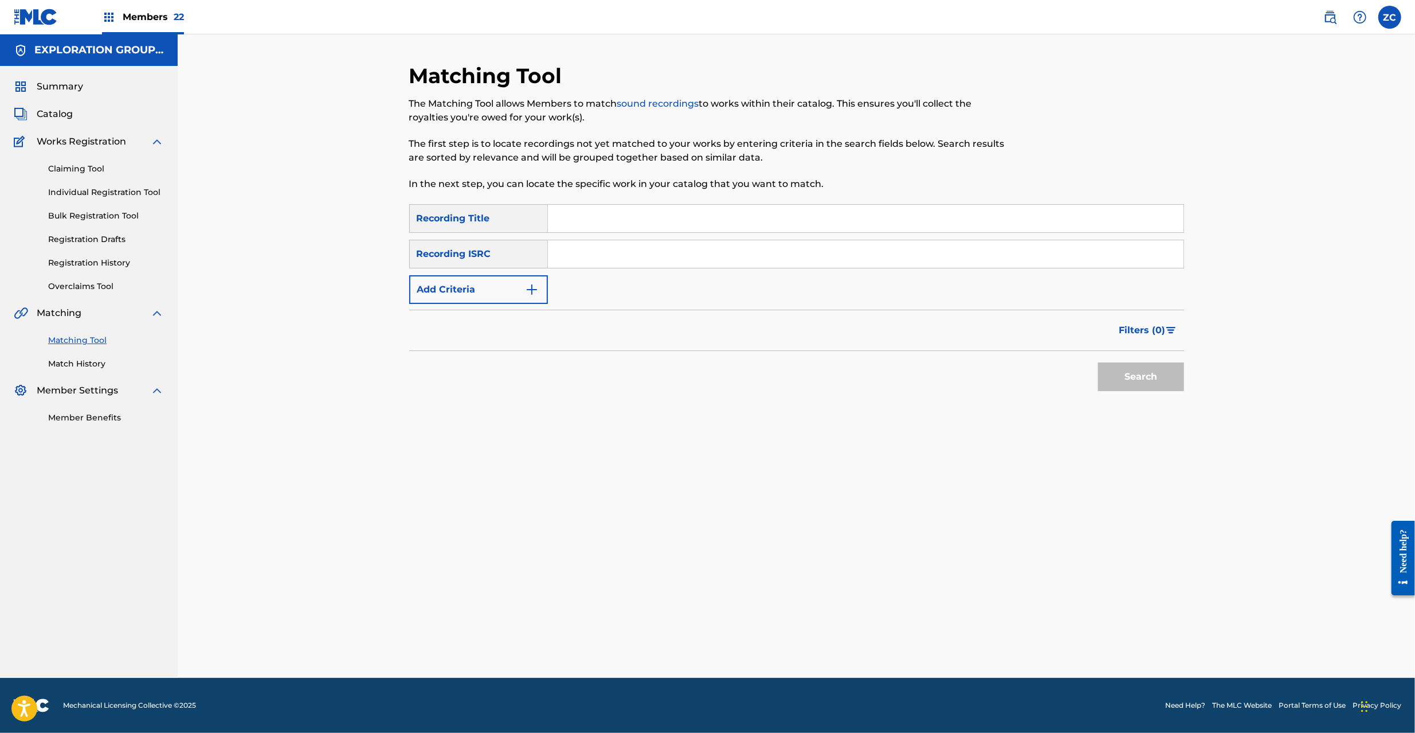
click at [721, 255] on input "Search Form" at bounding box center [866, 254] width 636 height 28
paste input "JPF300601900"
type input "JPF300601900"
drag, startPoint x: 1156, startPoint y: 378, endPoint x: 1080, endPoint y: 329, distance: 90.8
click at [1154, 379] on button "Search" at bounding box center [1141, 376] width 86 height 29
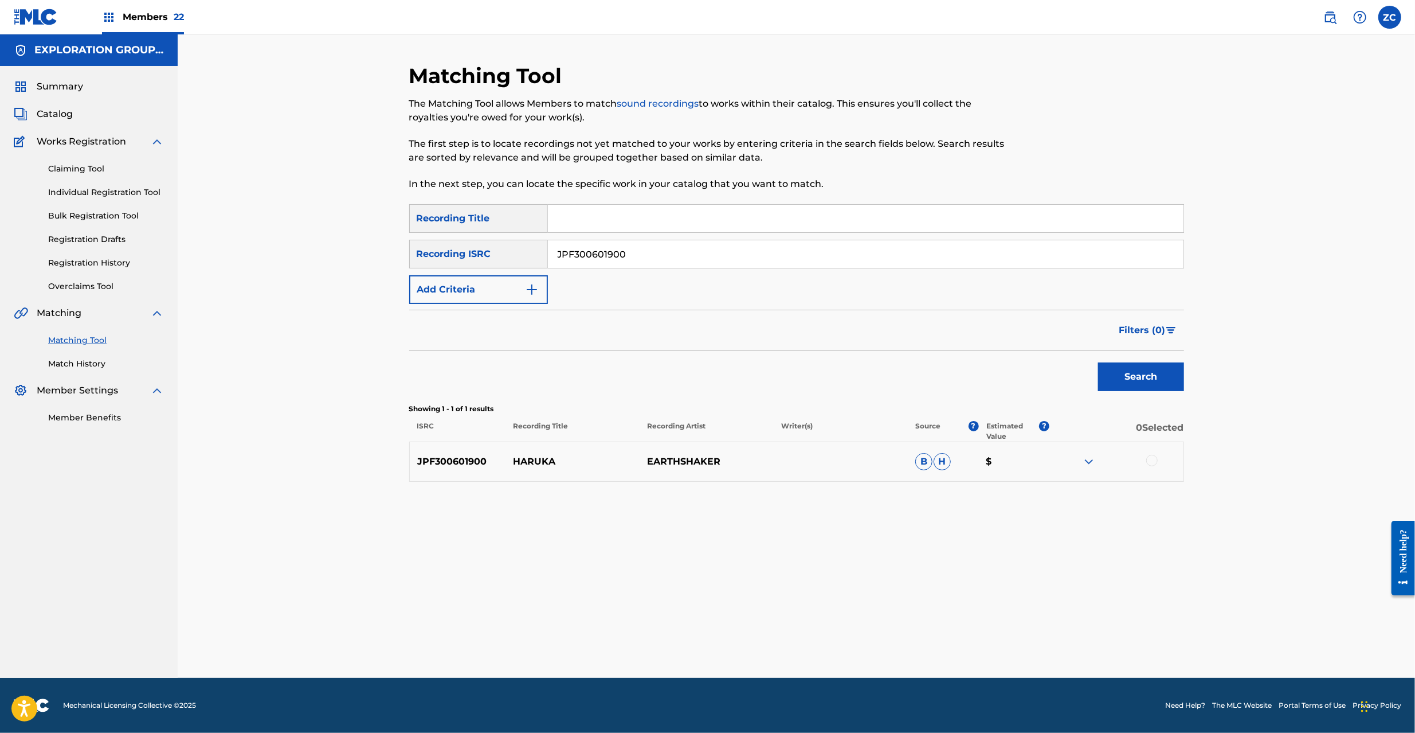
click at [1153, 461] on div at bounding box center [1151, 460] width 11 height 11
click at [805, 636] on button "Match 1 Group" at bounding box center [805, 639] width 127 height 29
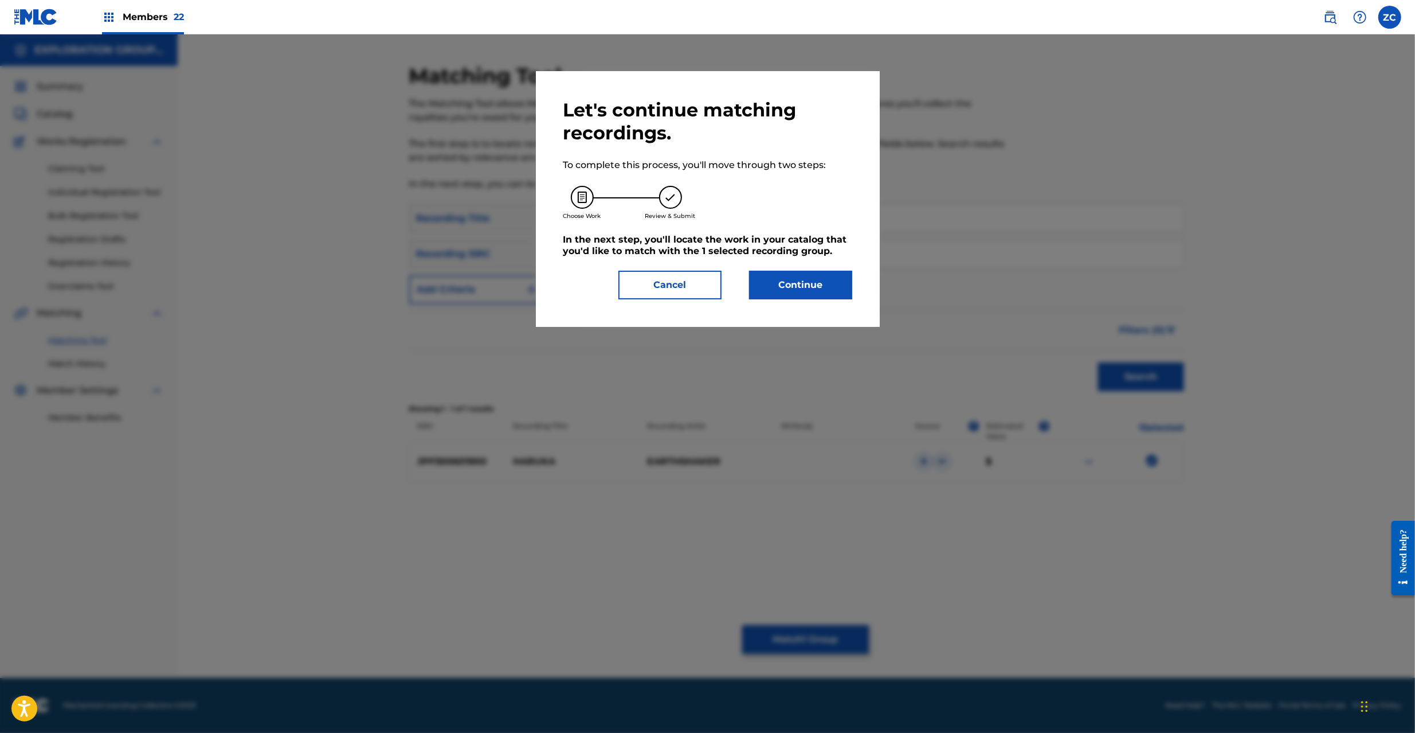
click at [803, 285] on button "Continue" at bounding box center [800, 285] width 103 height 29
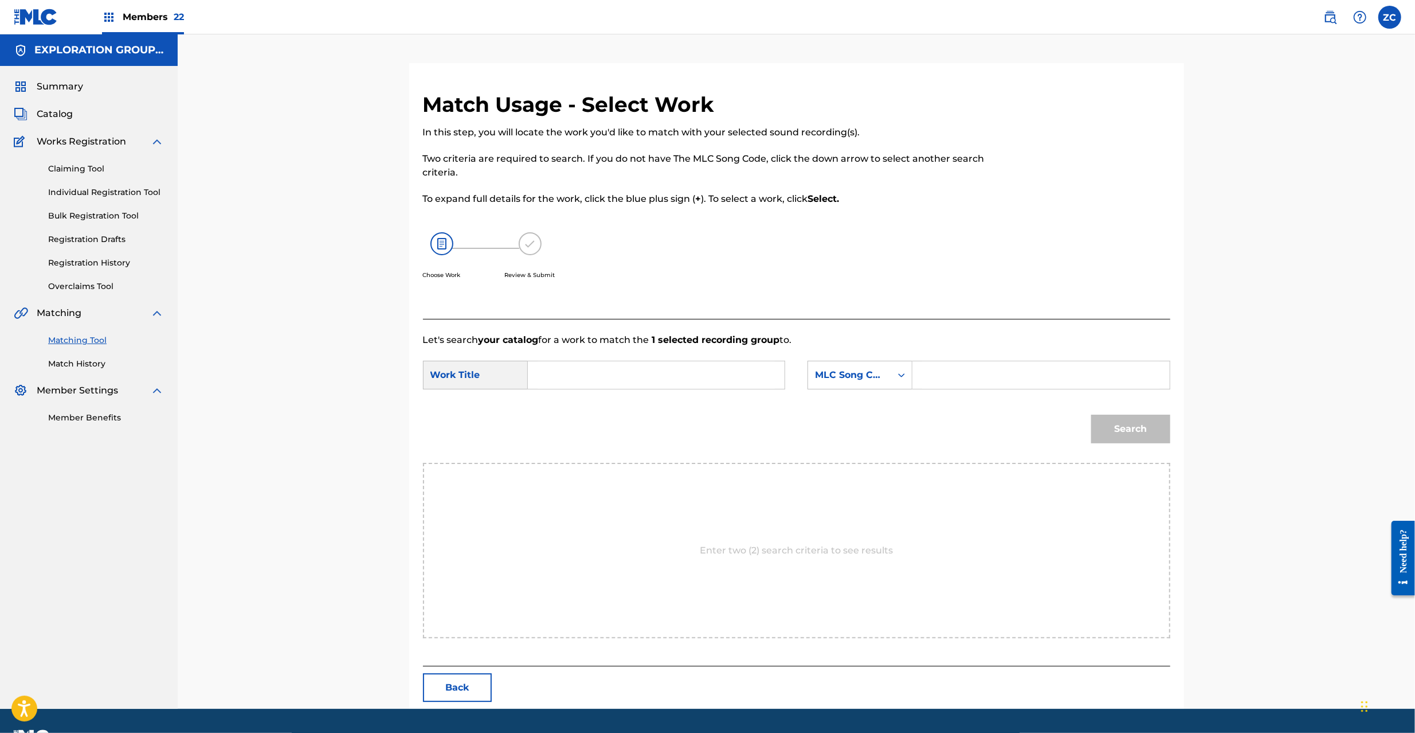
click at [667, 378] on input "Search Form" at bounding box center [656, 375] width 237 height 28
paste input "Haruka HC0B2U"
click at [605, 373] on input "Haruka HC0B2U" at bounding box center [656, 375] width 237 height 28
type input "Haruka"
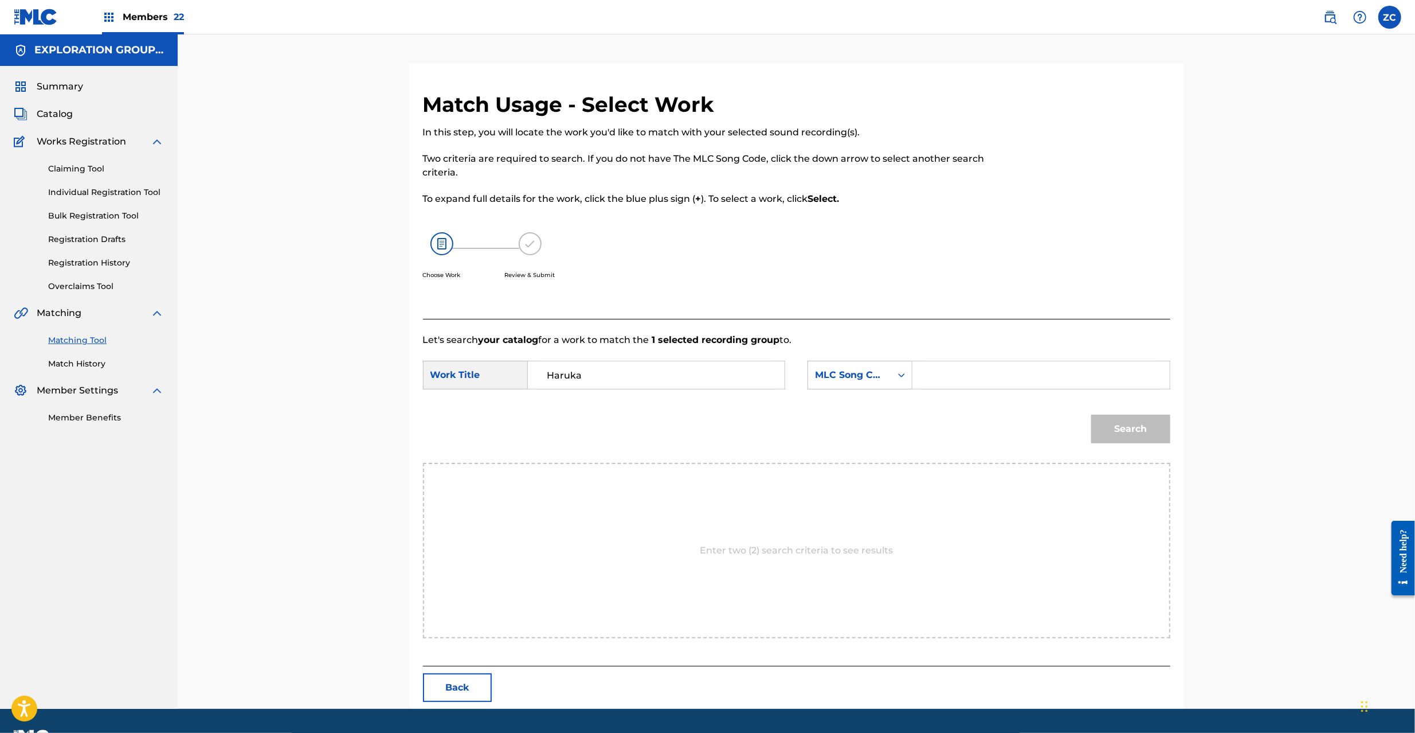
click at [1078, 369] on input "Search Form" at bounding box center [1040, 375] width 237 height 28
paste input "HC0B2U"
type input "HC0B2U"
click at [1163, 433] on button "Search" at bounding box center [1130, 428] width 79 height 29
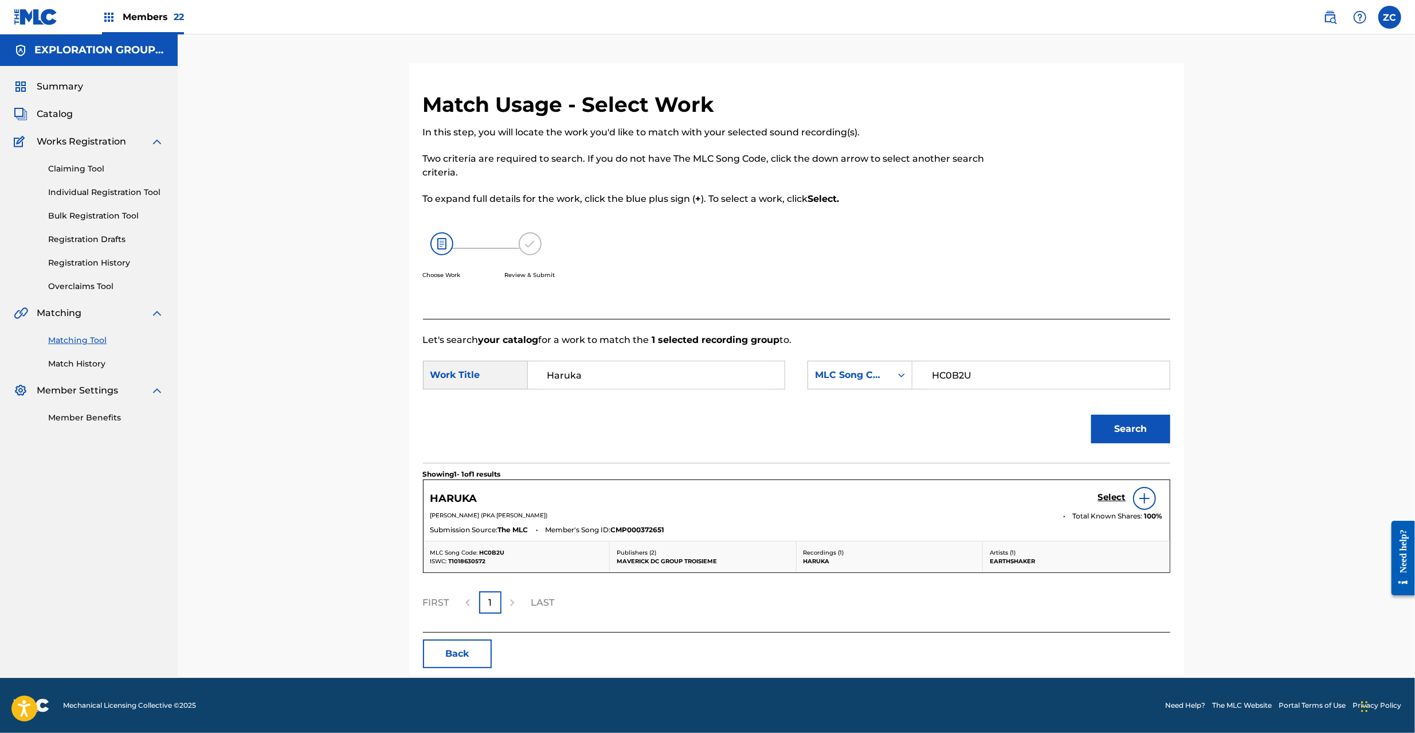
click at [1117, 496] on h5 "Select" at bounding box center [1112, 497] width 28 height 11
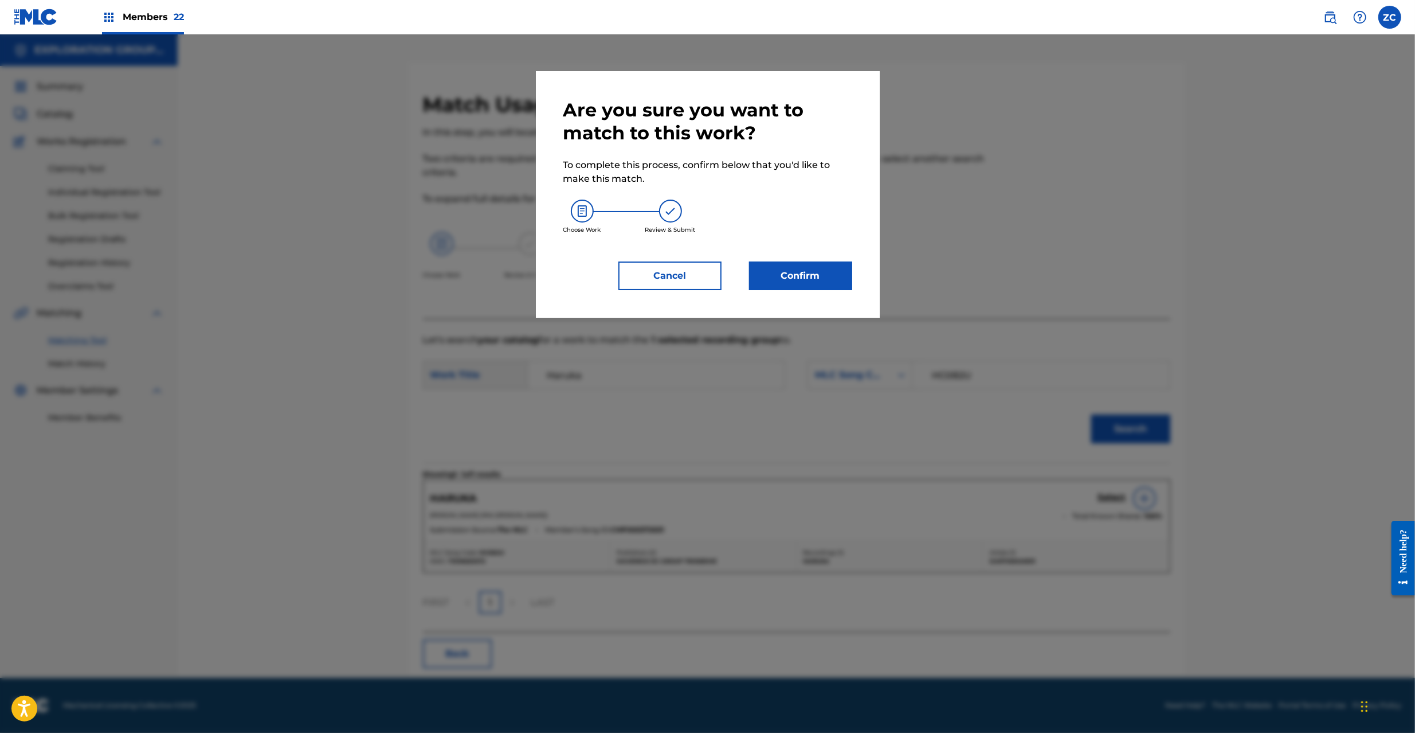
click at [814, 272] on button "Confirm" at bounding box center [800, 275] width 103 height 29
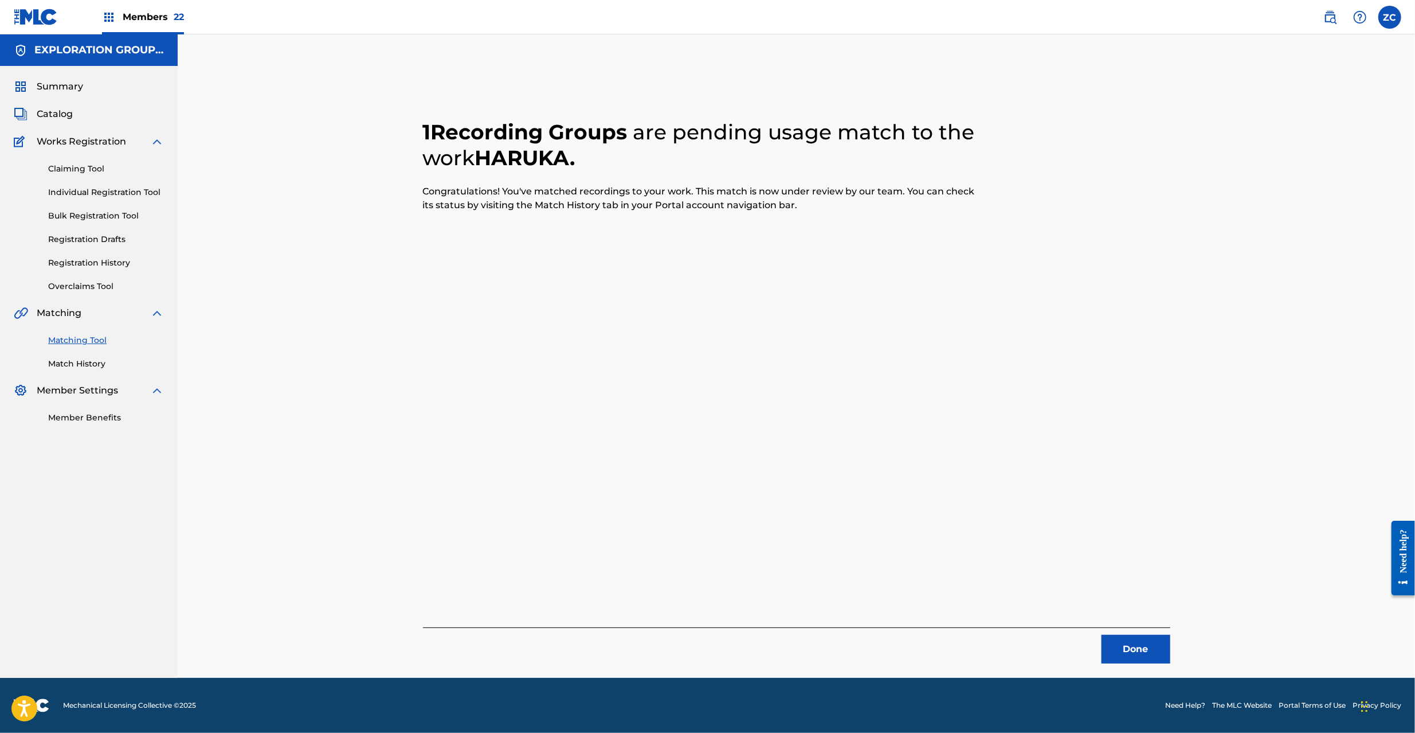
click at [1122, 648] on button "Done" at bounding box center [1136, 649] width 69 height 29
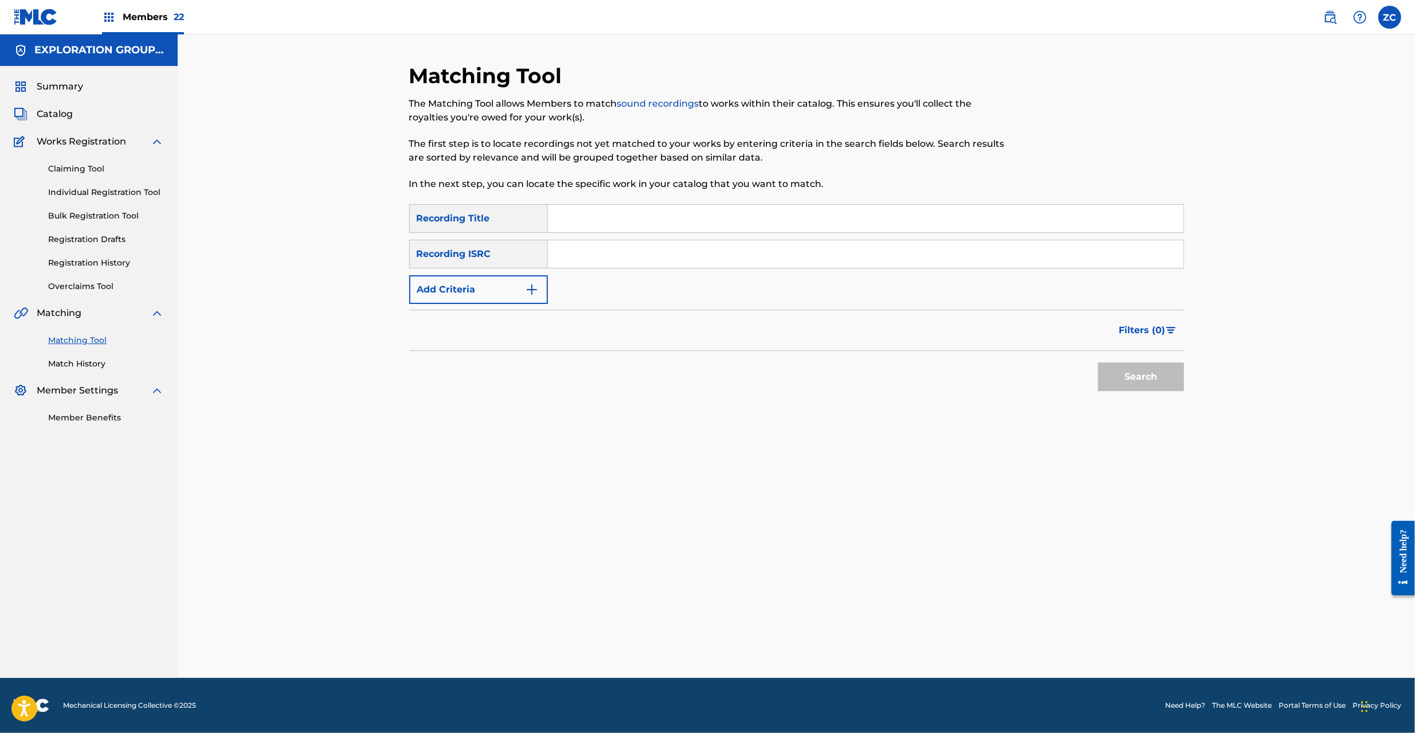
click at [737, 257] on input "Search Form" at bounding box center [866, 254] width 636 height 28
paste input "JPF301100109"
click at [1138, 373] on button "Search" at bounding box center [1141, 376] width 86 height 29
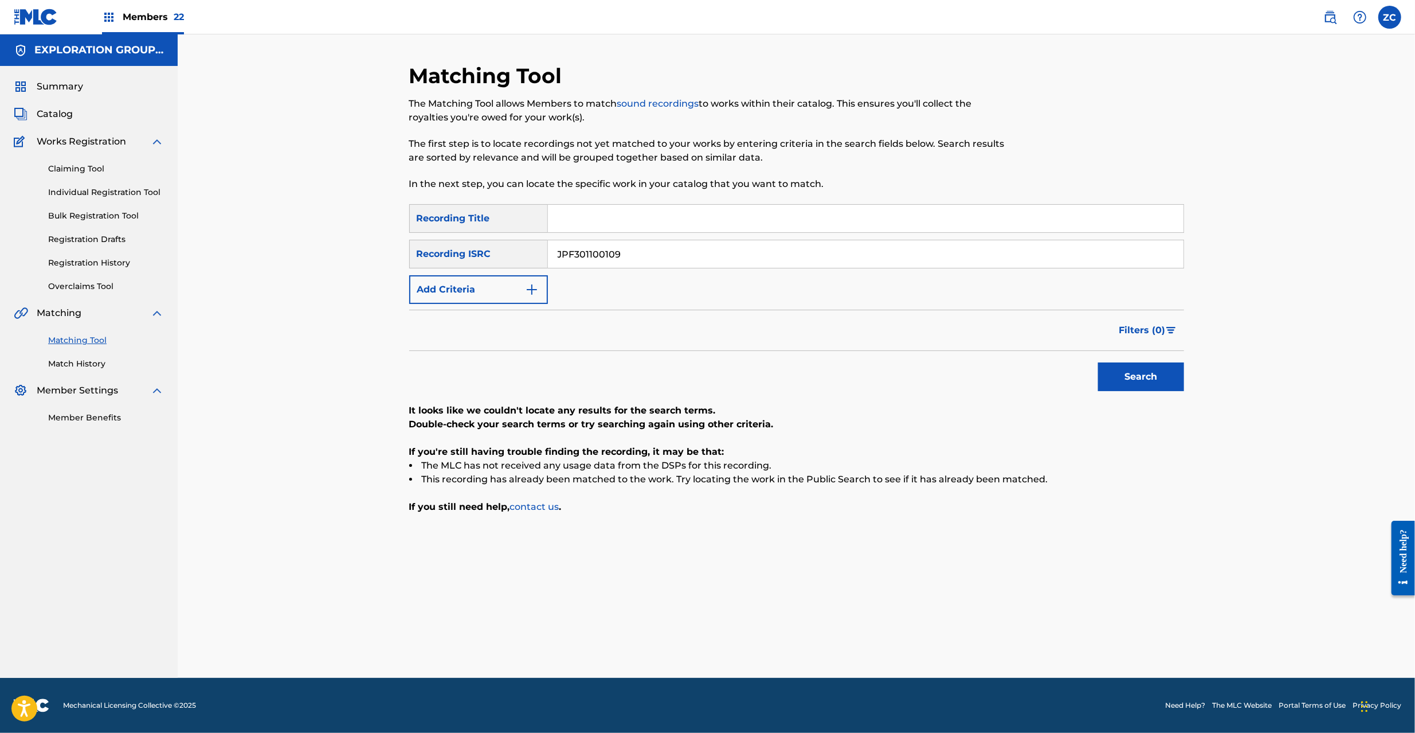
click at [690, 257] on input "JPF301100109" at bounding box center [866, 254] width 636 height 28
paste input "U981903777"
click at [1136, 373] on button "Search" at bounding box center [1141, 376] width 86 height 29
click at [631, 255] on input "JPU981903777" at bounding box center [866, 254] width 636 height 28
paste input "01902934"
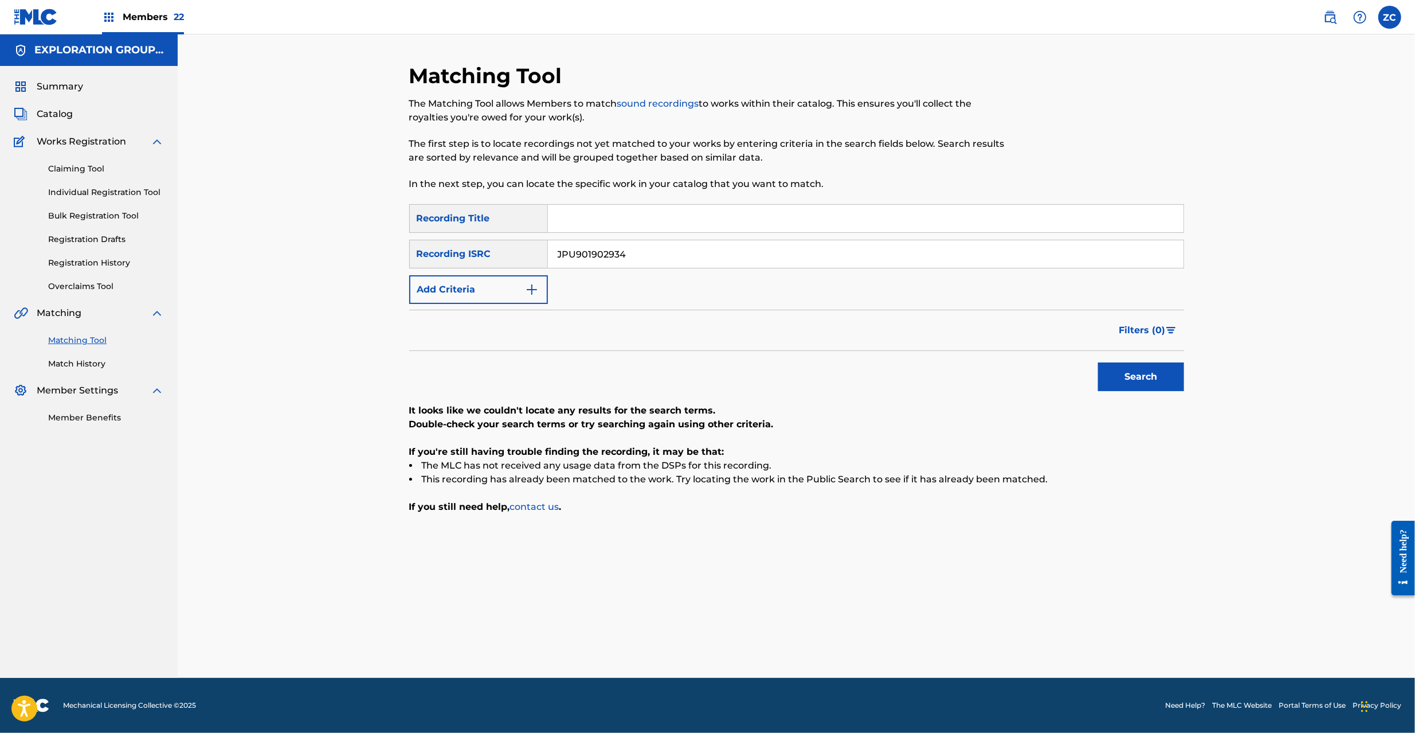
click at [1129, 379] on button "Search" at bounding box center [1141, 376] width 86 height 29
click at [611, 253] on input "JPU901902934" at bounding box center [866, 254] width 636 height 28
paste input "F541231709"
click at [1133, 379] on button "Search" at bounding box center [1141, 376] width 86 height 29
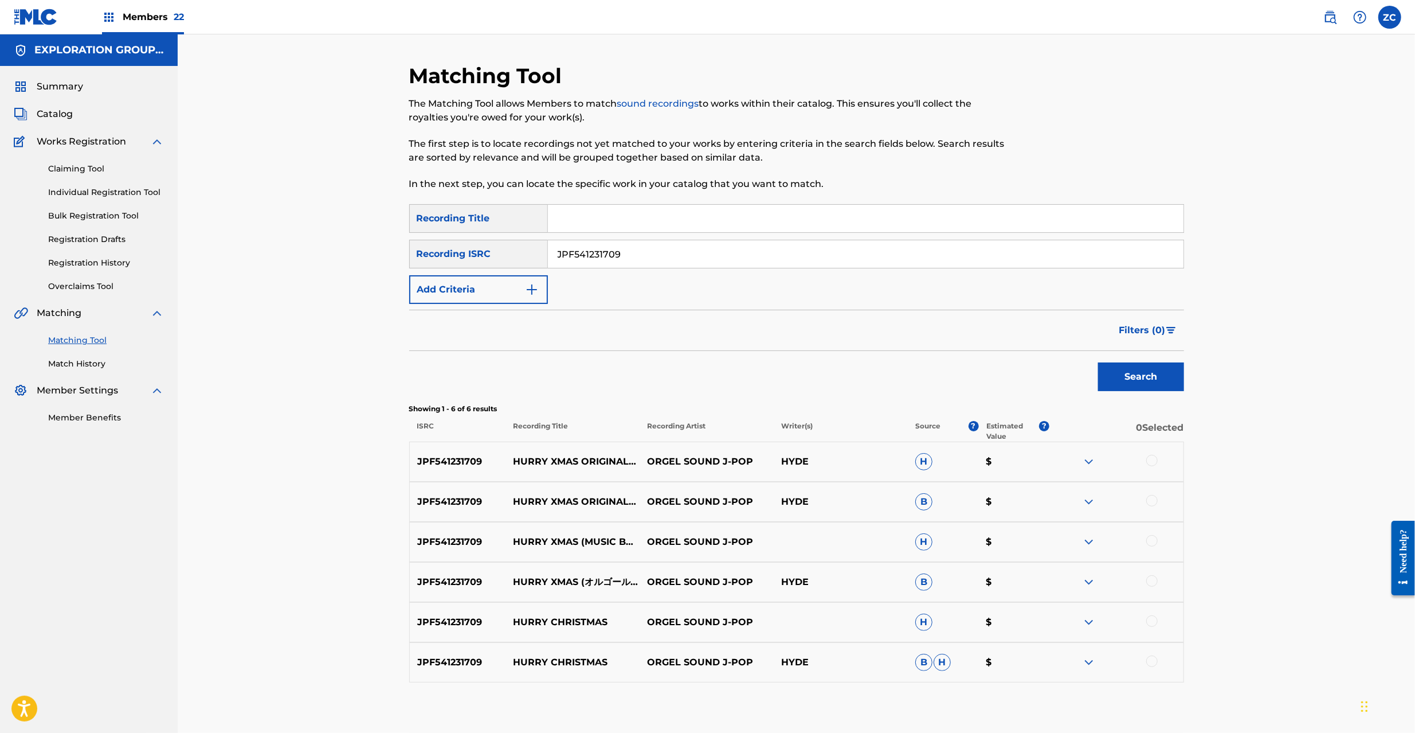
click at [1149, 454] on div "JPF541231709 HURRY XMAS ORIGINALLY PERFORMED BY LARC EN CIEL ORGEL SOUND J-POP …" at bounding box center [796, 461] width 775 height 40
click at [1147, 460] on div at bounding box center [1151, 460] width 11 height 11
click at [1152, 503] on div at bounding box center [1151, 500] width 11 height 11
click at [1150, 539] on div at bounding box center [1151, 540] width 11 height 11
click at [1150, 581] on div at bounding box center [1151, 580] width 11 height 11
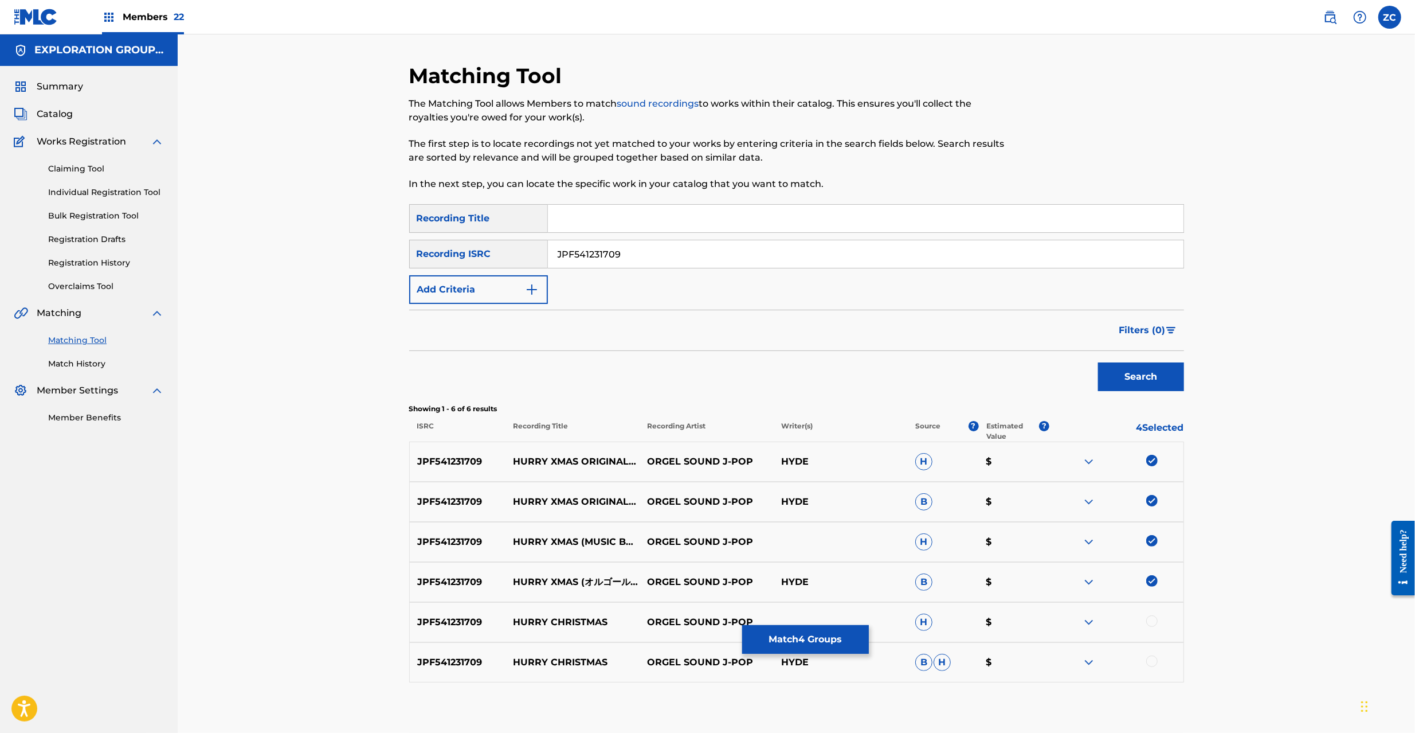
click at [1153, 616] on div at bounding box center [1151, 620] width 11 height 11
click at [1152, 659] on div at bounding box center [1151, 660] width 11 height 11
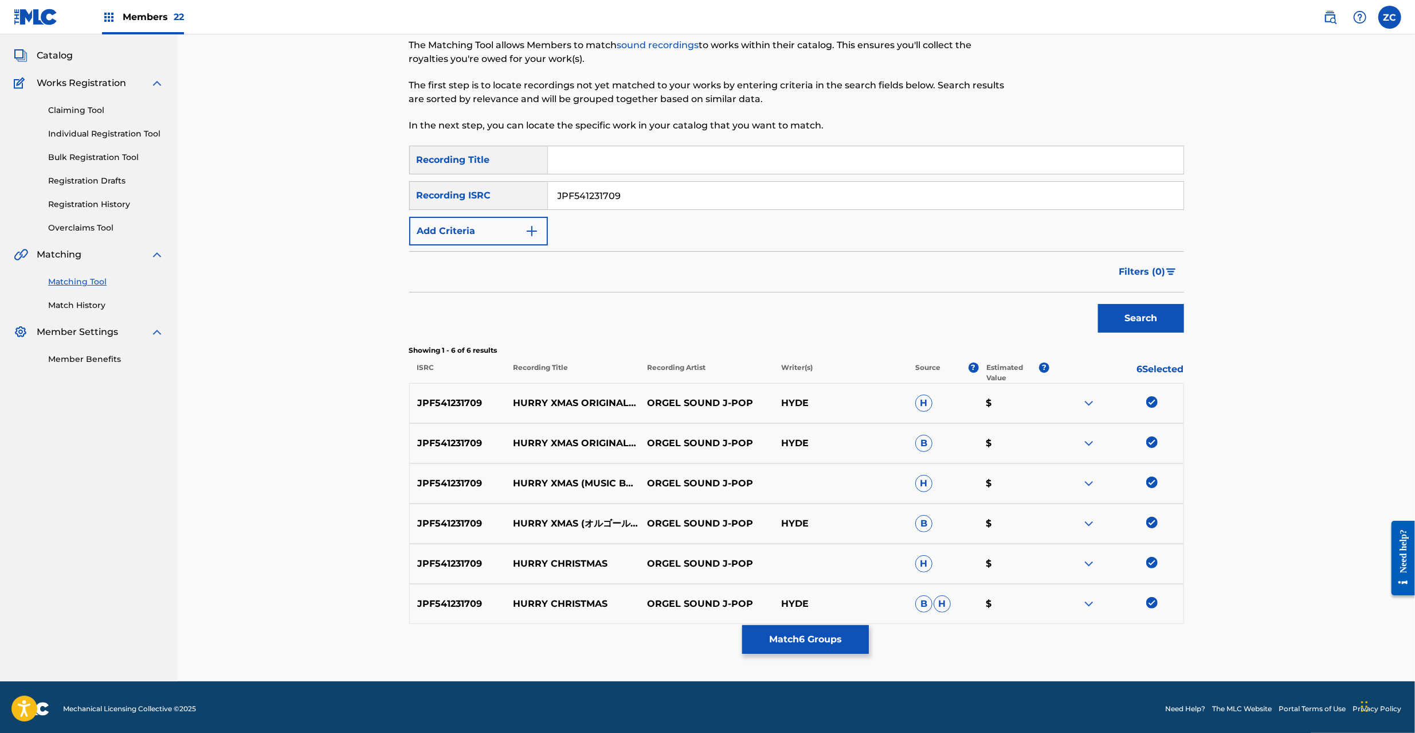
scroll to position [62, 0]
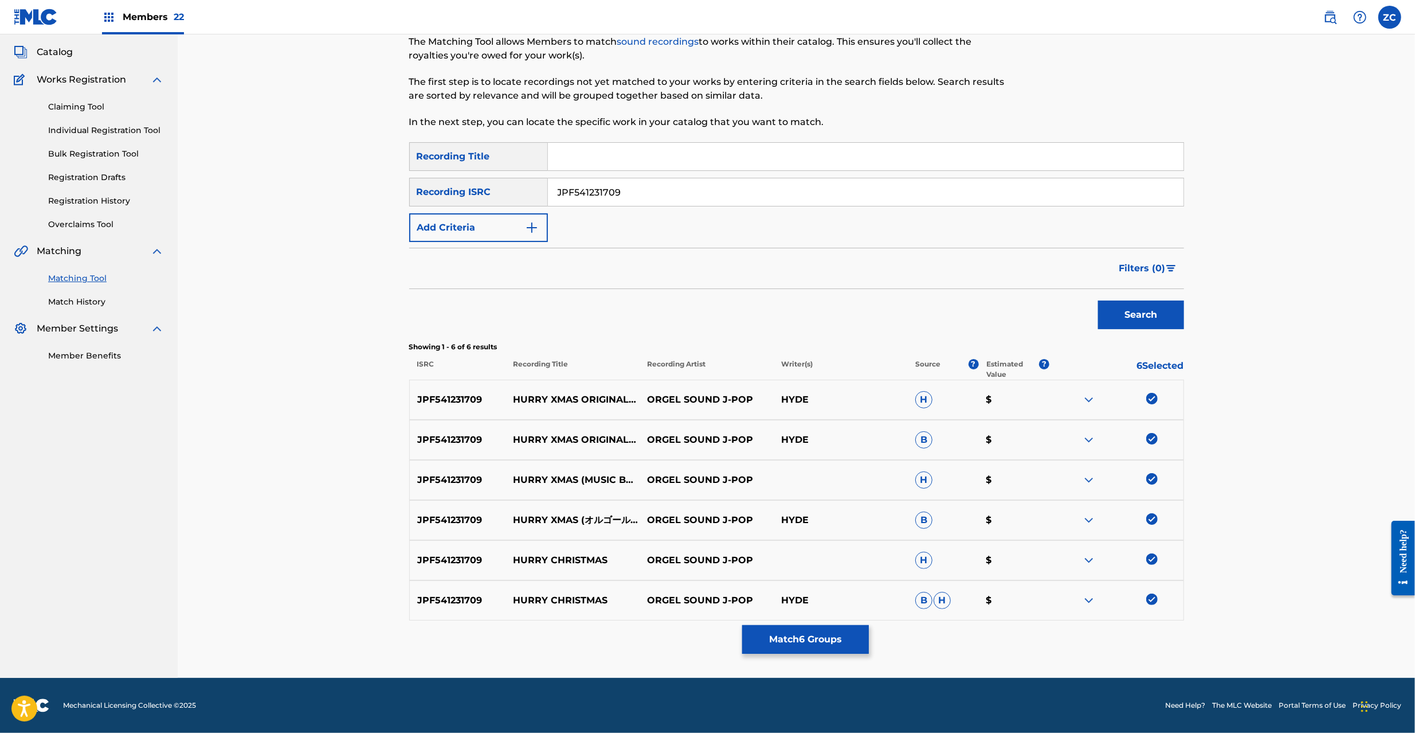
drag, startPoint x: 715, startPoint y: 202, endPoint x: 778, endPoint y: 229, distance: 68.3
click at [715, 199] on input "JPF541231709" at bounding box center [866, 192] width 636 height 28
paste input "TCJPA1331396"
click at [1161, 315] on button "Search" at bounding box center [1141, 314] width 86 height 29
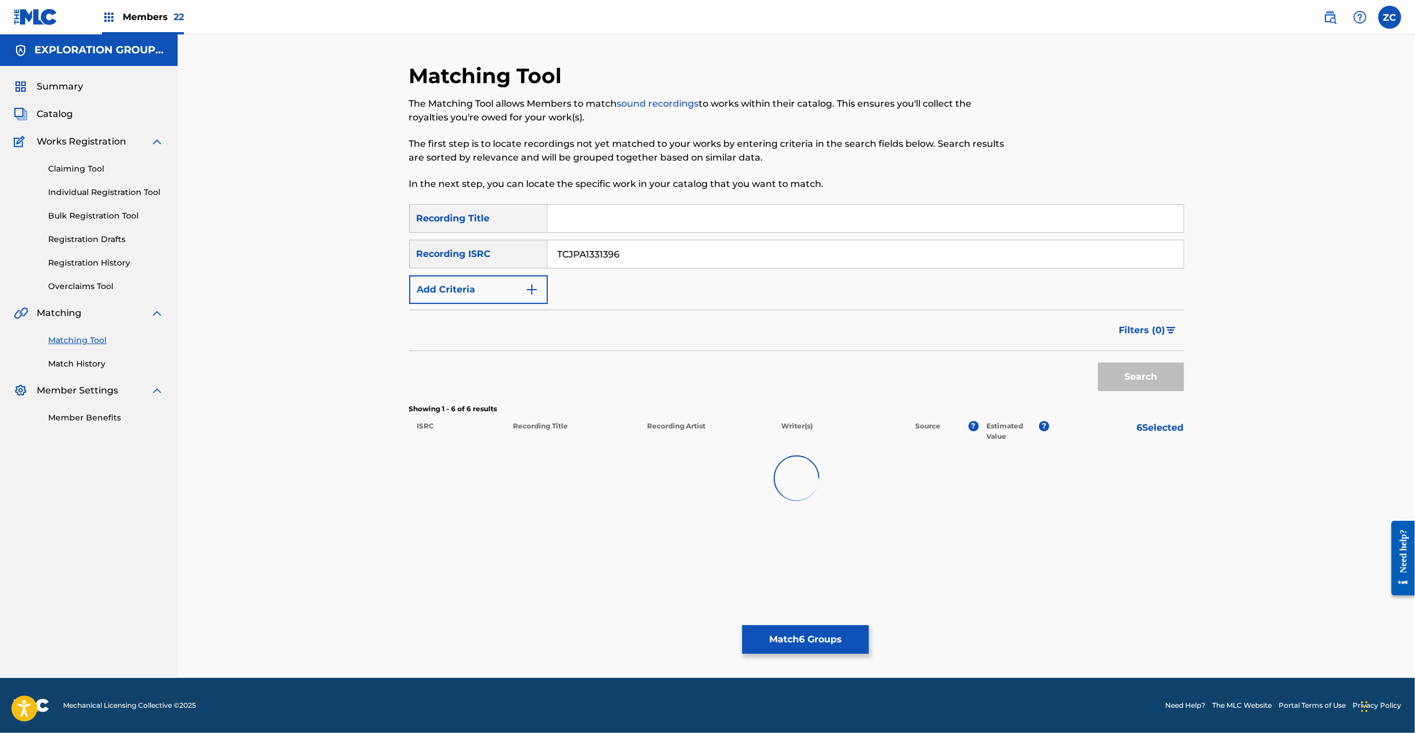
scroll to position [0, 0]
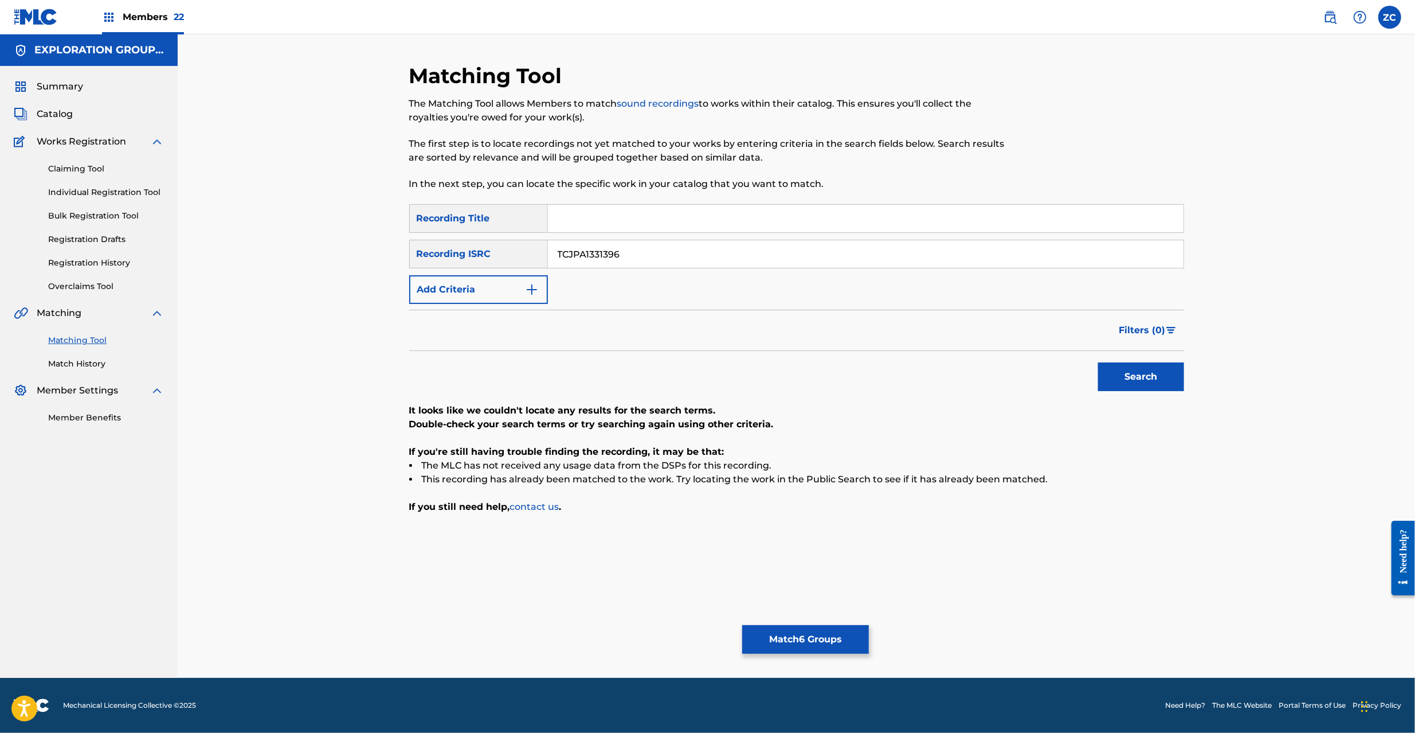
click at [742, 255] on input "TCJPA1331396" at bounding box center [866, 254] width 636 height 28
paste input "C154925"
click at [1136, 372] on button "Search" at bounding box center [1141, 376] width 86 height 29
click at [732, 258] on input "TCJPC1549256" at bounding box center [866, 254] width 636 height 28
paste input "JPH451000404"
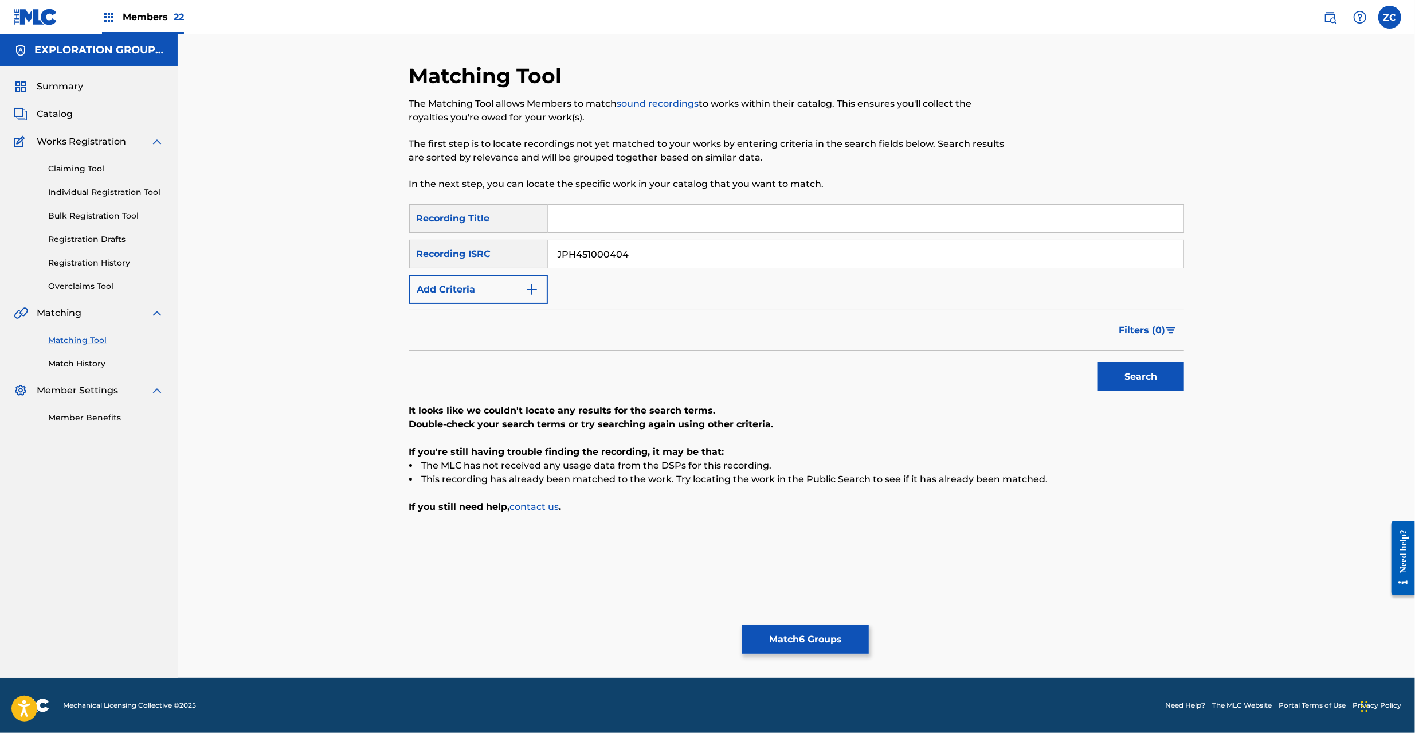
click at [1126, 371] on button "Search" at bounding box center [1141, 376] width 86 height 29
click at [678, 255] on input "JPH451000404" at bounding box center [866, 254] width 636 height 28
paste input "F541834807"
click at [1136, 371] on button "Search" at bounding box center [1141, 376] width 86 height 29
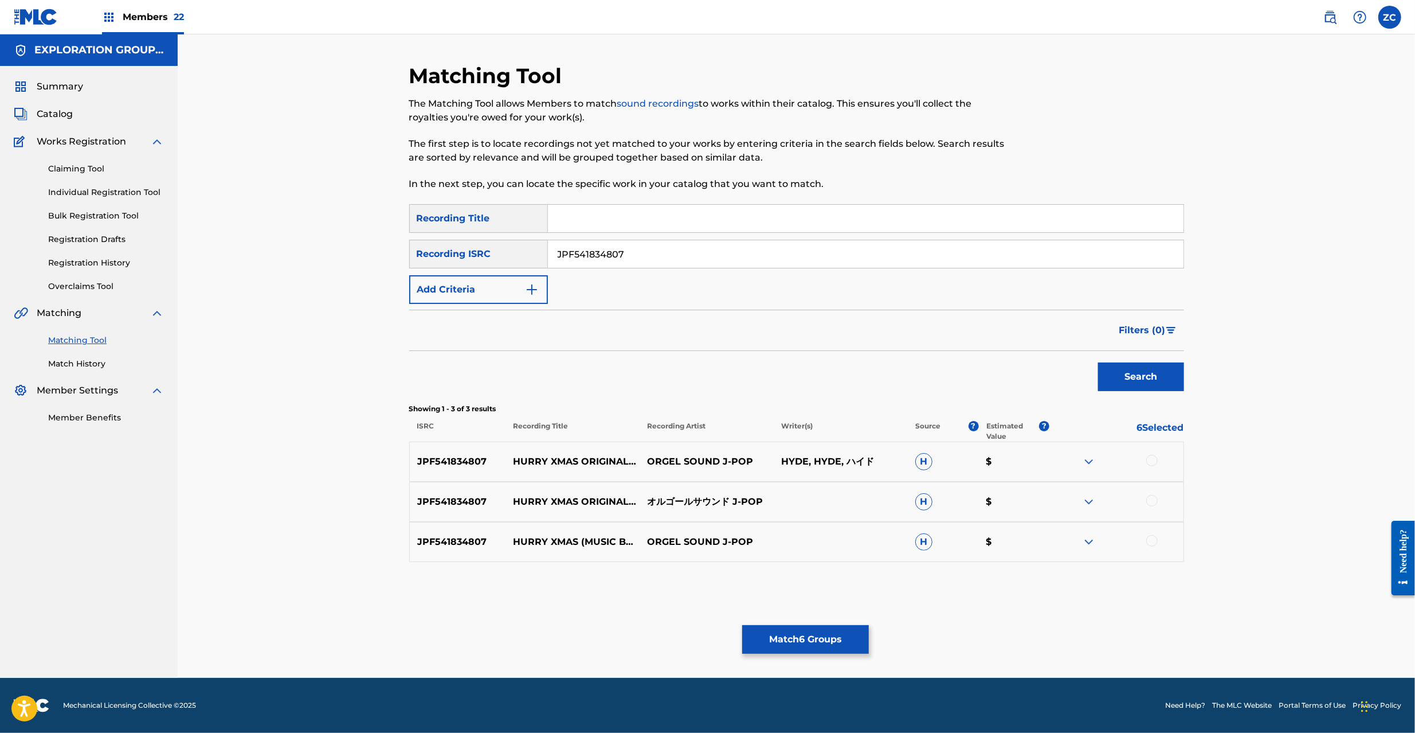
click at [1152, 455] on div at bounding box center [1151, 460] width 11 height 11
click at [1157, 505] on div at bounding box center [1117, 502] width 134 height 14
click at [1152, 496] on div at bounding box center [1151, 500] width 11 height 11
click at [1152, 539] on div at bounding box center [1151, 540] width 11 height 11
click at [741, 257] on input "JPF541834807" at bounding box center [866, 254] width 636 height 28
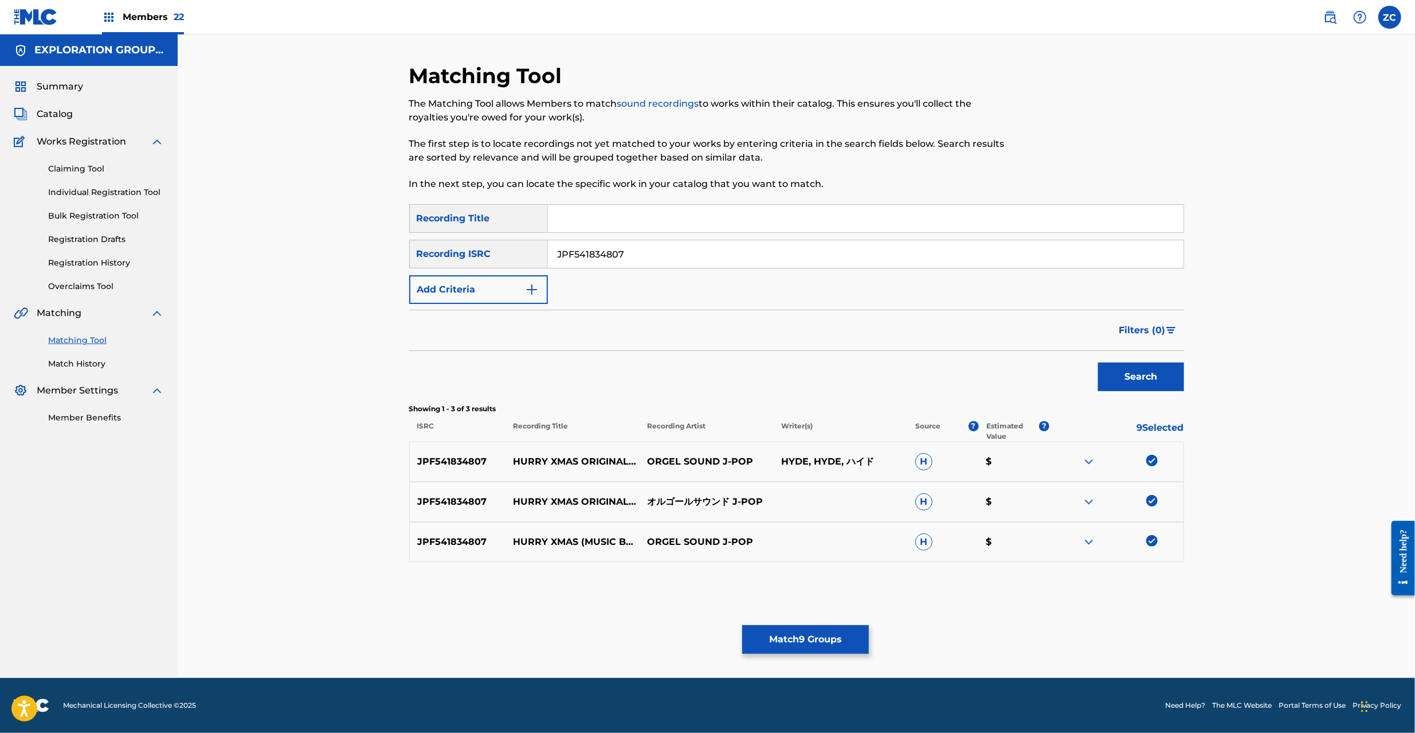
paste input "L590900575"
click at [1119, 379] on button "Search" at bounding box center [1141, 376] width 86 height 29
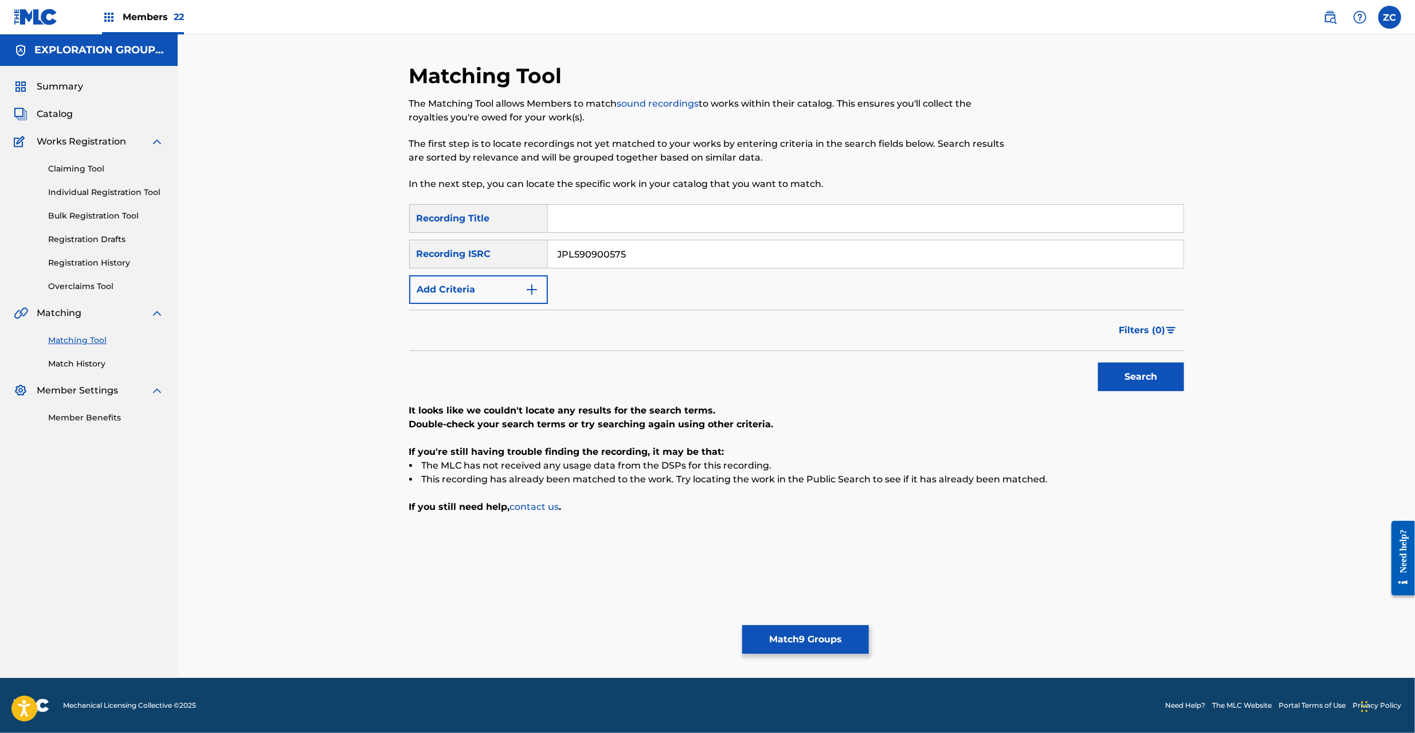
click at [797, 253] on input "JPL590900575" at bounding box center [866, 254] width 636 height 28
paste input "TCJPA149411"
click at [1141, 374] on button "Search" at bounding box center [1141, 376] width 86 height 29
click at [846, 256] on input "TCJPA1494115" at bounding box center [866, 254] width 636 height 28
paste input "JPKS80701361"
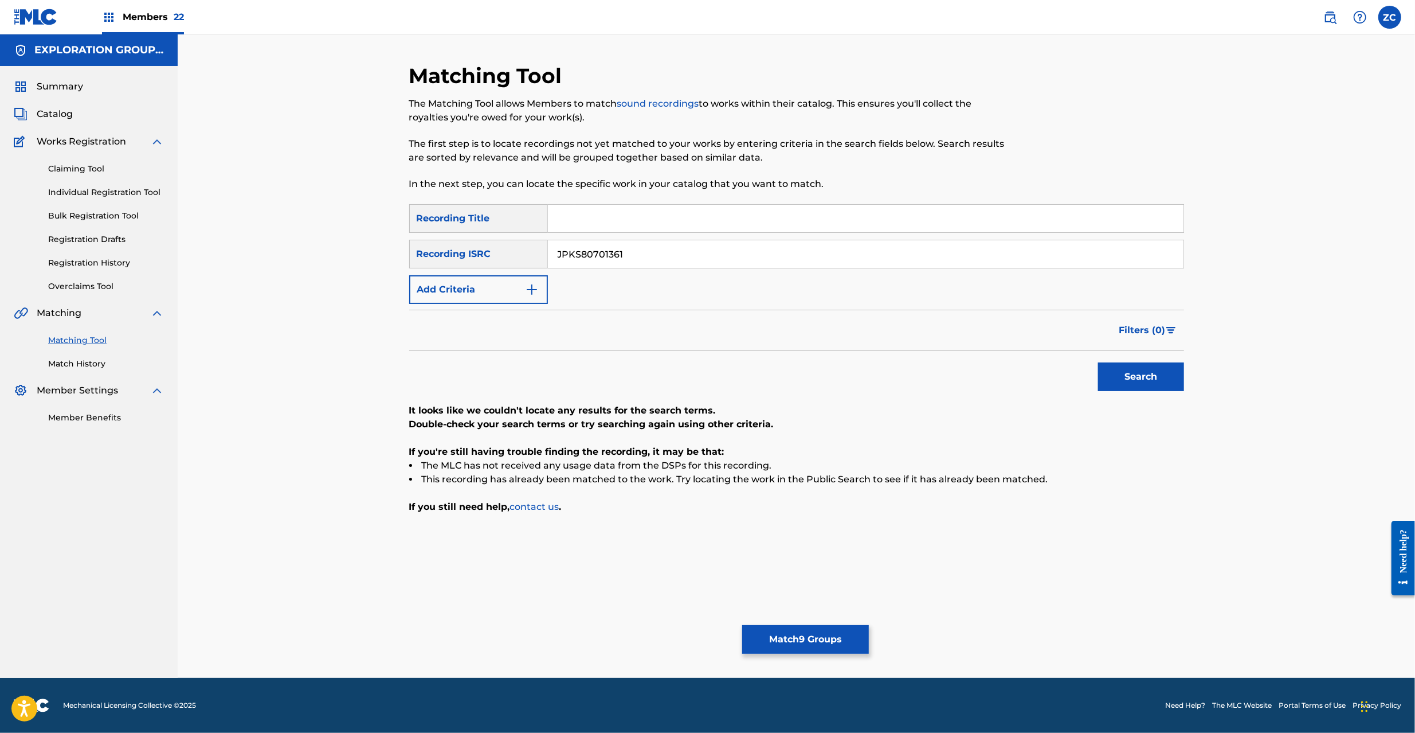
click at [1145, 372] on button "Search" at bounding box center [1141, 376] width 86 height 29
click at [906, 253] on input "JPKS80701361" at bounding box center [866, 254] width 636 height 28
paste input "00701388"
click at [1145, 384] on button "Search" at bounding box center [1141, 376] width 86 height 29
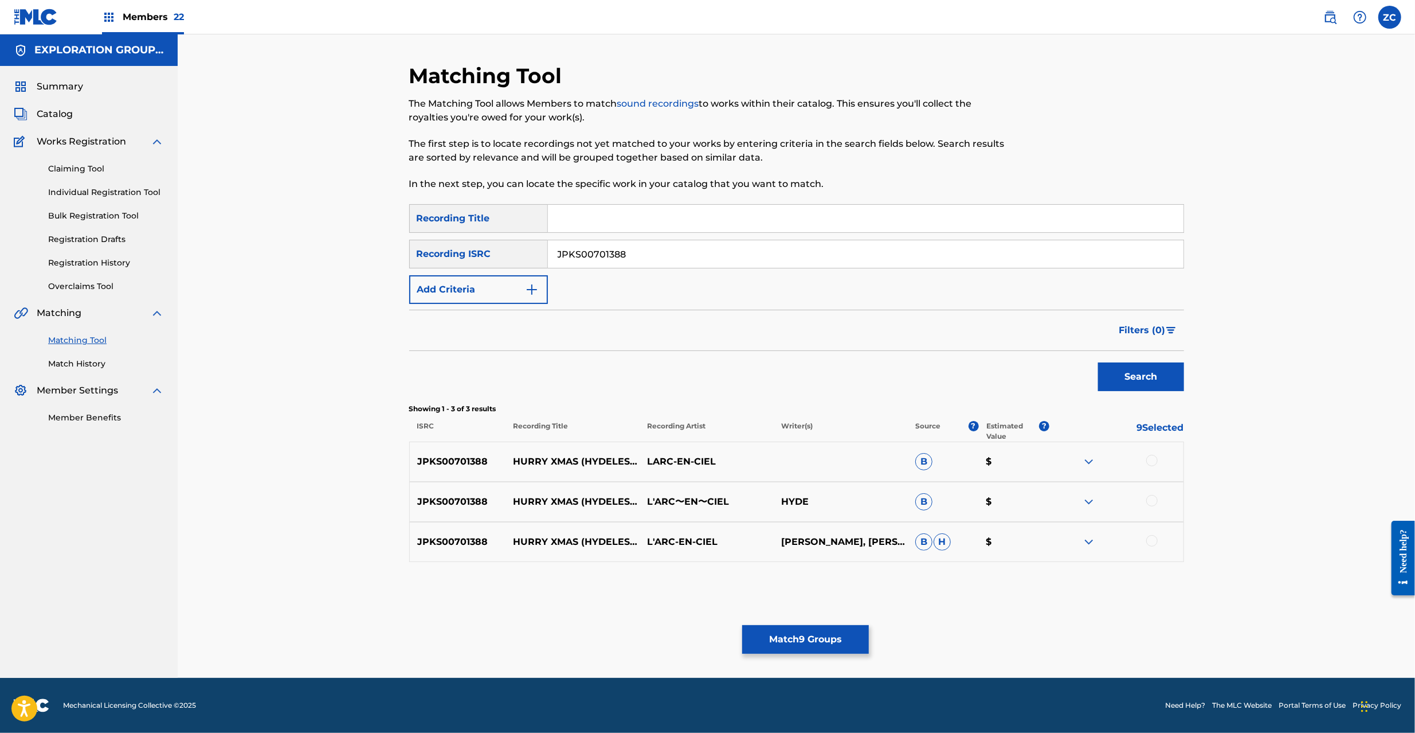
click at [1151, 457] on div at bounding box center [1151, 460] width 11 height 11
click at [1152, 508] on div at bounding box center [1117, 502] width 134 height 14
click at [1152, 501] on div at bounding box center [1151, 500] width 11 height 11
click at [1154, 539] on div at bounding box center [1151, 540] width 11 height 11
click at [854, 248] on input "JPKS00701388" at bounding box center [866, 254] width 636 height 28
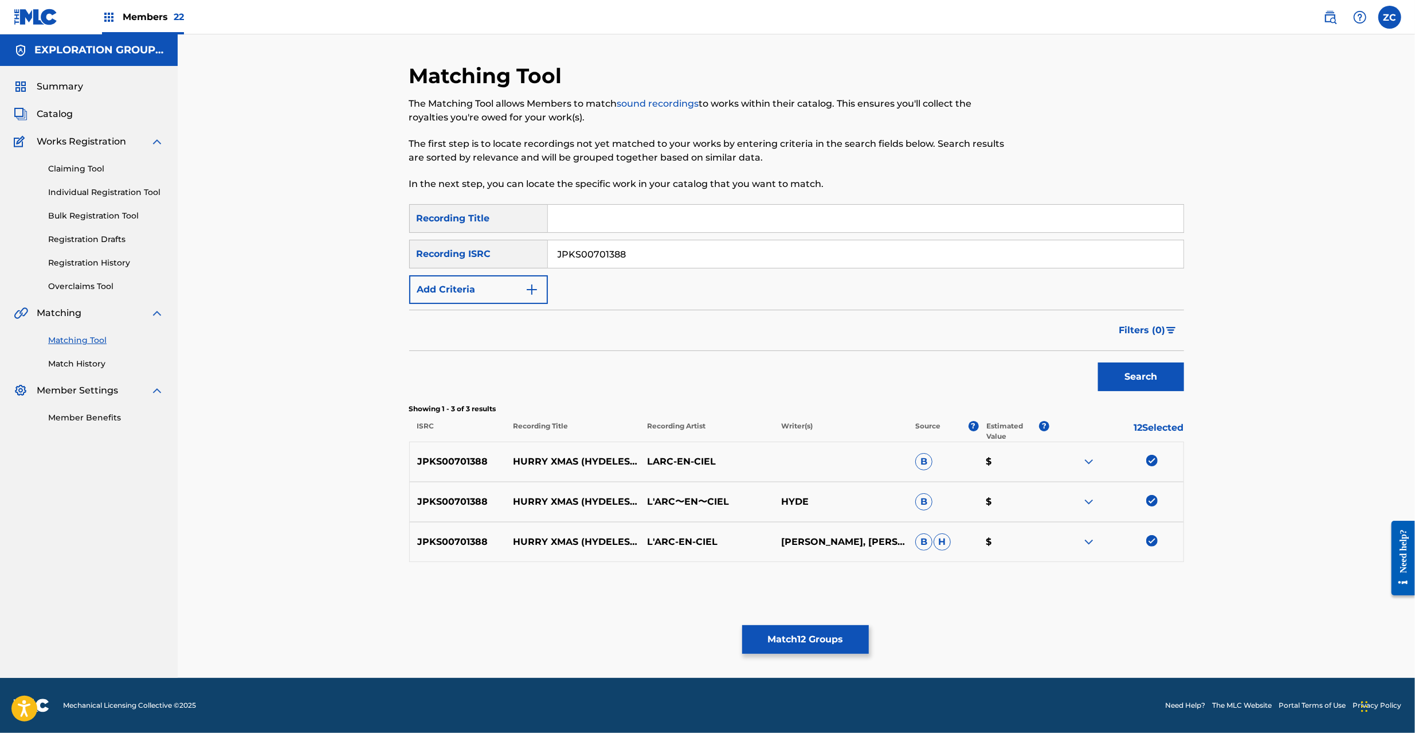
paste input "7"
type input "JPKS00701387"
click at [1121, 383] on button "Search" at bounding box center [1141, 376] width 86 height 29
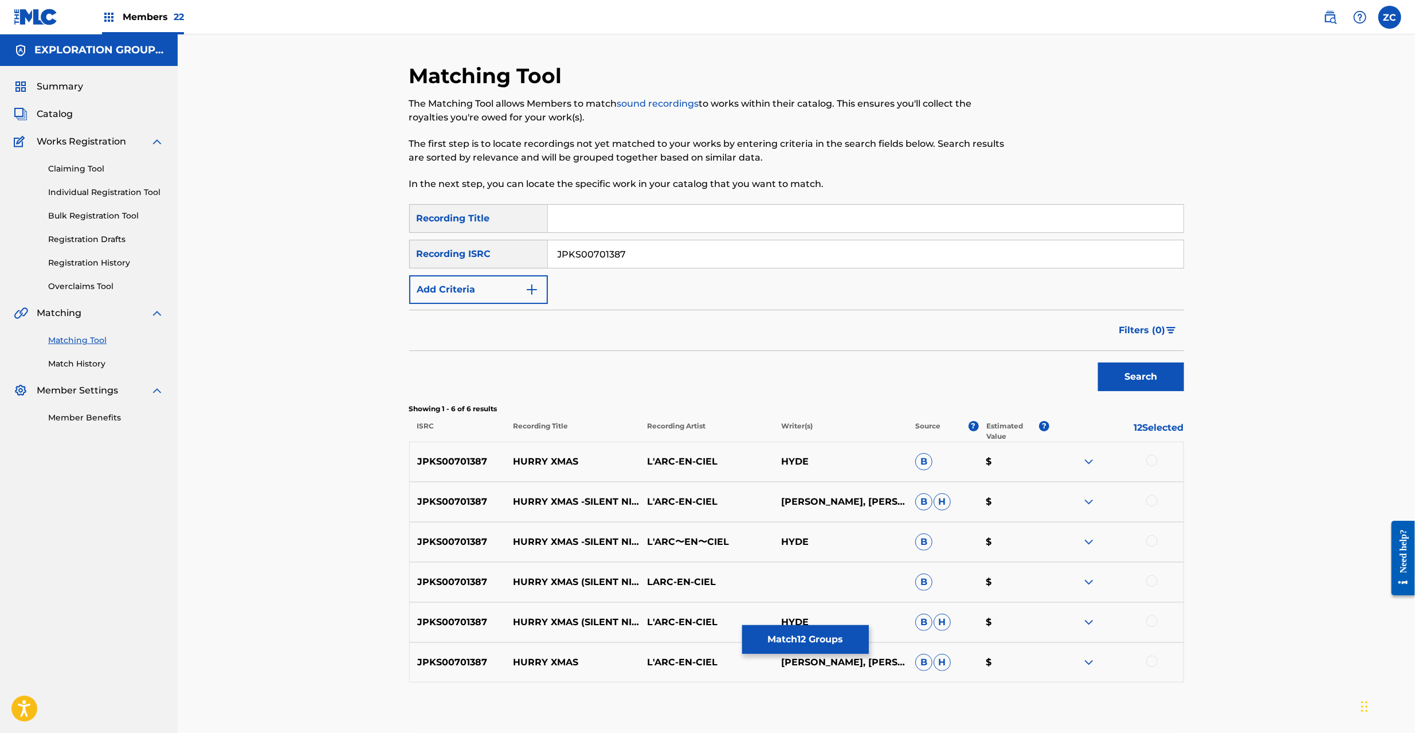
click at [1153, 461] on div at bounding box center [1151, 460] width 11 height 11
click at [1152, 496] on div at bounding box center [1151, 500] width 11 height 11
click at [1154, 540] on div at bounding box center [1151, 540] width 11 height 11
click at [1154, 581] on div at bounding box center [1151, 580] width 11 height 11
click at [1152, 624] on div at bounding box center [1151, 620] width 11 height 11
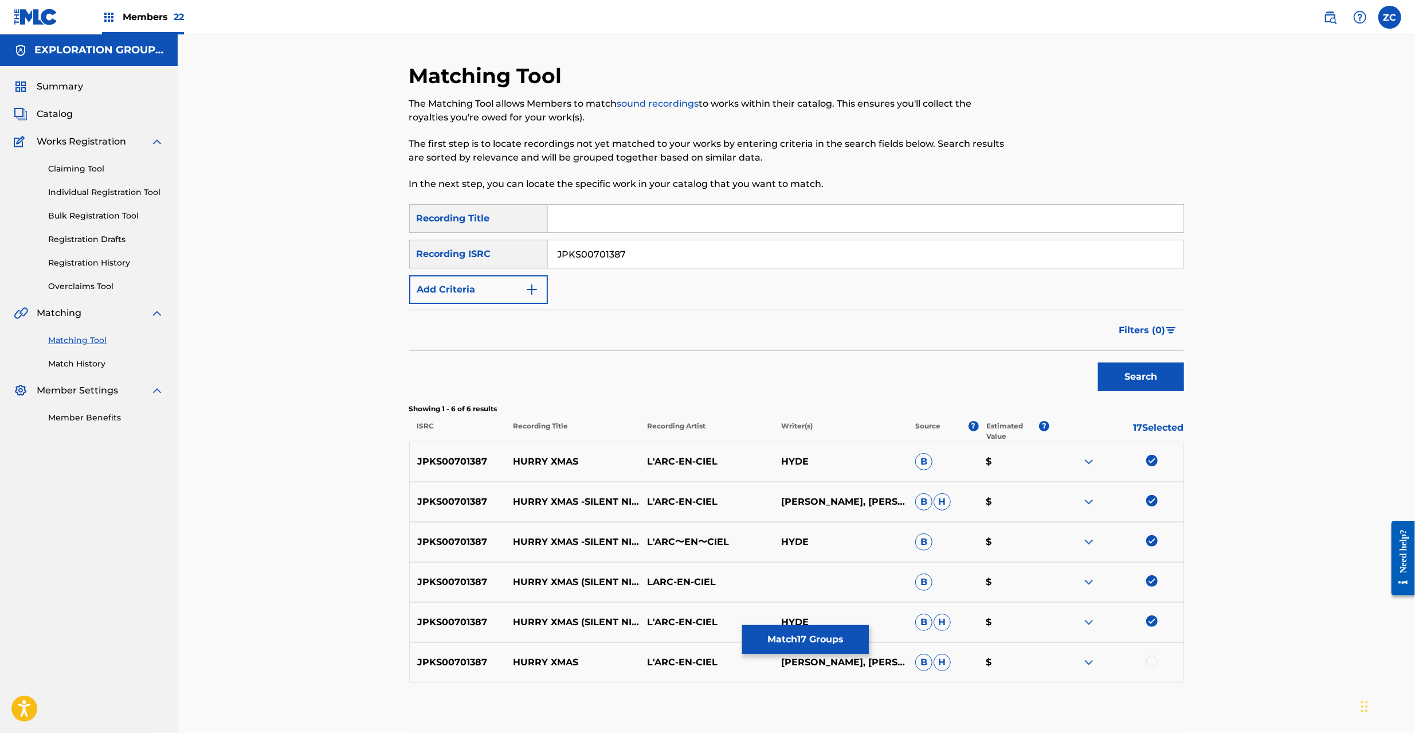
click at [1152, 659] on div at bounding box center [1151, 660] width 11 height 11
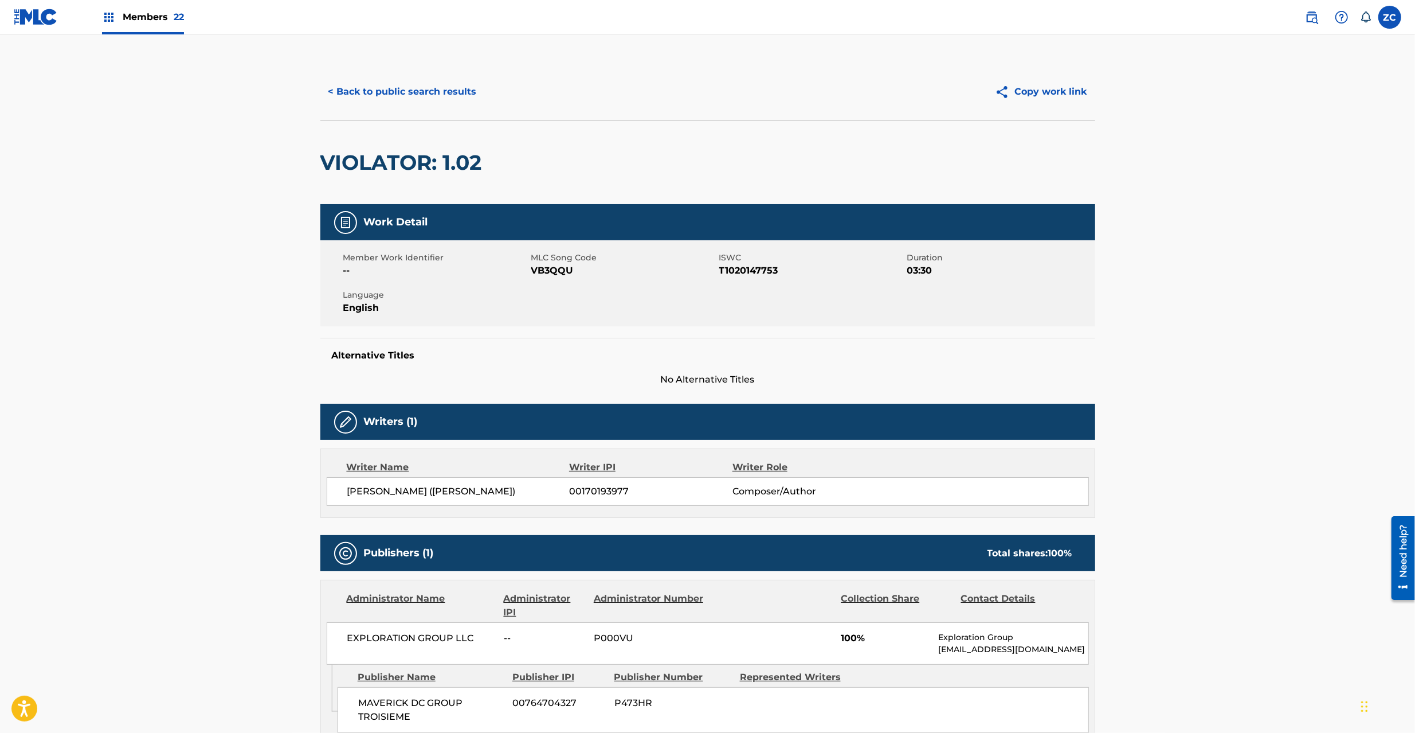
click at [406, 94] on button "< Back to public search results" at bounding box center [402, 91] width 165 height 29
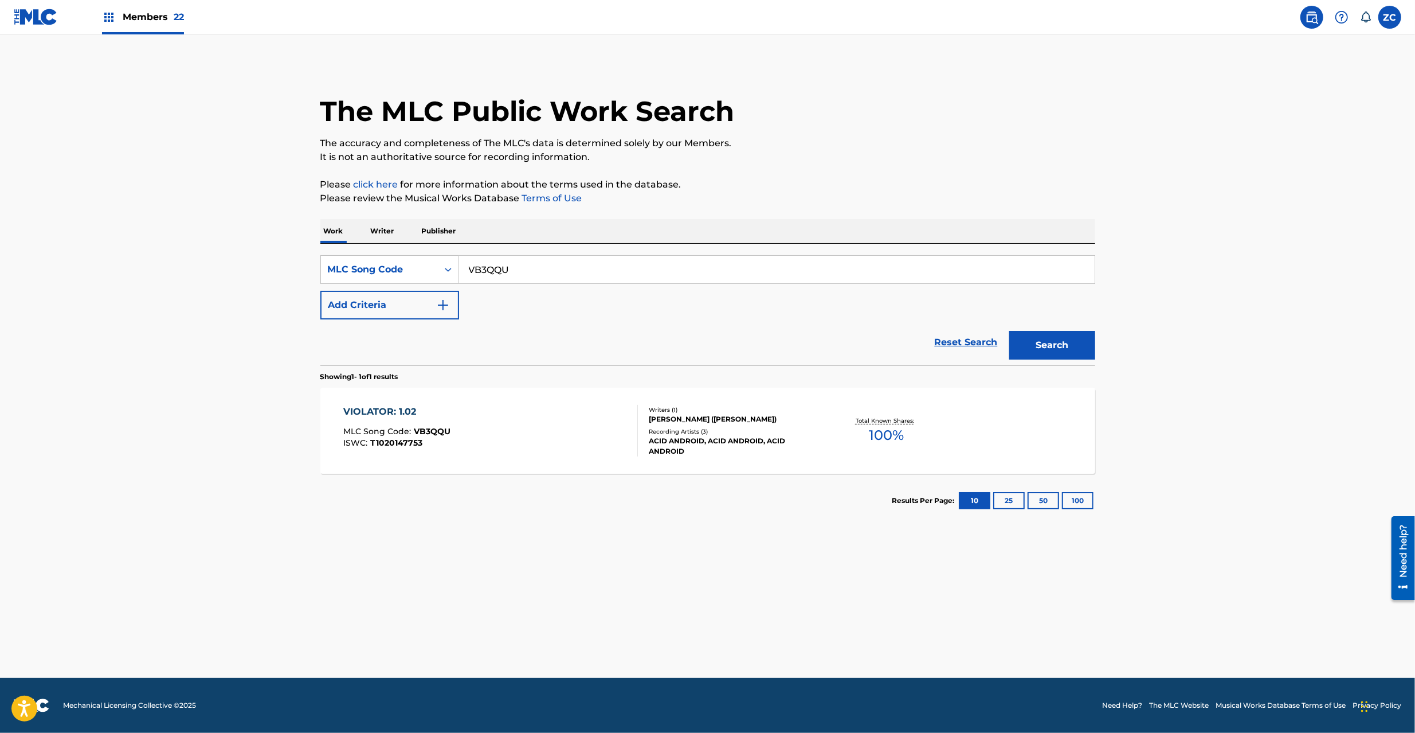
click at [553, 273] on input "VB3QQU" at bounding box center [777, 270] width 636 height 28
paste input "OL63MF"
drag, startPoint x: 1046, startPoint y: 353, endPoint x: 1013, endPoint y: 331, distance: 38.8
click at [1046, 354] on button "Search" at bounding box center [1052, 345] width 86 height 29
click at [539, 275] on input "OL63MF" at bounding box center [777, 270] width 636 height 28
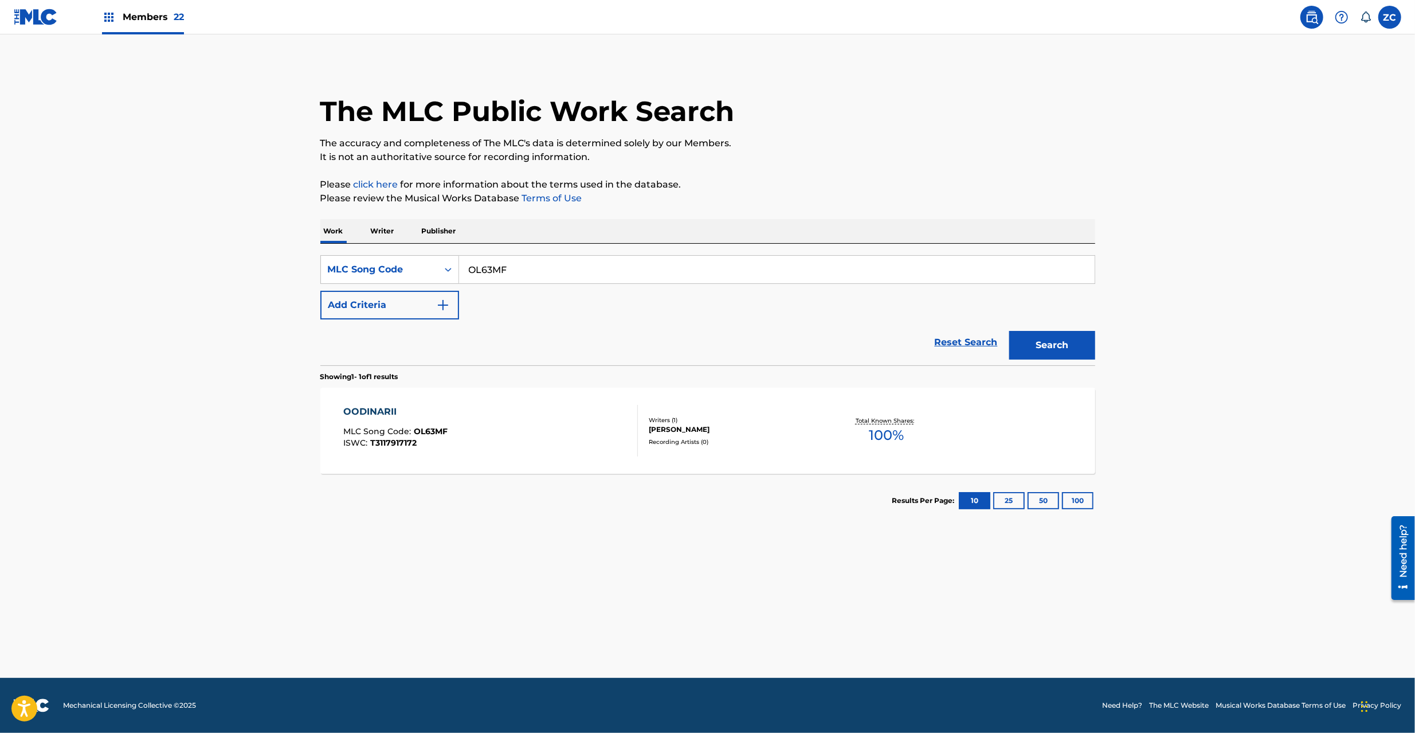
paste input "BA8B3K"
type input "BA8B3K"
drag, startPoint x: 1046, startPoint y: 342, endPoint x: 585, endPoint y: 1, distance: 573.0
click at [1038, 331] on button "Search" at bounding box center [1052, 345] width 86 height 29
